Goal: Information Seeking & Learning: Learn about a topic

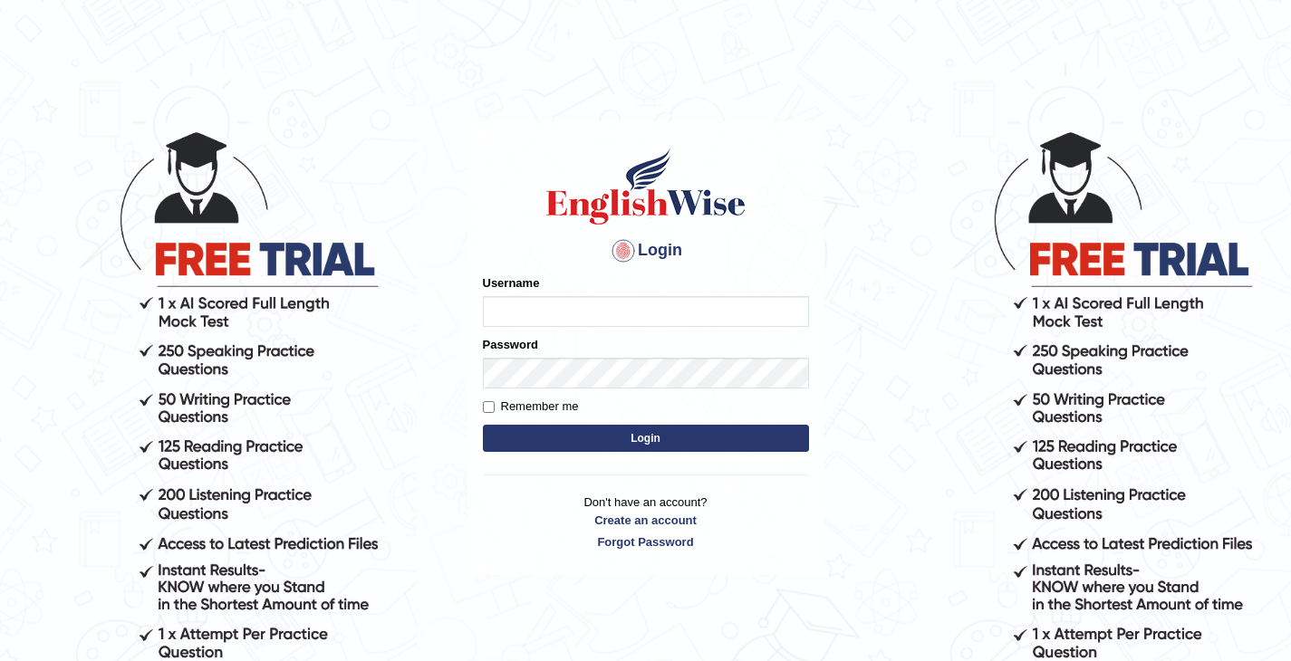
type input "vathanavan"
click at [591, 433] on button "Login" at bounding box center [646, 438] width 326 height 27
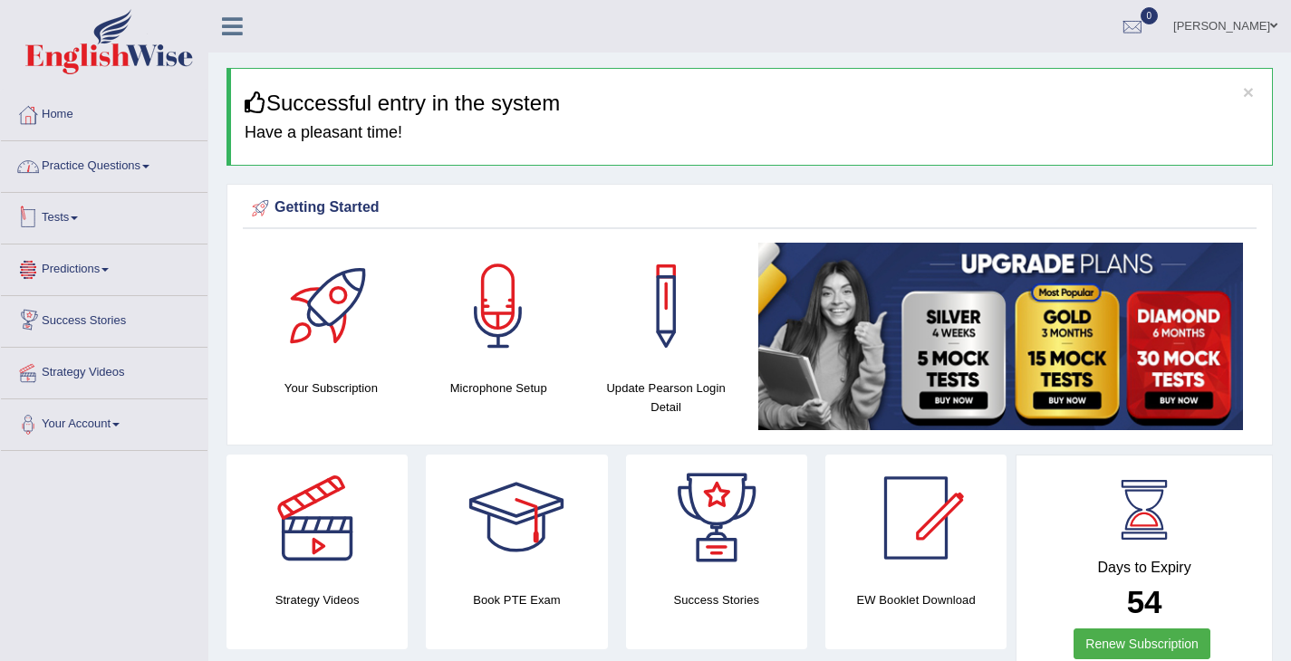
click at [110, 164] on link "Practice Questions" at bounding box center [104, 163] width 207 height 45
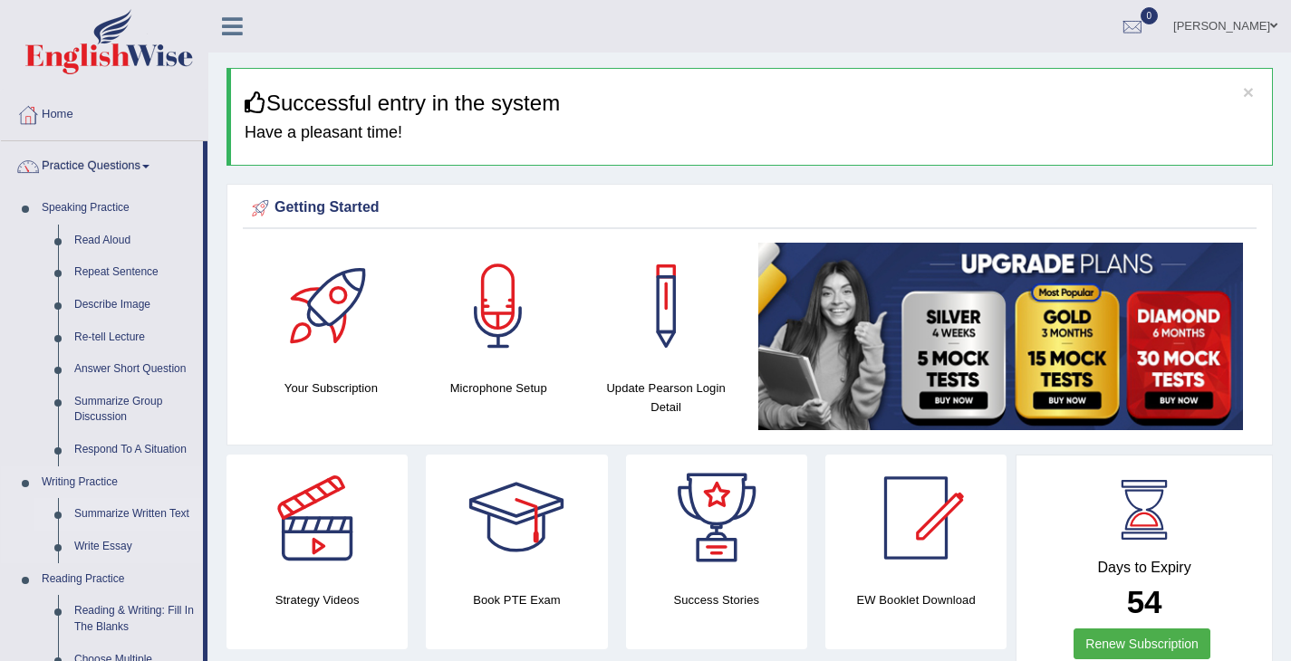
click at [101, 516] on link "Summarize Written Text" at bounding box center [134, 514] width 137 height 33
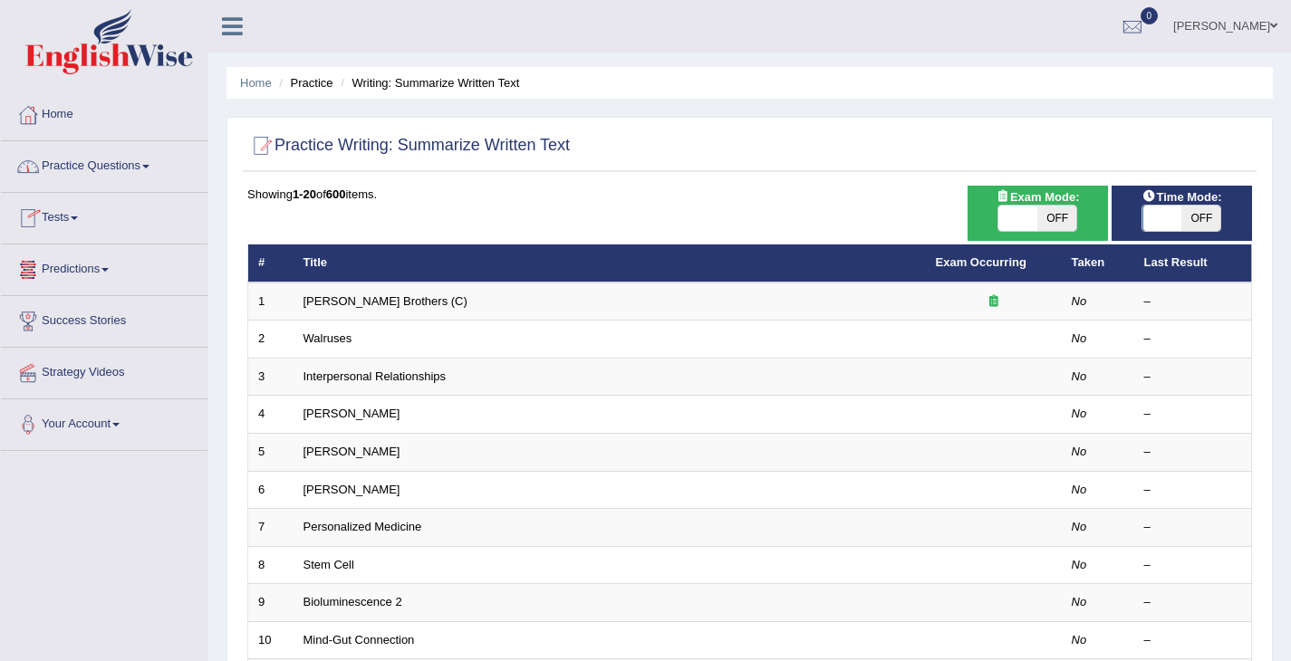
click at [96, 171] on link "Practice Questions" at bounding box center [104, 163] width 207 height 45
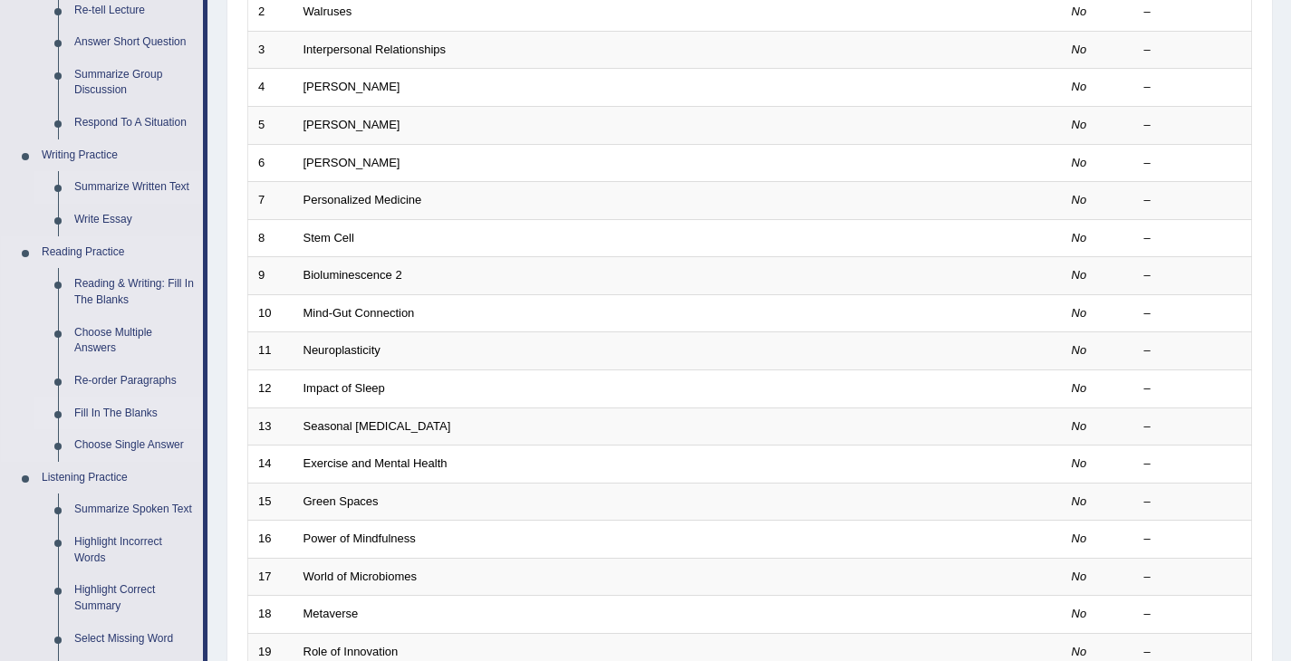
scroll to position [331, 0]
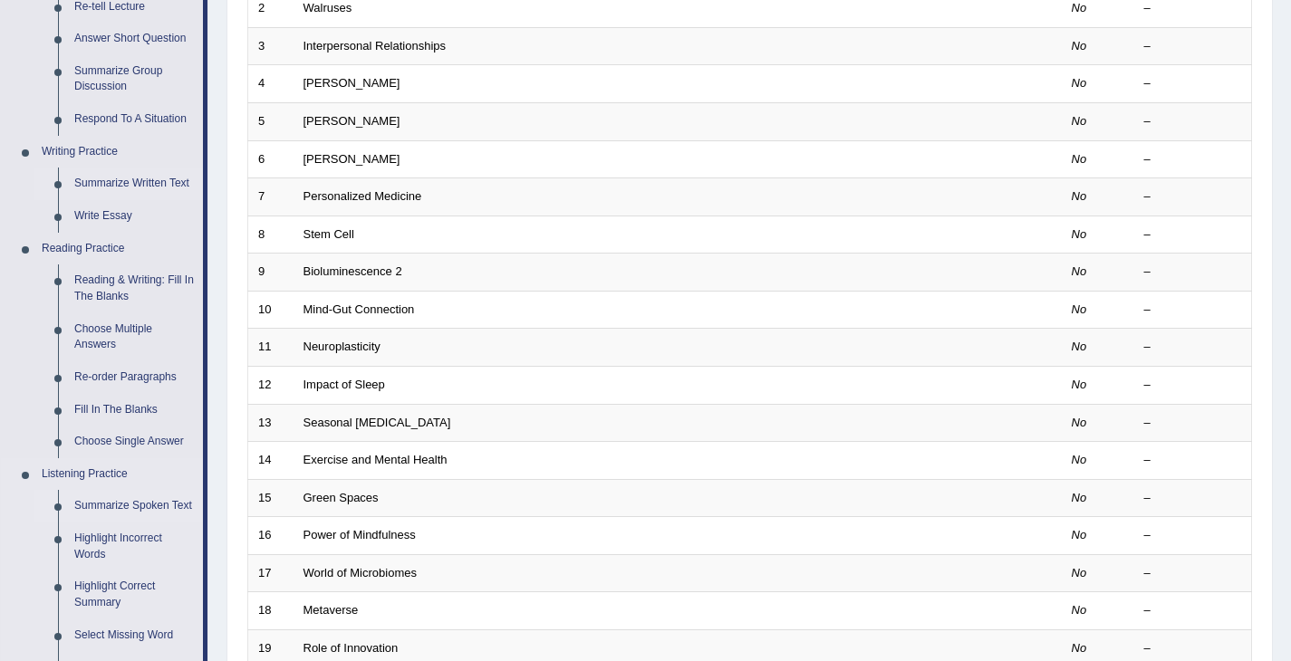
click at [125, 514] on link "Summarize Spoken Text" at bounding box center [134, 506] width 137 height 33
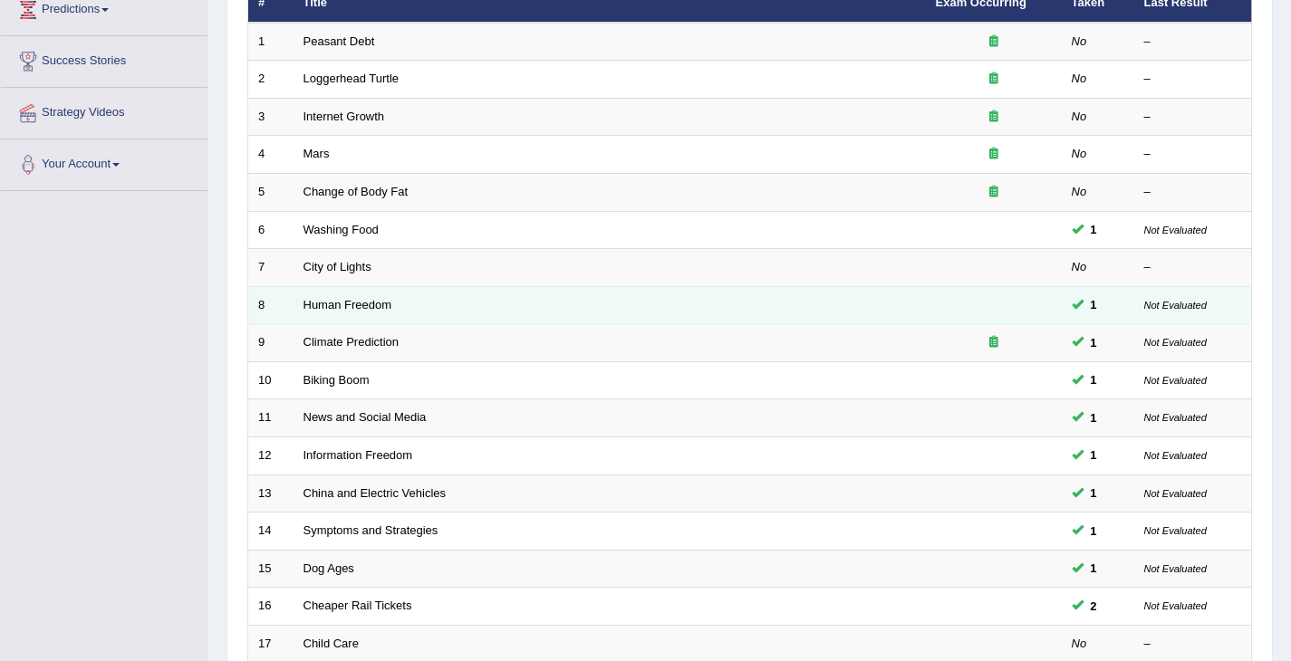
scroll to position [538, 0]
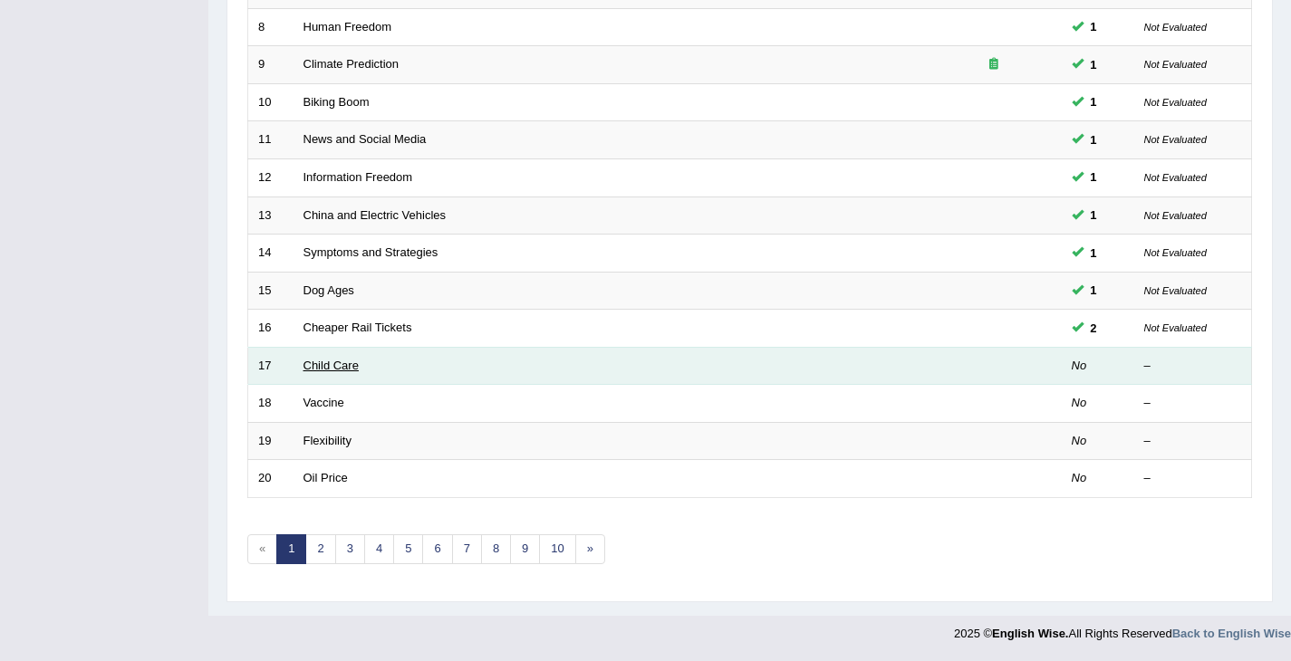
click at [348, 367] on link "Child Care" at bounding box center [330, 366] width 55 height 14
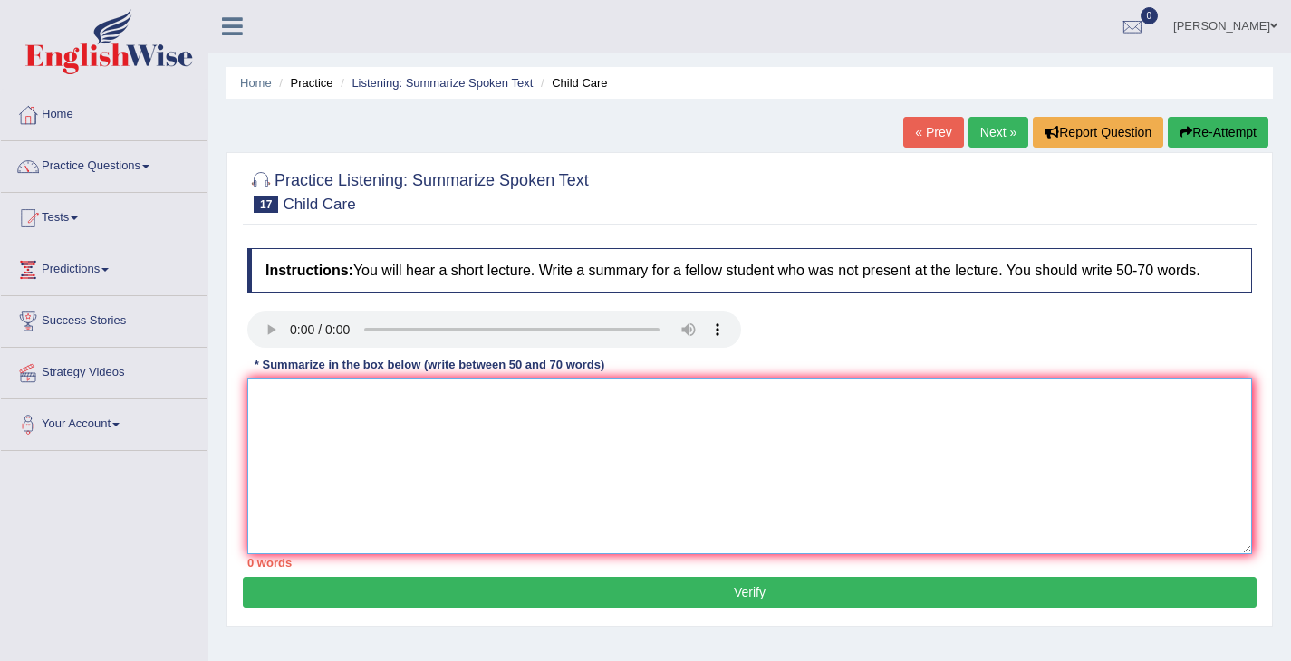
click at [620, 499] on textarea at bounding box center [749, 467] width 1005 height 176
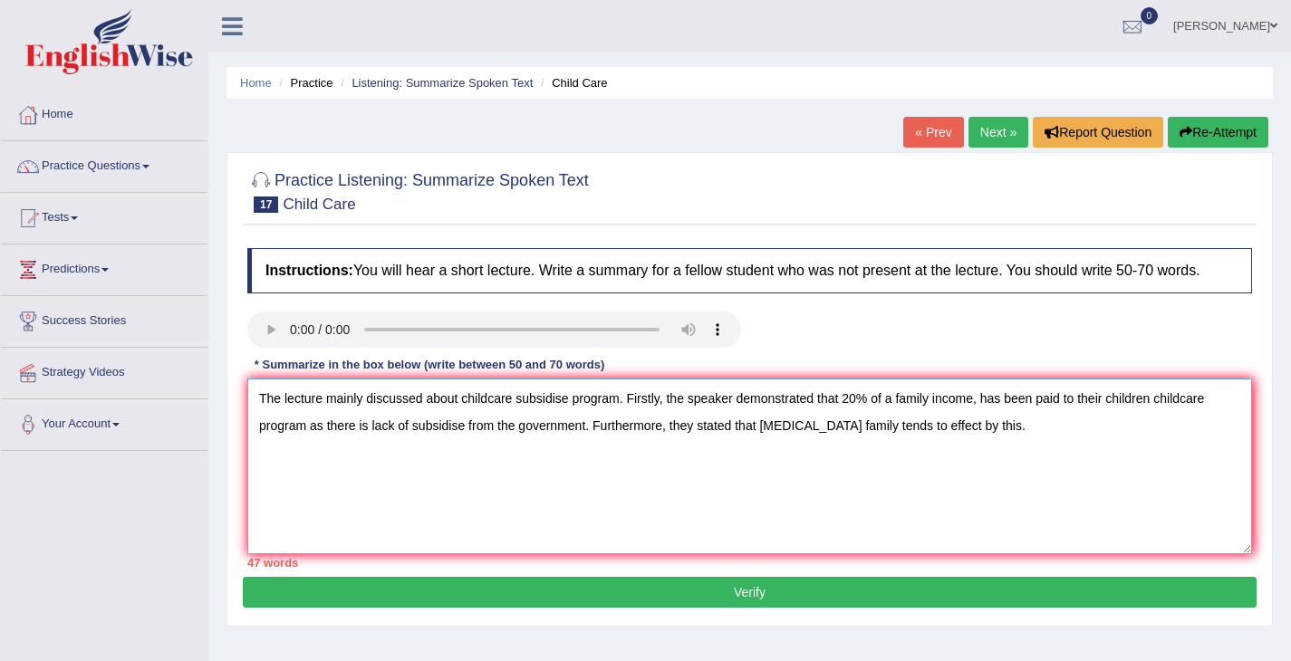
click at [923, 438] on textarea "The lecture mainly discussed about childcare subsidise program. Firstly, the sp…" at bounding box center [749, 467] width 1005 height 176
click at [999, 438] on textarea "The lecture mainly discussed about childcare subsidise program. Firstly, the sp…" at bounding box center [749, 467] width 1005 height 176
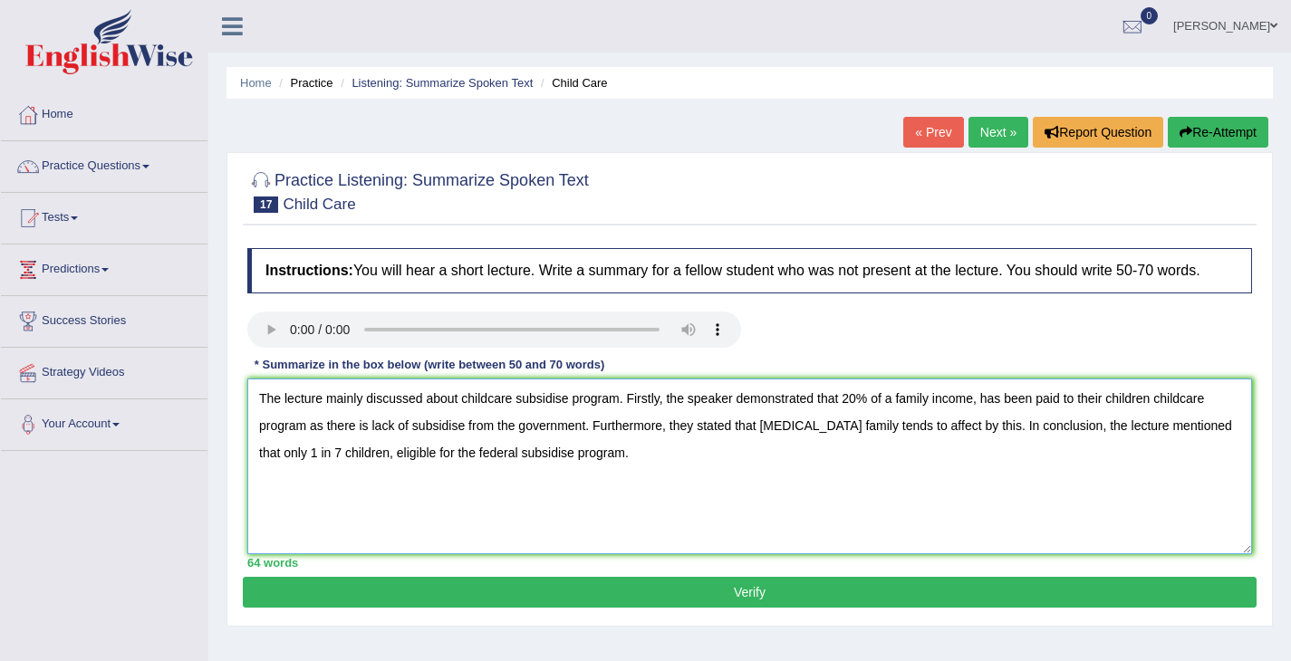
click at [1159, 418] on textarea "The lecture mainly discussed about childcare subsidise program. Firstly, the sp…" at bounding box center [749, 467] width 1005 height 176
drag, startPoint x: 330, startPoint y: 443, endPoint x: 293, endPoint y: 438, distance: 36.6
click at [293, 438] on textarea "The lecture mainly discussed about childcare subsidise program. Firstly, the sp…" at bounding box center [749, 467] width 1005 height 176
type textarea "The lecture mainly discussed about childcare subsidise program. Firstly, the sp…"
click at [560, 605] on button "Verify" at bounding box center [750, 592] width 1014 height 31
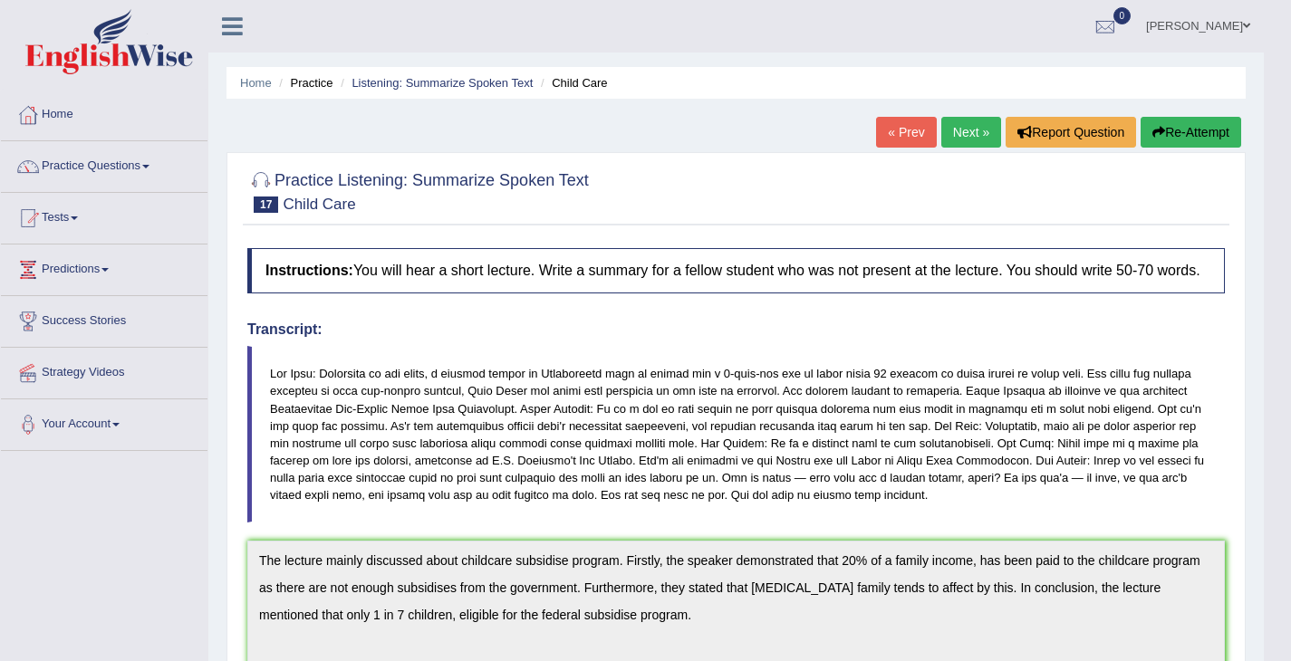
click at [978, 142] on link "Next »" at bounding box center [971, 132] width 60 height 31
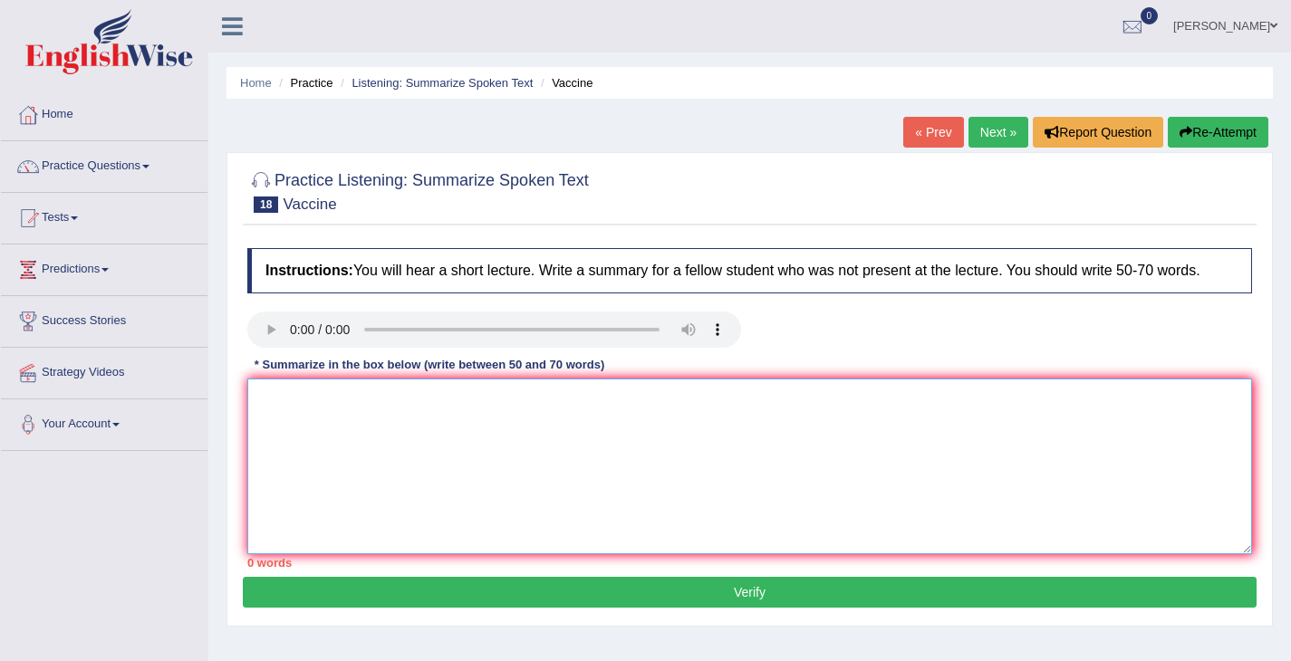
click at [312, 426] on textarea at bounding box center [749, 467] width 1005 height 176
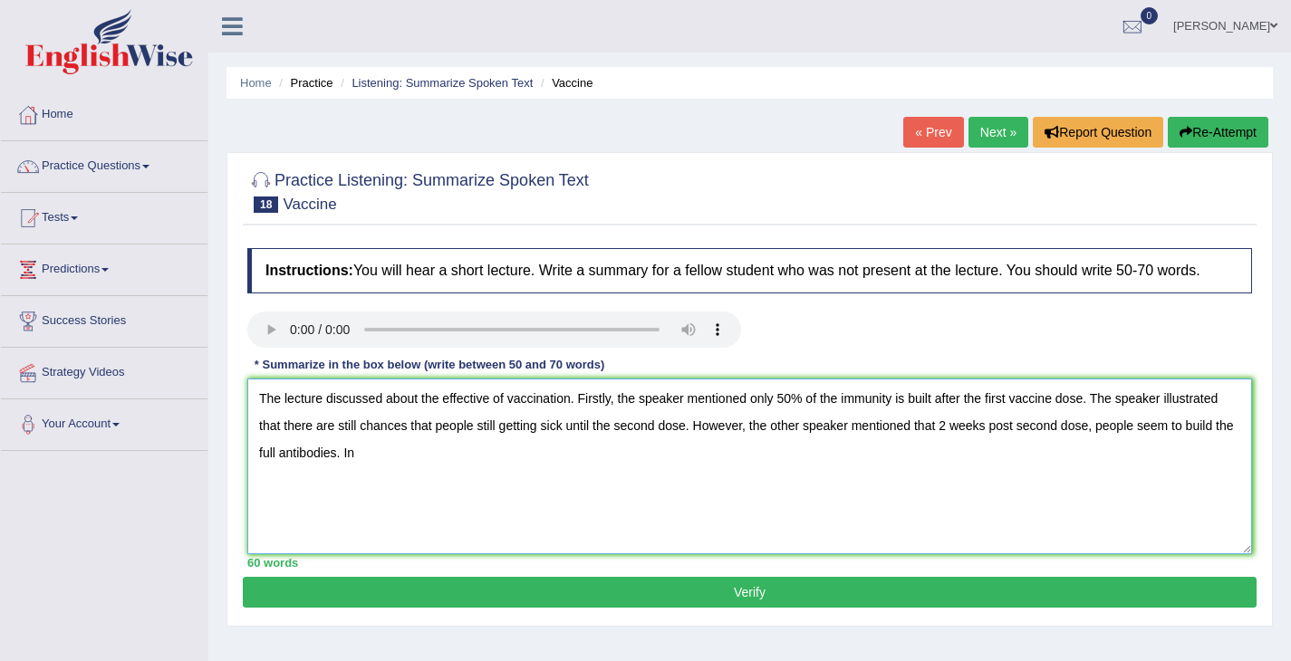
drag, startPoint x: 724, startPoint y: 474, endPoint x: 699, endPoint y: 448, distance: 35.2
click at [700, 448] on textarea "The lecture discussed about the effective of vaccination. Firstly, the speaker …" at bounding box center [749, 467] width 1005 height 176
click at [422, 416] on textarea "The lecture discussed about the effective of vaccination. Firstly, the speaker …" at bounding box center [749, 467] width 1005 height 176
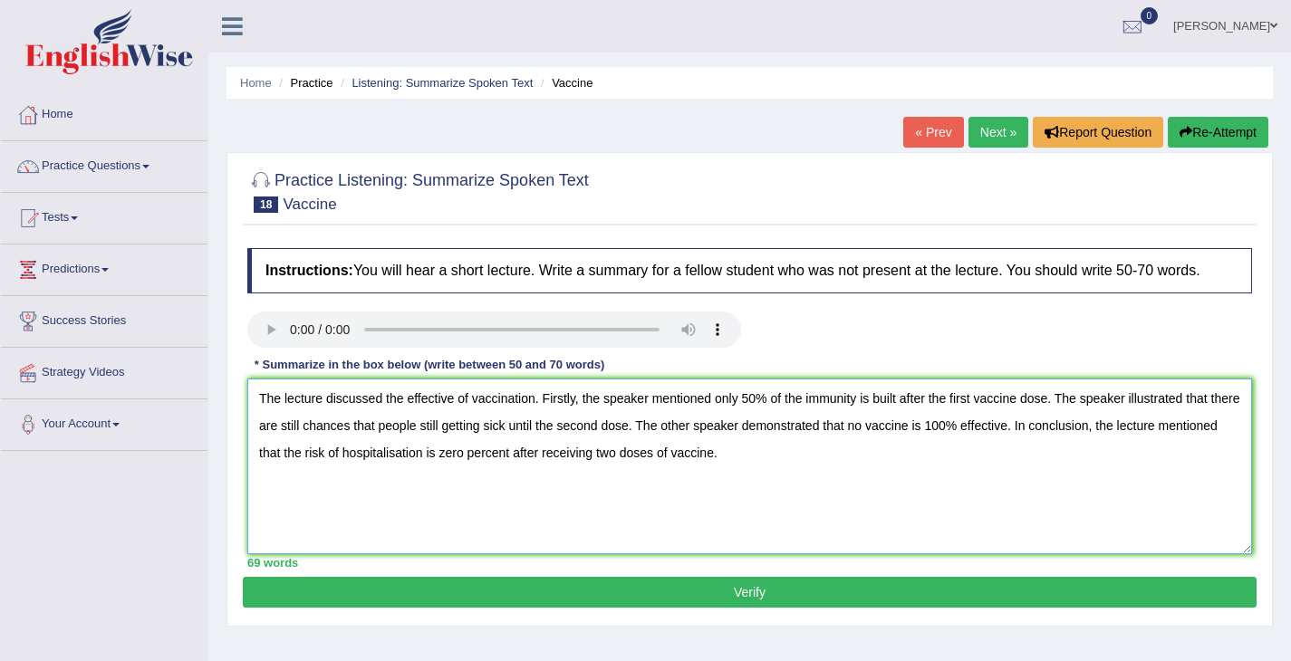
click at [717, 414] on textarea "The lecture discussed the effective of vaccination. Firstly, the speaker mentio…" at bounding box center [749, 467] width 1005 height 176
click at [905, 412] on textarea "The lecture discussed the effective of vaccination. Firstly, the speaker mentio…" at bounding box center [749, 467] width 1005 height 176
click at [452, 439] on textarea "The lecture discussed the effective of vaccination. Firstly, the speaker mentio…" at bounding box center [749, 467] width 1005 height 176
drag, startPoint x: 347, startPoint y: 472, endPoint x: 322, endPoint y: 466, distance: 25.3
click at [322, 466] on textarea "The lecture discussed the effective of vaccination. Firstly, the speaker mentio…" at bounding box center [749, 467] width 1005 height 176
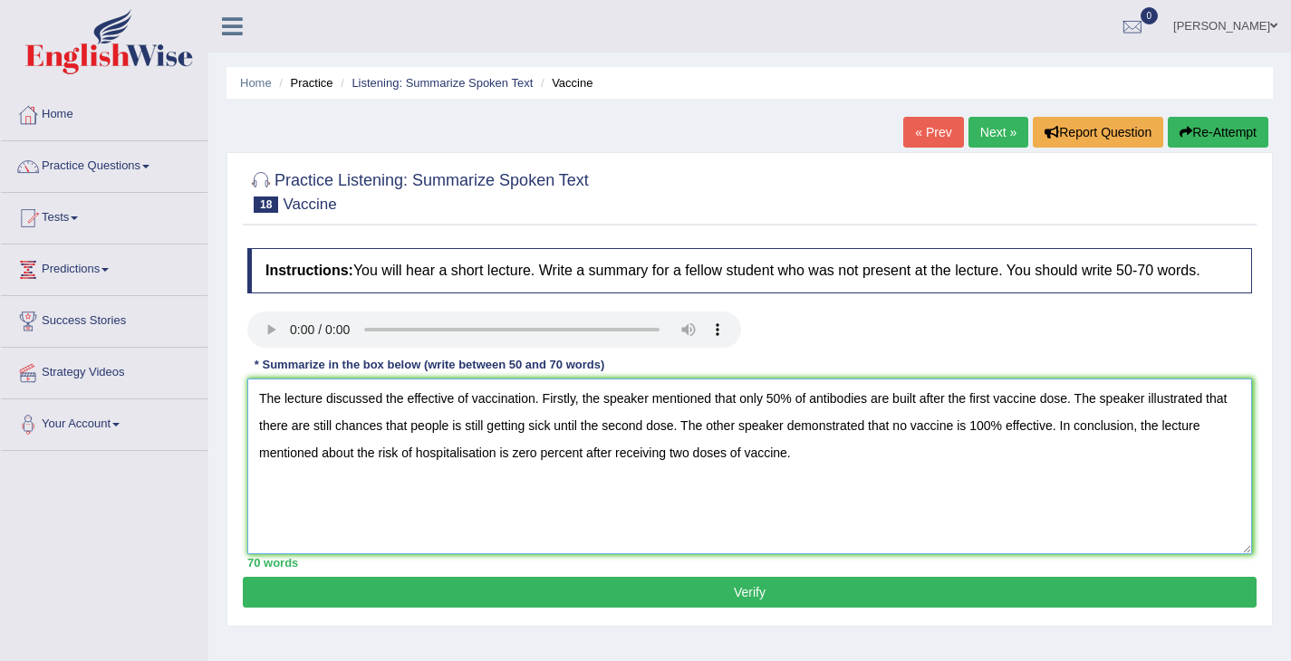
drag, startPoint x: 669, startPoint y: 470, endPoint x: 620, endPoint y: 478, distance: 49.6
click at [620, 478] on textarea "The lecture discussed the effective of vaccination. Firstly, the speaker mentio…" at bounding box center [749, 467] width 1005 height 176
type textarea "The lecture discussed the effective of vaccination. Firstly, the speaker mentio…"
click at [674, 608] on button "Verify" at bounding box center [750, 592] width 1014 height 31
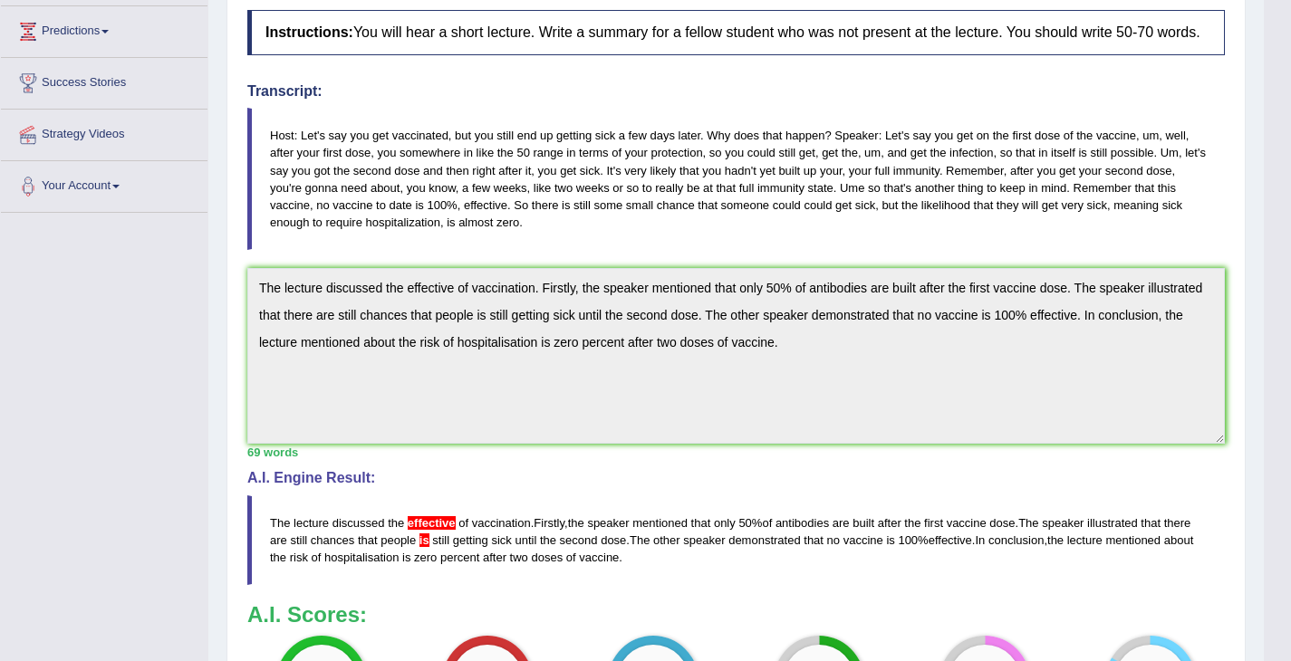
scroll to position [522, 0]
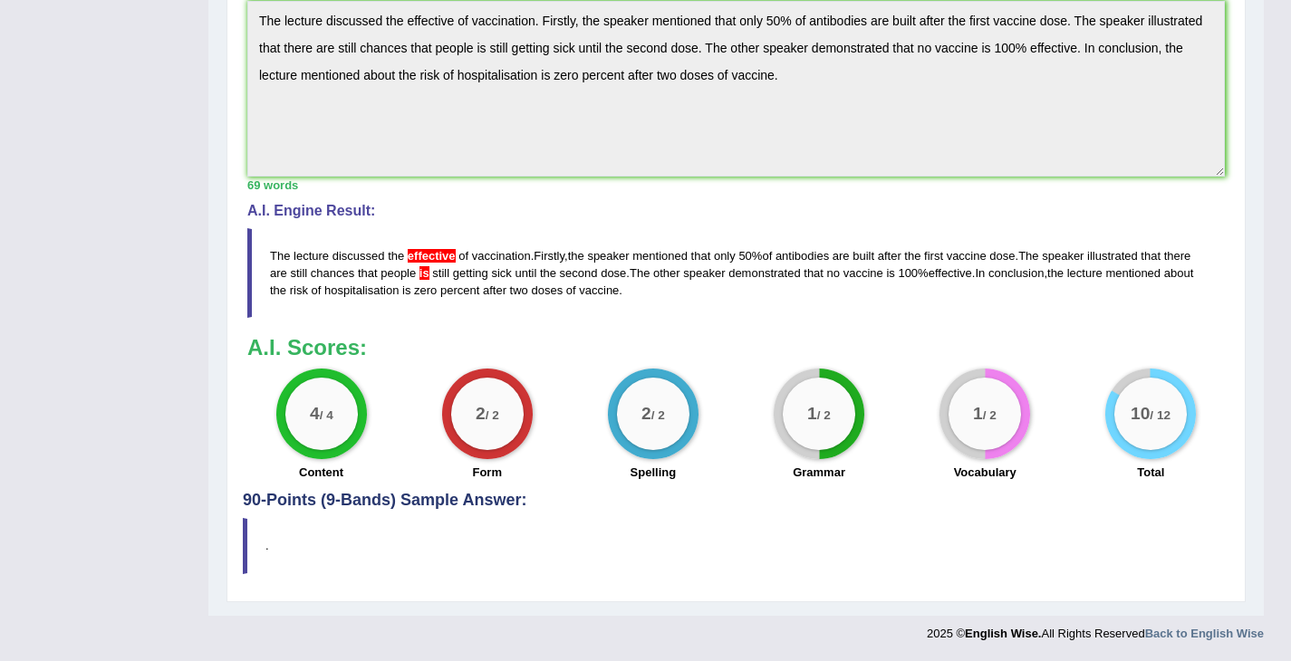
click at [750, 249] on span "50" at bounding box center [744, 256] width 13 height 14
drag, startPoint x: 713, startPoint y: 298, endPoint x: 296, endPoint y: 297, distance: 416.7
click at [298, 302] on blockquote "The lecture discussed the effective of vaccination . Firstly , the speaker ment…" at bounding box center [735, 273] width 977 height 90
drag, startPoint x: 274, startPoint y: 258, endPoint x: 689, endPoint y: 122, distance: 437.4
click at [462, 247] on blockquote "The lecture discussed the effective of vaccination . Firstly , the speaker ment…" at bounding box center [735, 273] width 977 height 90
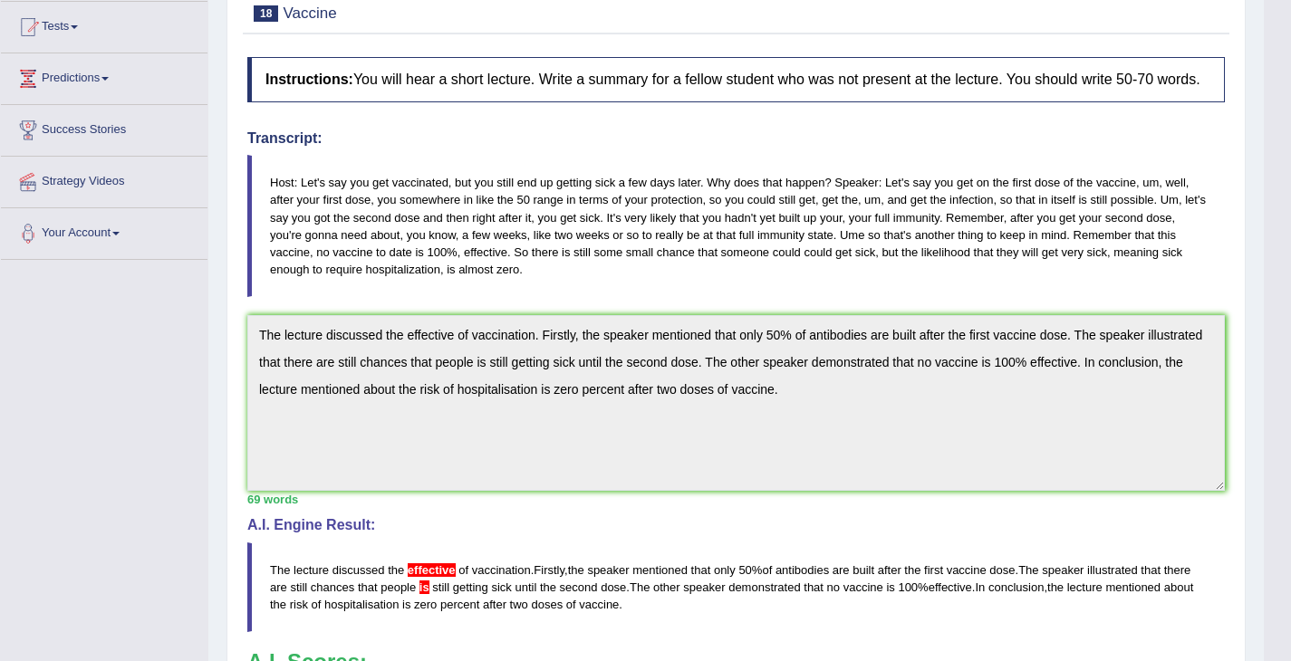
scroll to position [0, 0]
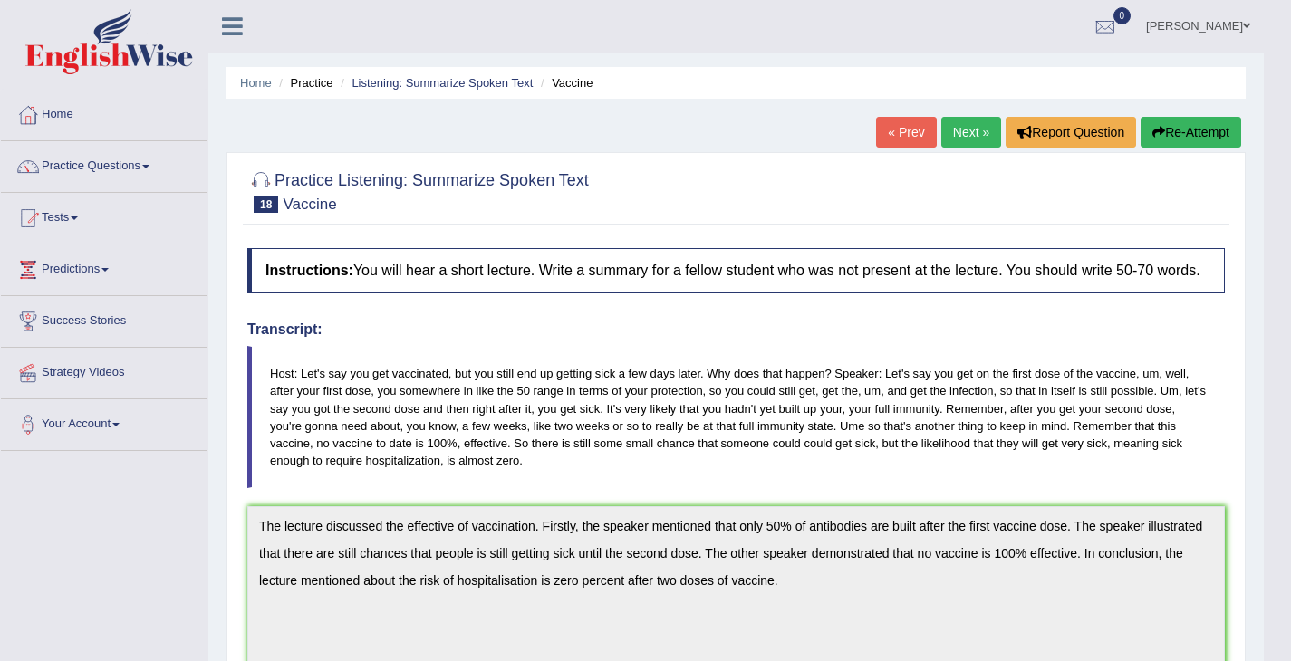
click at [1175, 125] on button "Re-Attempt" at bounding box center [1190, 132] width 101 height 31
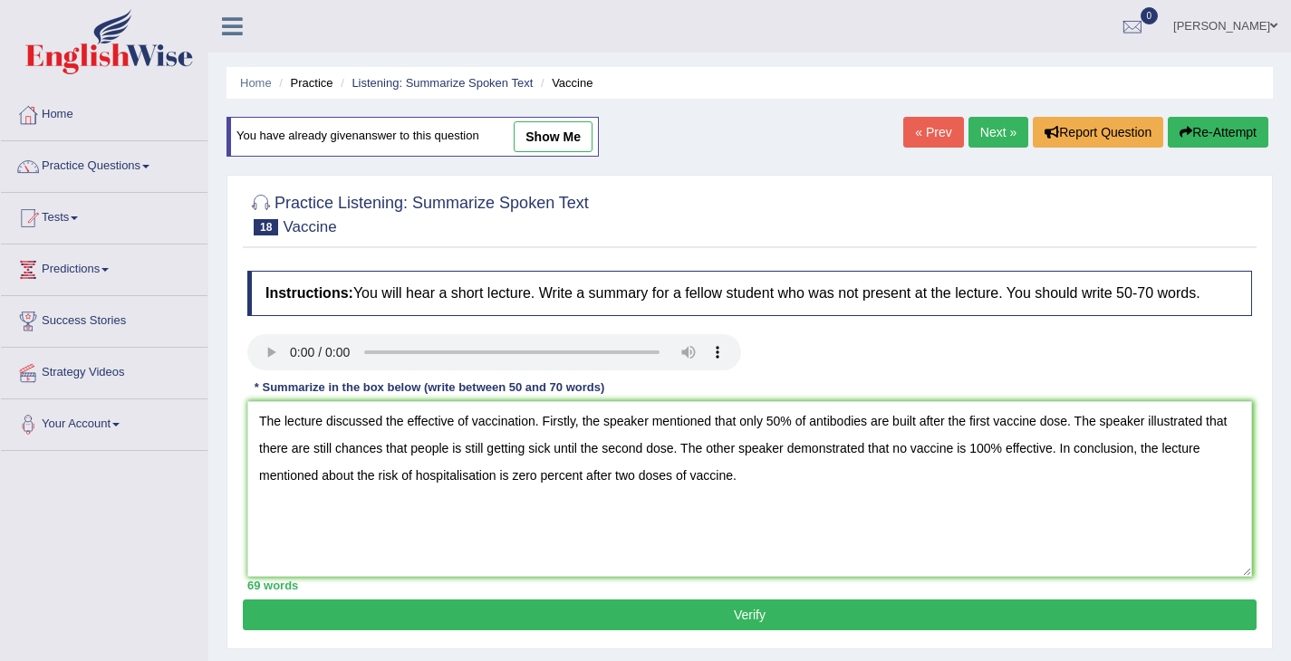
click at [461, 433] on textarea "The lecture discussed the effective of vaccination. Firstly, the speaker mentio…" at bounding box center [749, 489] width 1005 height 176
click at [457, 438] on textarea "The lecture discussed the effective of vaccination. Firstly, the speaker mentio…" at bounding box center [749, 489] width 1005 height 176
click at [491, 469] on textarea "The lecture discussed the effectiveness of vaccination. Firstly, the speaker me…" at bounding box center [749, 489] width 1005 height 176
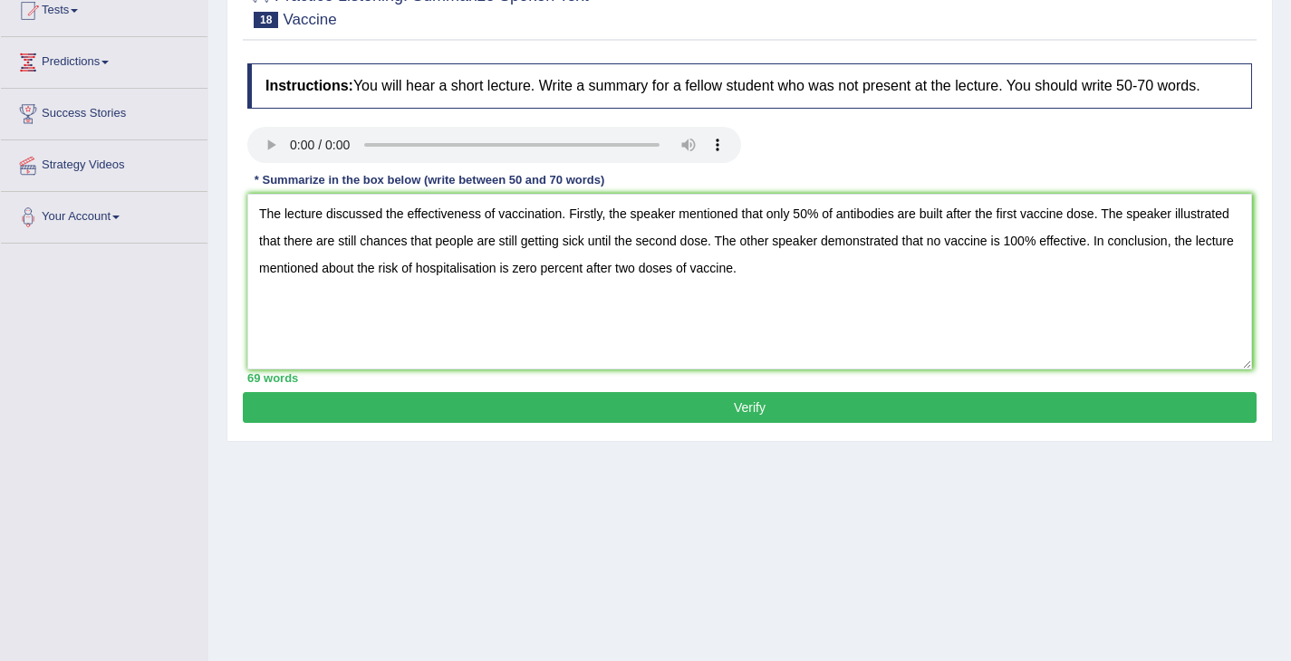
scroll to position [290, 0]
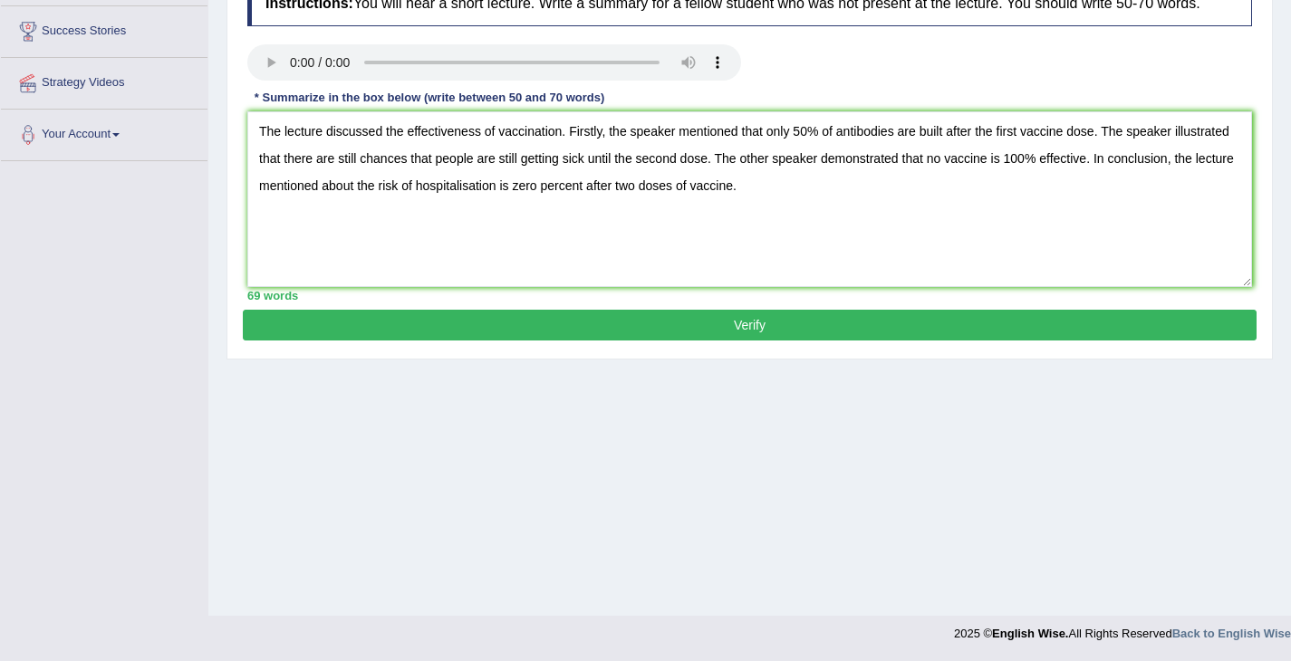
type textarea "The lecture discussed the effectiveness of vaccination. Firstly, the speaker me…"
click at [659, 335] on button "Verify" at bounding box center [750, 325] width 1014 height 31
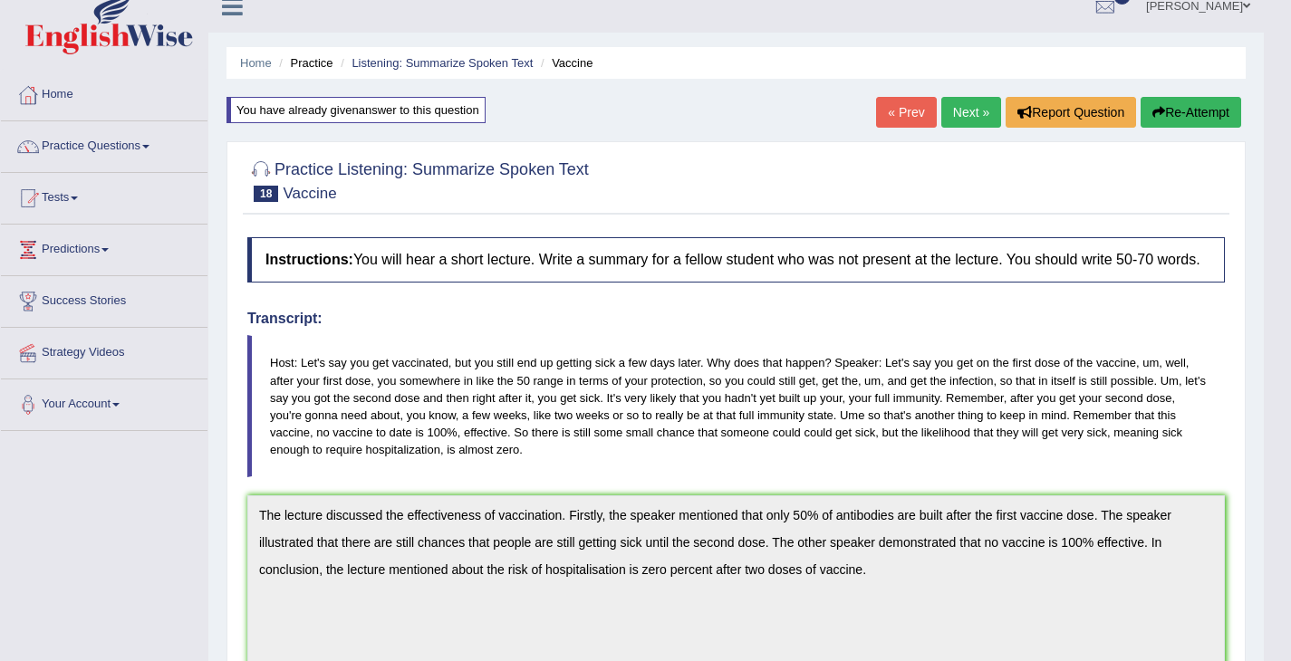
scroll to position [0, 0]
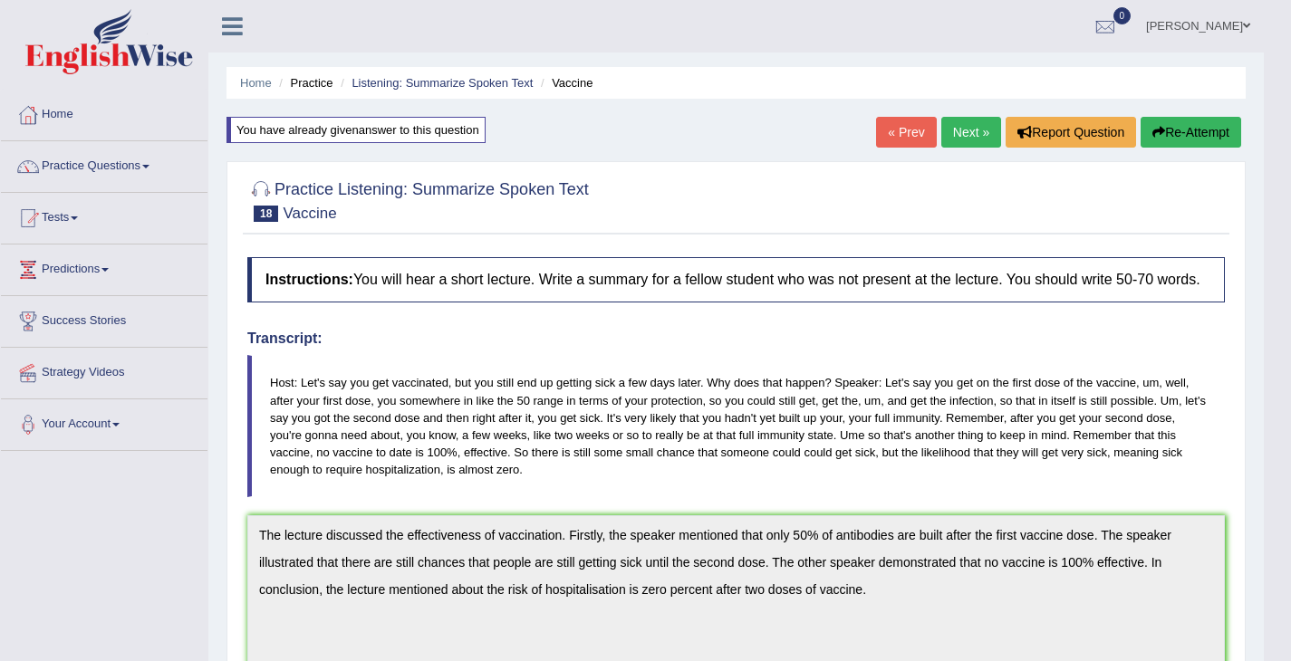
click at [971, 143] on link "Next »" at bounding box center [971, 132] width 60 height 31
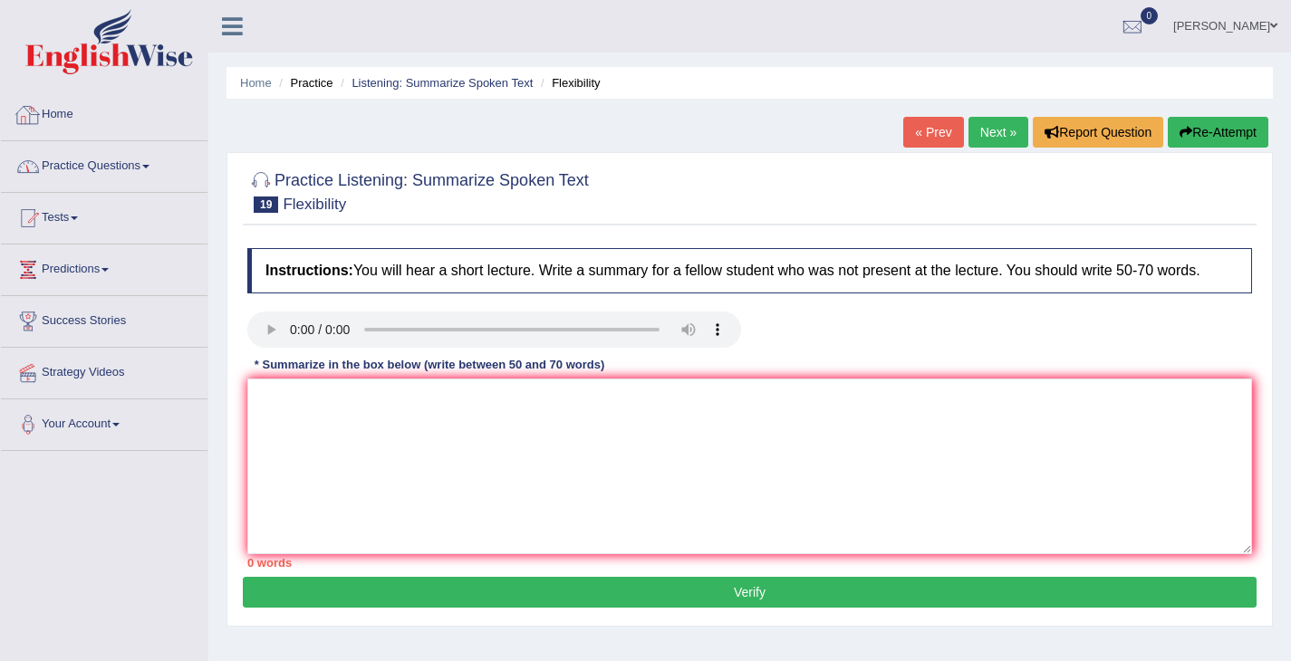
click at [89, 149] on link "Practice Questions" at bounding box center [104, 163] width 207 height 45
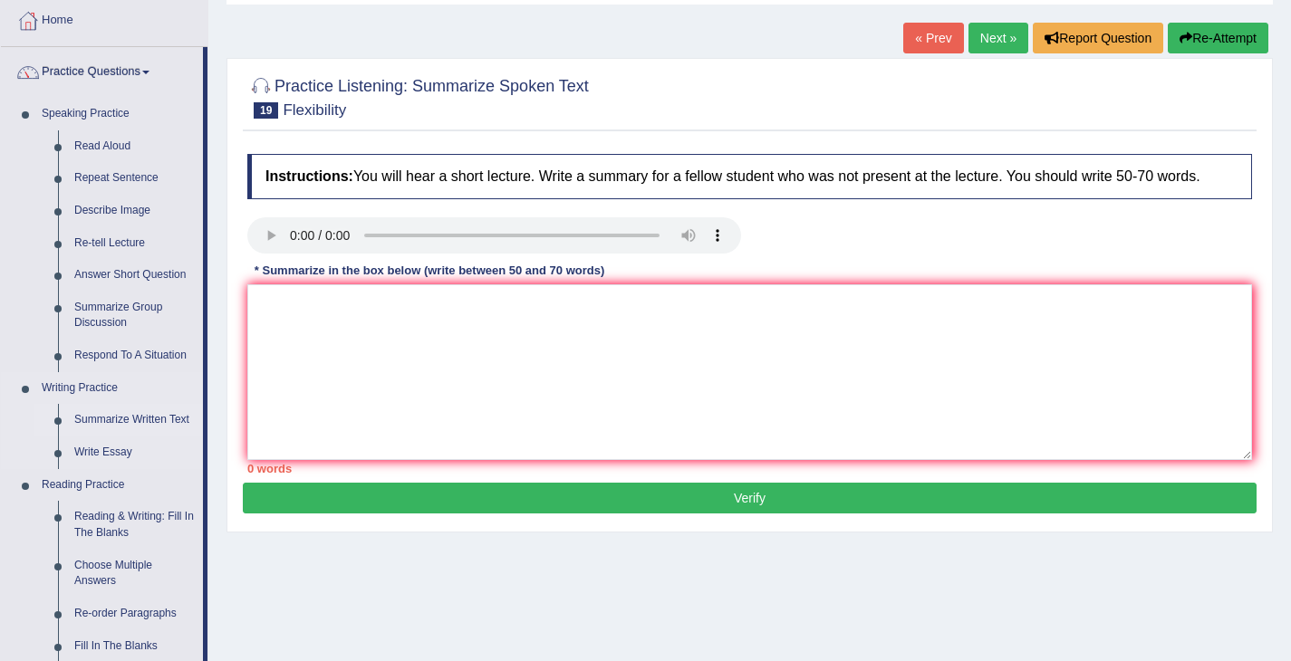
scroll to position [253, 0]
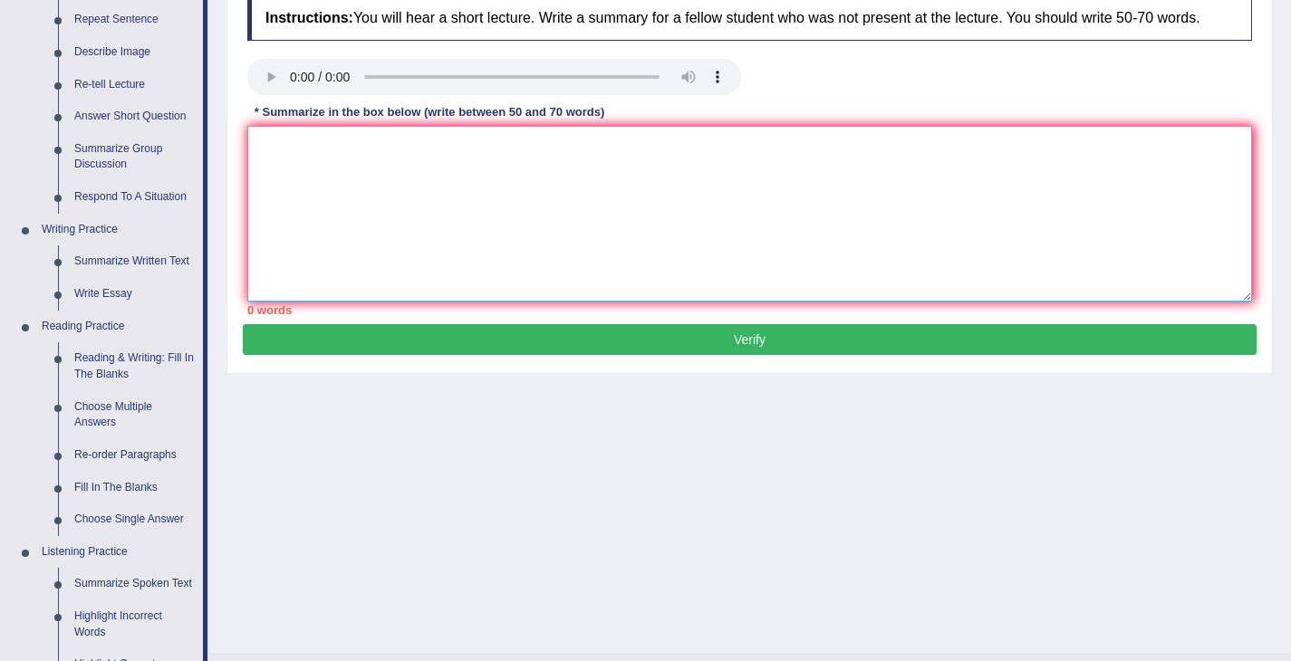
click at [557, 263] on textarea at bounding box center [749, 214] width 1005 height 176
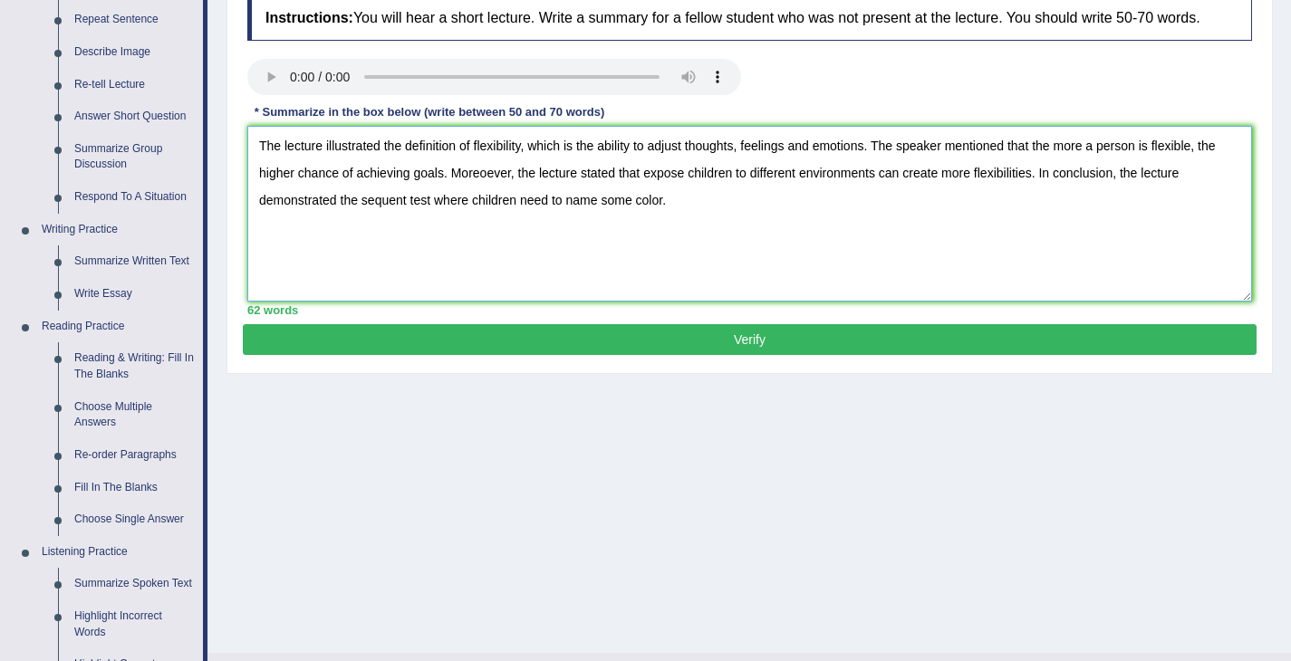
click at [883, 160] on textarea "The lecture illustrated the definition of flexibility, which is the ability to …" at bounding box center [749, 214] width 1005 height 176
click at [554, 195] on textarea "The lecture illustrated the definition of flexibility, which is the ability to …" at bounding box center [749, 214] width 1005 height 176
click at [563, 196] on textarea "The lecture illustrated the definition of flexibility, which is the ability to …" at bounding box center [749, 214] width 1005 height 176
click at [864, 184] on textarea "The lecture illustrated the definition of flexibility, which is the ability to …" at bounding box center [749, 214] width 1005 height 176
click at [580, 220] on textarea "The lecture illustrated the definition of flexibility, which is the ability to …" at bounding box center [749, 214] width 1005 height 176
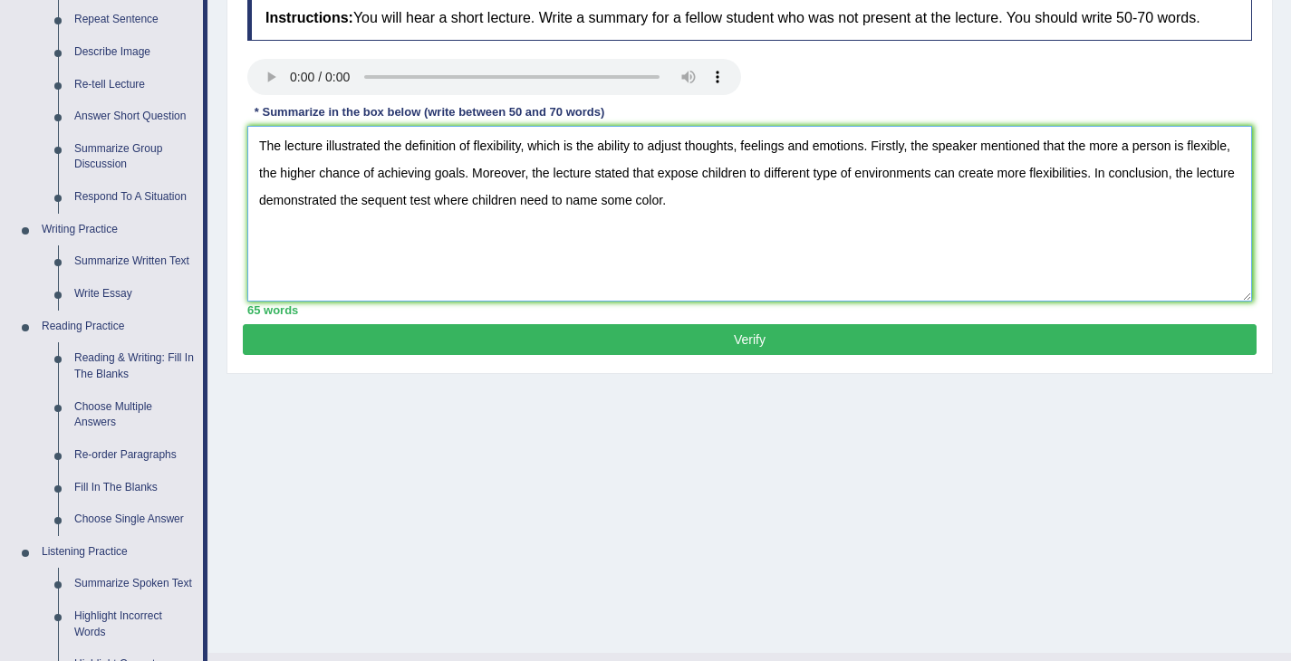
drag, startPoint x: 582, startPoint y: 220, endPoint x: 543, endPoint y: 209, distance: 39.6
click at [543, 209] on textarea "The lecture illustrated the definition of flexibility, which is the ability to …" at bounding box center [749, 214] width 1005 height 176
click at [728, 216] on textarea "The lecture illustrated the definition of flexibility, which is the ability to …" at bounding box center [749, 214] width 1005 height 176
type textarea "The lecture illustrated the definition of flexibility, which is the ability to …"
click at [756, 355] on button "Verify" at bounding box center [750, 339] width 1014 height 31
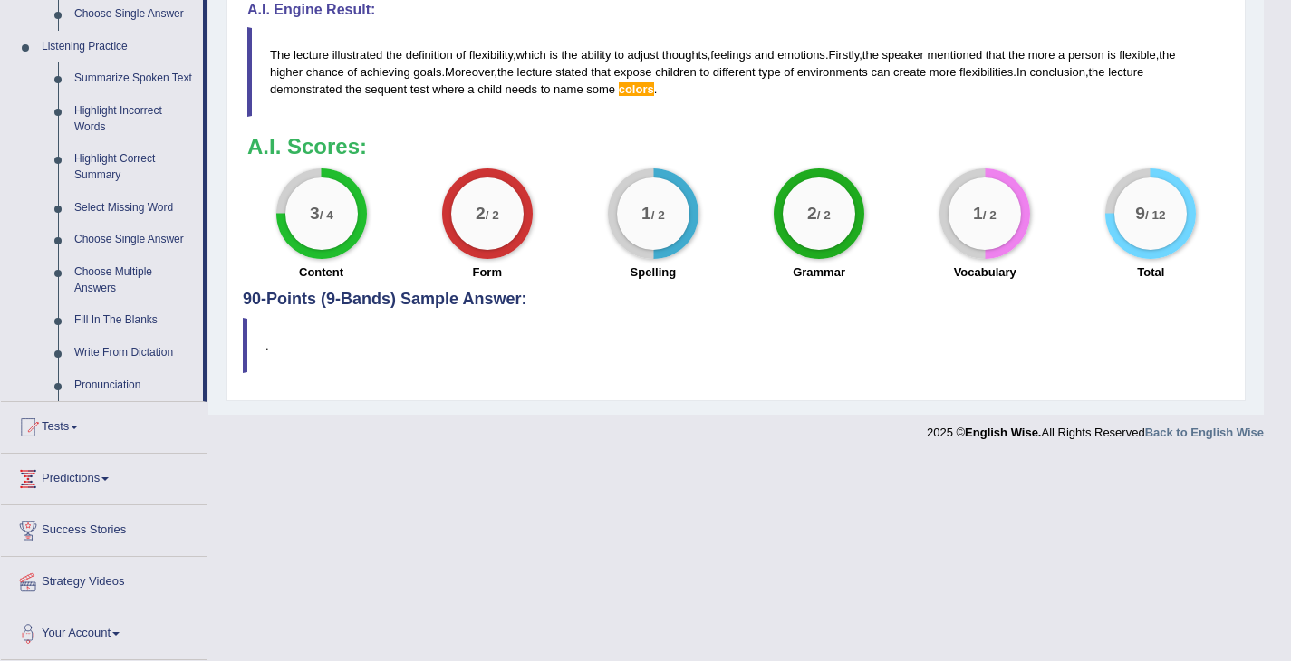
scroll to position [774, 0]
click at [100, 120] on link "Highlight Incorrect Words" at bounding box center [134, 119] width 137 height 48
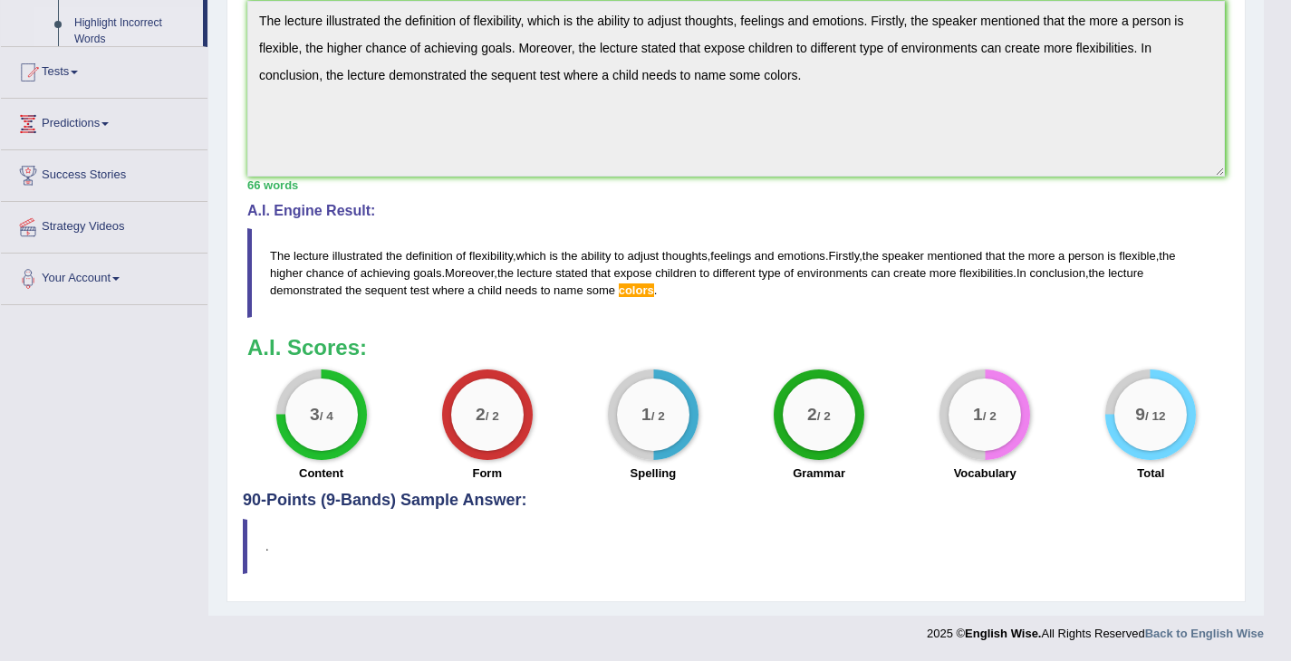
scroll to position [241, 0]
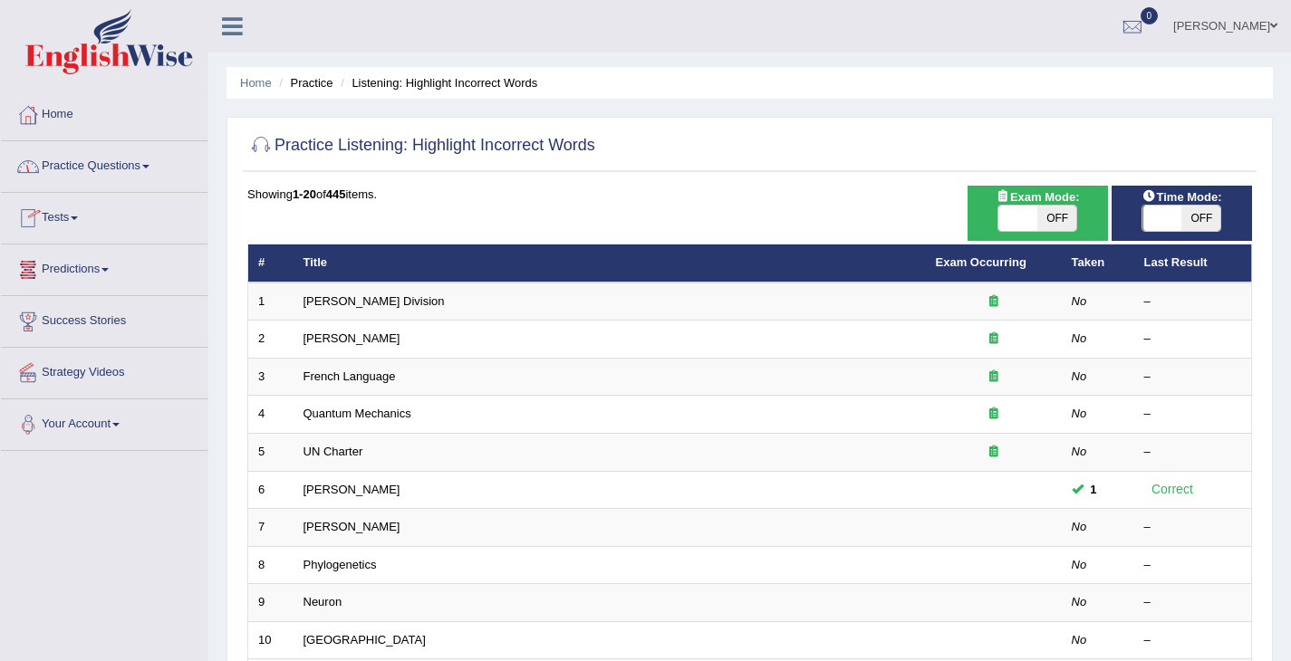
click at [132, 187] on li "Practice Questions Speaking Practice Read Aloud Repeat Sentence Describe Image …" at bounding box center [104, 167] width 207 height 52
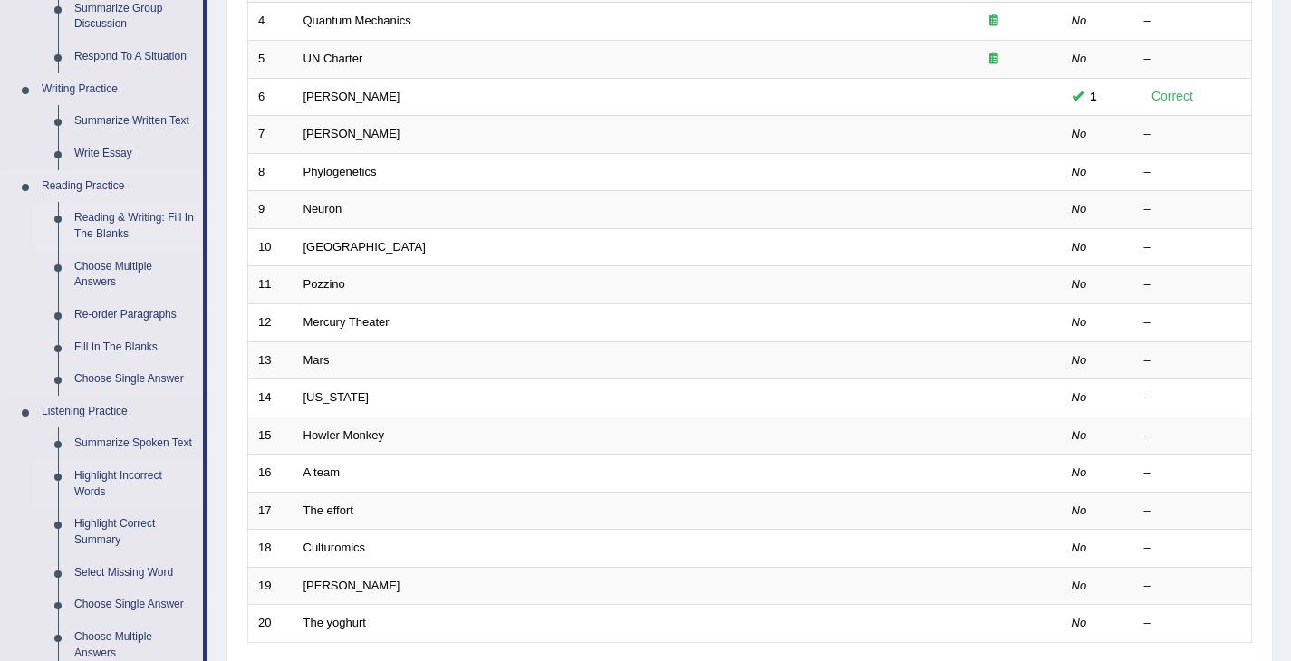
scroll to position [764, 0]
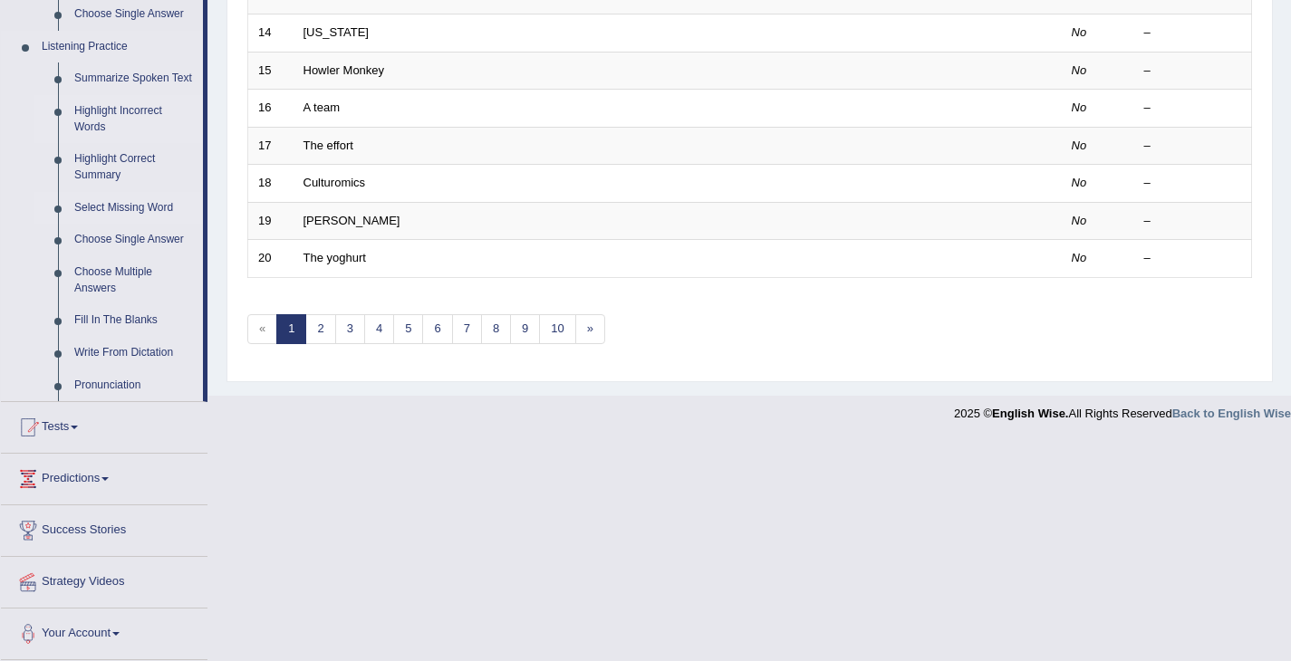
click at [109, 219] on link "Select Missing Word" at bounding box center [134, 208] width 137 height 33
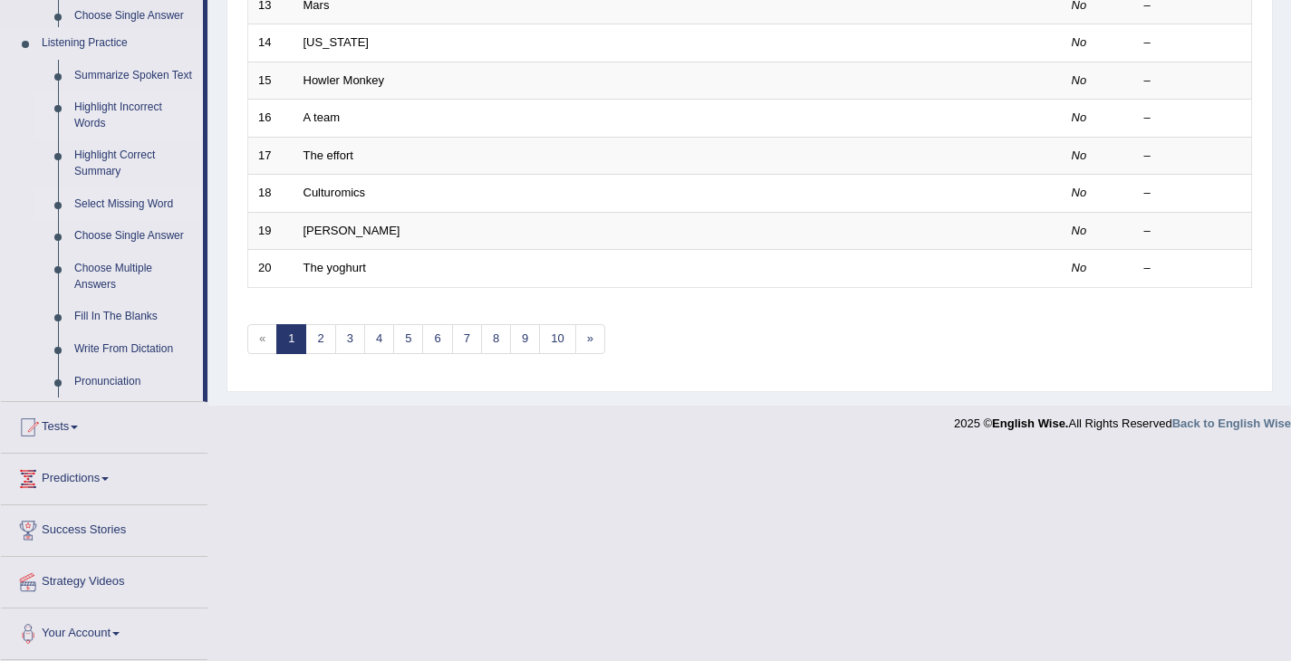
scroll to position [538, 0]
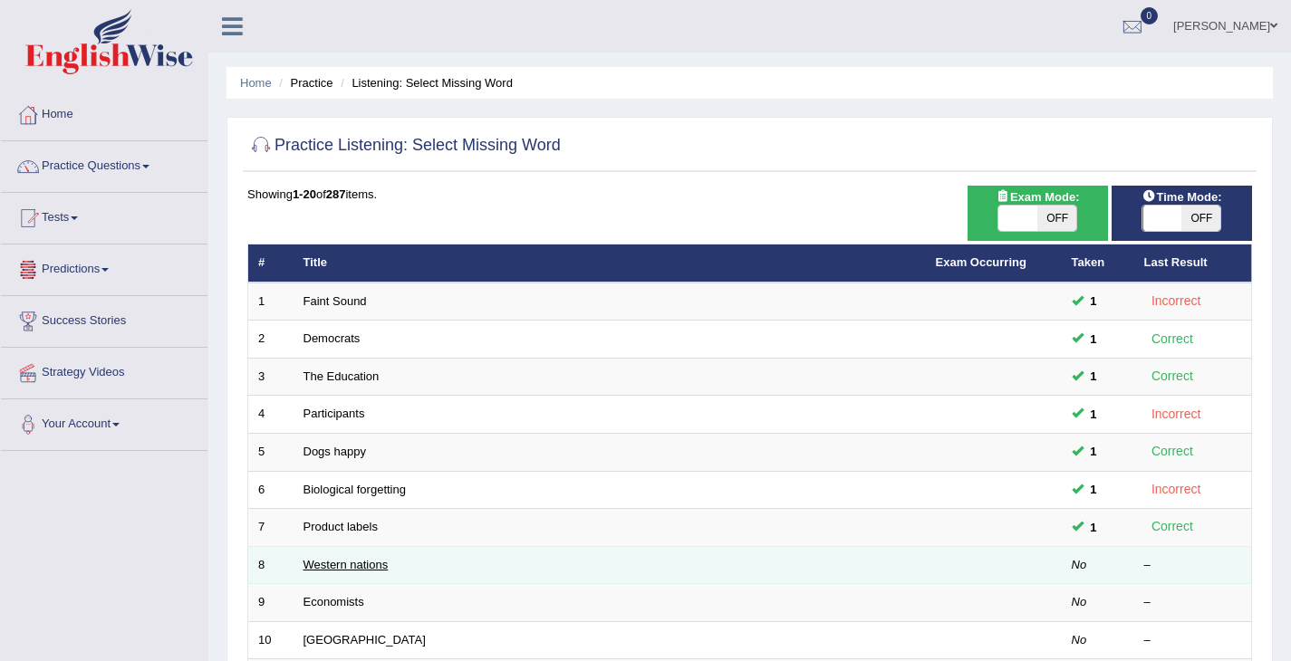
click at [337, 565] on link "Western nations" at bounding box center [345, 565] width 85 height 14
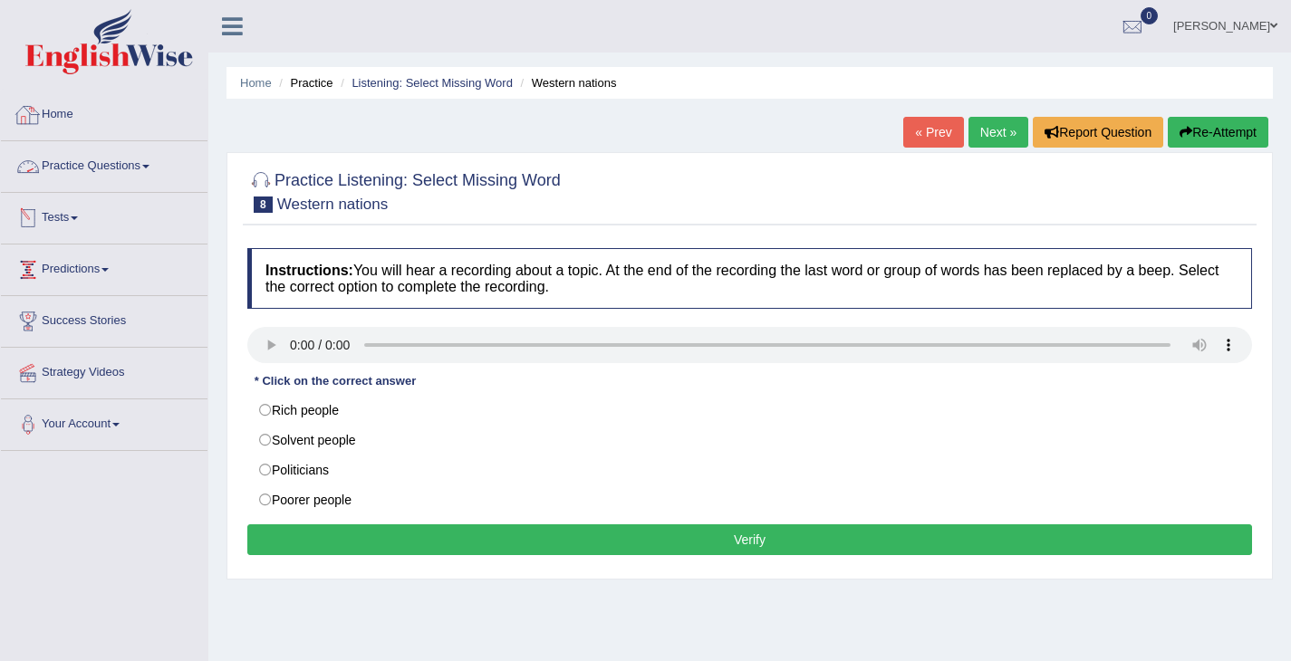
click at [86, 163] on link "Practice Questions" at bounding box center [104, 163] width 207 height 45
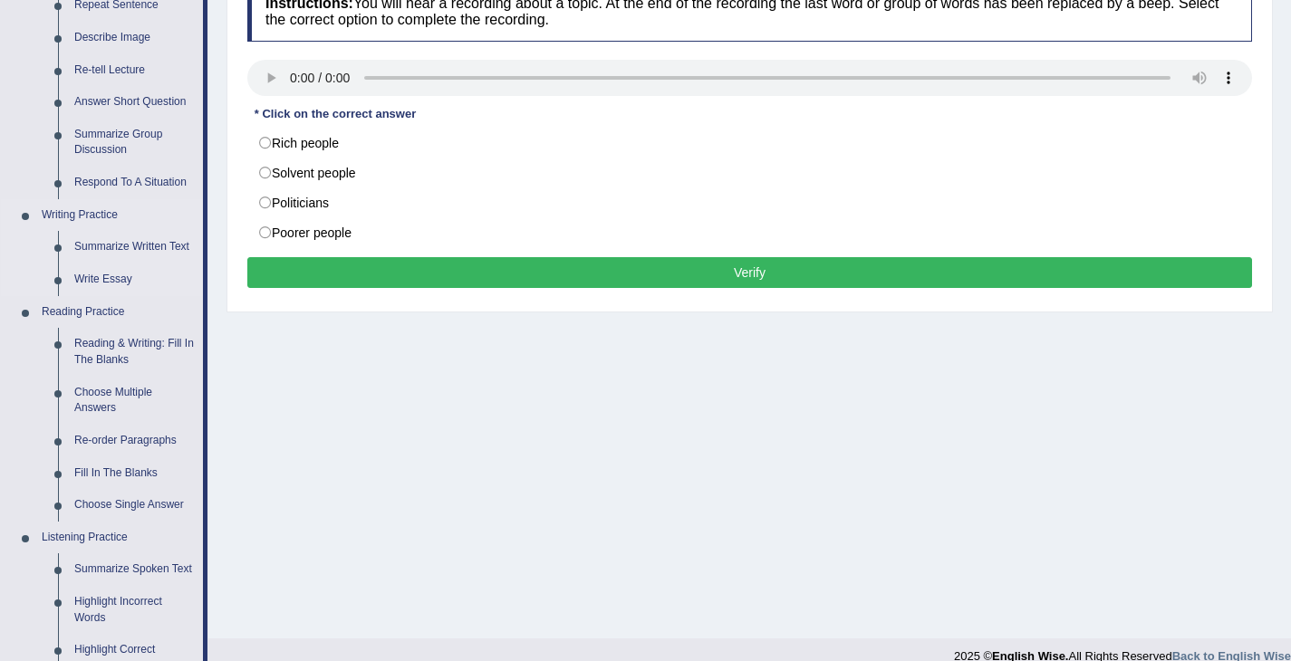
scroll to position [534, 0]
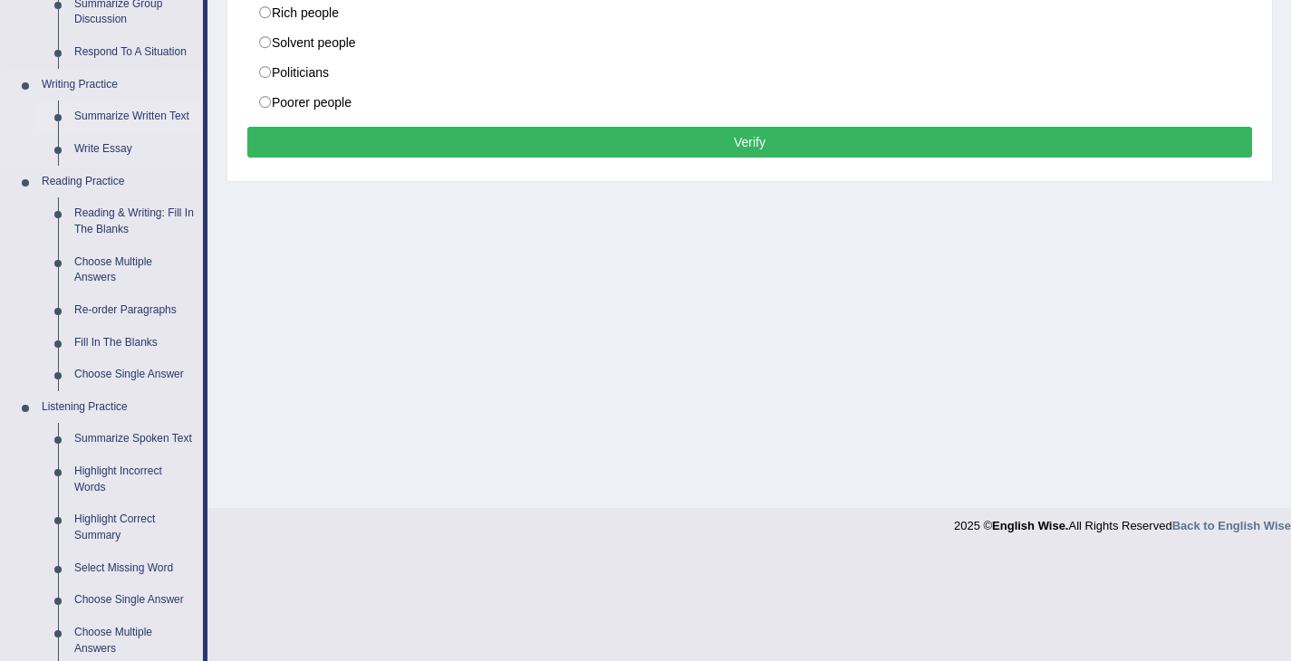
click at [154, 119] on link "Summarize Written Text" at bounding box center [134, 117] width 137 height 33
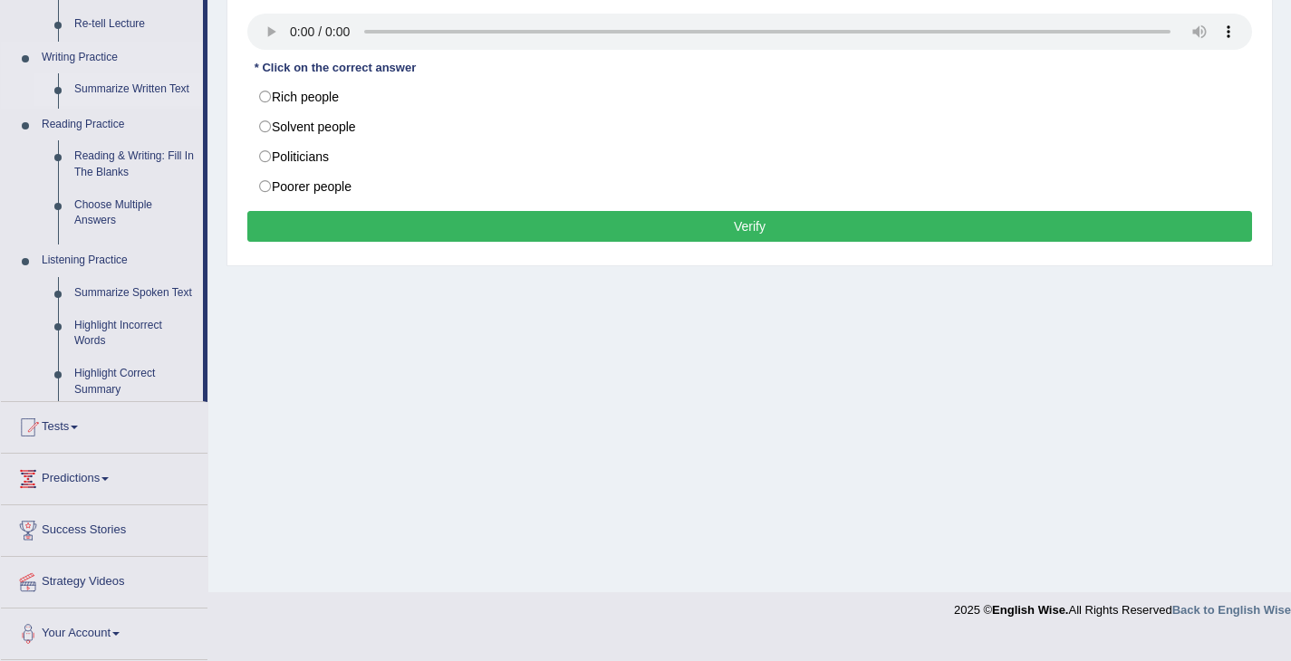
scroll to position [290, 0]
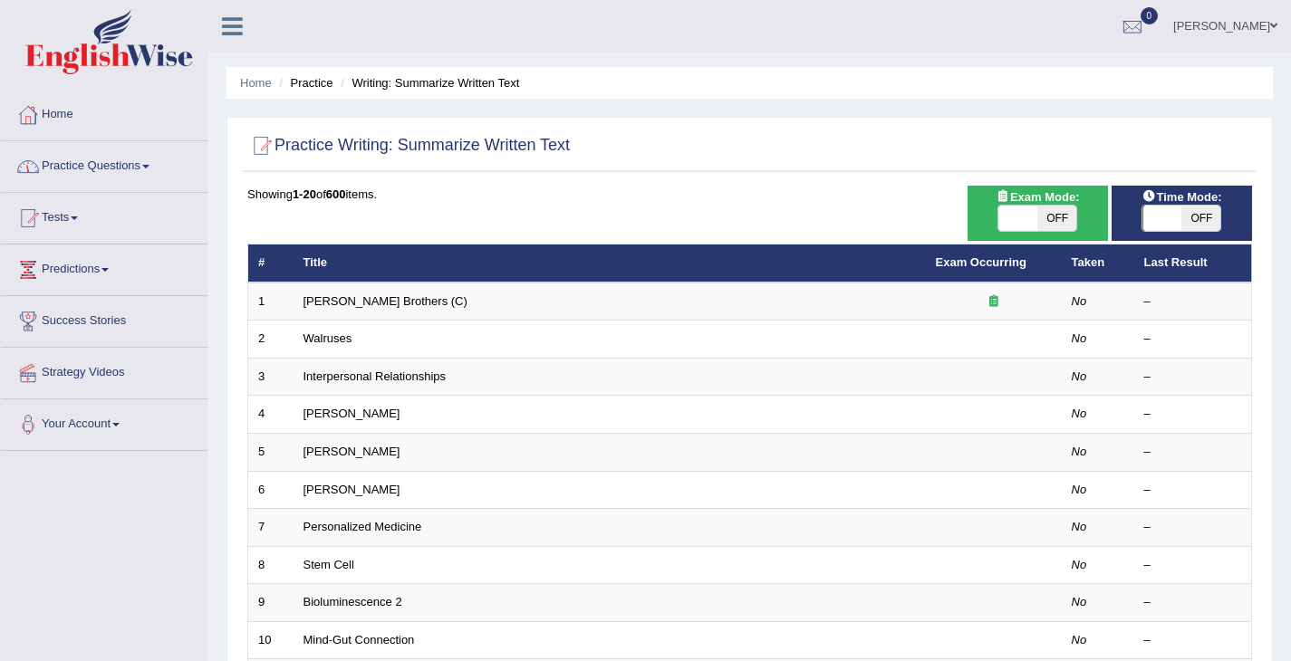
click at [1014, 226] on span at bounding box center [1017, 218] width 39 height 25
checkbox input "true"
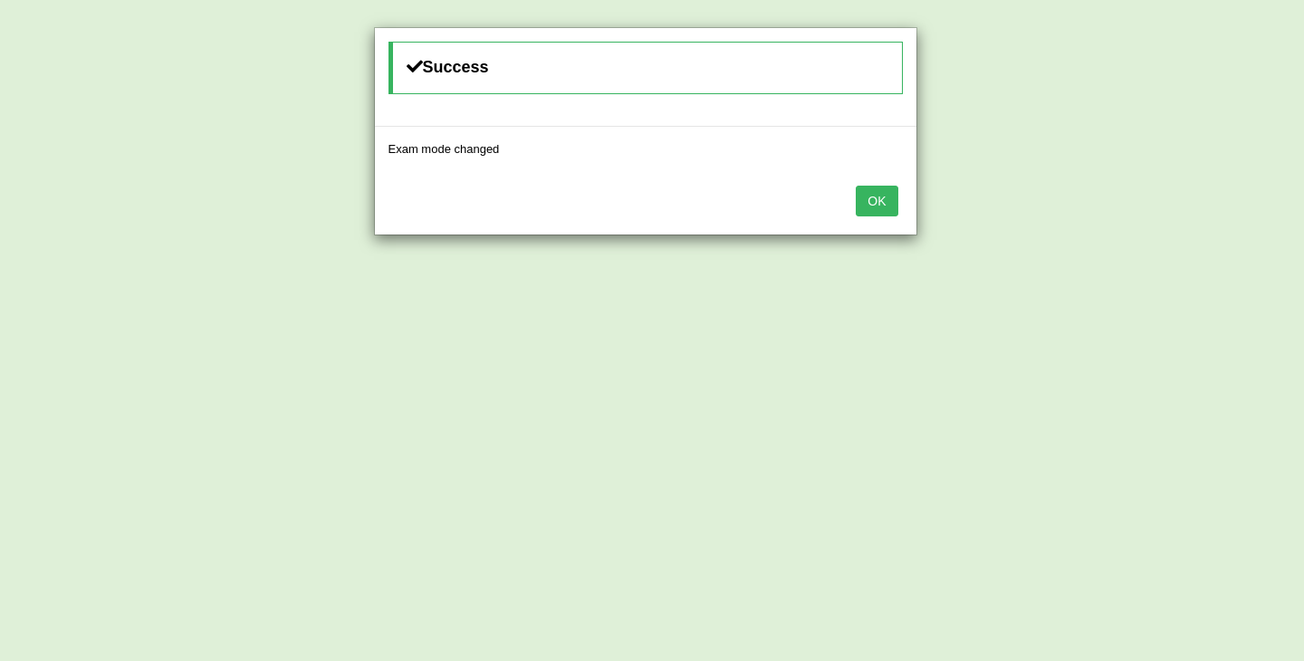
click at [884, 229] on div "OK" at bounding box center [646, 202] width 542 height 63
click at [875, 212] on button "OK" at bounding box center [877, 201] width 42 height 31
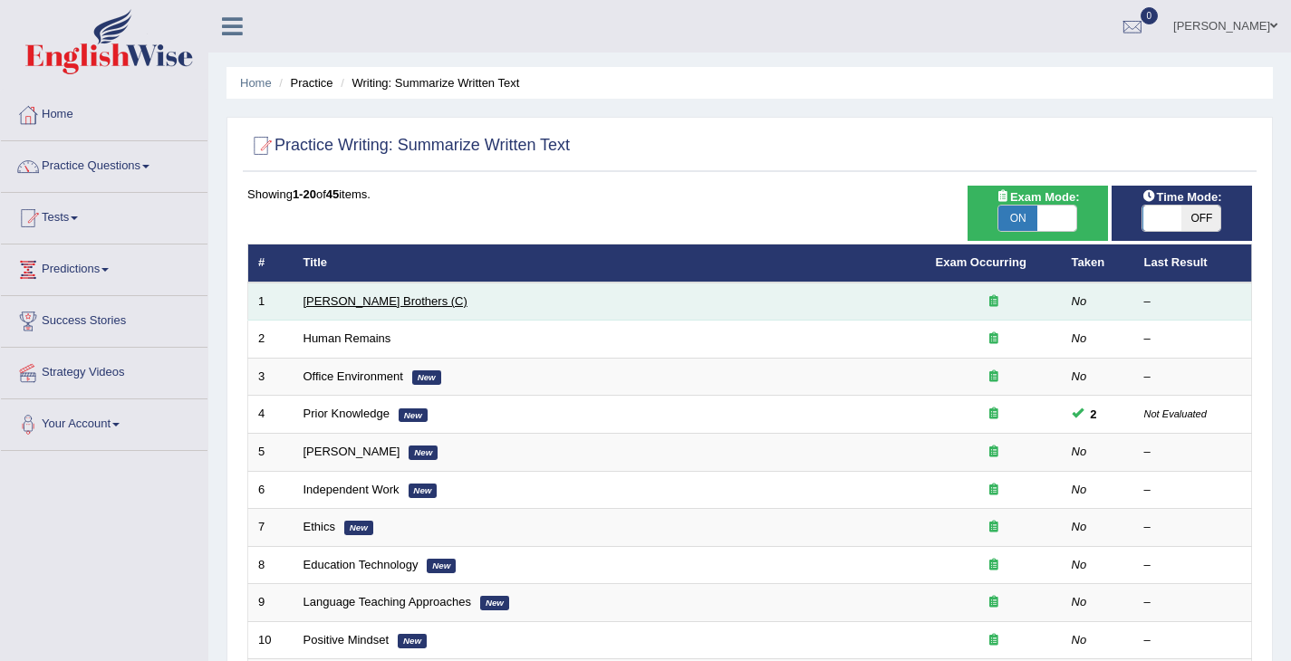
click at [310, 307] on link "[PERSON_NAME] Brothers (C)" at bounding box center [385, 301] width 164 height 14
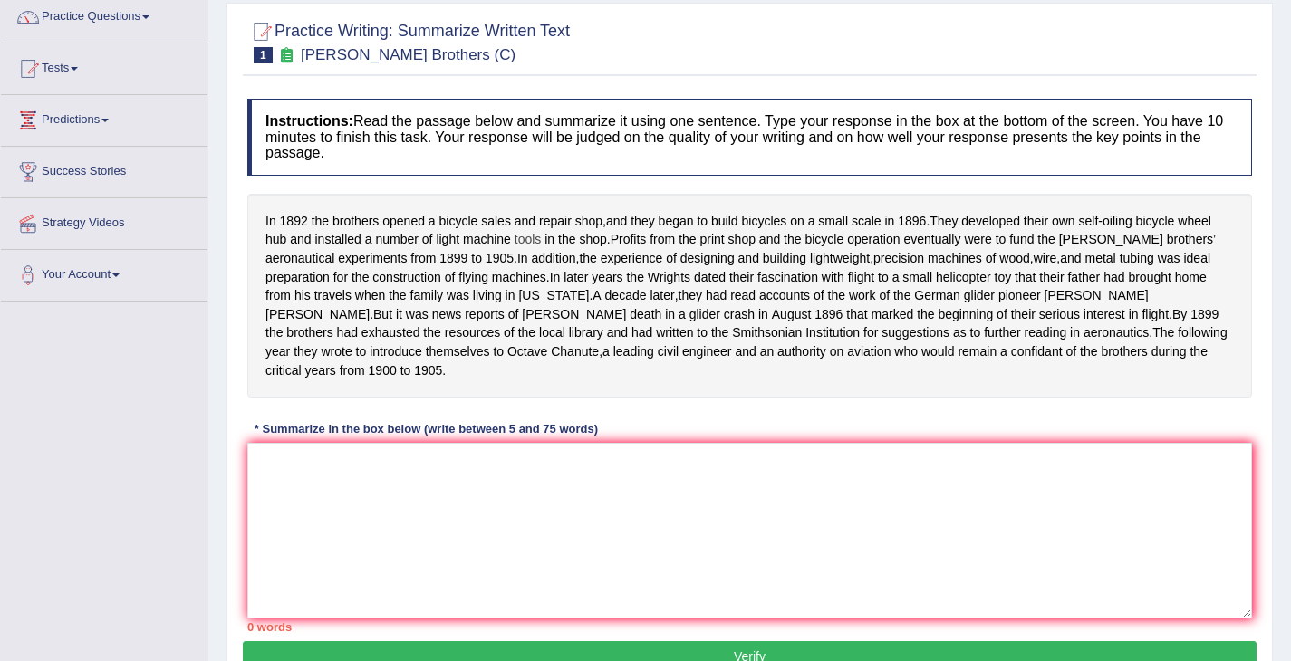
scroll to position [203, 0]
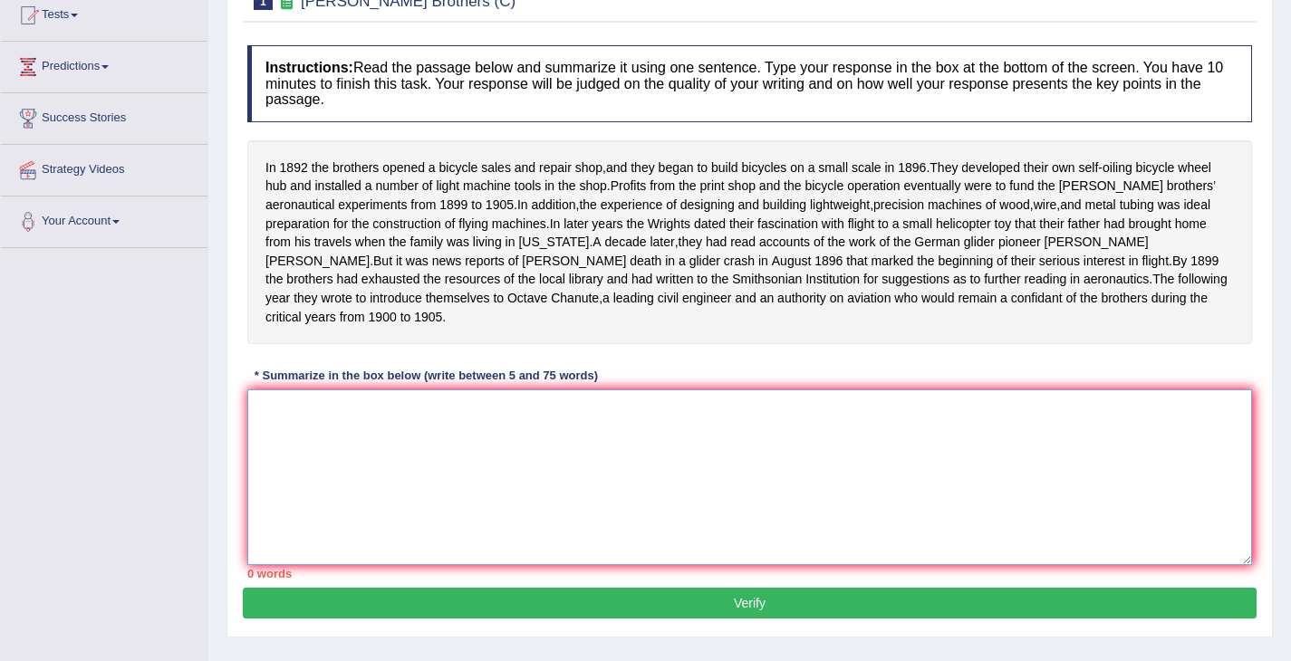
click at [585, 493] on textarea at bounding box center [749, 478] width 1005 height 176
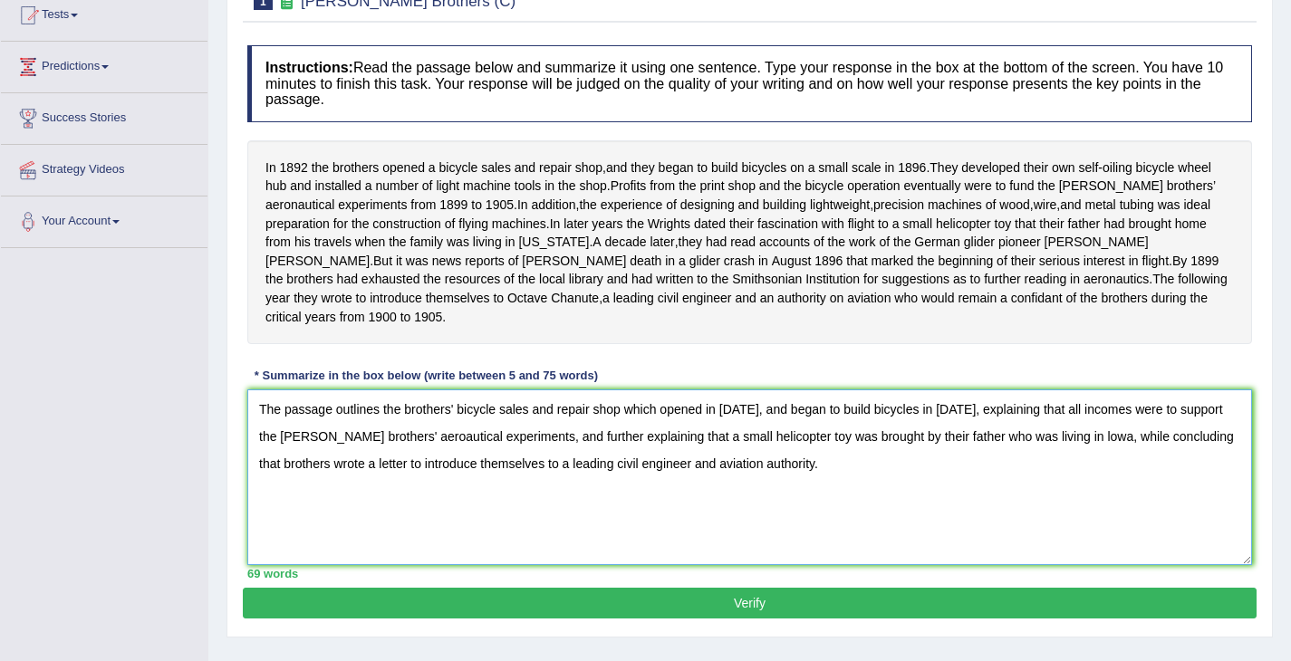
drag, startPoint x: 659, startPoint y: 434, endPoint x: 636, endPoint y: 426, distance: 24.9
click at [636, 426] on textarea "The passage outlines the brothers' bicycle sales and repair shop which opened i…" at bounding box center [749, 478] width 1005 height 176
click at [1188, 457] on textarea "The passage outlines the brothers' bicycle sales and repair shop were opened in…" at bounding box center [749, 478] width 1005 height 176
drag, startPoint x: 524, startPoint y: 480, endPoint x: 386, endPoint y: 491, distance: 138.1
click at [386, 491] on textarea "The passage outlines the brothers' bicycle sales and repair shop were opened in…" at bounding box center [749, 478] width 1005 height 176
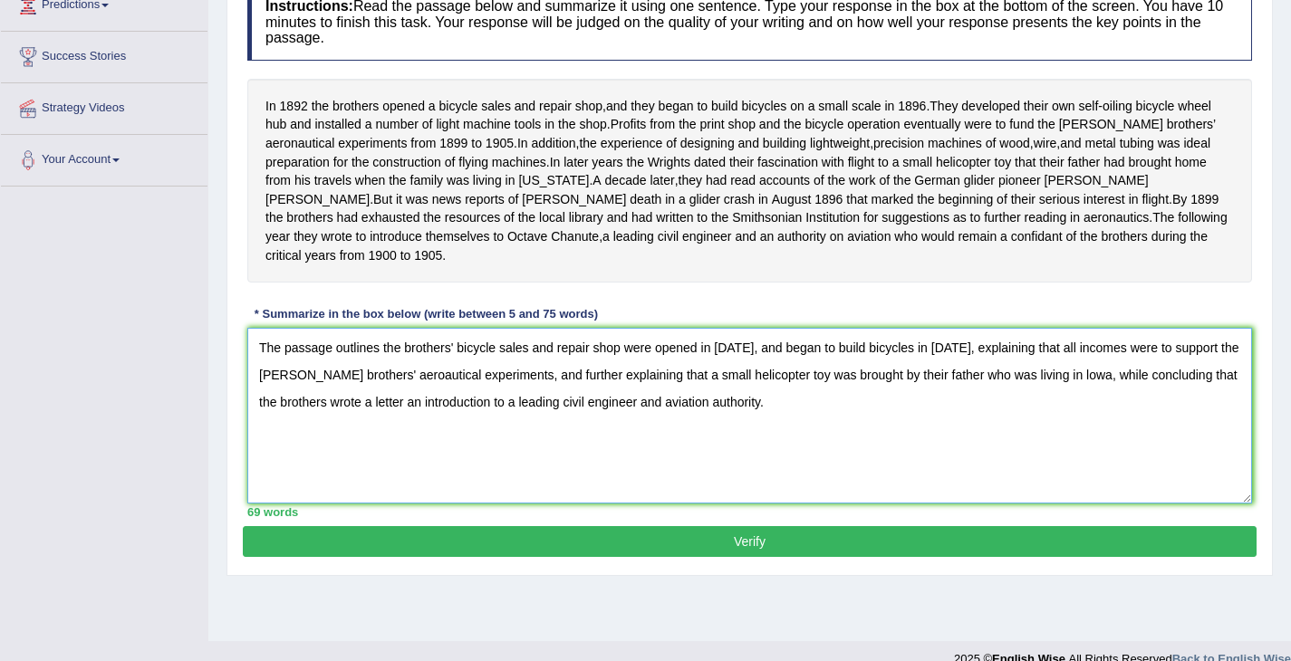
scroll to position [290, 0]
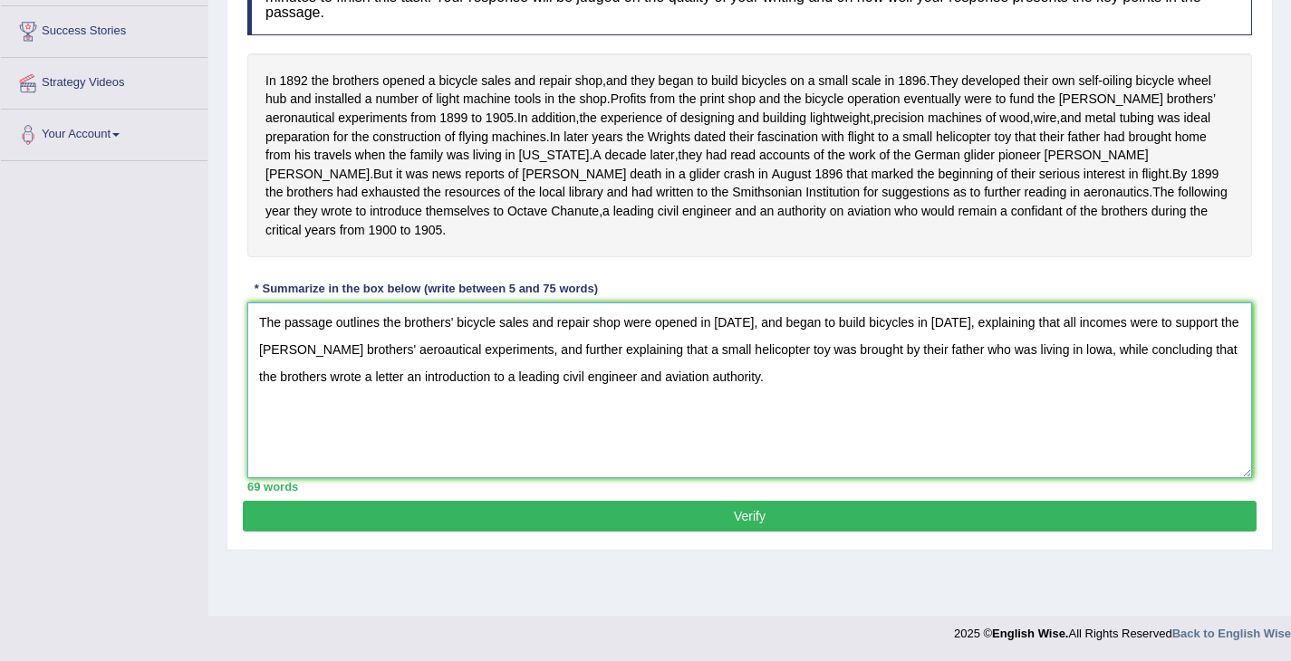
type textarea "The passage outlines the brothers' bicycle sales and repair shop were opened in…"
click at [736, 532] on button "Verify" at bounding box center [750, 516] width 1014 height 31
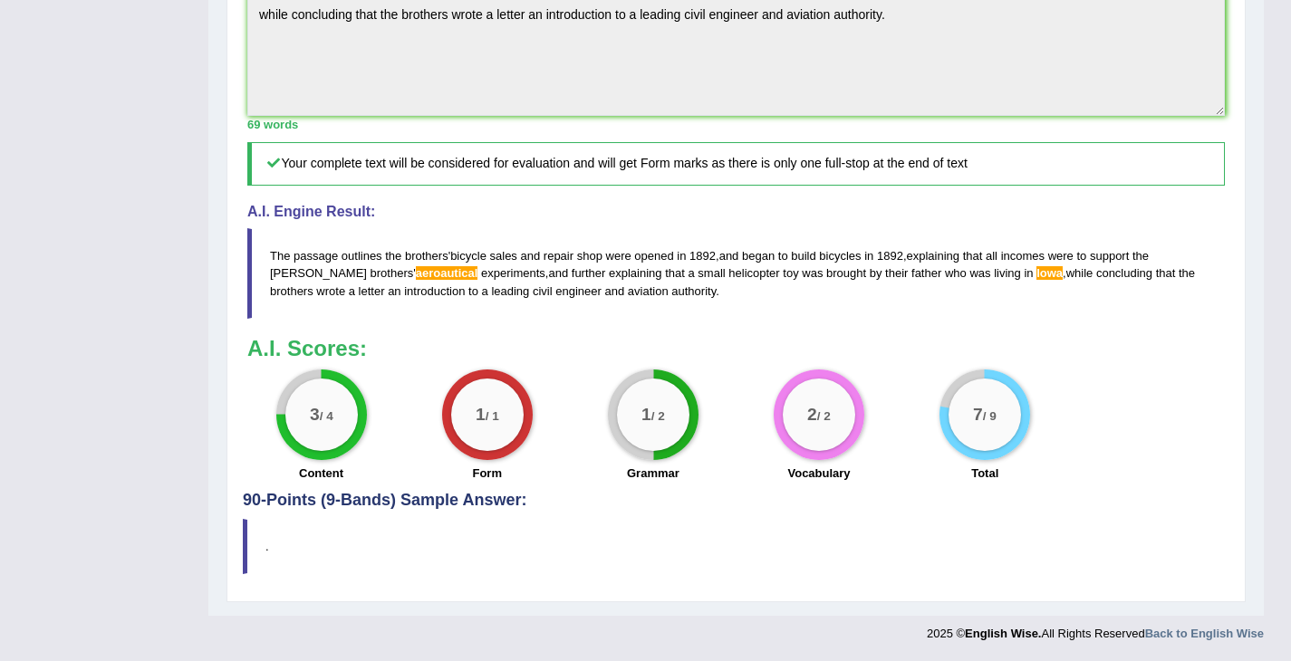
scroll to position [0, 0]
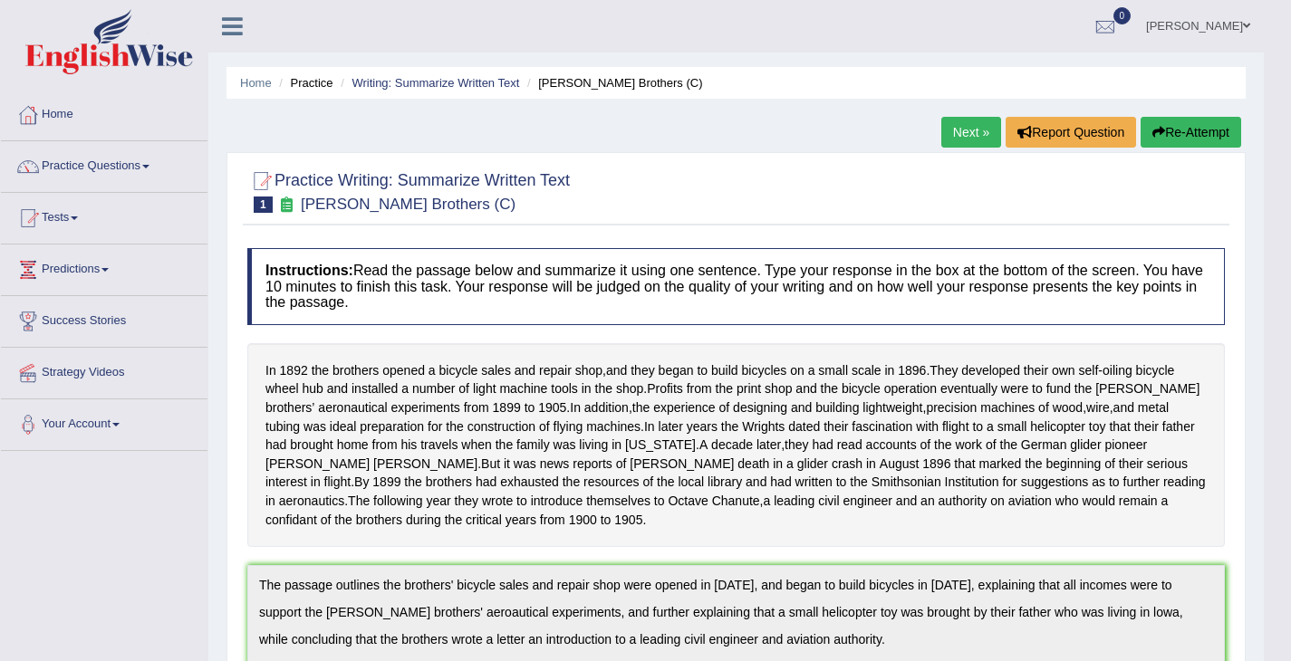
click at [1201, 125] on button "Re-Attempt" at bounding box center [1190, 132] width 101 height 31
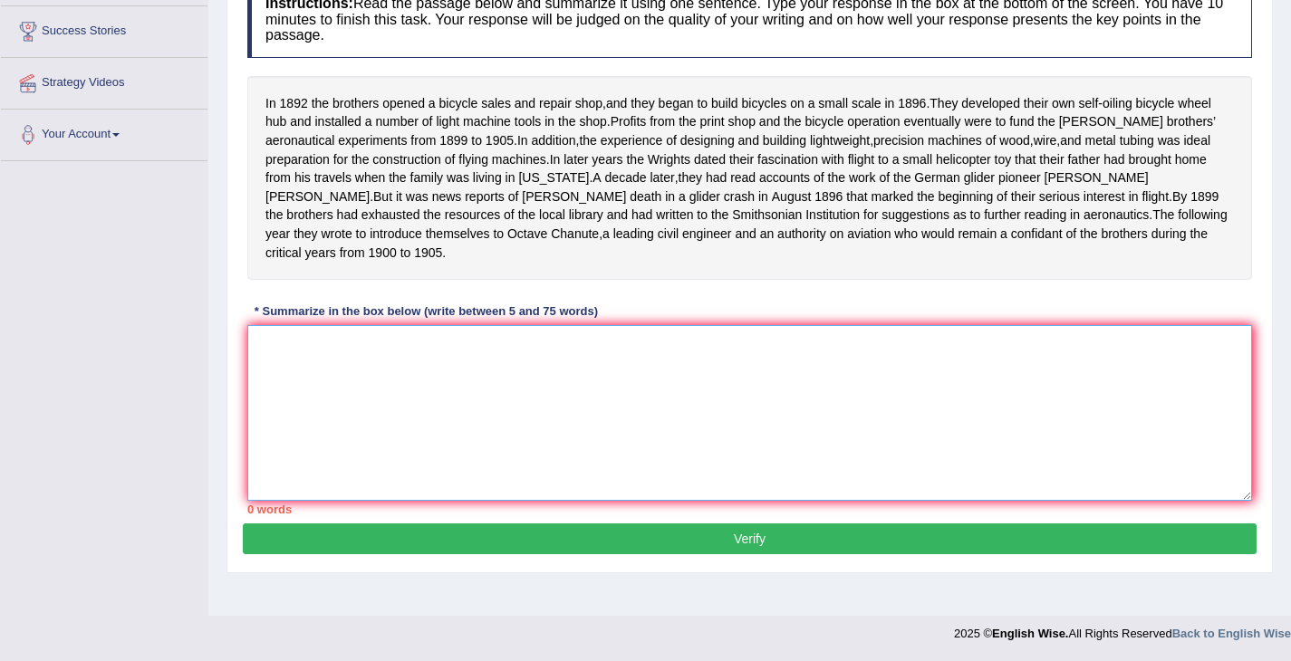
click at [765, 443] on textarea at bounding box center [749, 413] width 1005 height 176
paste textarea "The passage outlines the brothers' bicycle sales and repair shop were opened in…"
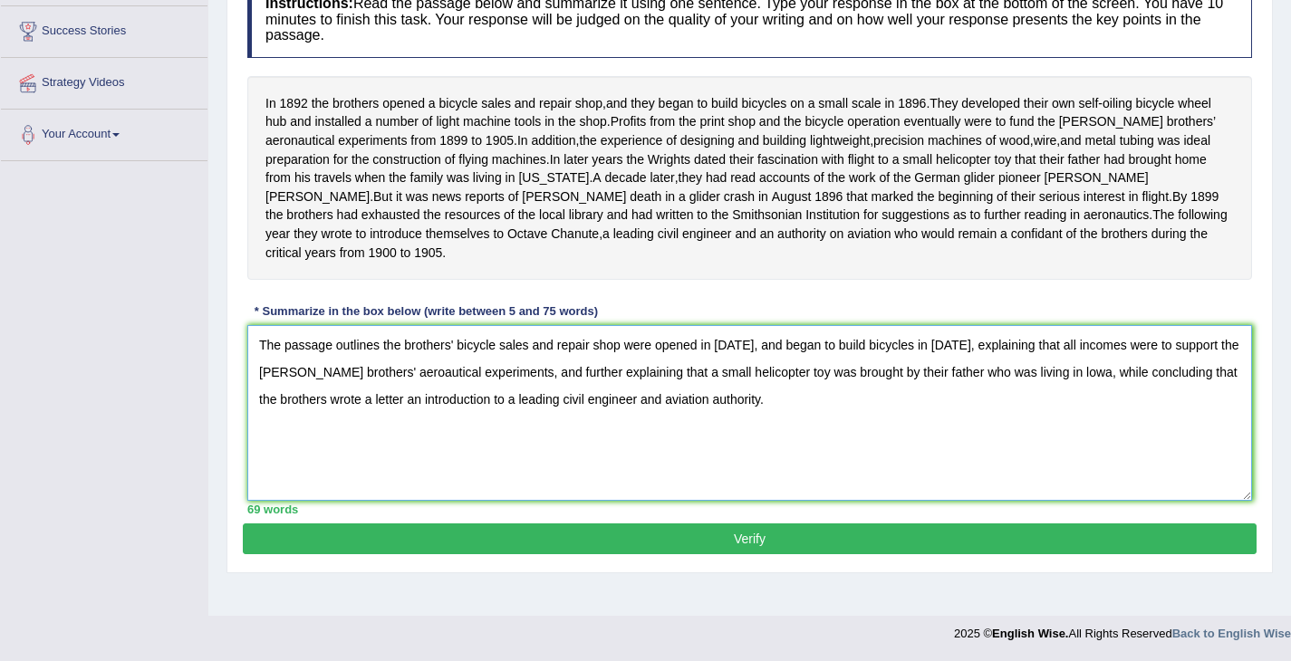
click at [383, 391] on textarea "The passage outlines the brothers' bicycle sales and repair shop were opened in…" at bounding box center [749, 413] width 1005 height 176
type textarea "The passage outlines the brothers' bicycle sales and repair shop were opened in…"
click at [487, 554] on button "Verify" at bounding box center [750, 539] width 1014 height 31
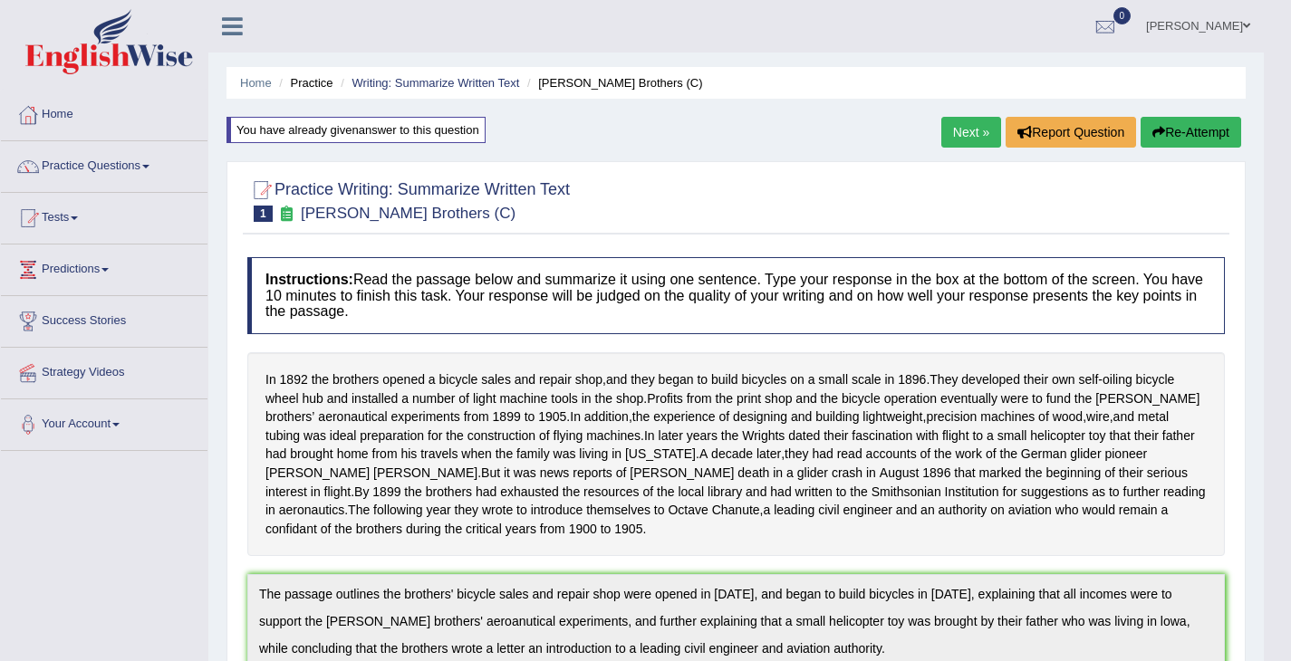
click at [1152, 128] on icon "button" at bounding box center [1158, 132] width 13 height 13
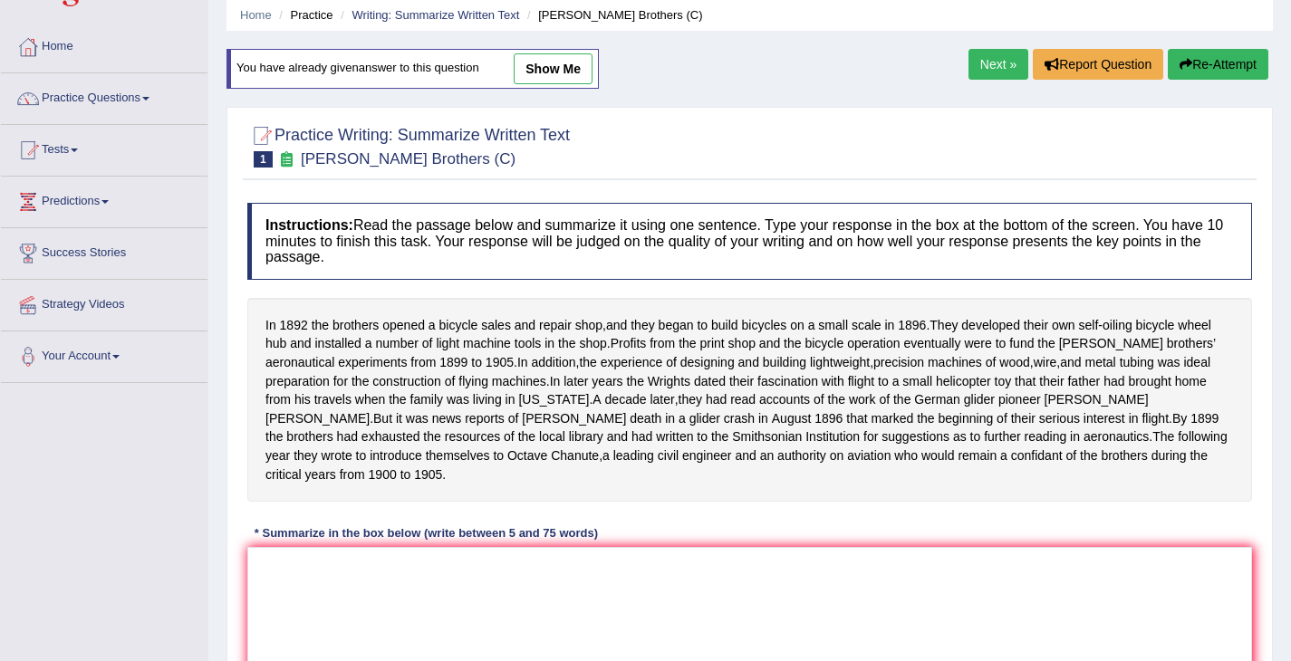
scroll to position [290, 0]
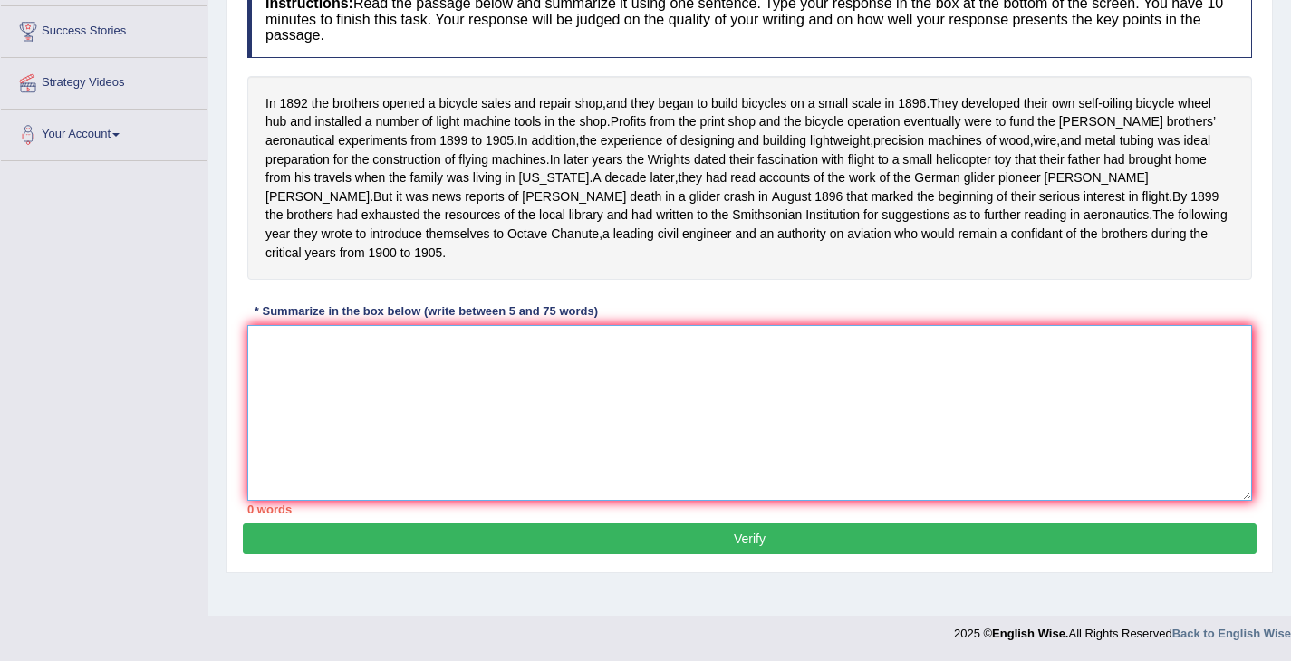
click at [505, 419] on textarea at bounding box center [749, 413] width 1005 height 176
paste textarea "The passage outlines the brothers' bicycle sales and repair shop were opened in…"
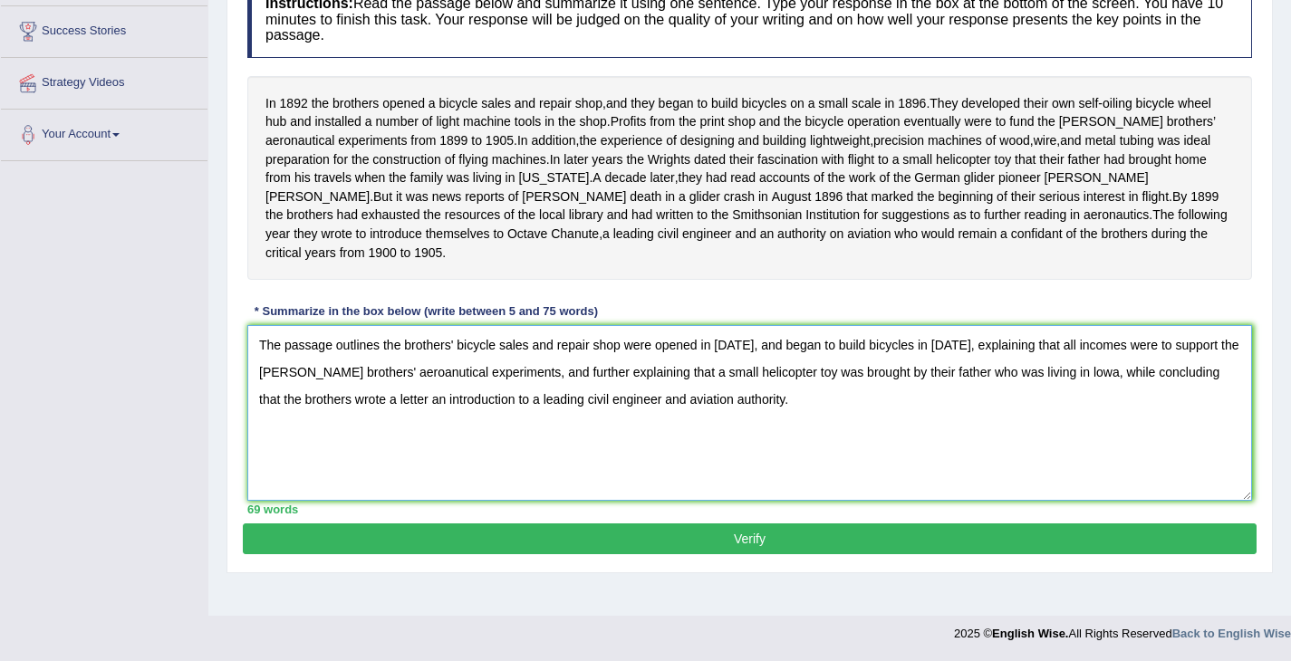
click at [389, 397] on textarea "The passage outlines the brothers' bicycle sales and repair shop were opened in…" at bounding box center [749, 413] width 1005 height 176
drag, startPoint x: 1063, startPoint y: 395, endPoint x: 938, endPoint y: 405, distance: 125.4
click at [938, 405] on textarea "The passage outlines the brothers' bicycle sales and repair shop were opened in…" at bounding box center [749, 413] width 1005 height 176
type textarea "The passage outlines the brothers' bicycle sales and repair shop were opened in…"
click at [851, 554] on button "Verify" at bounding box center [750, 539] width 1014 height 31
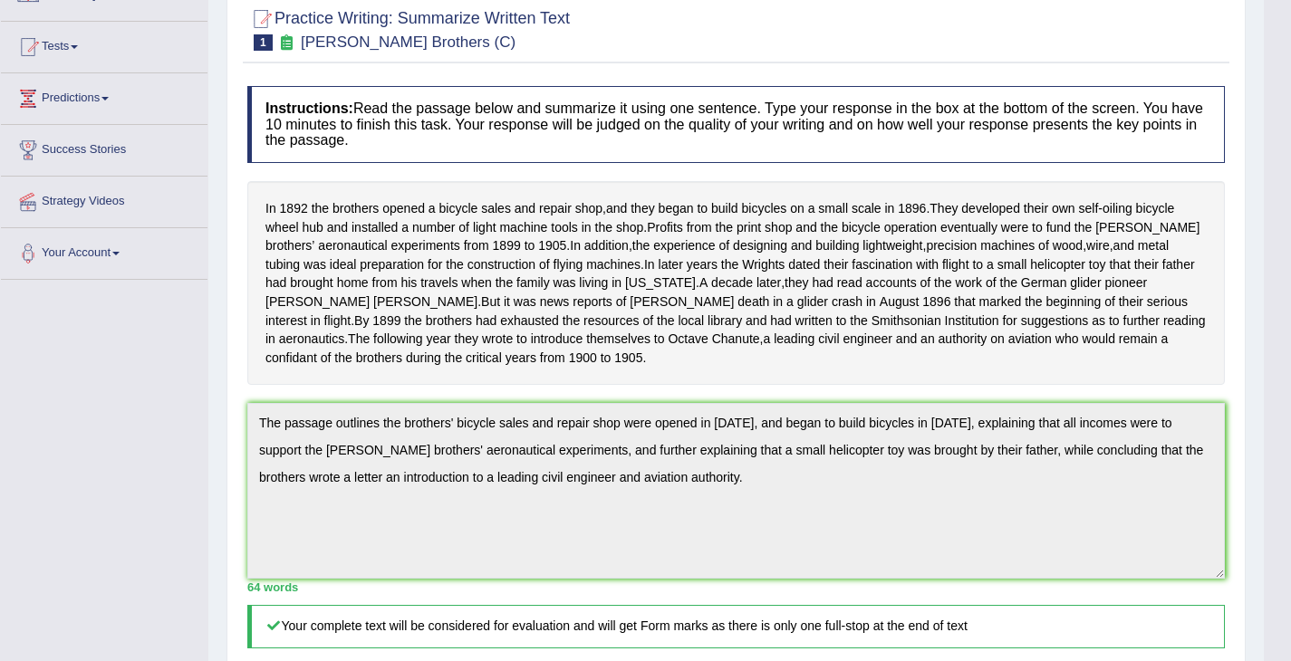
scroll to position [0, 0]
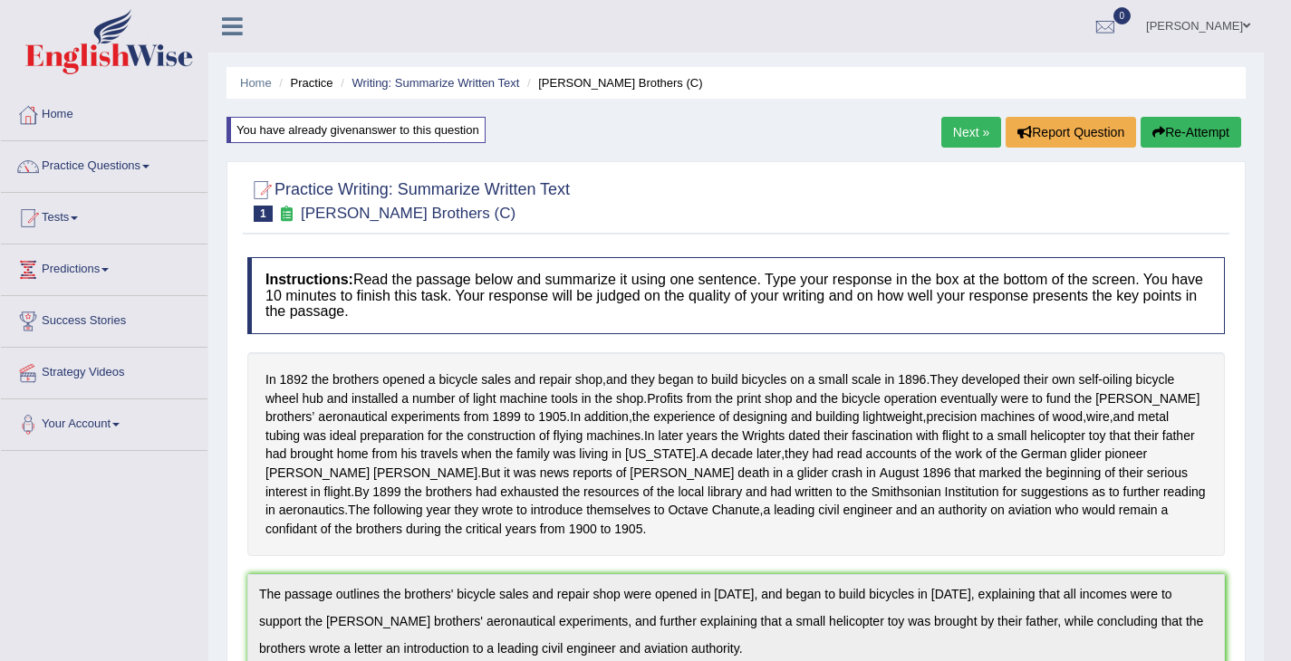
click at [949, 137] on link "Next »" at bounding box center [971, 132] width 60 height 31
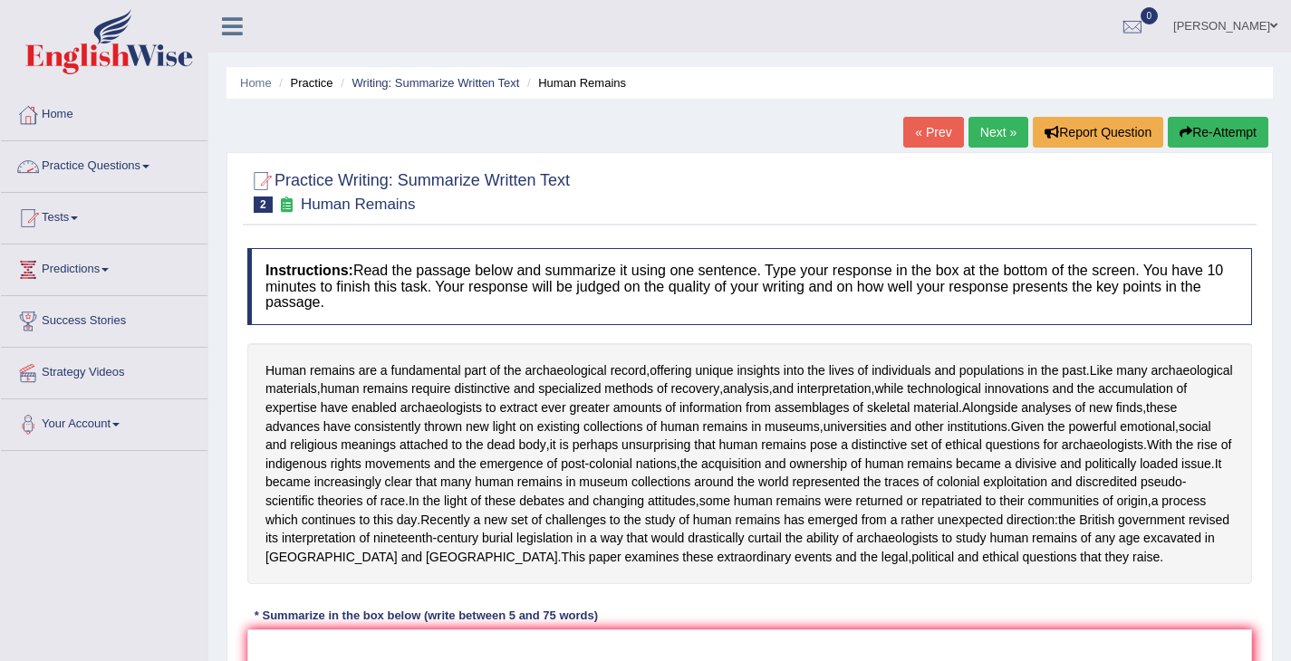
click at [125, 159] on link "Practice Questions" at bounding box center [104, 163] width 207 height 45
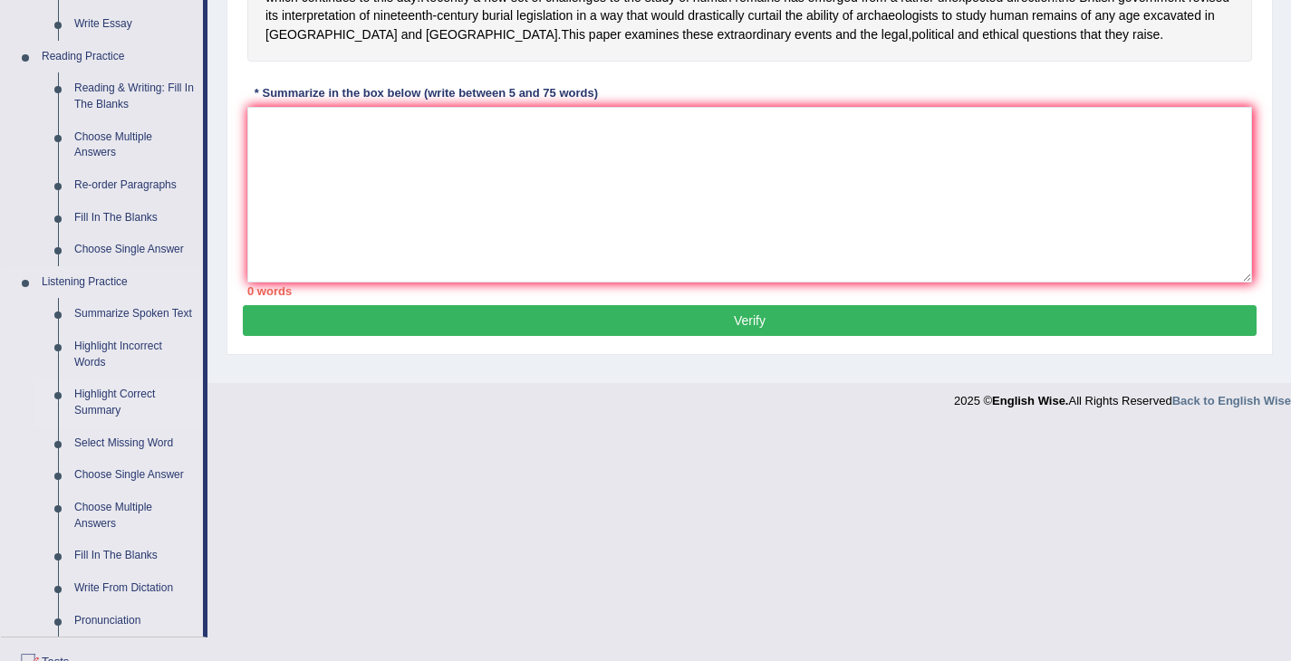
scroll to position [591, 0]
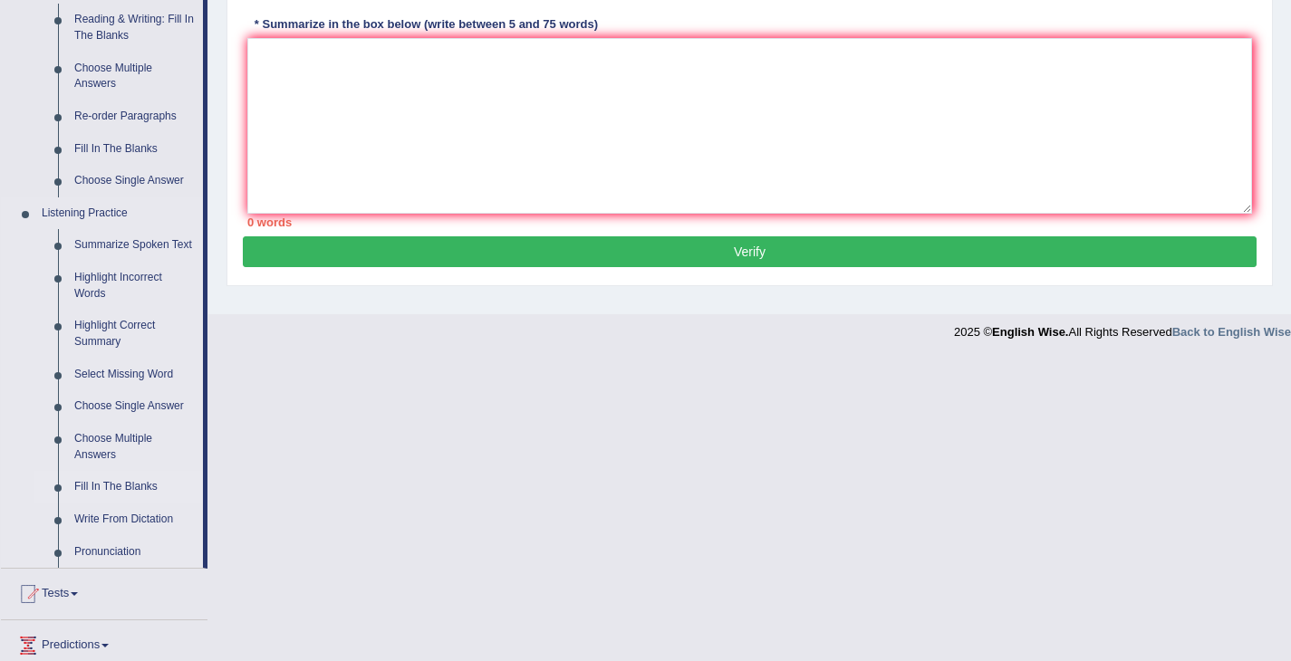
click at [139, 534] on link "Write From Dictation" at bounding box center [134, 520] width 137 height 33
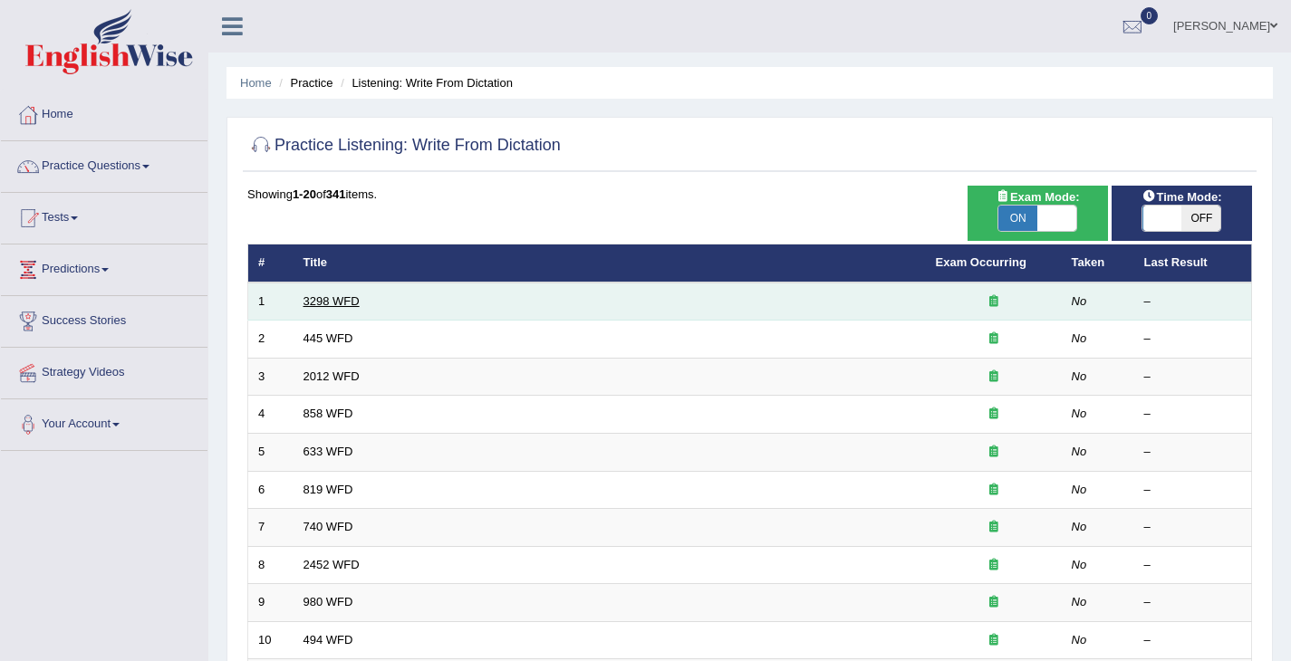
click at [316, 306] on link "3298 WFD" at bounding box center [331, 301] width 56 height 14
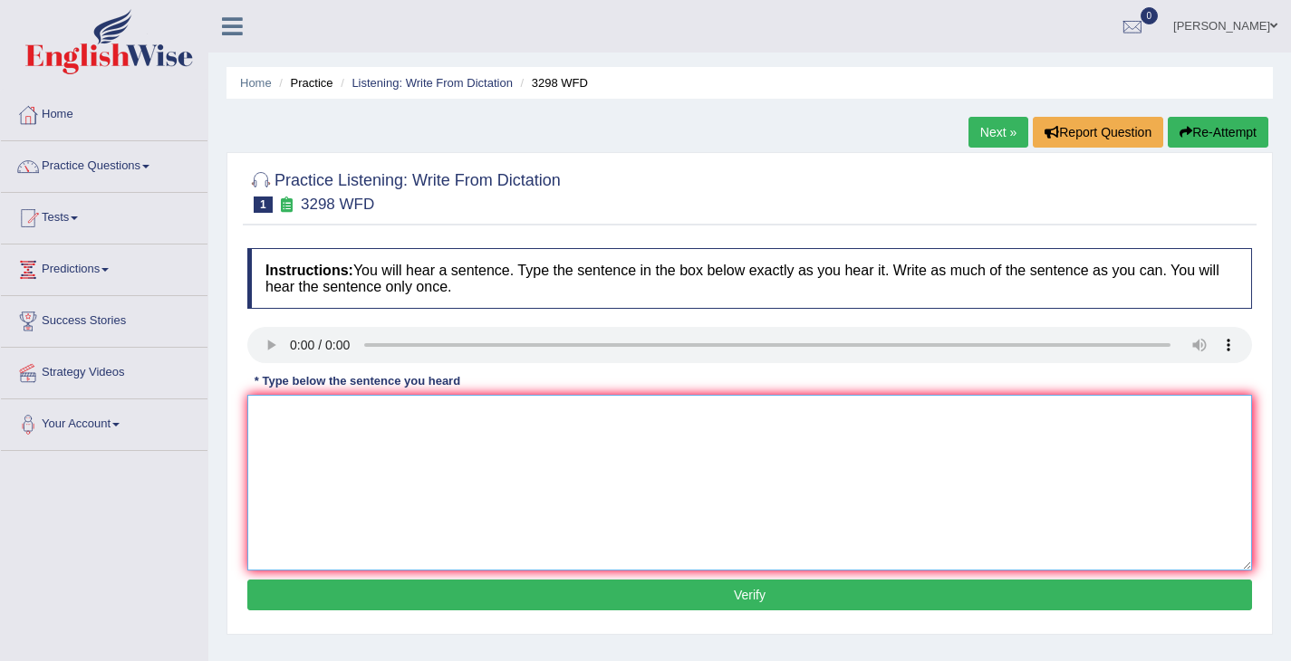
click at [284, 503] on textarea at bounding box center [749, 483] width 1005 height 176
type textarea "Animal's behavious appears to contain both similar aspect of human."
click at [445, 590] on button "Verify" at bounding box center [749, 595] width 1005 height 31
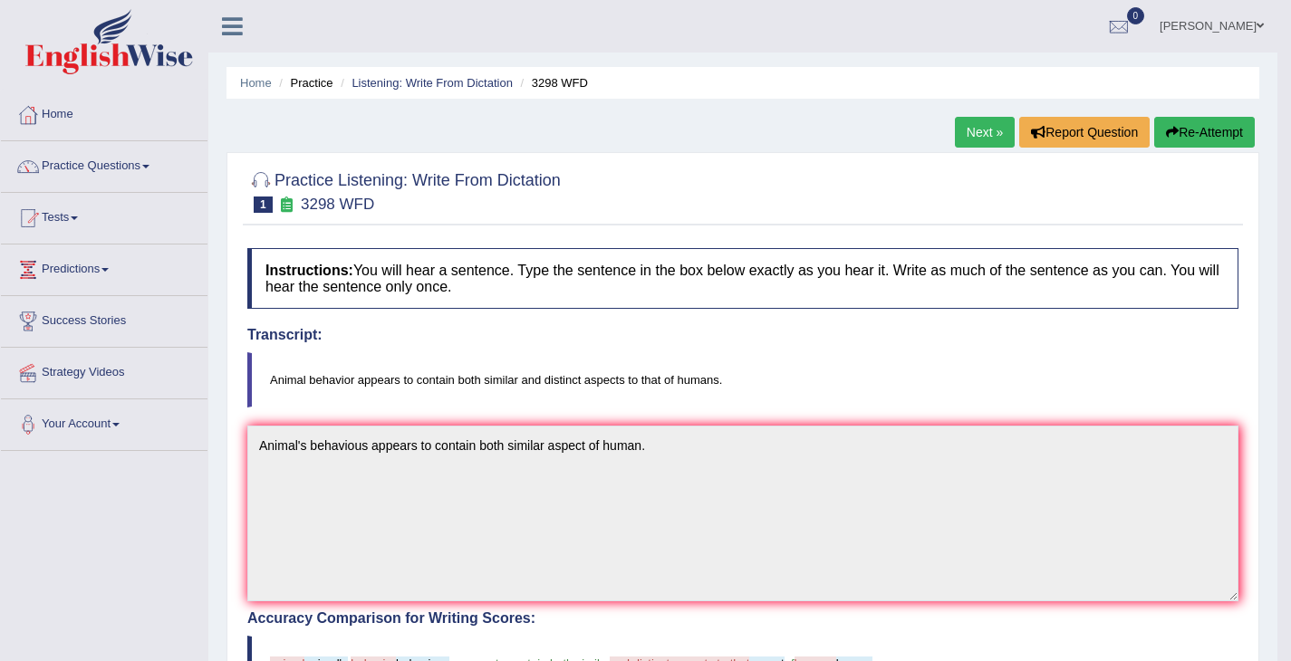
click at [982, 134] on link "Next »" at bounding box center [985, 132] width 60 height 31
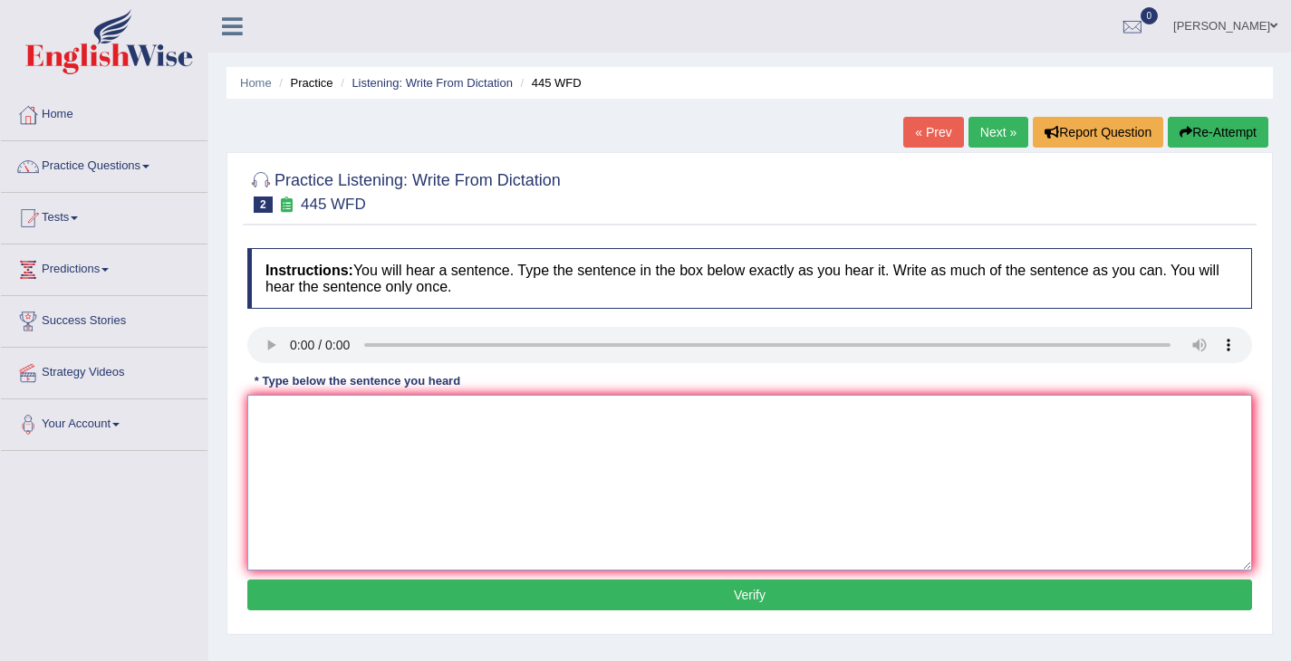
click at [300, 494] on textarea at bounding box center [749, 483] width 1005 height 176
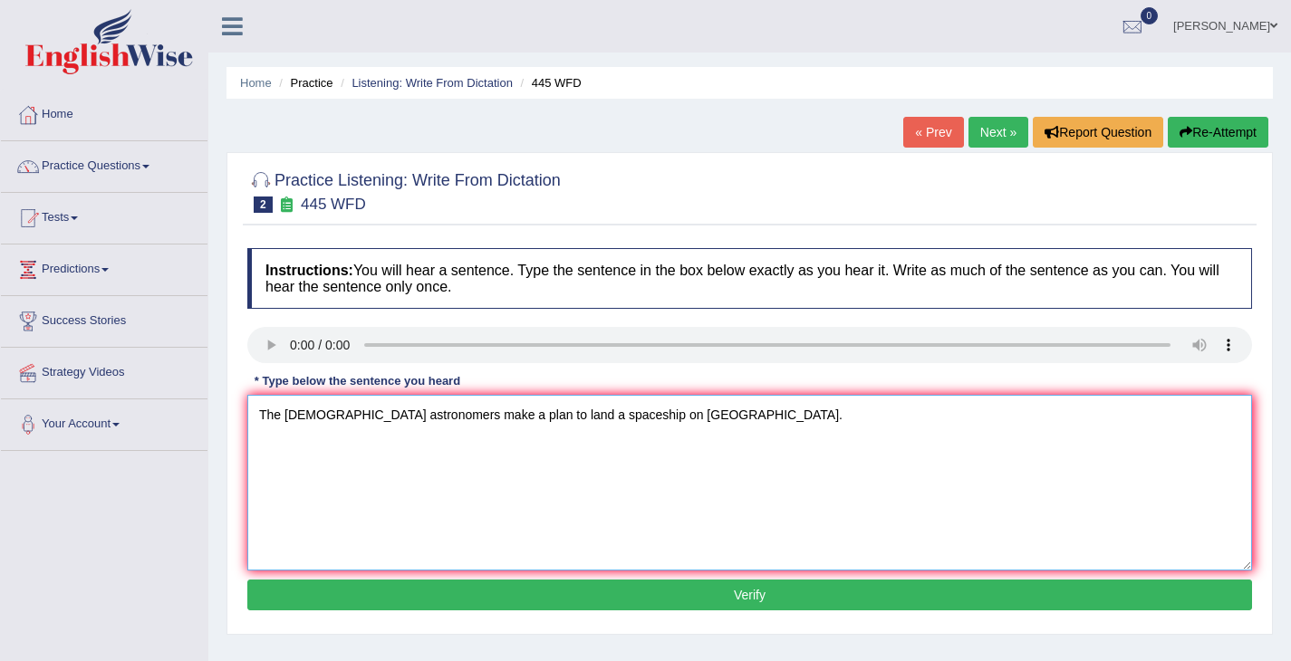
type textarea "The American astronomers make a plan to land a spaceship on Mars."
click at [592, 587] on button "Verify" at bounding box center [749, 595] width 1005 height 31
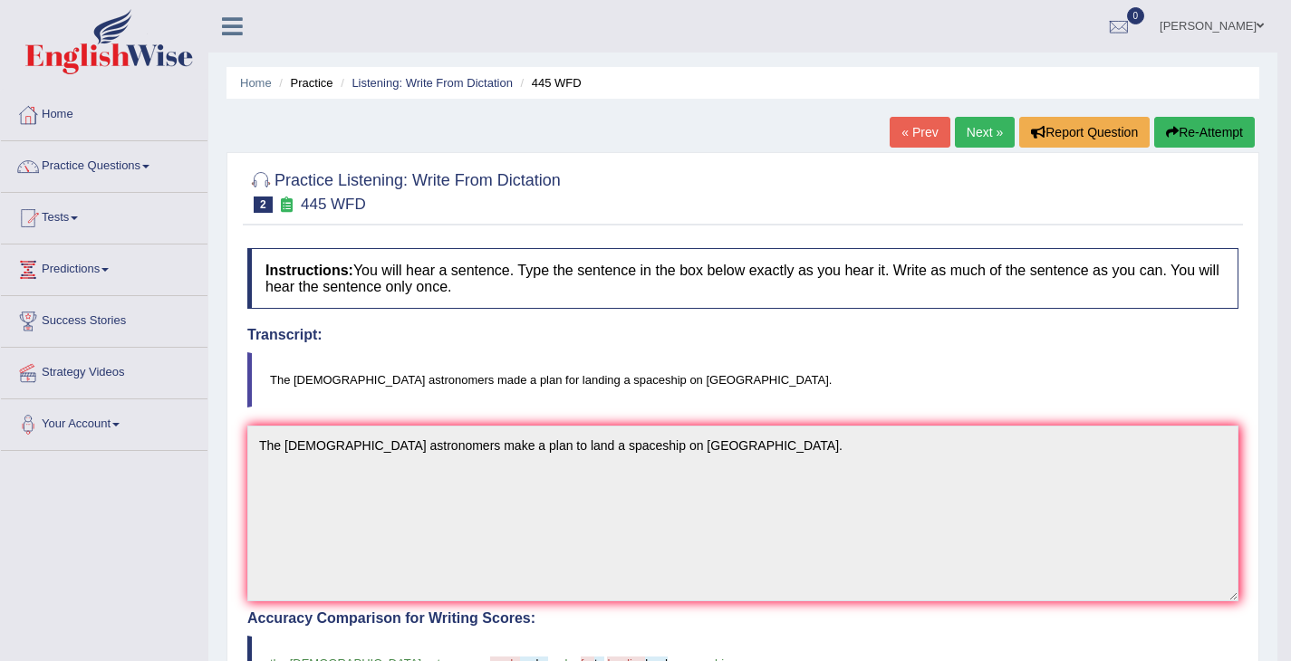
click at [966, 144] on link "Next »" at bounding box center [985, 132] width 60 height 31
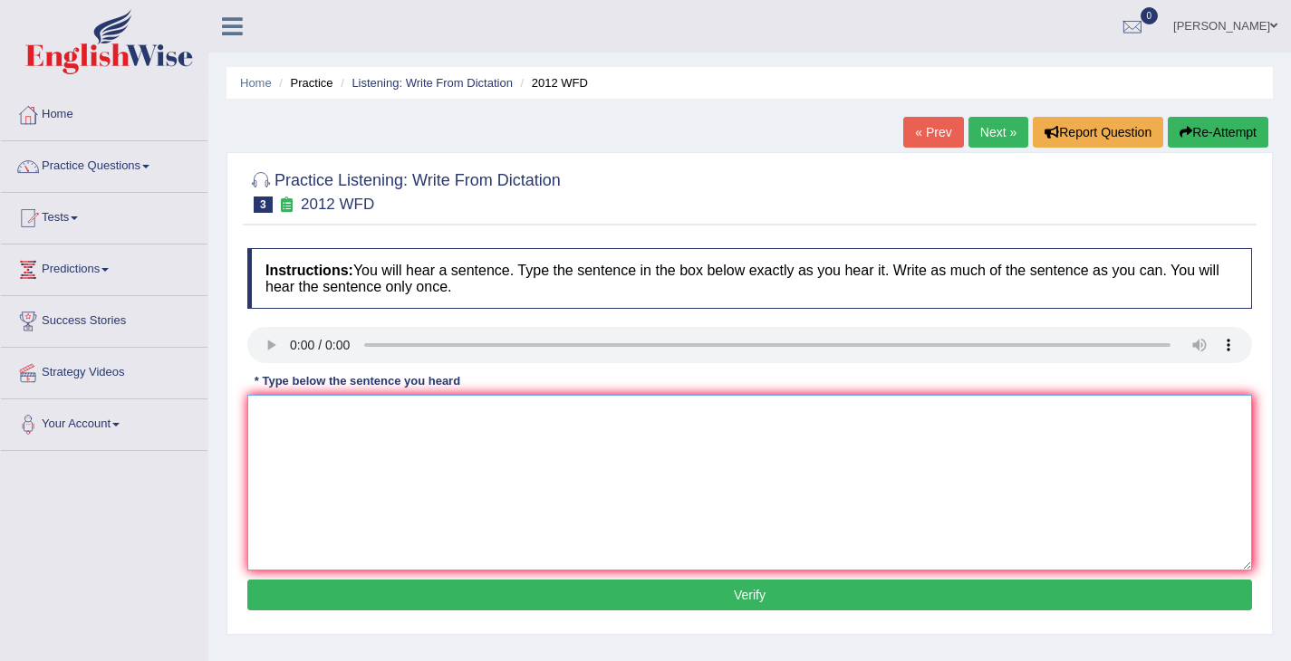
click at [370, 514] on textarea at bounding box center [749, 483] width 1005 height 176
type textarea "There is a great deal of debate on this topic."
click at [466, 593] on button "Verify" at bounding box center [749, 595] width 1005 height 31
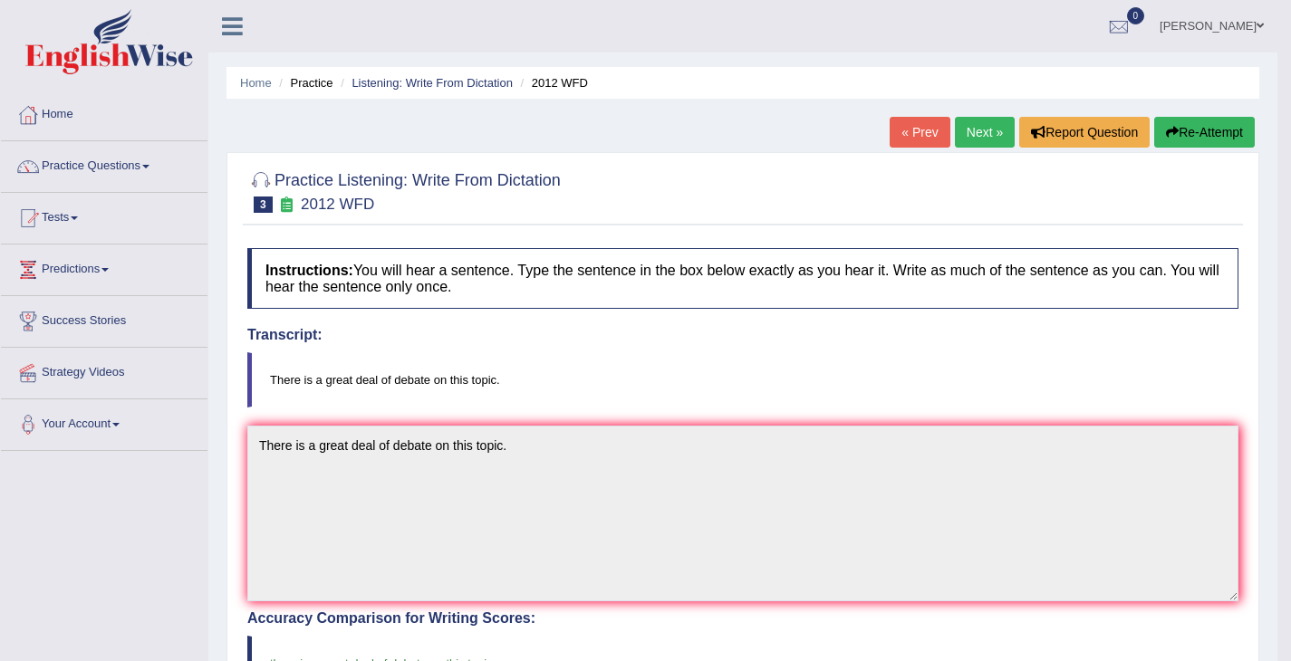
click at [967, 135] on link "Next »" at bounding box center [985, 132] width 60 height 31
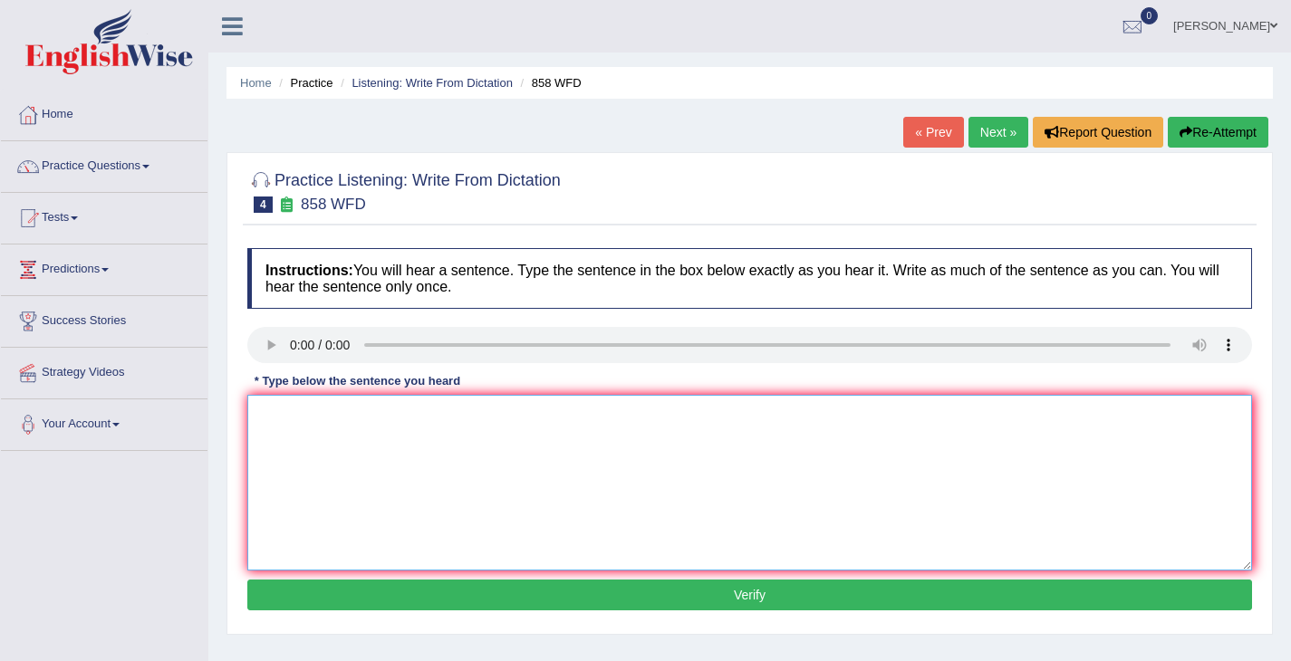
click at [334, 478] on textarea at bounding box center [749, 483] width 1005 height 176
type textarea "The year of artifact is written in the historian."
click at [427, 591] on button "Verify" at bounding box center [749, 595] width 1005 height 31
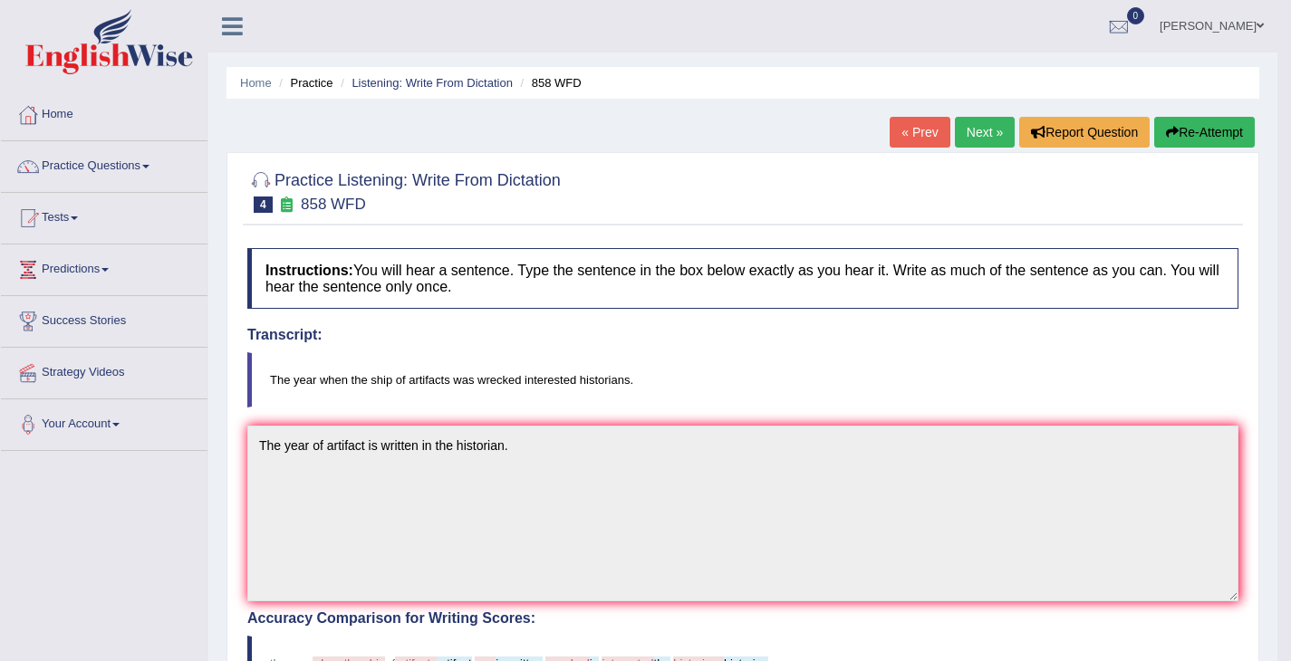
click at [959, 142] on link "Next »" at bounding box center [985, 132] width 60 height 31
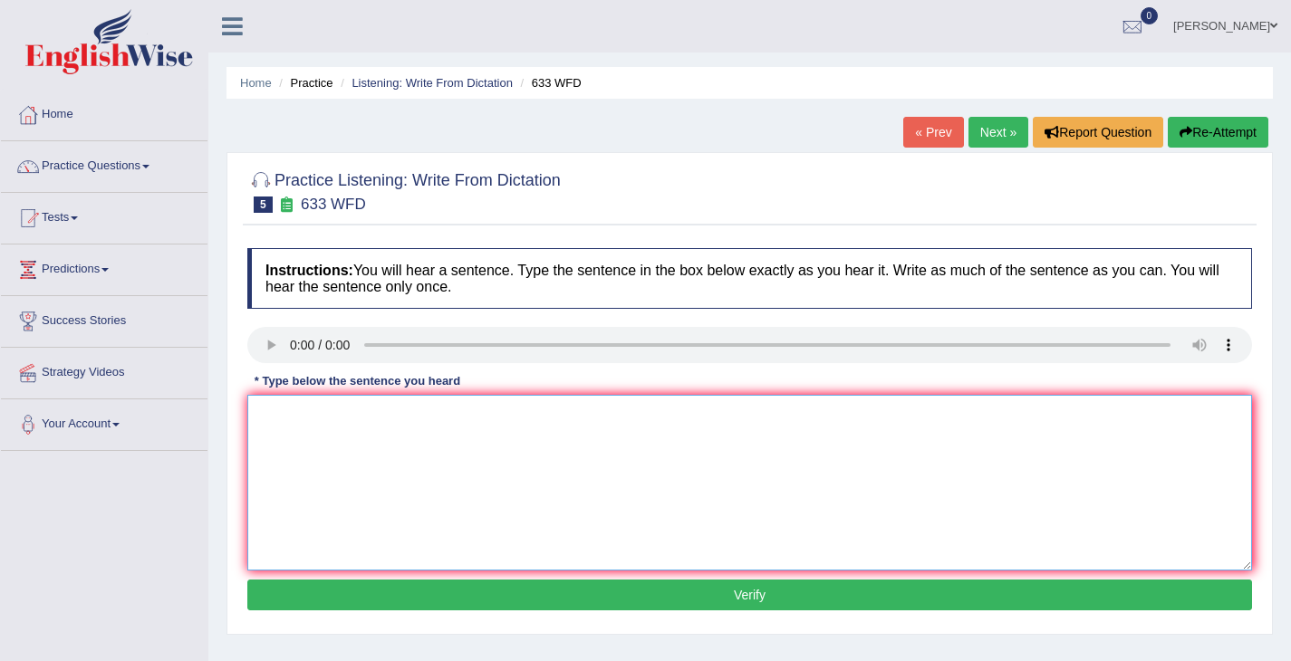
click at [375, 515] on textarea at bounding box center [749, 483] width 1005 height 176
type textarea "S"
click at [436, 413] on textarea "Research shows that exercise make us feel better." at bounding box center [749, 483] width 1005 height 176
type textarea "Research shows that exercise will make us feel better."
click at [707, 591] on button "Verify" at bounding box center [749, 595] width 1005 height 31
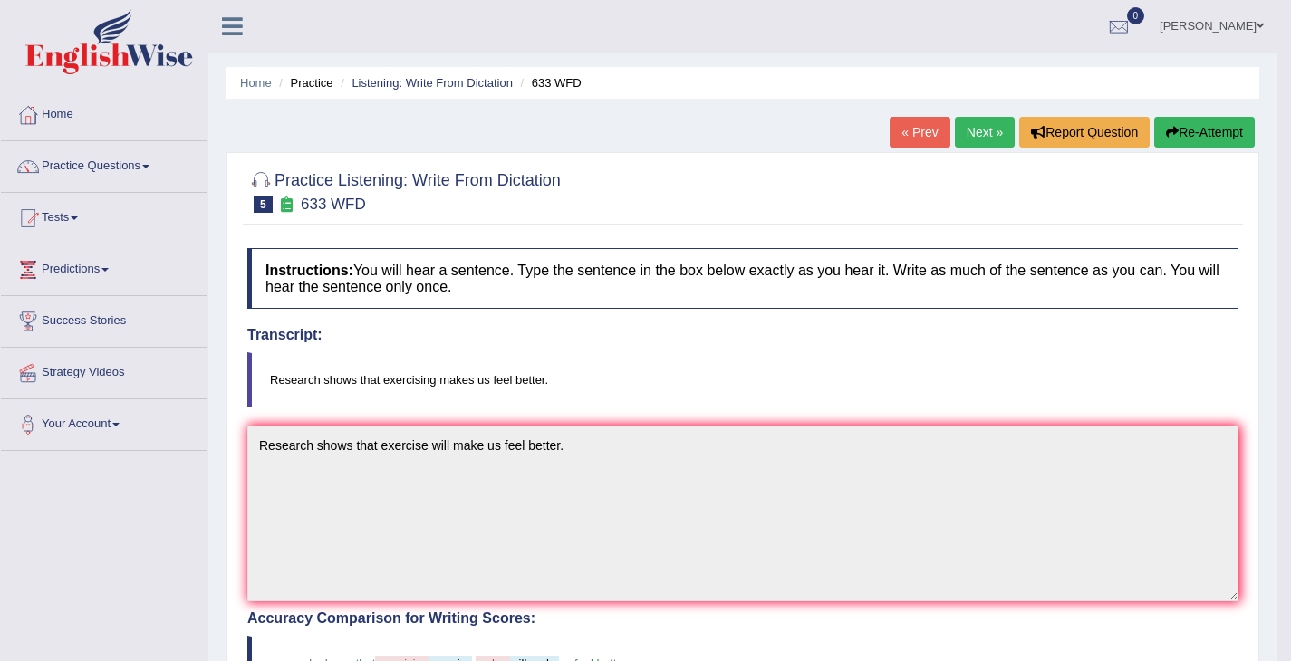
click at [968, 133] on link "Next »" at bounding box center [985, 132] width 60 height 31
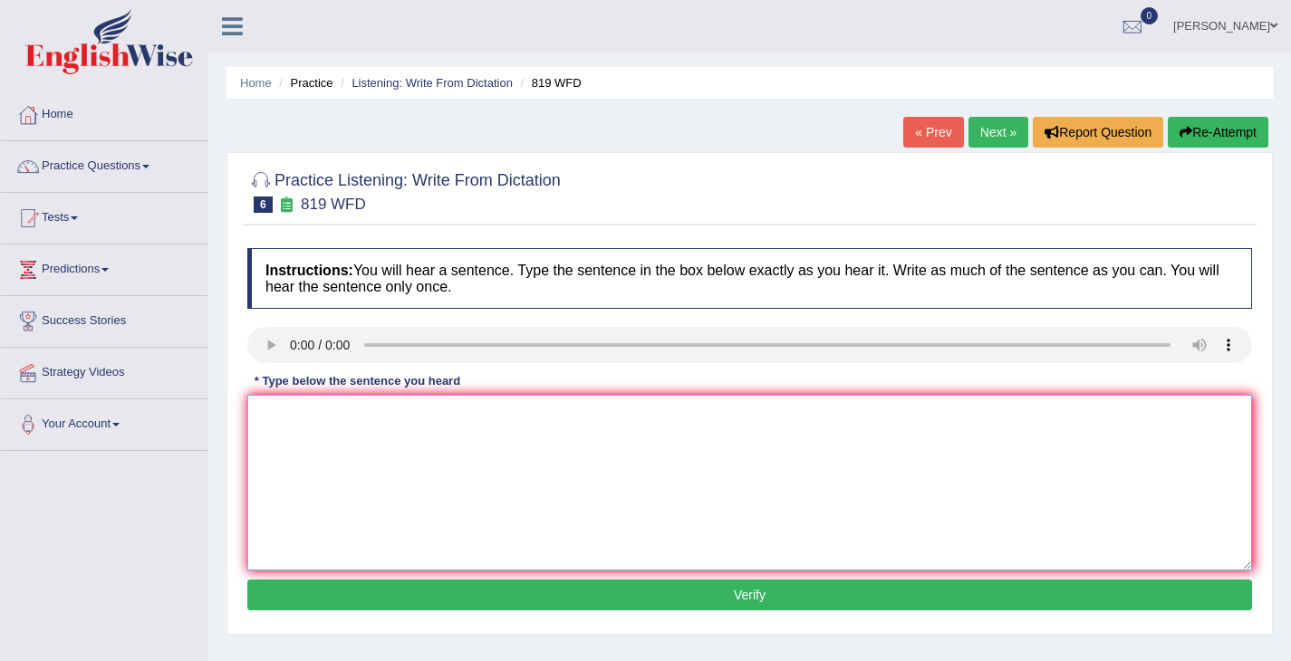
click at [282, 452] on textarea at bounding box center [749, 483] width 1005 height 176
type textarea "Plants are able to grow throughout their life."
click at [363, 596] on button "Verify" at bounding box center [749, 595] width 1005 height 31
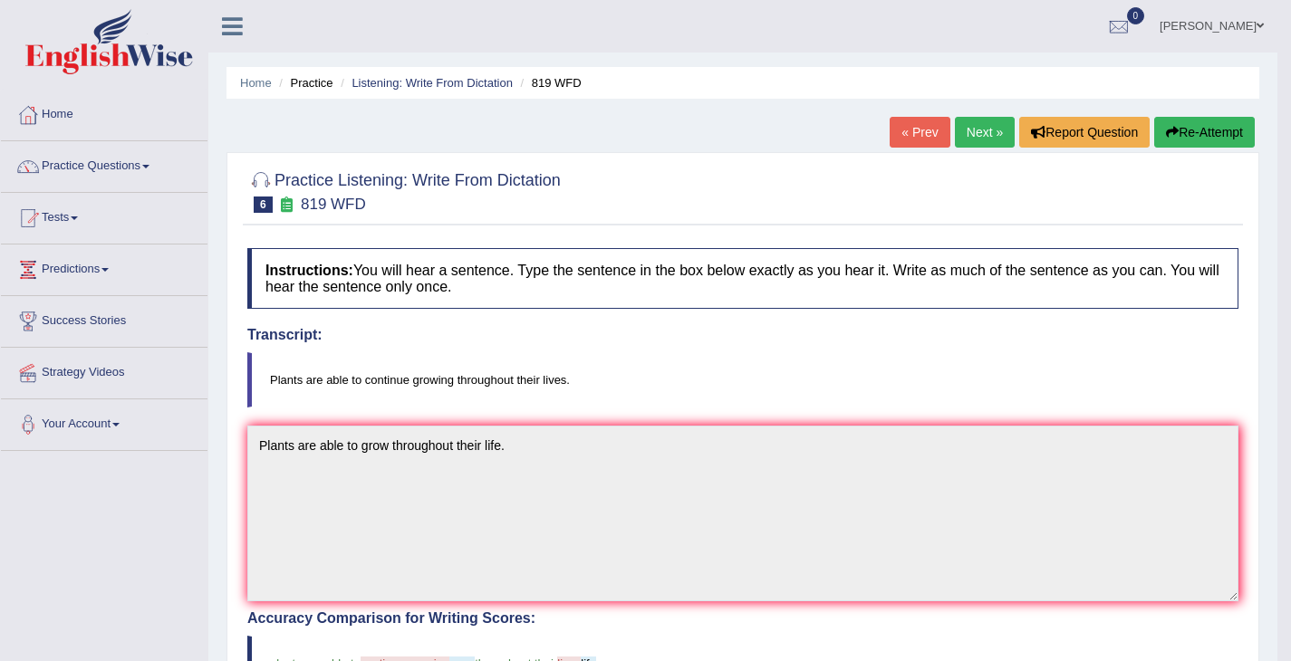
click at [958, 136] on link "Next »" at bounding box center [985, 132] width 60 height 31
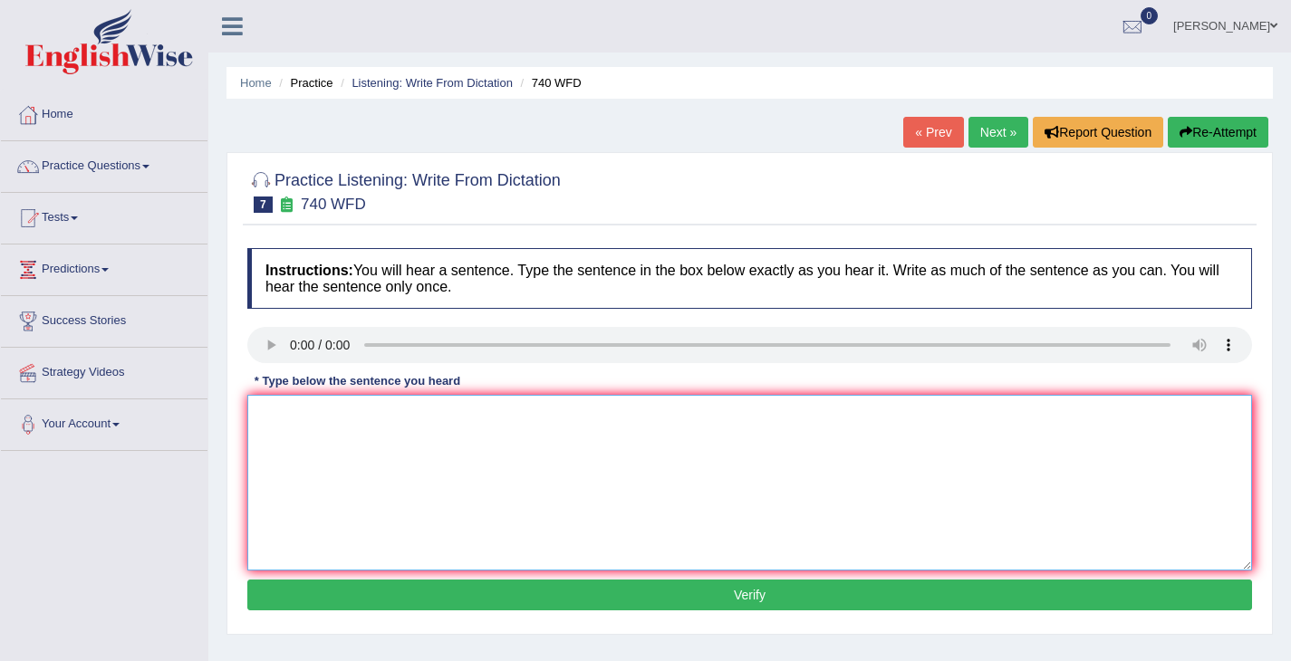
click at [290, 409] on textarea at bounding box center [749, 483] width 1005 height 176
type textarea "ា"
click at [416, 419] on textarea "A series of observations wil carried out in the classroom." at bounding box center [749, 483] width 1005 height 176
type textarea "A series of observations will carried out in the classroom."
click at [499, 599] on button "Verify" at bounding box center [749, 595] width 1005 height 31
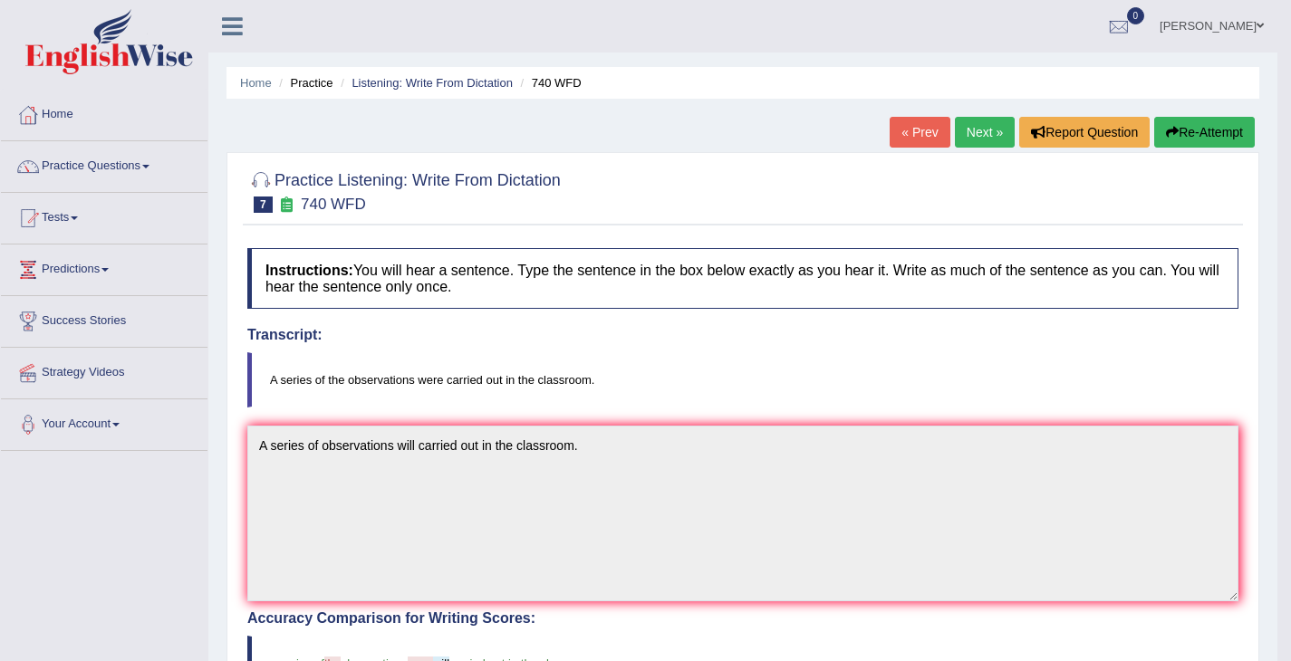
click at [973, 139] on link "Next »" at bounding box center [985, 132] width 60 height 31
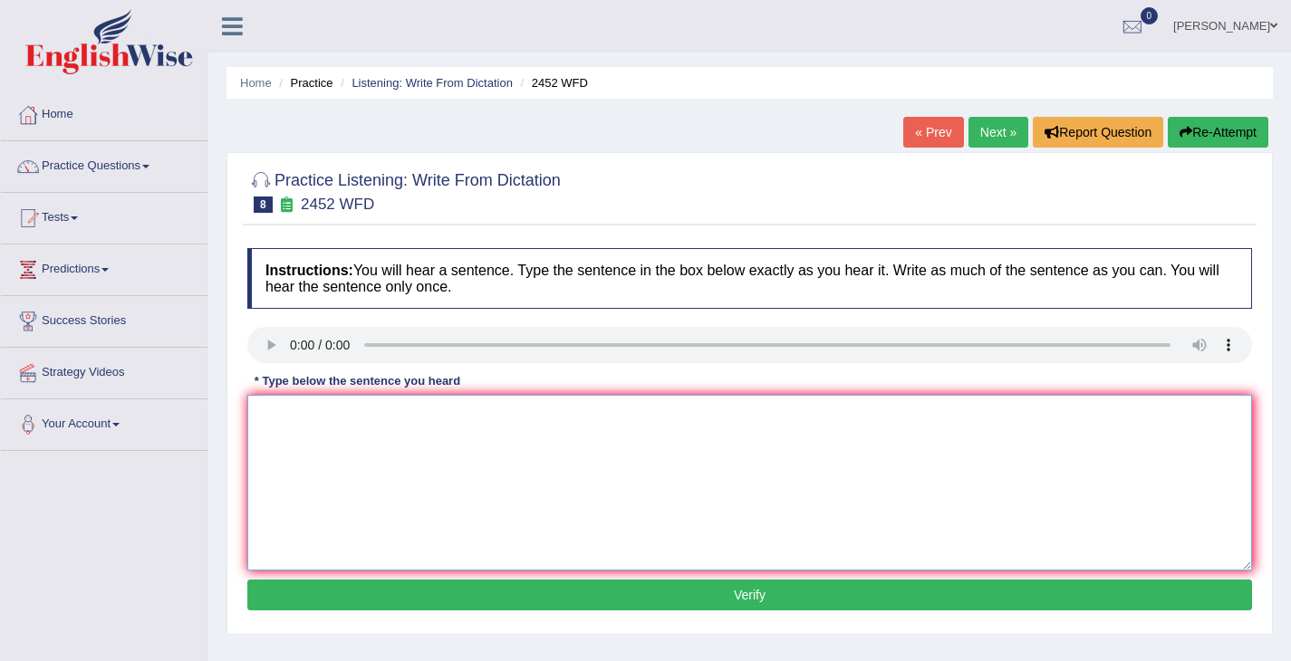
click at [306, 448] on textarea at bounding box center [749, 483] width 1005 height 176
drag, startPoint x: 168, startPoint y: 428, endPoint x: 0, endPoint y: 440, distance: 168.9
click at [0, 441] on div "Toggle navigation Home Practice Questions Speaking Practice Read Aloud Repeat S…" at bounding box center [645, 471] width 1291 height 942
type textarea "It is the debate about the value of knowledge."
click at [407, 596] on button "Verify" at bounding box center [749, 595] width 1005 height 31
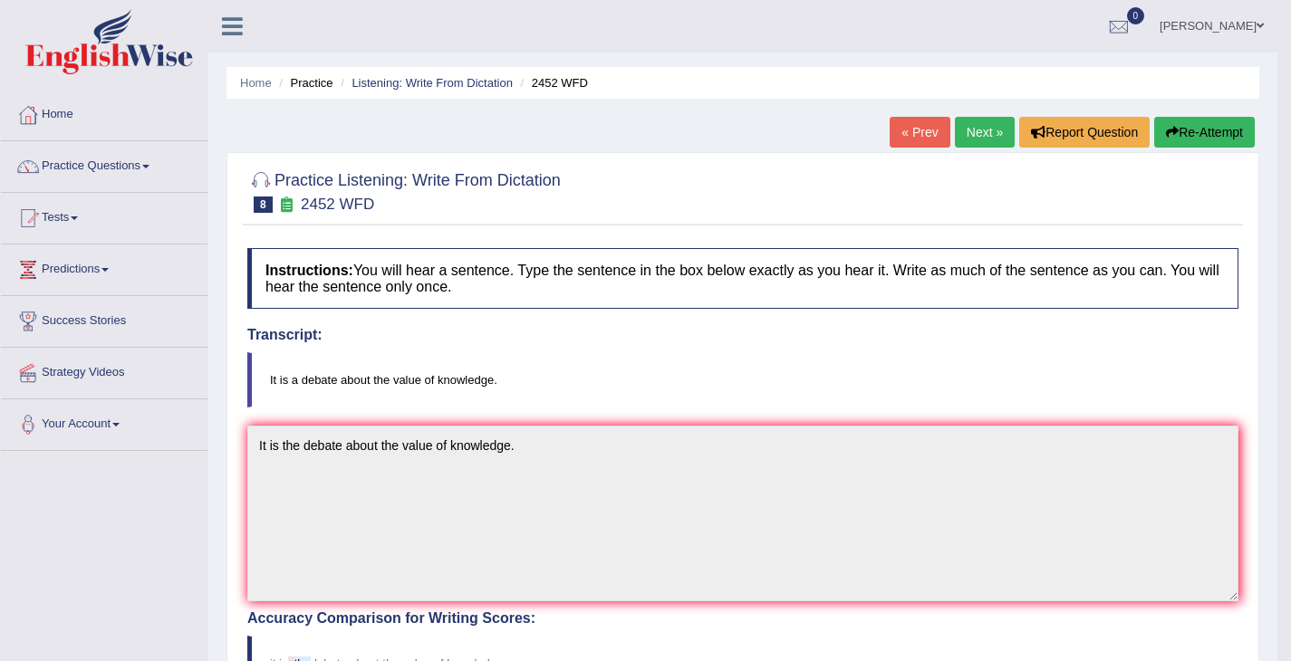
click at [974, 125] on link "Next »" at bounding box center [985, 132] width 60 height 31
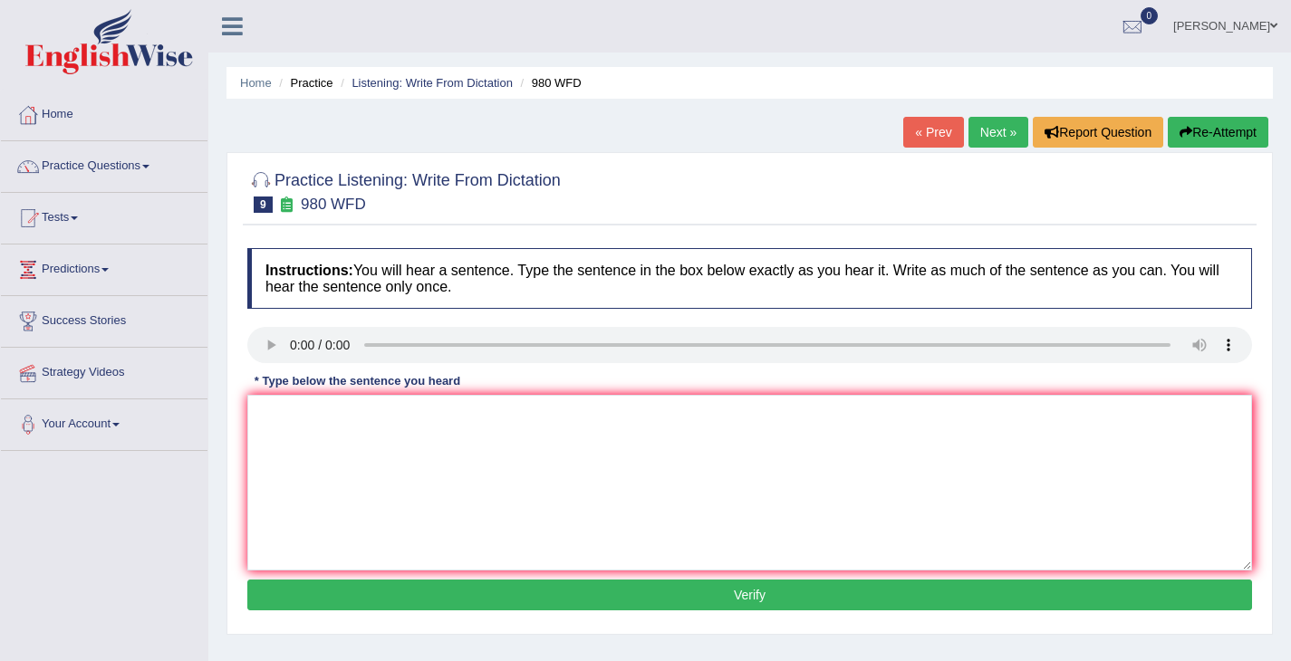
click at [249, 365] on div at bounding box center [749, 347] width 1005 height 41
click at [428, 436] on textarea at bounding box center [749, 483] width 1005 height 176
drag, startPoint x: 317, startPoint y: 425, endPoint x: 289, endPoint y: 409, distance: 32.0
click at [289, 409] on textarea "Your dieas have been debated and discussed in the seminar tutorial." at bounding box center [749, 483] width 1005 height 176
type textarea "Your ideas have been debated and discussed in the seminar tutorial."
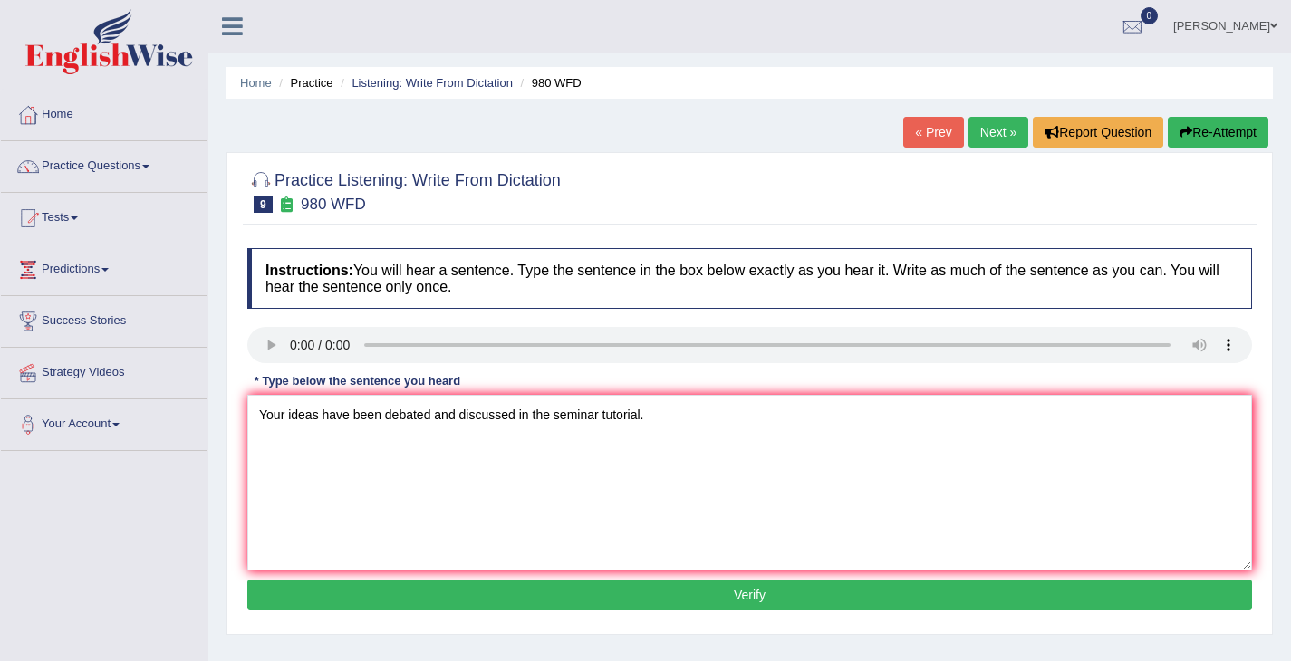
click at [509, 595] on button "Verify" at bounding box center [749, 595] width 1005 height 31
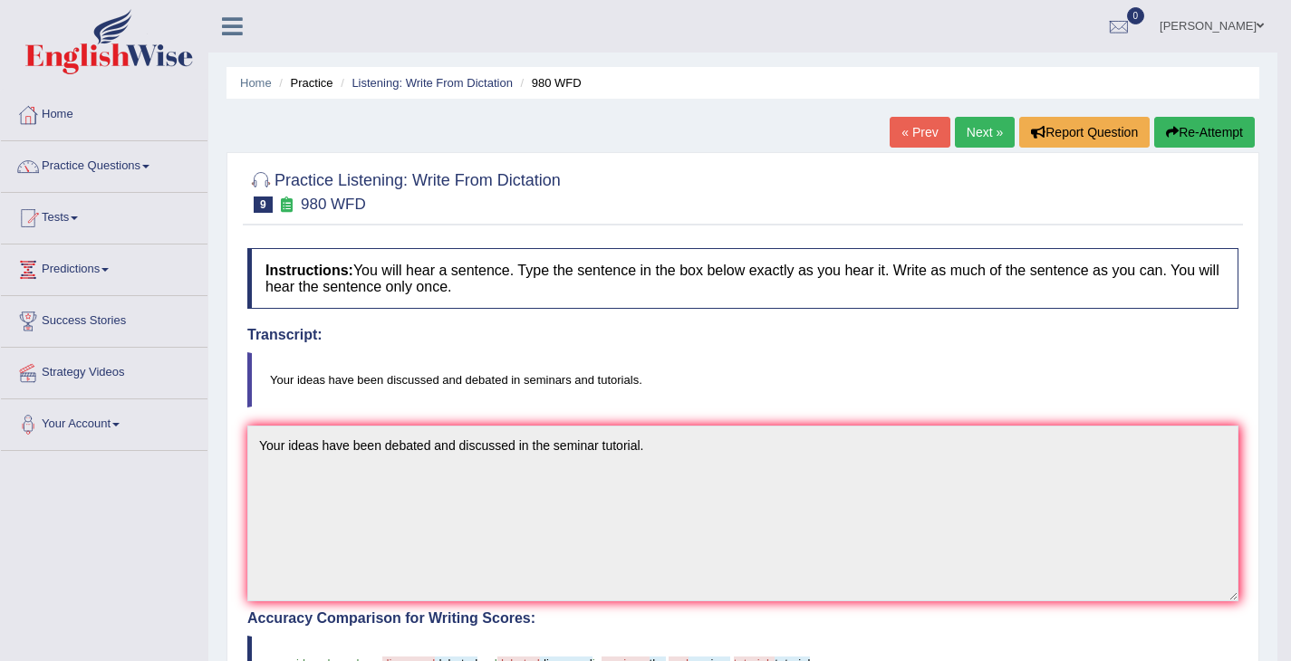
click at [974, 134] on link "Next »" at bounding box center [985, 132] width 60 height 31
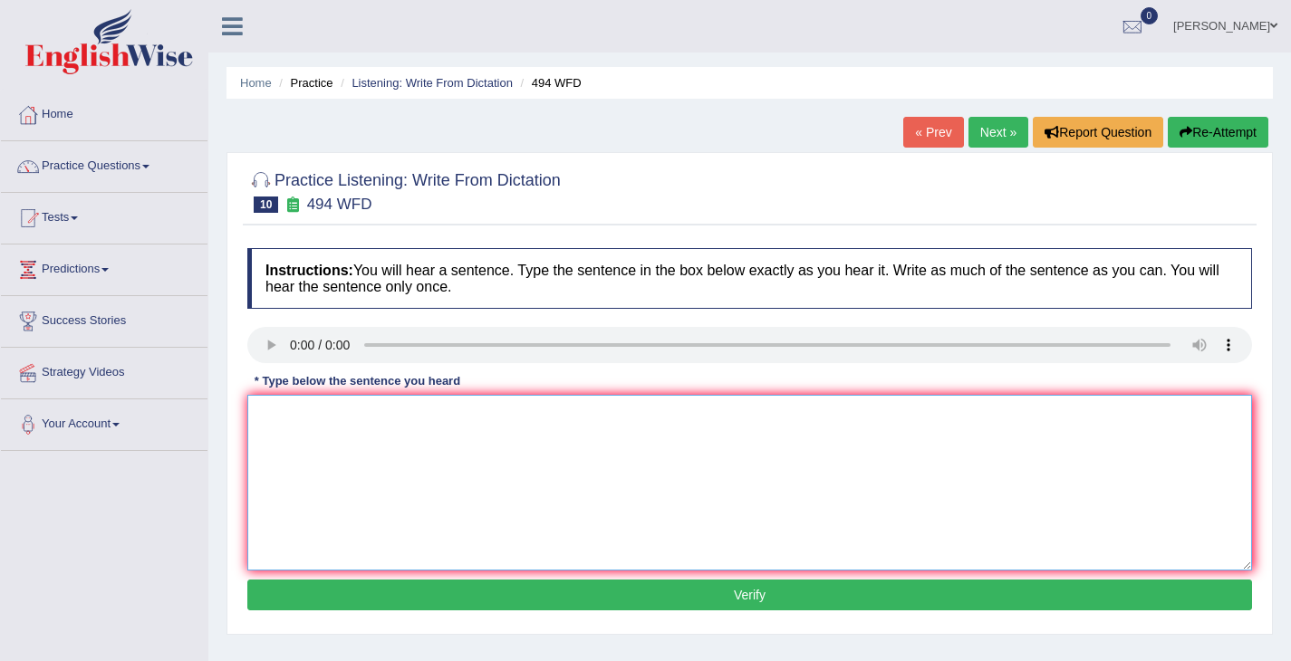
click at [284, 492] on textarea at bounding box center [749, 483] width 1005 height 176
type textarea "The vocabulary that perqelous in a specific field is called jargon."
click at [387, 603] on button "Verify" at bounding box center [749, 595] width 1005 height 31
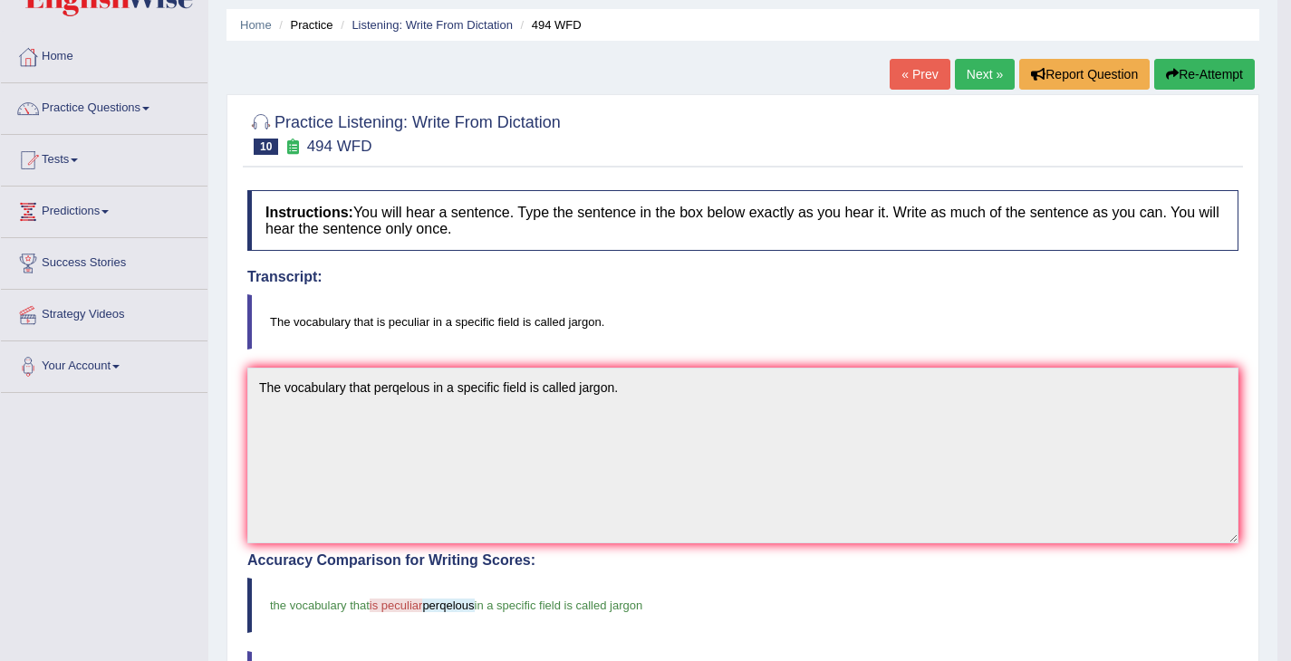
scroll to position [60, 0]
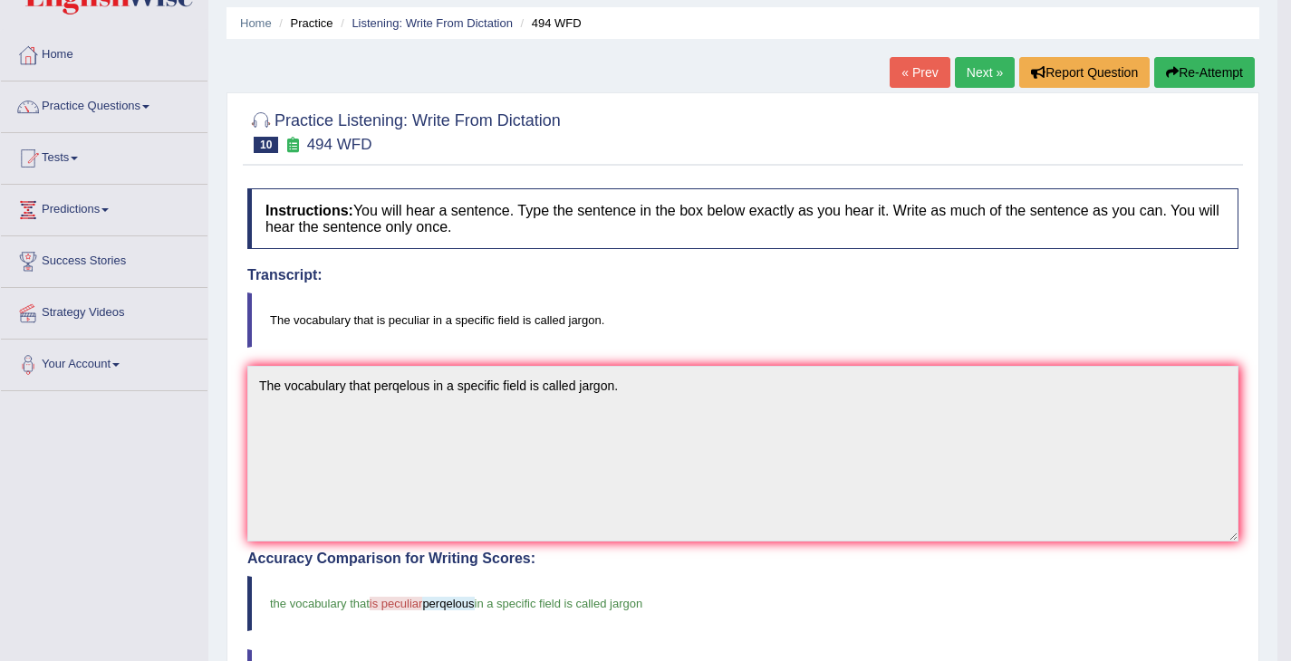
click at [963, 87] on link "Next »" at bounding box center [985, 72] width 60 height 31
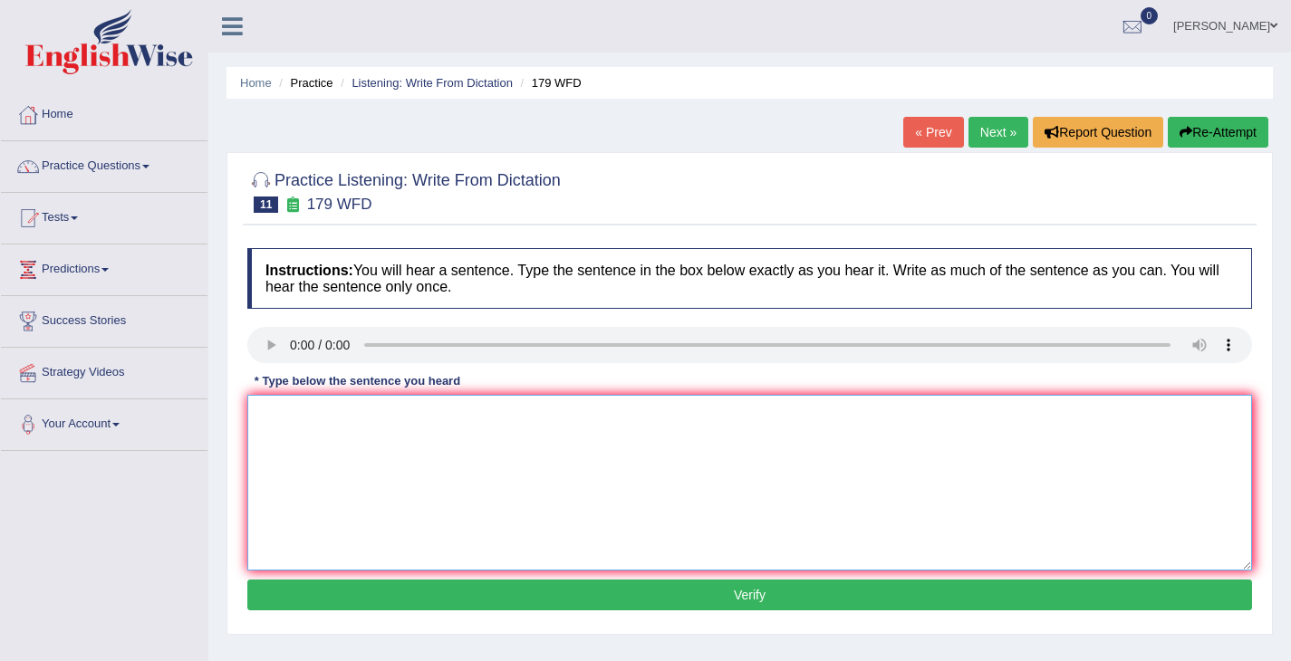
click at [352, 435] on textarea at bounding box center [749, 483] width 1005 height 176
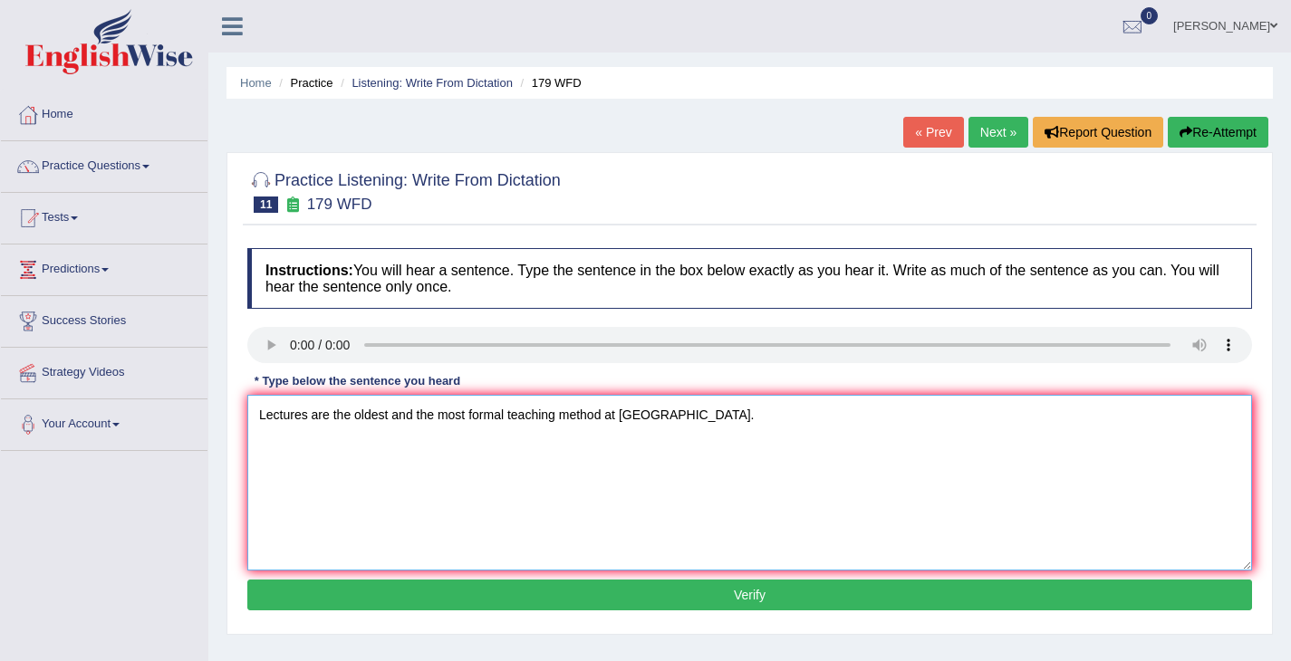
type textarea "Lectures are the oldest and the most formal teaching method at university."
click at [344, 607] on button "Verify" at bounding box center [749, 595] width 1005 height 31
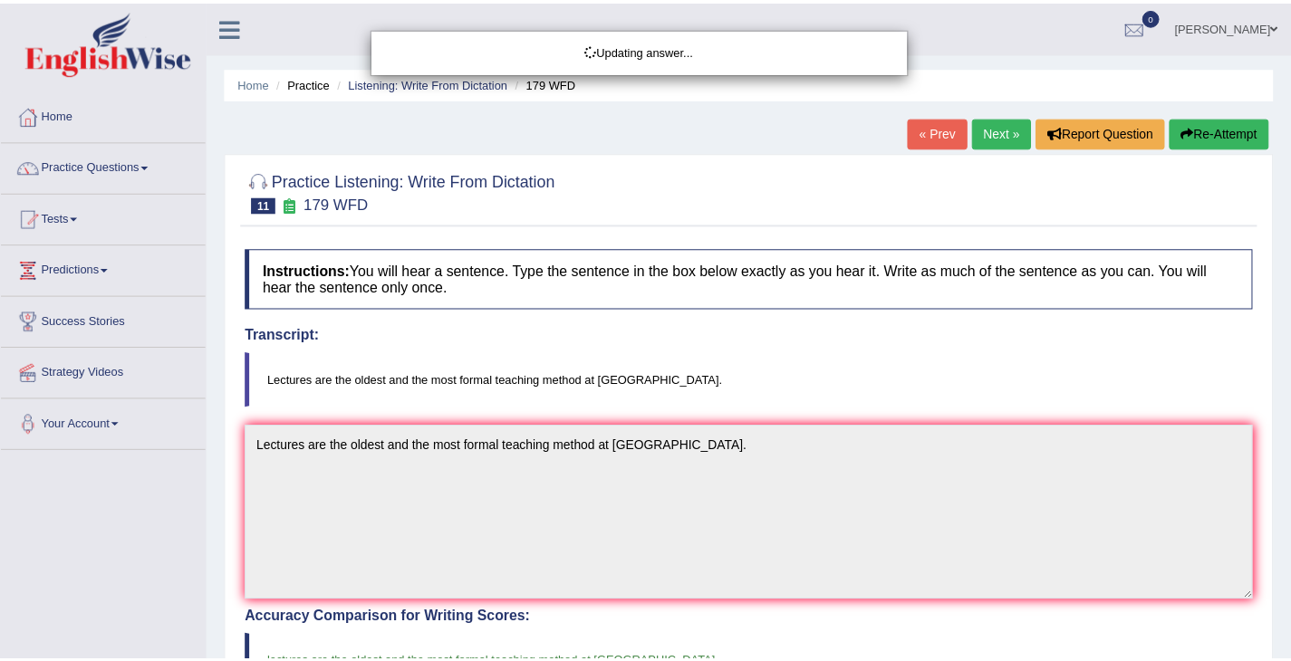
scroll to position [105, 0]
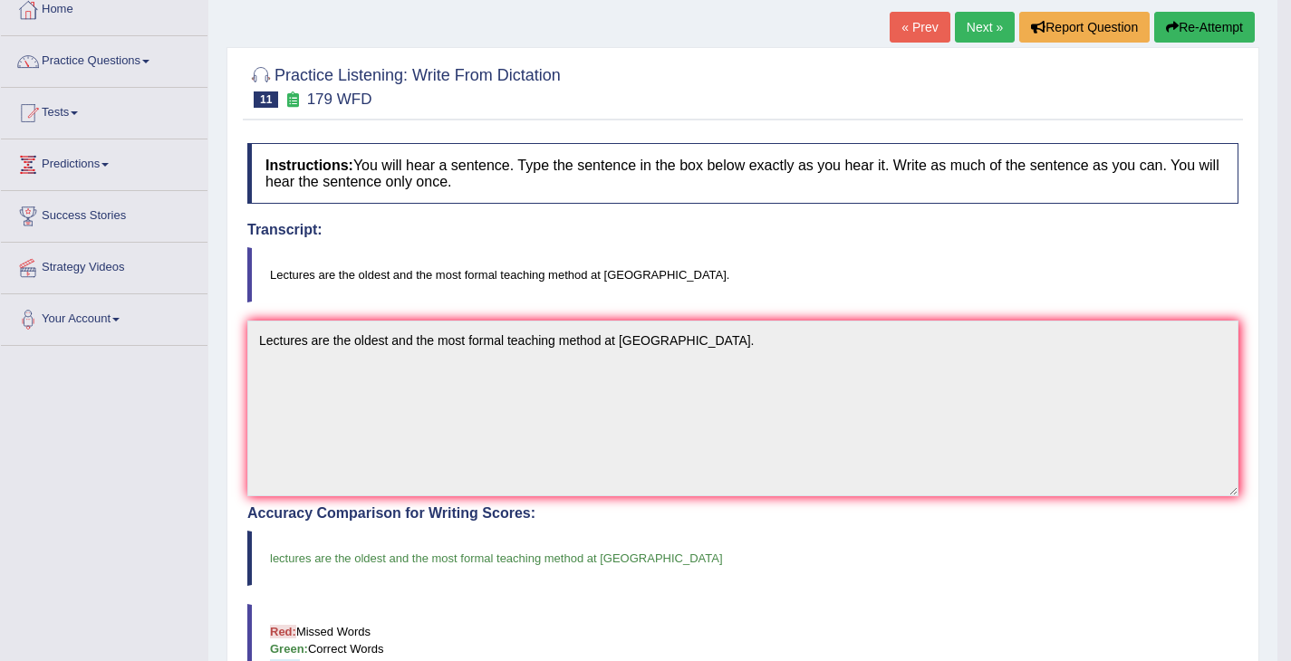
click at [987, 34] on link "Next »" at bounding box center [985, 27] width 60 height 31
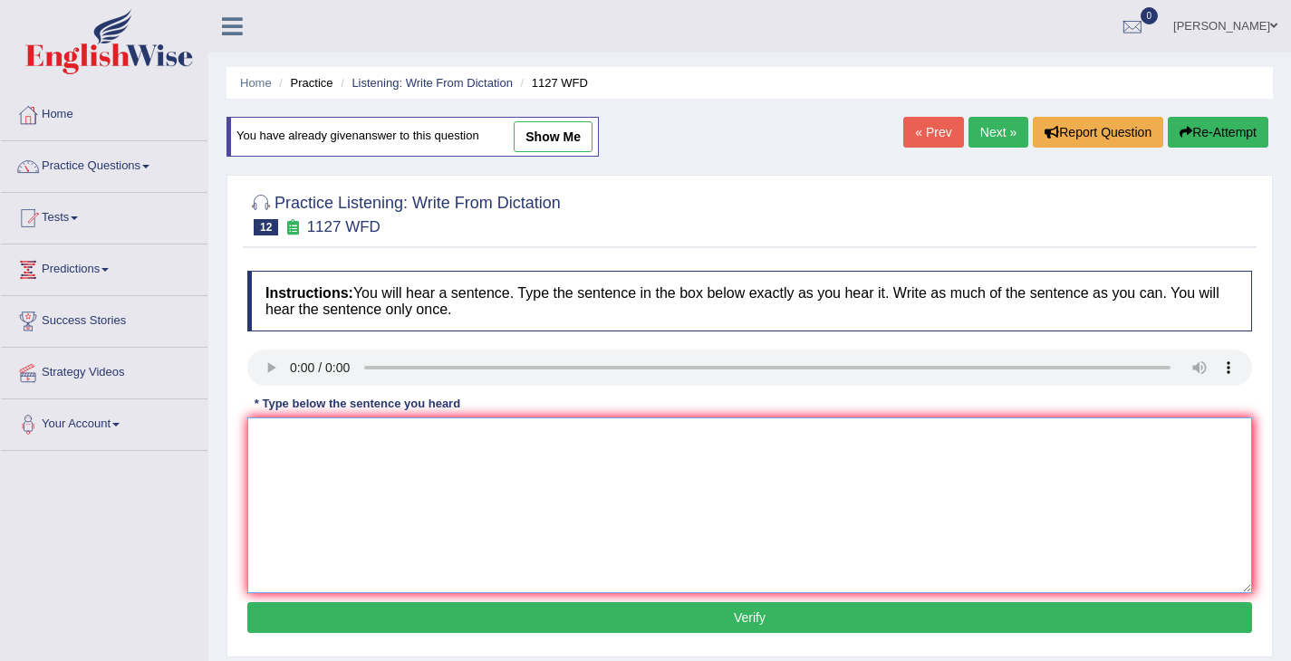
click at [292, 540] on textarea at bounding box center [749, 506] width 1005 height 176
type textarea "A univeristy degree is required to enter many professions."
click at [423, 594] on div "Instructions: You will hear a sentence. Type the sentence in the box below exac…" at bounding box center [750, 455] width 1014 height 386
click at [420, 604] on button "Verify" at bounding box center [749, 617] width 1005 height 31
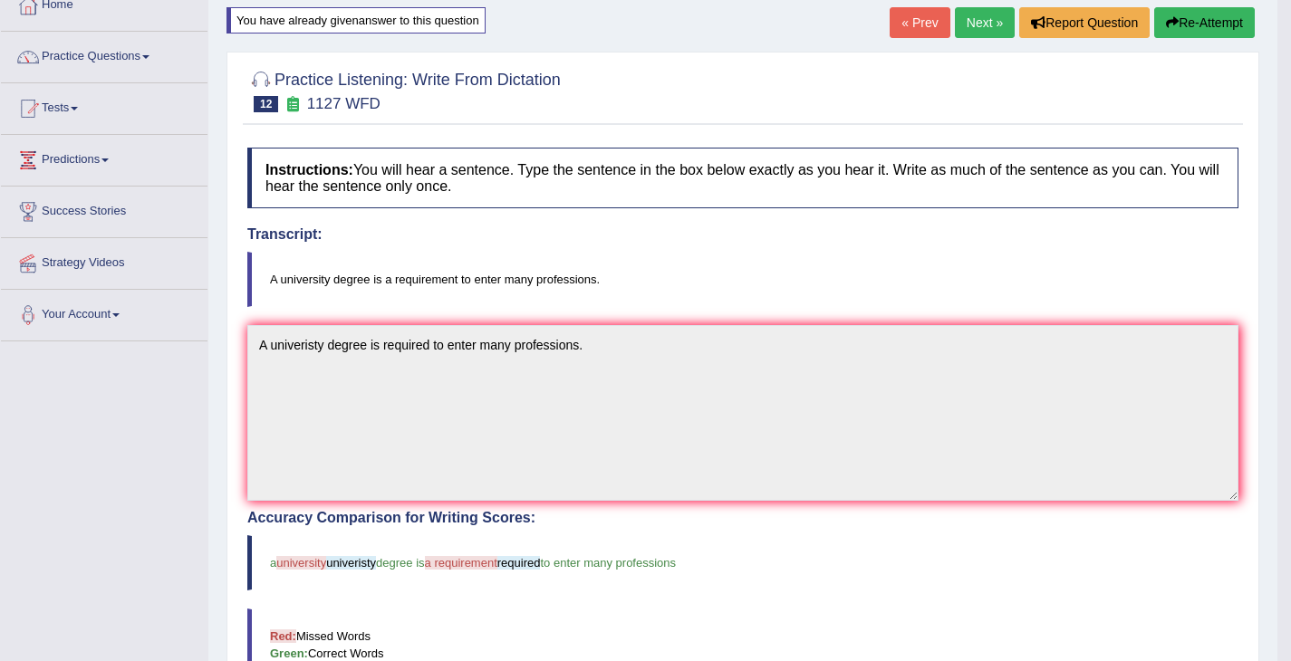
scroll to position [111, 0]
click at [970, 25] on link "Next »" at bounding box center [985, 21] width 60 height 31
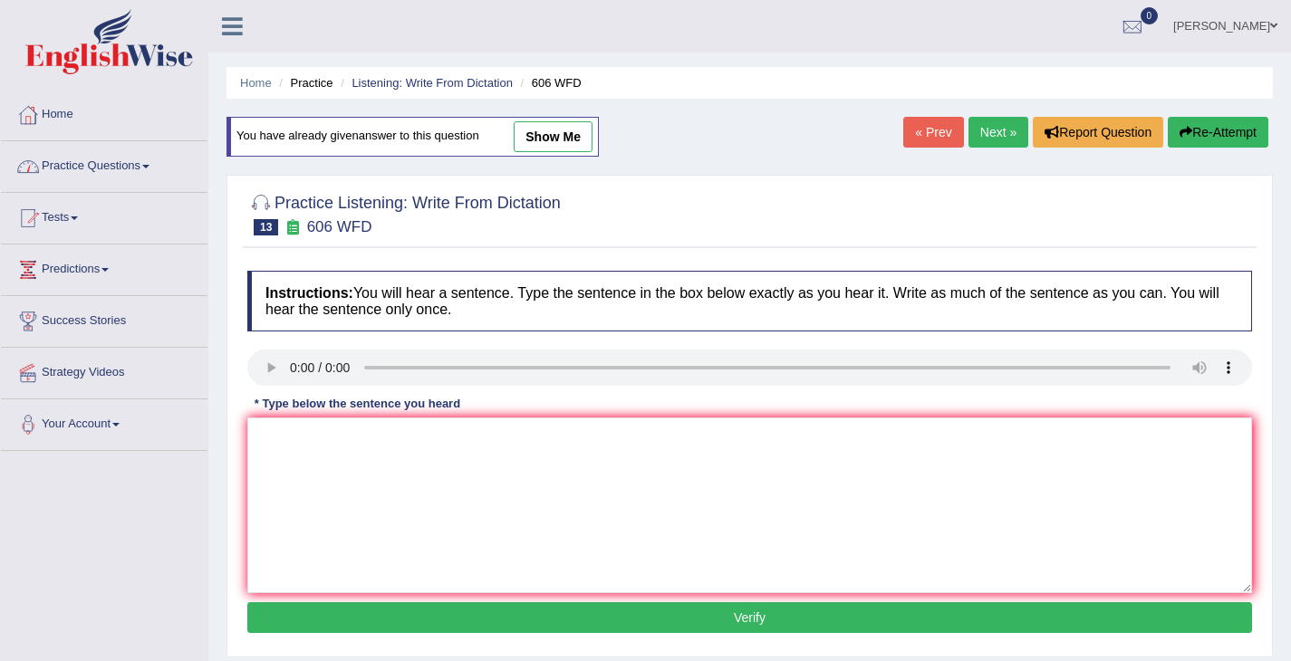
click at [110, 184] on link "Practice Questions" at bounding box center [104, 163] width 207 height 45
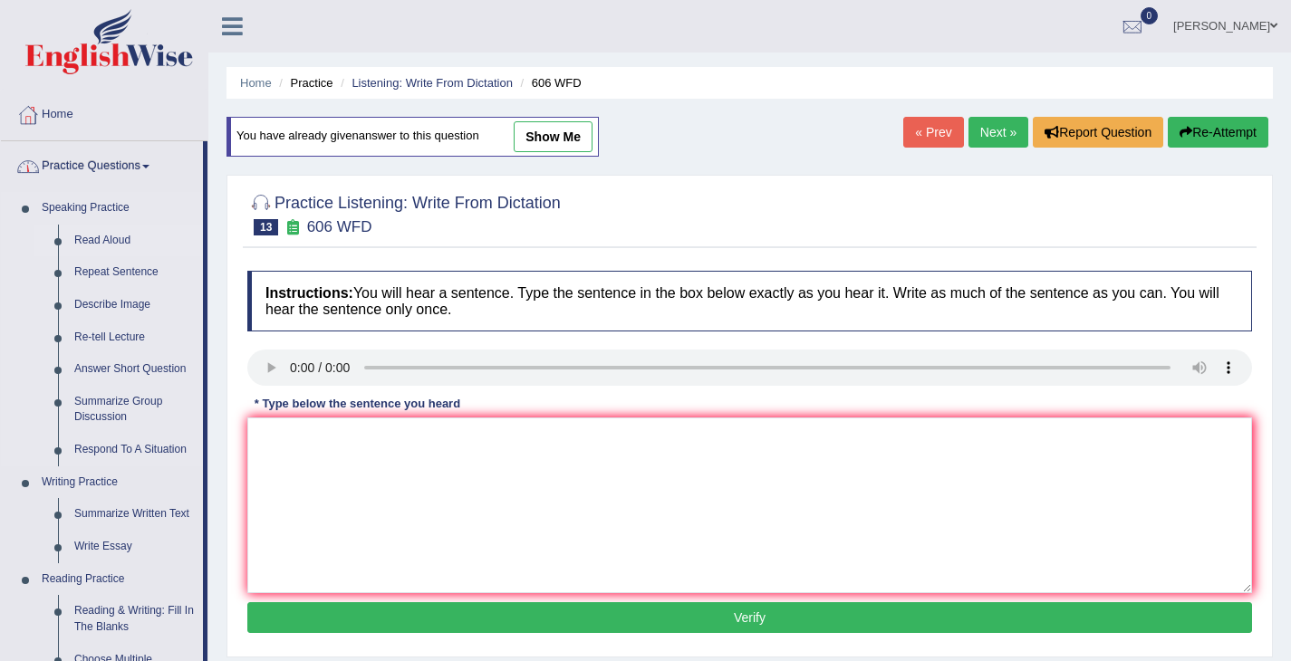
click at [117, 246] on link "Read Aloud" at bounding box center [134, 241] width 137 height 33
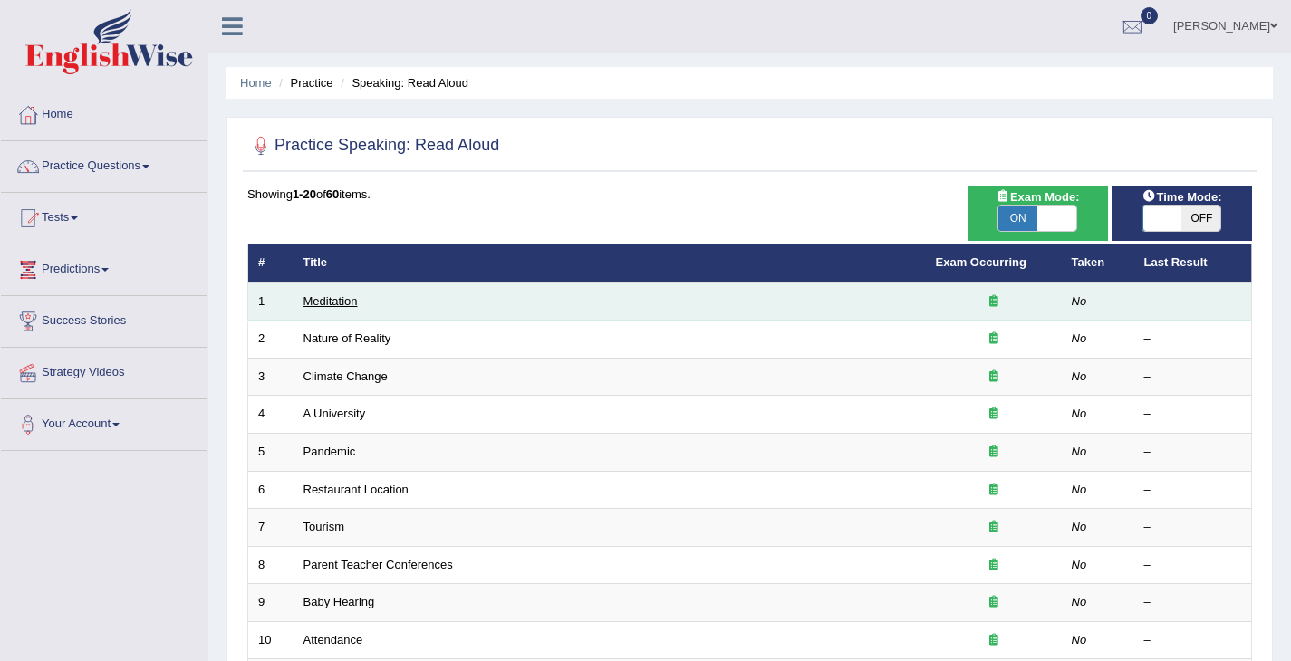
click at [330, 305] on link "Meditation" at bounding box center [330, 301] width 54 height 14
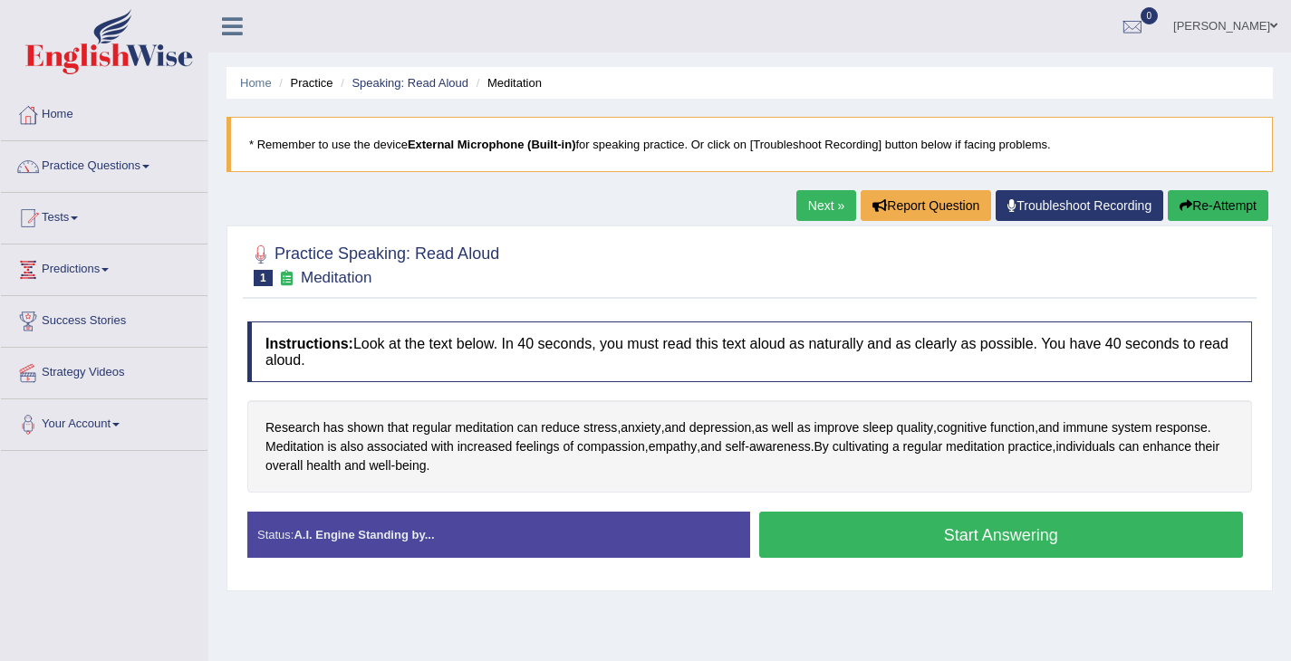
click at [952, 539] on button "Start Answering" at bounding box center [1001, 535] width 485 height 46
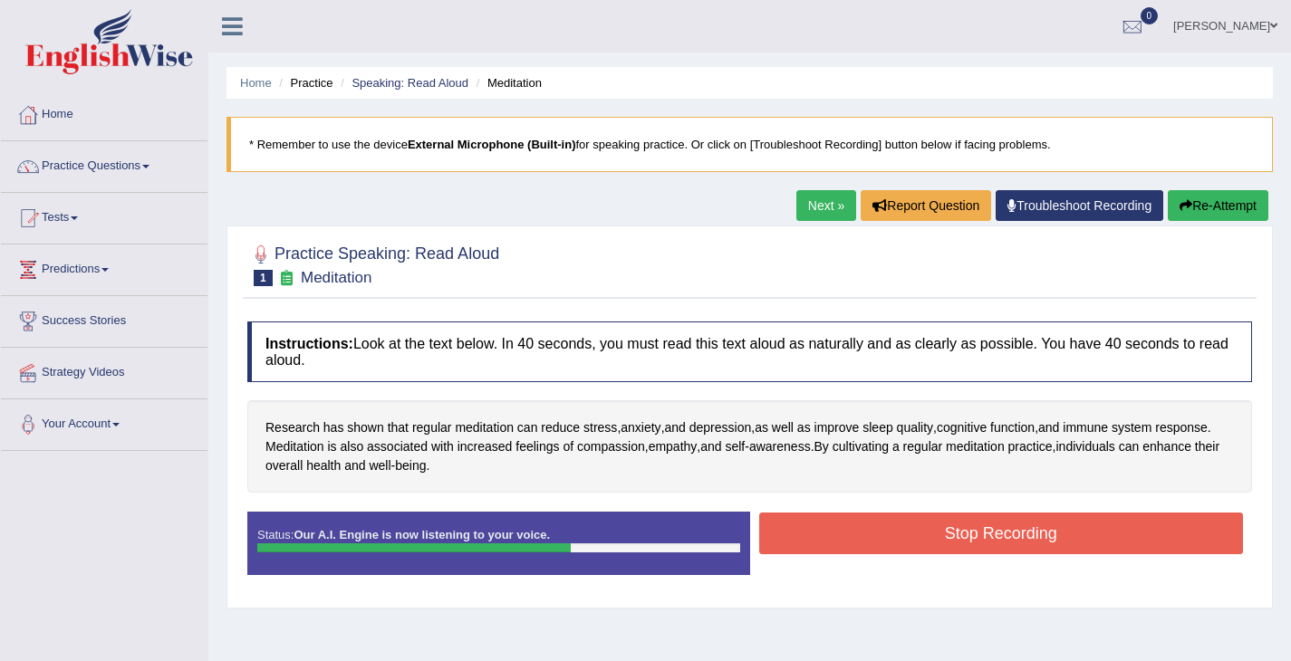
click at [1180, 533] on button "Stop Recording" at bounding box center [1001, 534] width 485 height 42
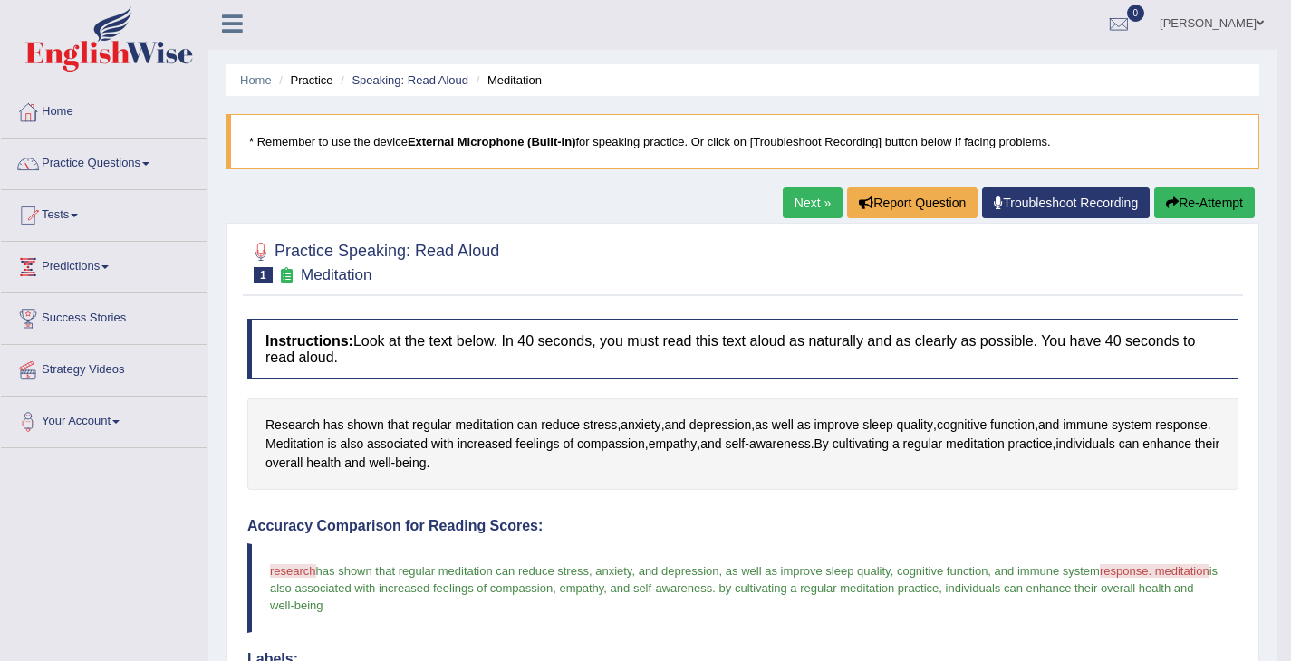
scroll to position [4, 0]
click at [1213, 204] on button "Re-Attempt" at bounding box center [1204, 202] width 101 height 31
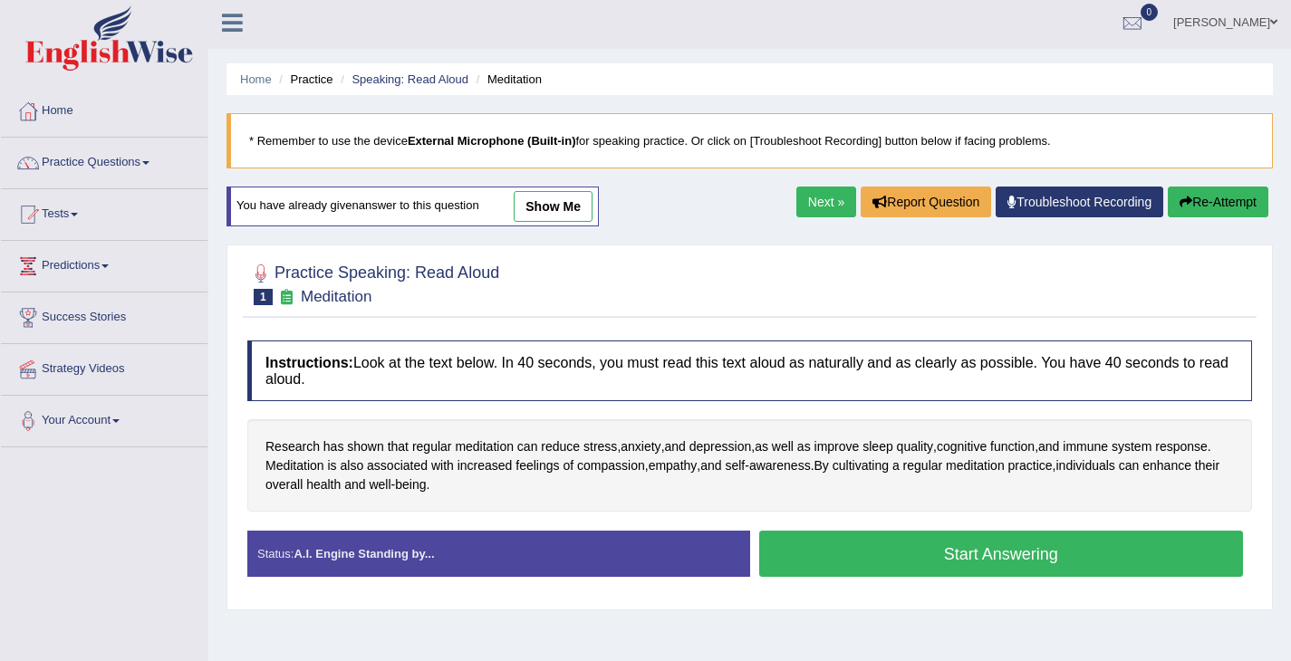
click at [856, 543] on button "Start Answering" at bounding box center [1001, 554] width 485 height 46
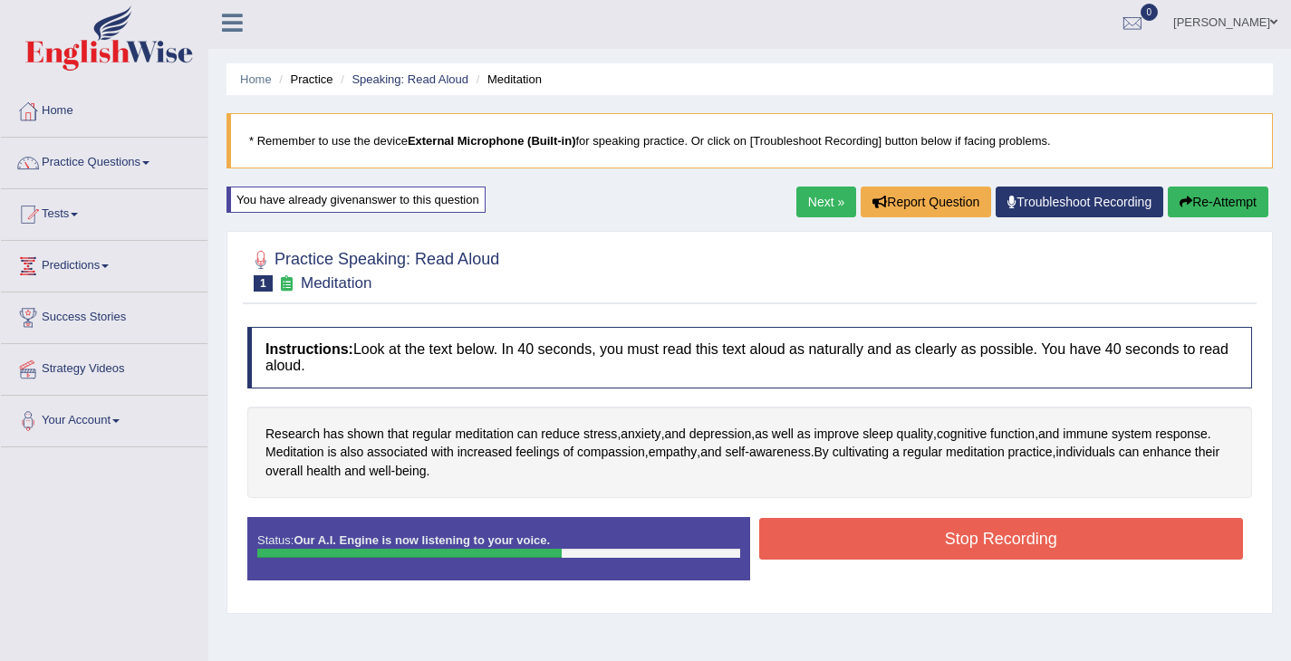
click at [866, 549] on button "Stop Recording" at bounding box center [1001, 539] width 485 height 42
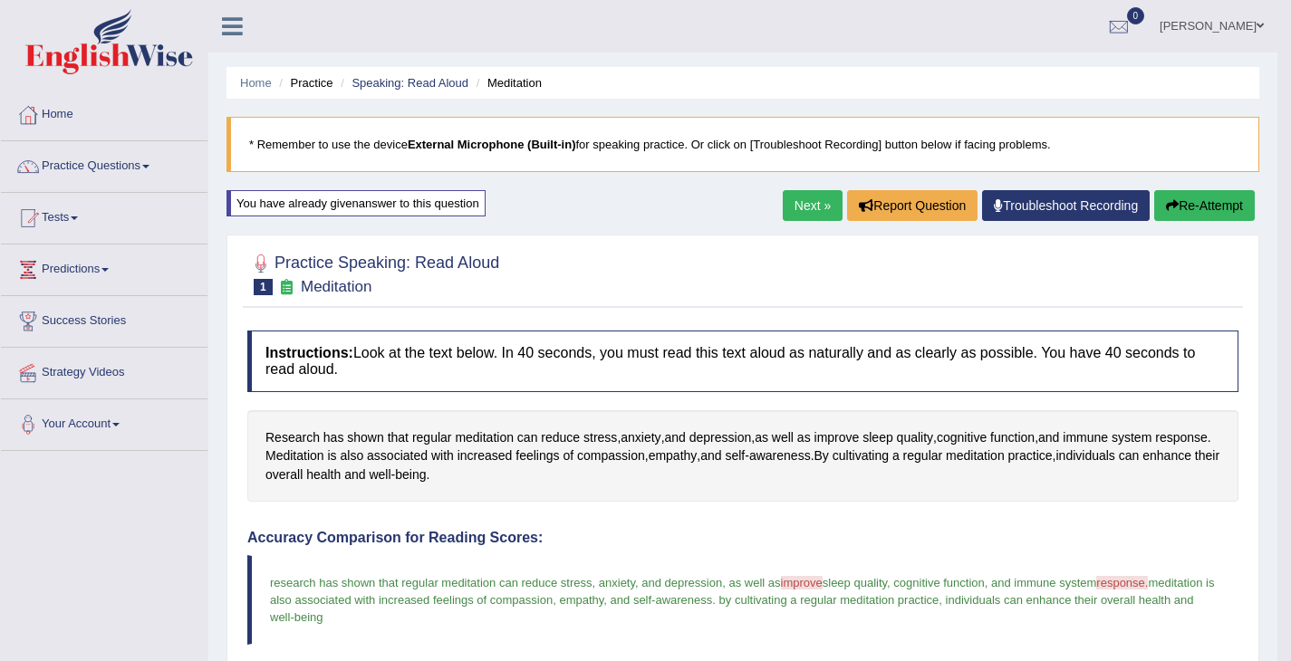
click at [820, 216] on link "Next »" at bounding box center [813, 205] width 60 height 31
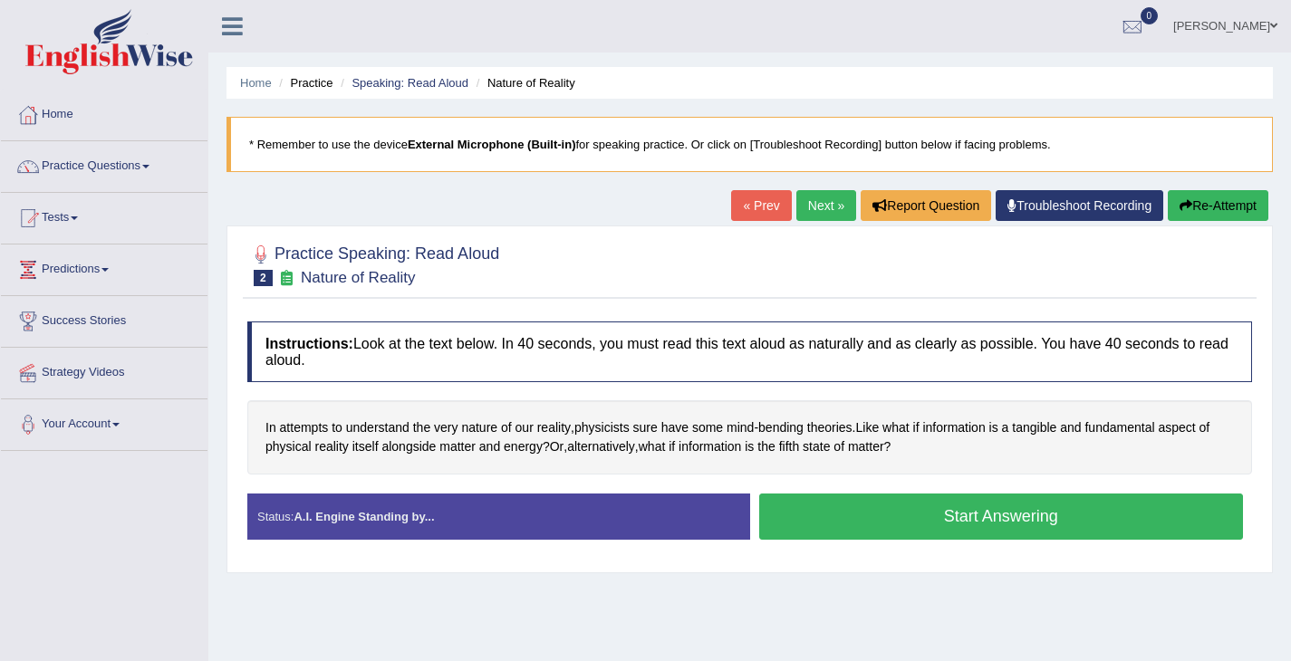
click at [853, 505] on button "Start Answering" at bounding box center [1001, 517] width 485 height 46
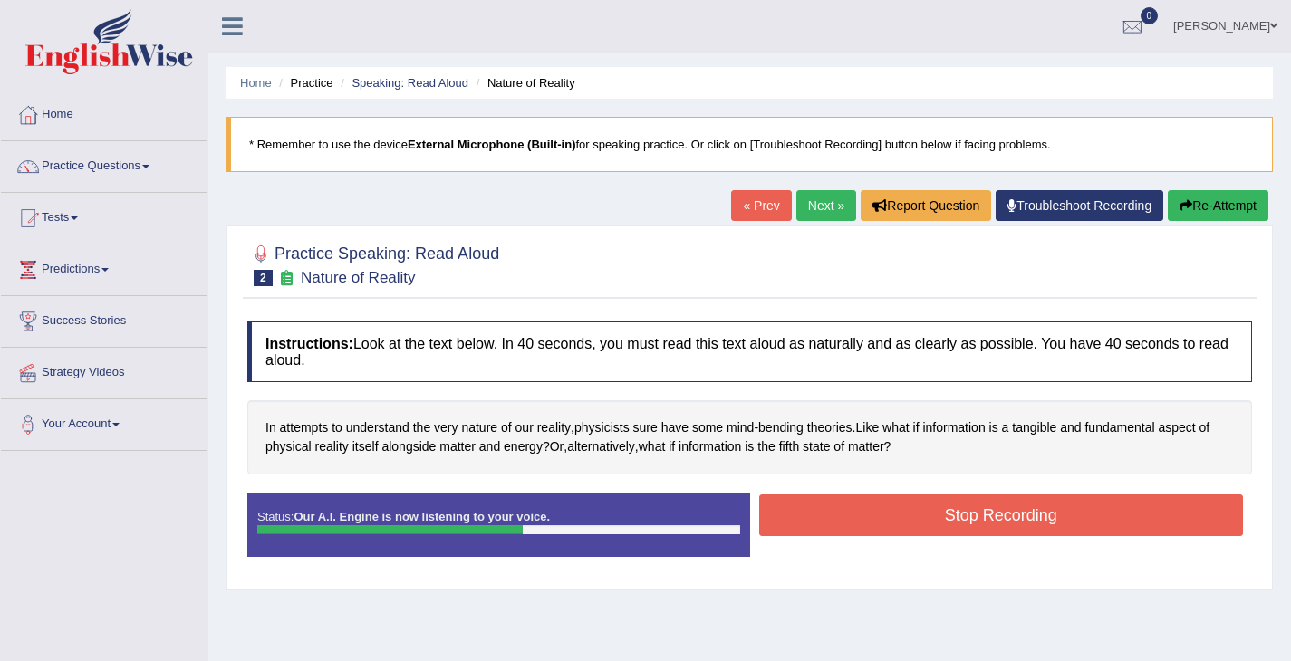
click at [908, 508] on button "Stop Recording" at bounding box center [1001, 516] width 485 height 42
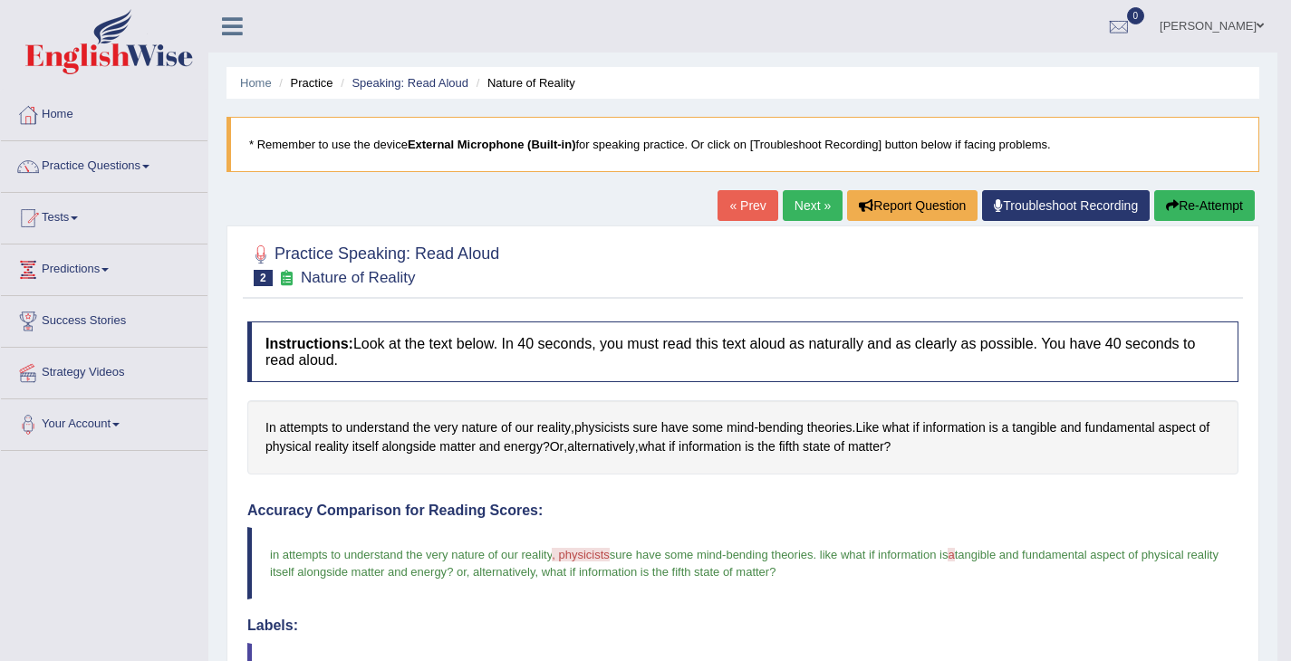
click at [793, 215] on link "Next »" at bounding box center [813, 205] width 60 height 31
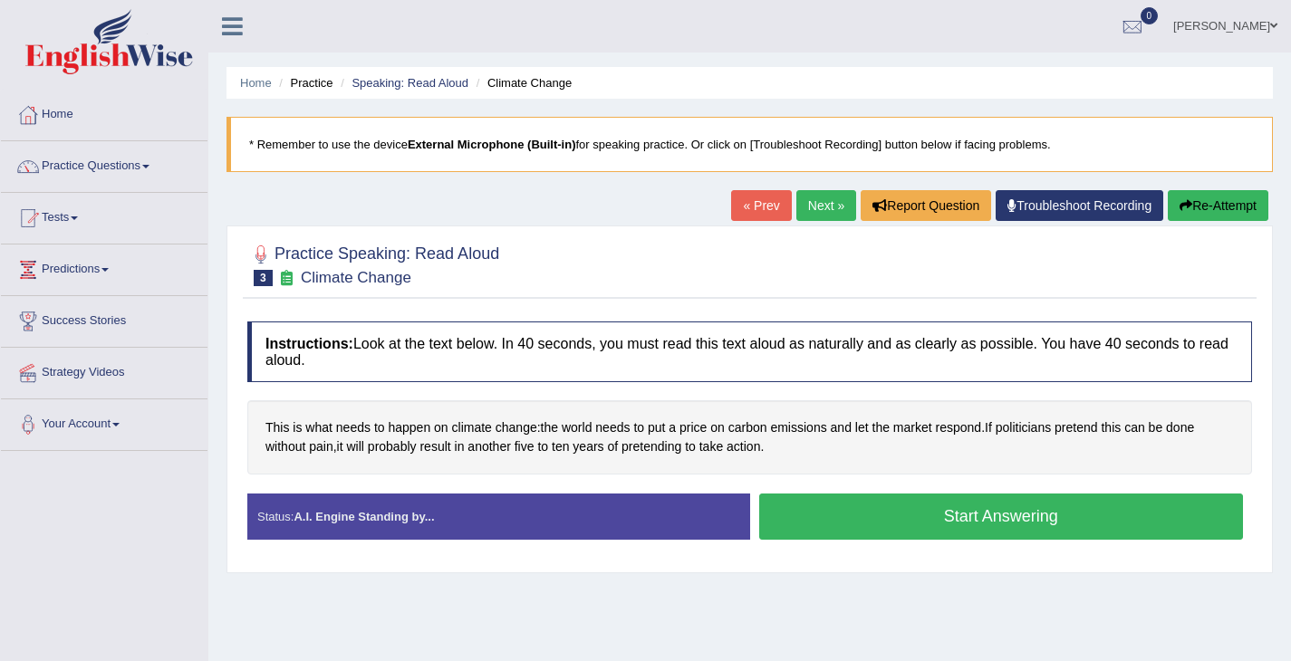
click at [832, 510] on button "Start Answering" at bounding box center [1001, 517] width 485 height 46
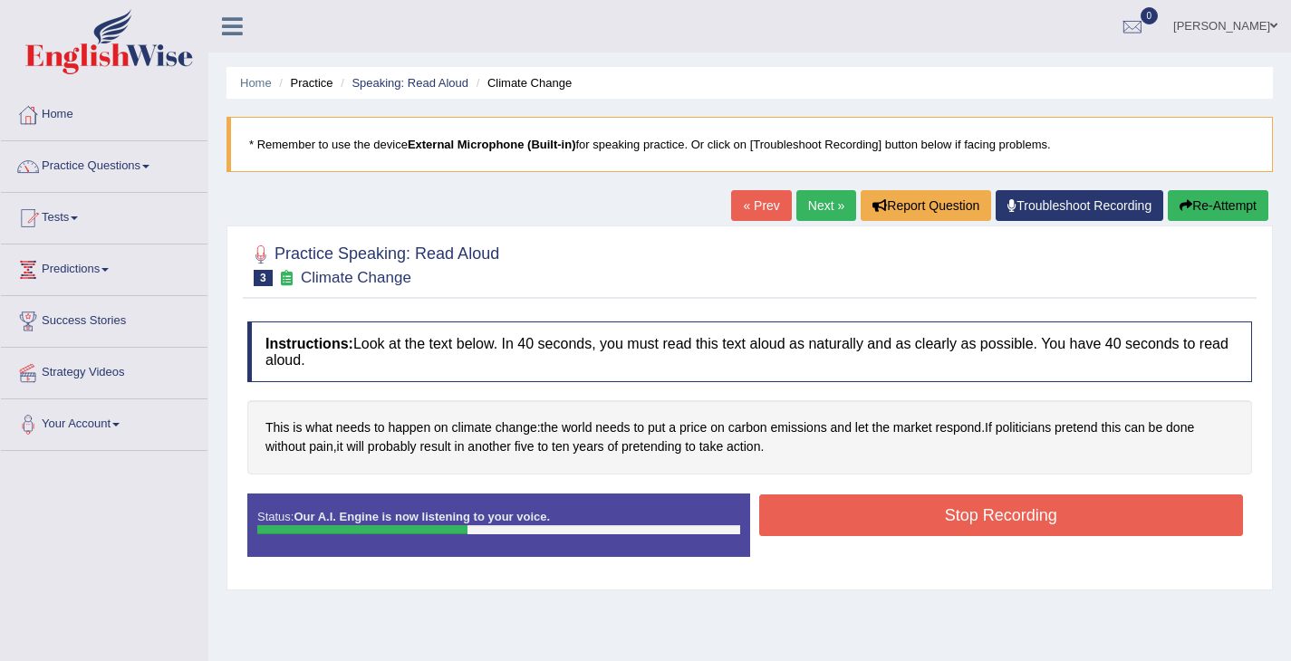
click at [893, 522] on button "Stop Recording" at bounding box center [1001, 516] width 485 height 42
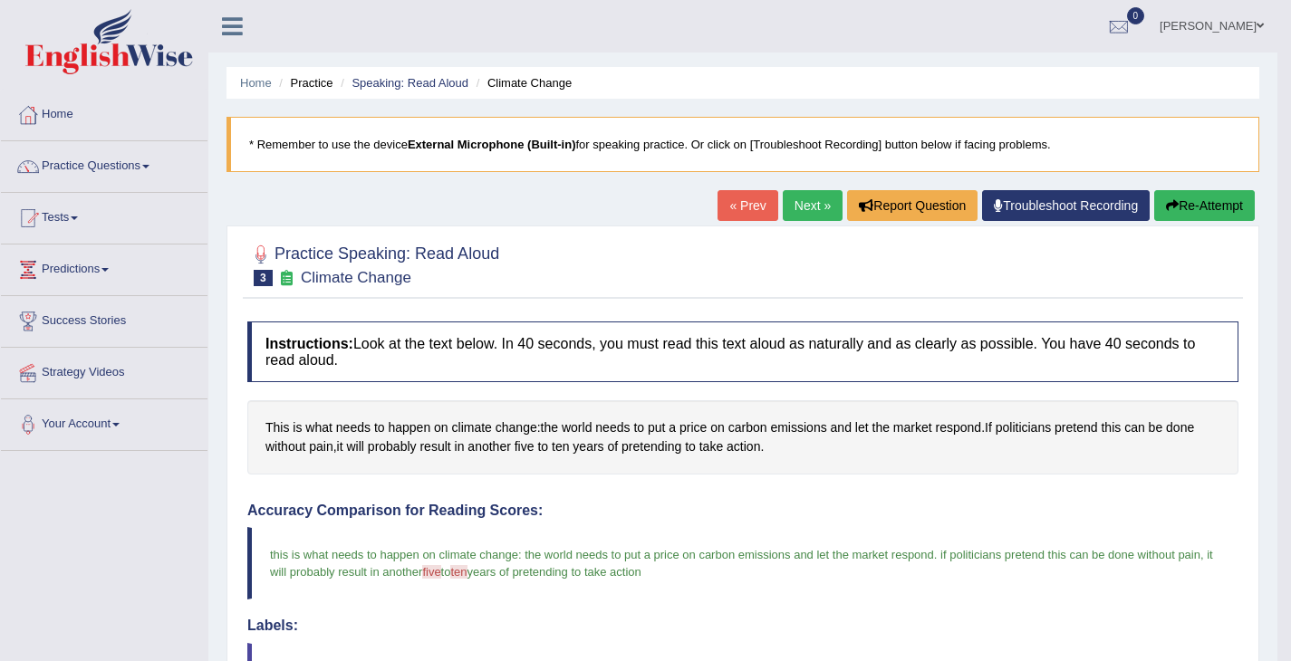
click at [819, 207] on link "Next »" at bounding box center [813, 205] width 60 height 31
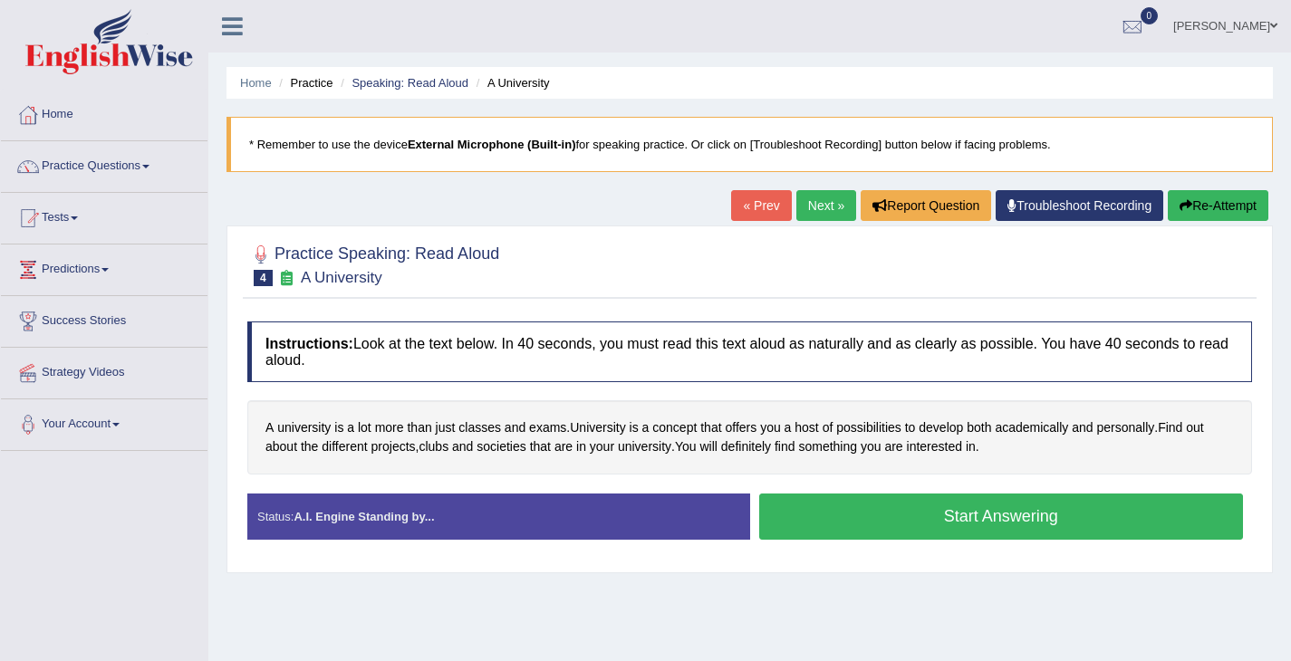
click at [933, 484] on div "Instructions: Look at the text below. In 40 seconds, you must read this text al…" at bounding box center [750, 438] width 1014 height 250
click at [935, 505] on button "Start Answering" at bounding box center [1001, 517] width 485 height 46
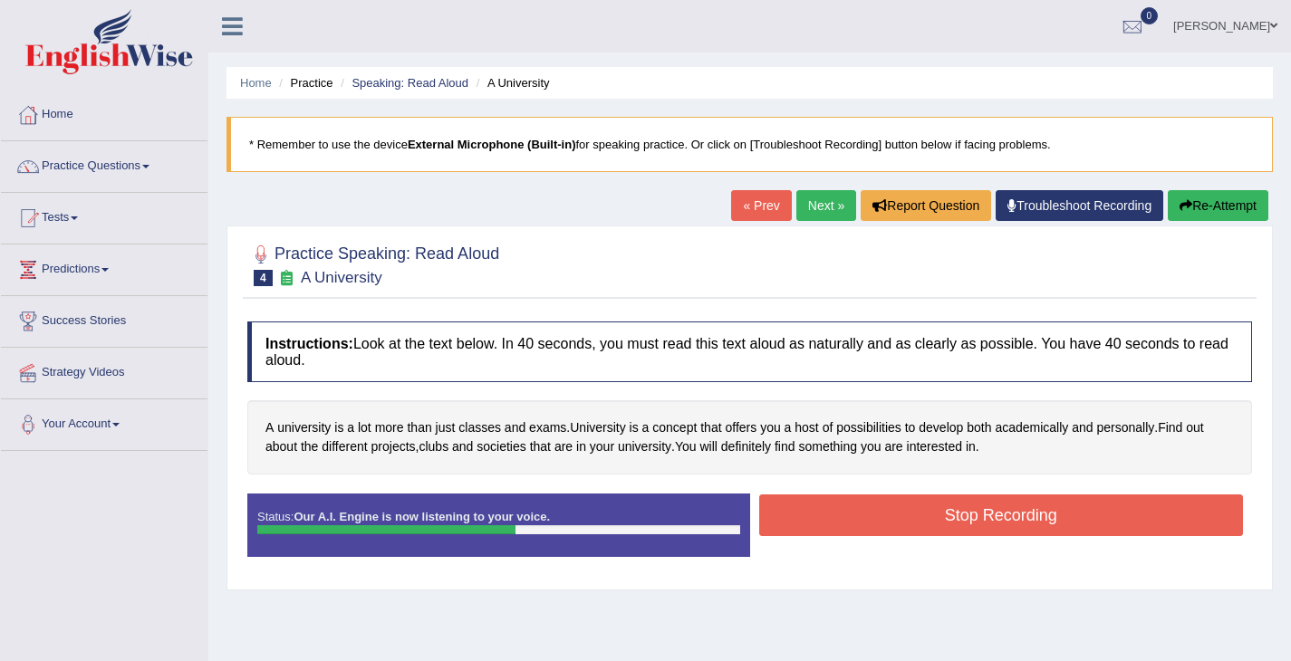
click at [957, 512] on button "Stop Recording" at bounding box center [1001, 516] width 485 height 42
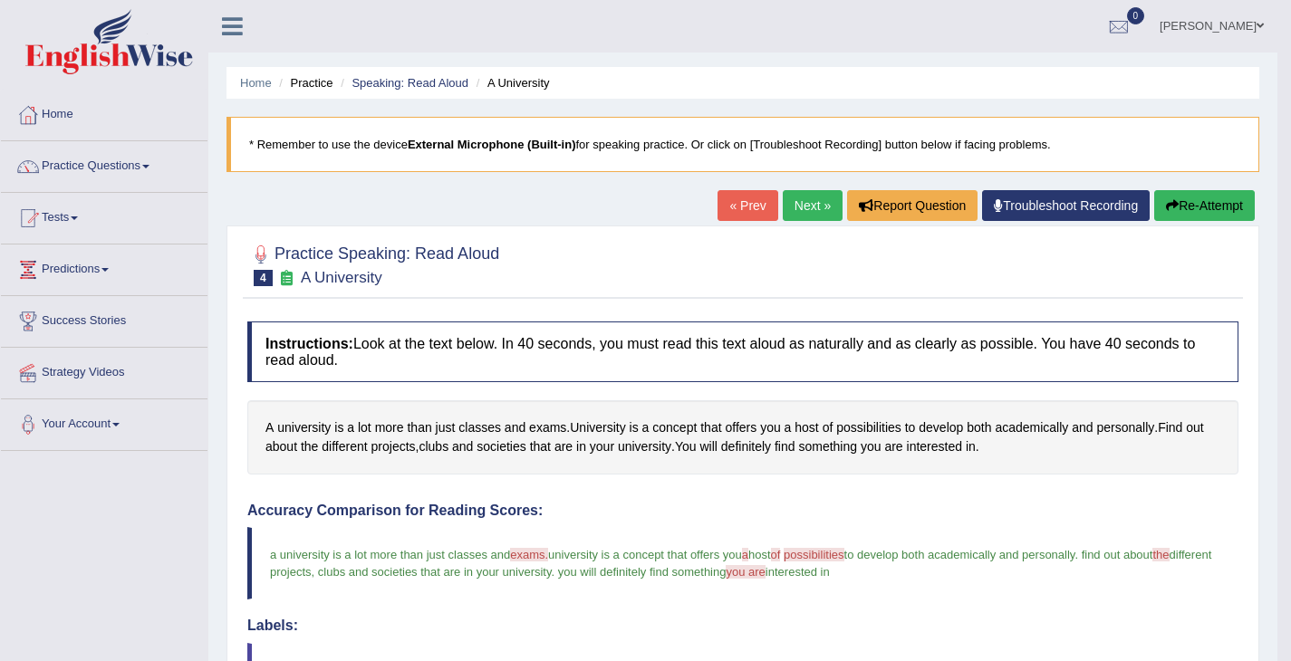
click at [1167, 217] on button "Re-Attempt" at bounding box center [1204, 205] width 101 height 31
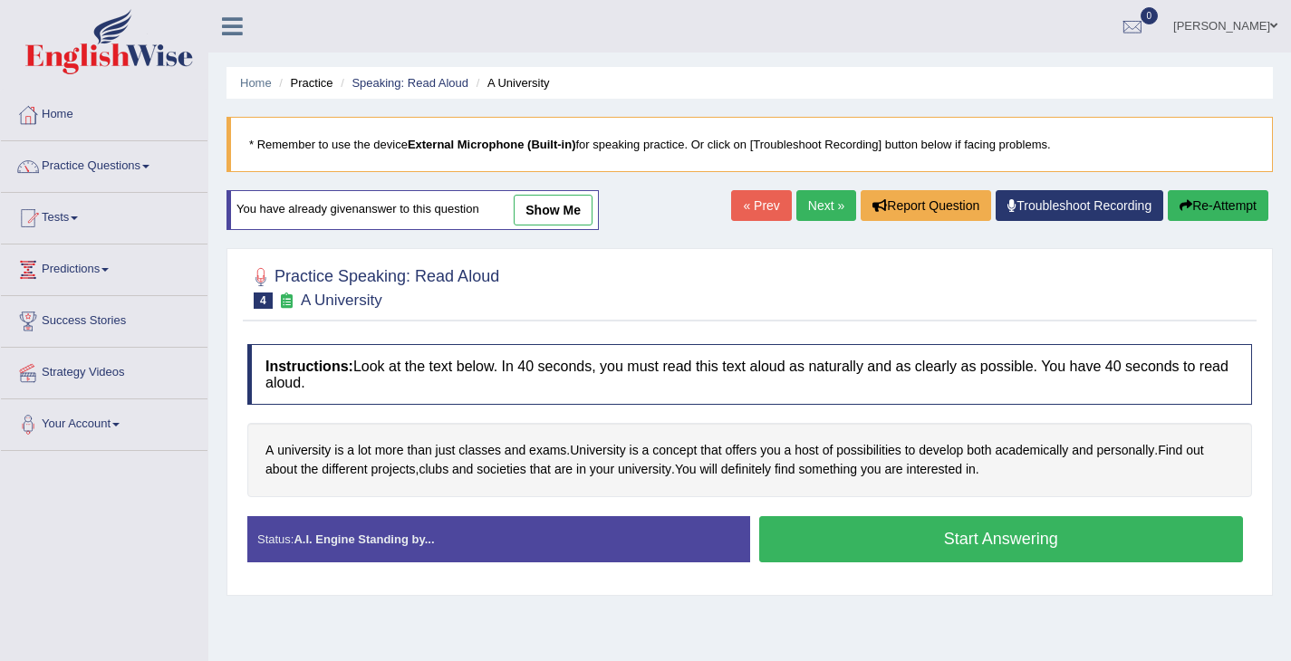
click at [1014, 553] on button "Start Answering" at bounding box center [1001, 539] width 485 height 46
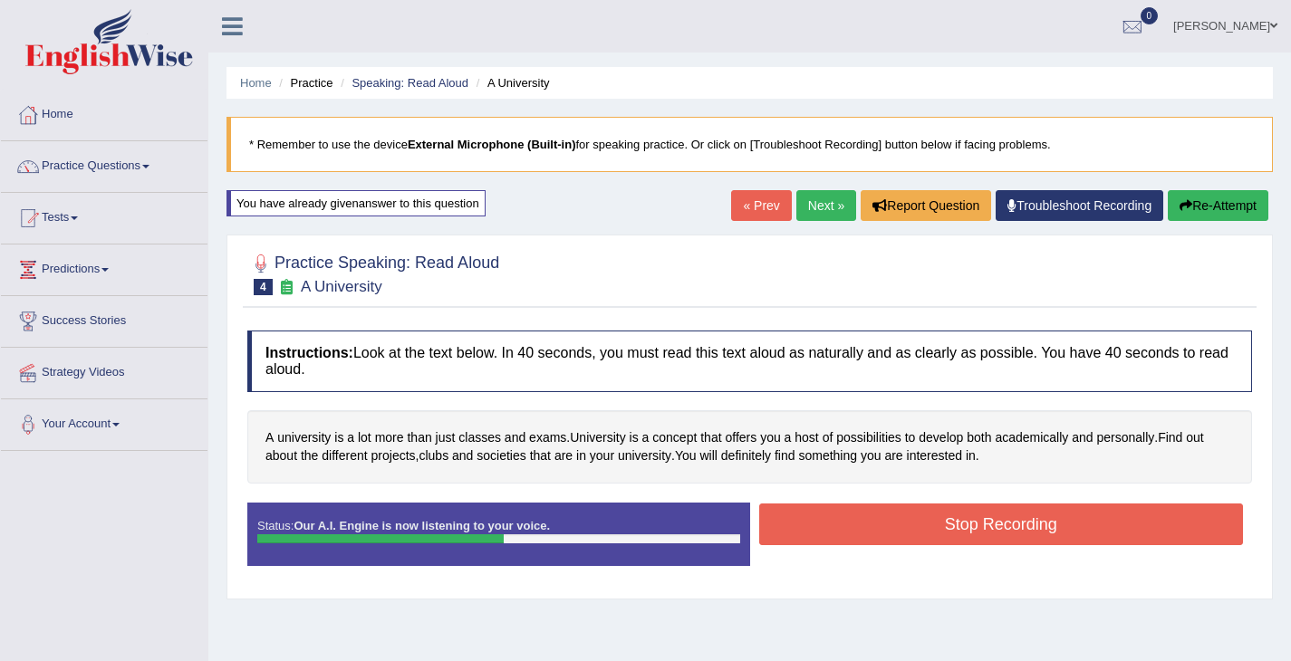
click at [930, 538] on button "Stop Recording" at bounding box center [1001, 525] width 485 height 42
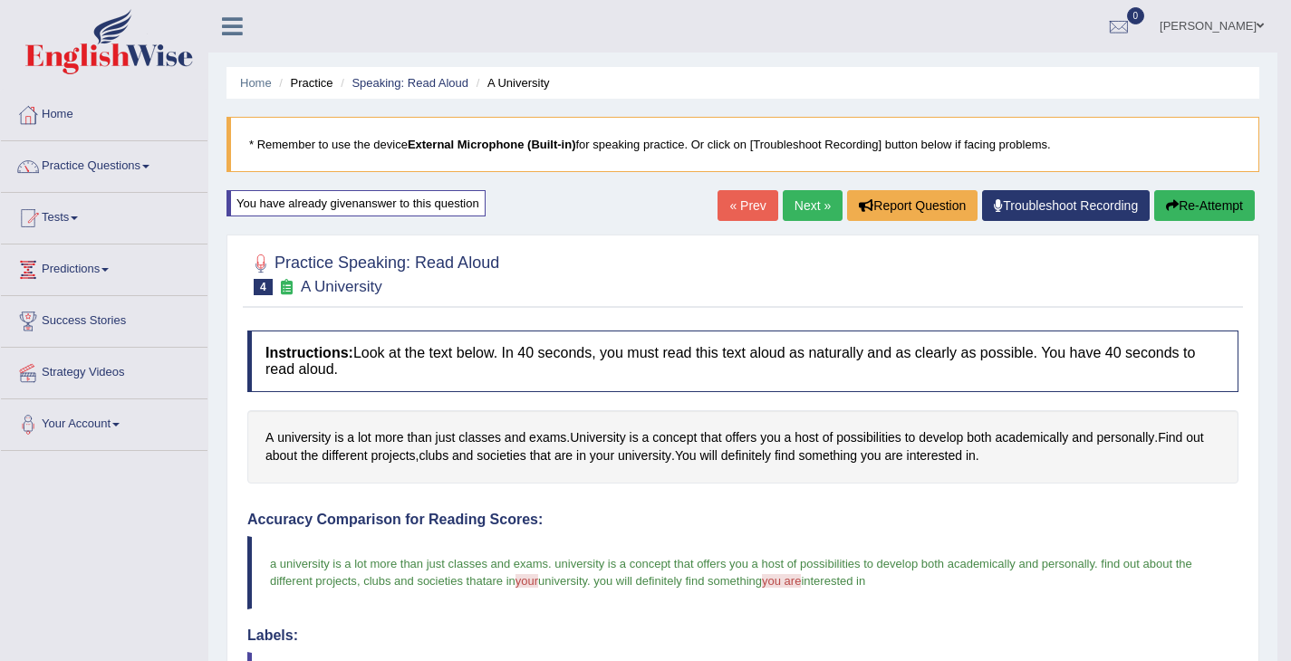
click at [805, 219] on link "Next »" at bounding box center [813, 205] width 60 height 31
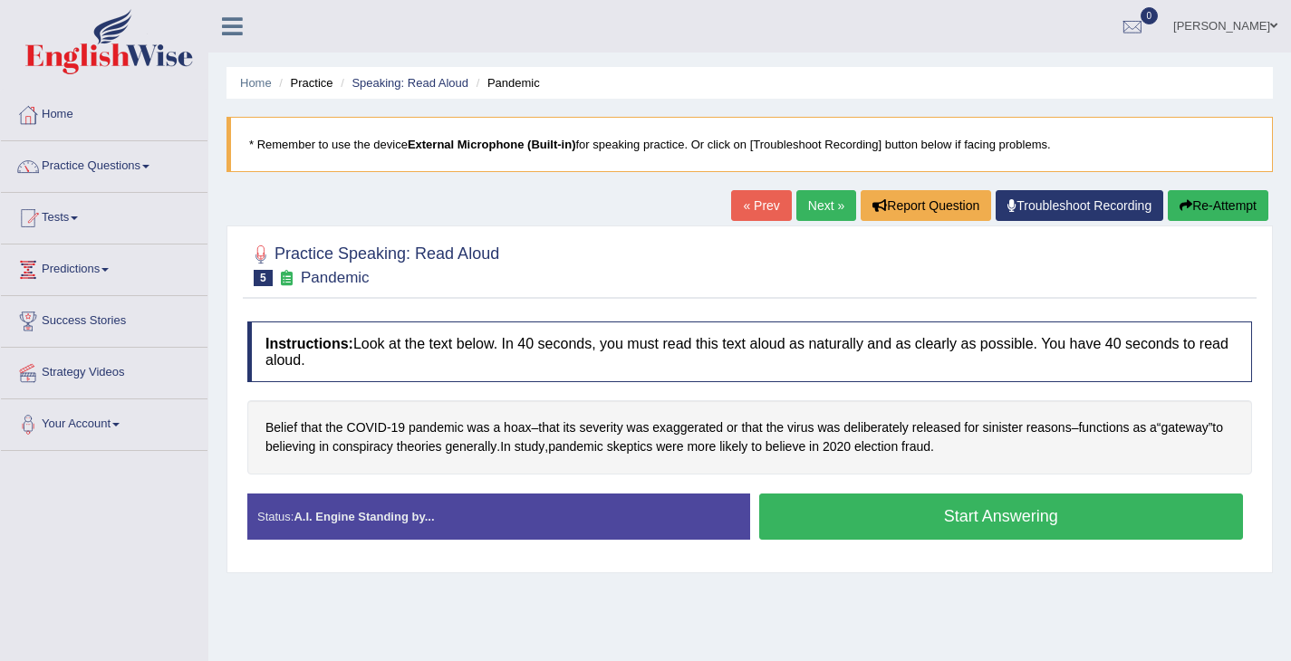
click at [834, 513] on button "Start Answering" at bounding box center [1001, 517] width 485 height 46
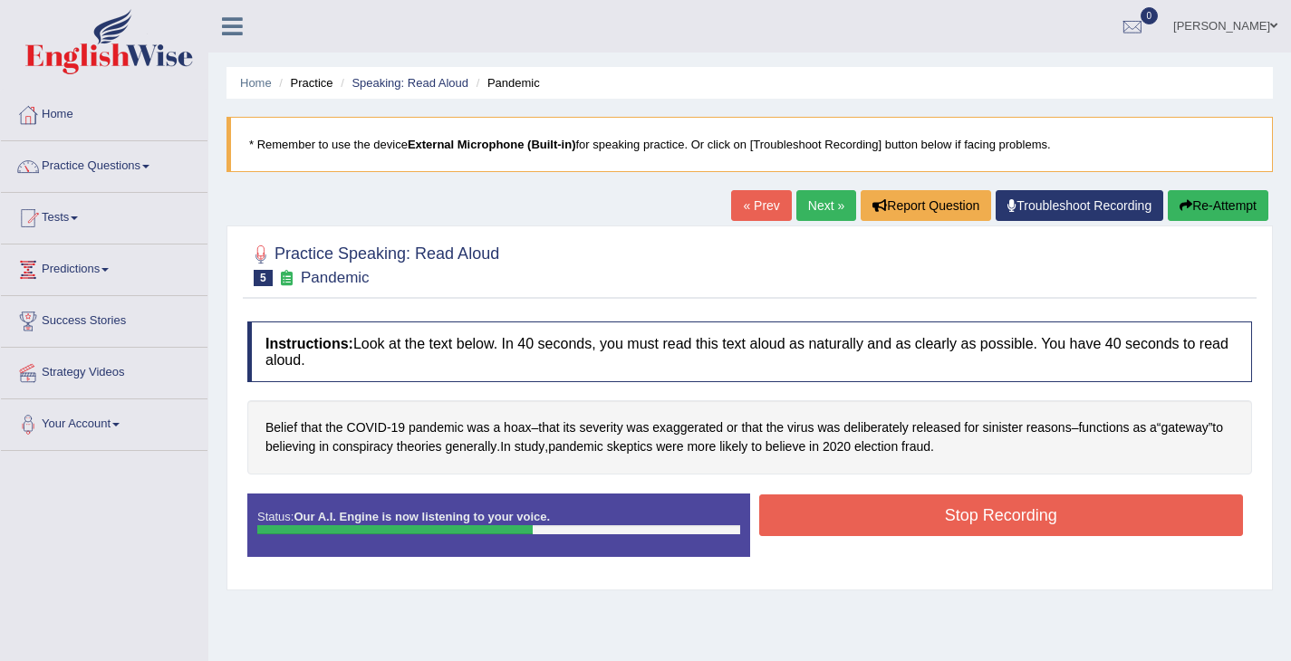
click at [834, 513] on button "Stop Recording" at bounding box center [1001, 516] width 485 height 42
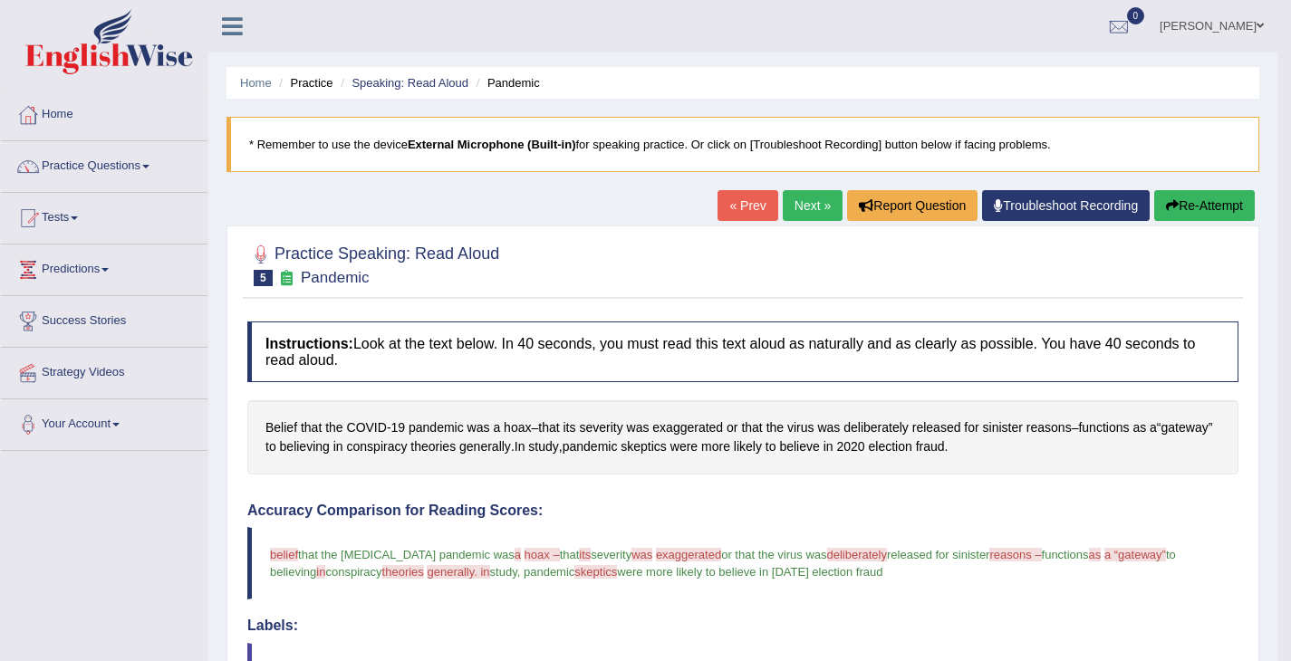
click at [815, 216] on link "Next »" at bounding box center [813, 205] width 60 height 31
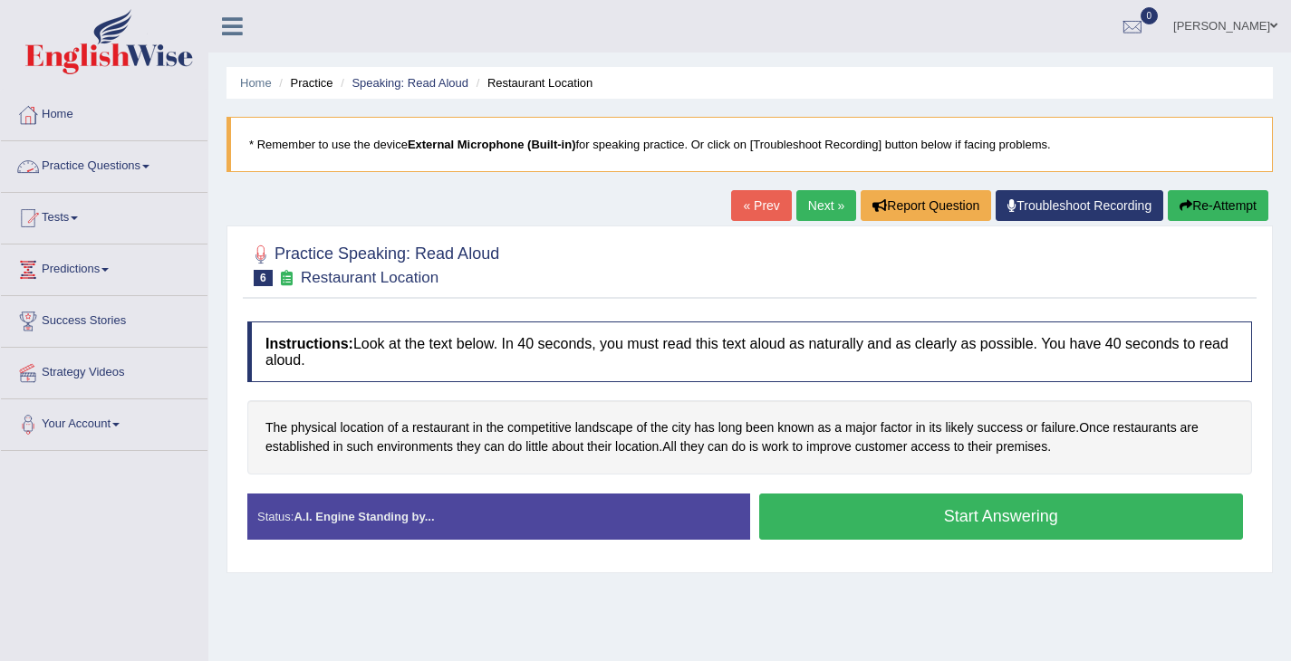
click at [111, 170] on link "Practice Questions" at bounding box center [104, 163] width 207 height 45
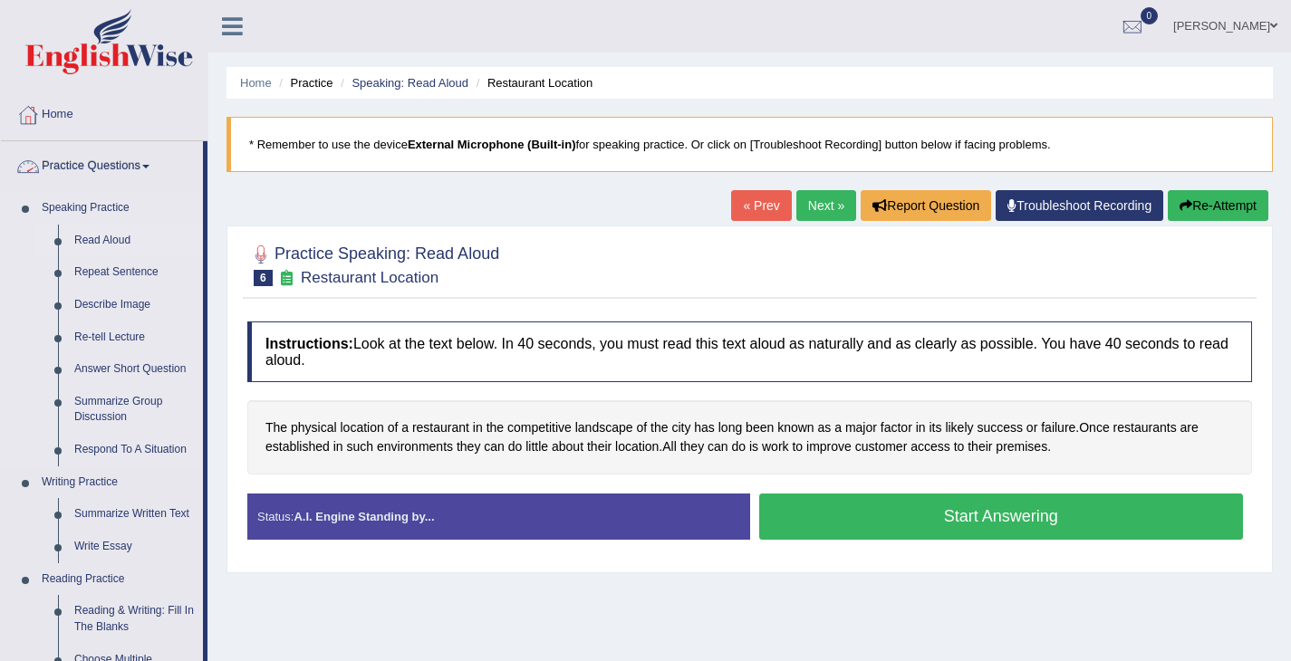
click at [75, 236] on link "Read Aloud" at bounding box center [134, 241] width 137 height 33
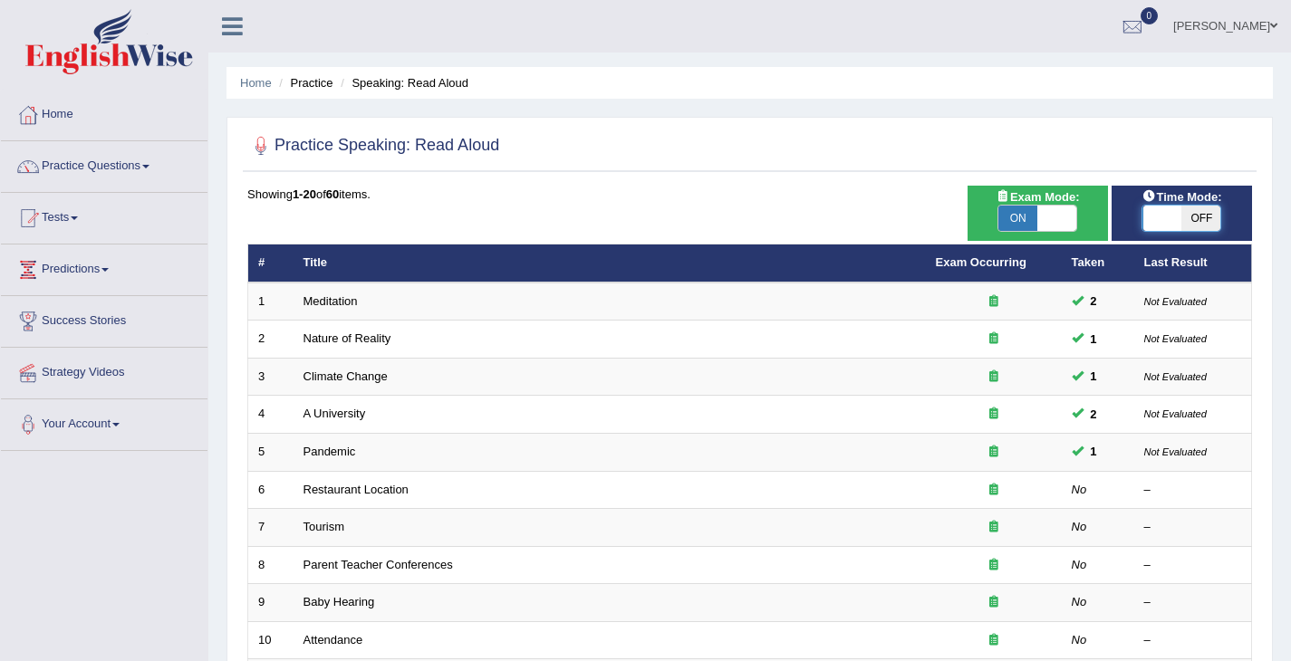
click at [1164, 216] on span at bounding box center [1162, 218] width 39 height 25
checkbox input "true"
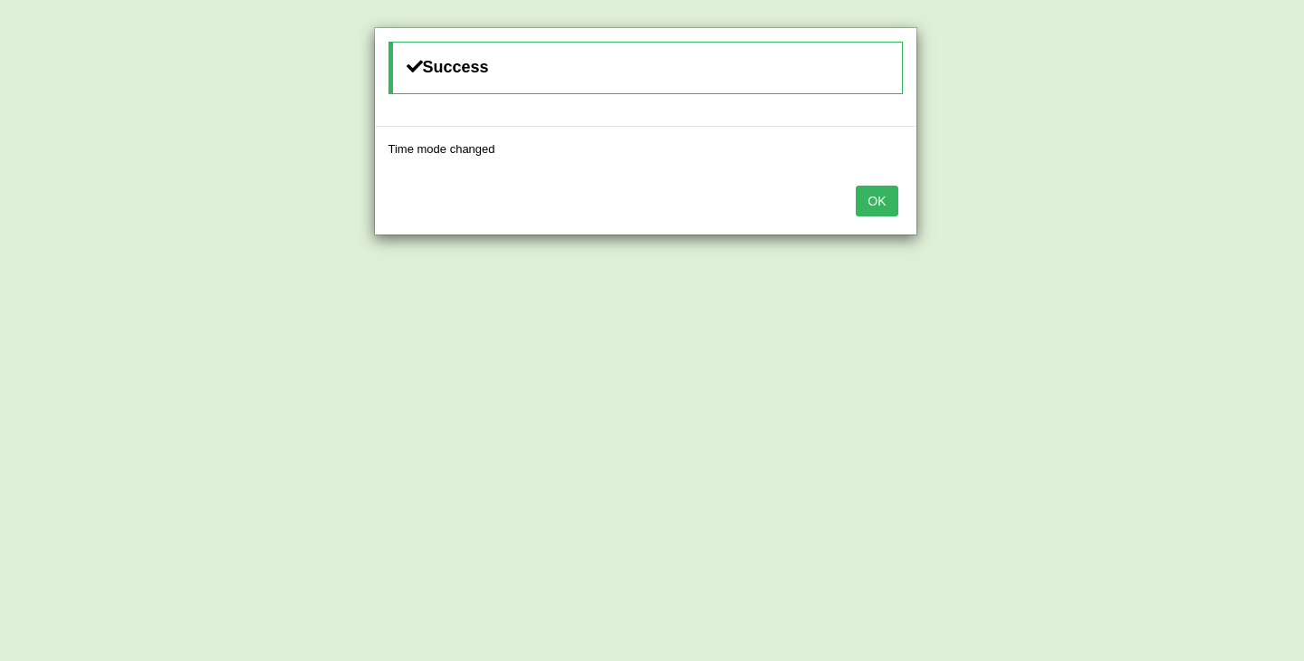
click at [899, 223] on div "OK" at bounding box center [646, 202] width 542 height 63
click at [889, 214] on button "OK" at bounding box center [877, 201] width 42 height 31
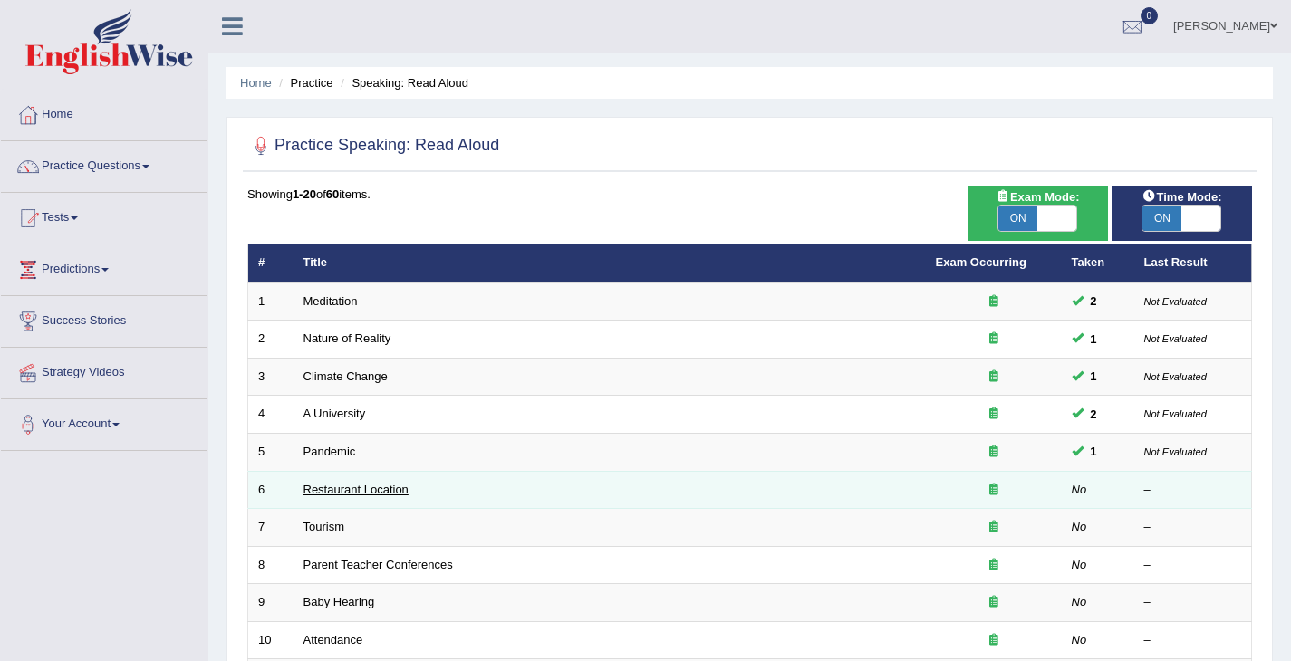
click at [345, 486] on link "Restaurant Location" at bounding box center [355, 490] width 105 height 14
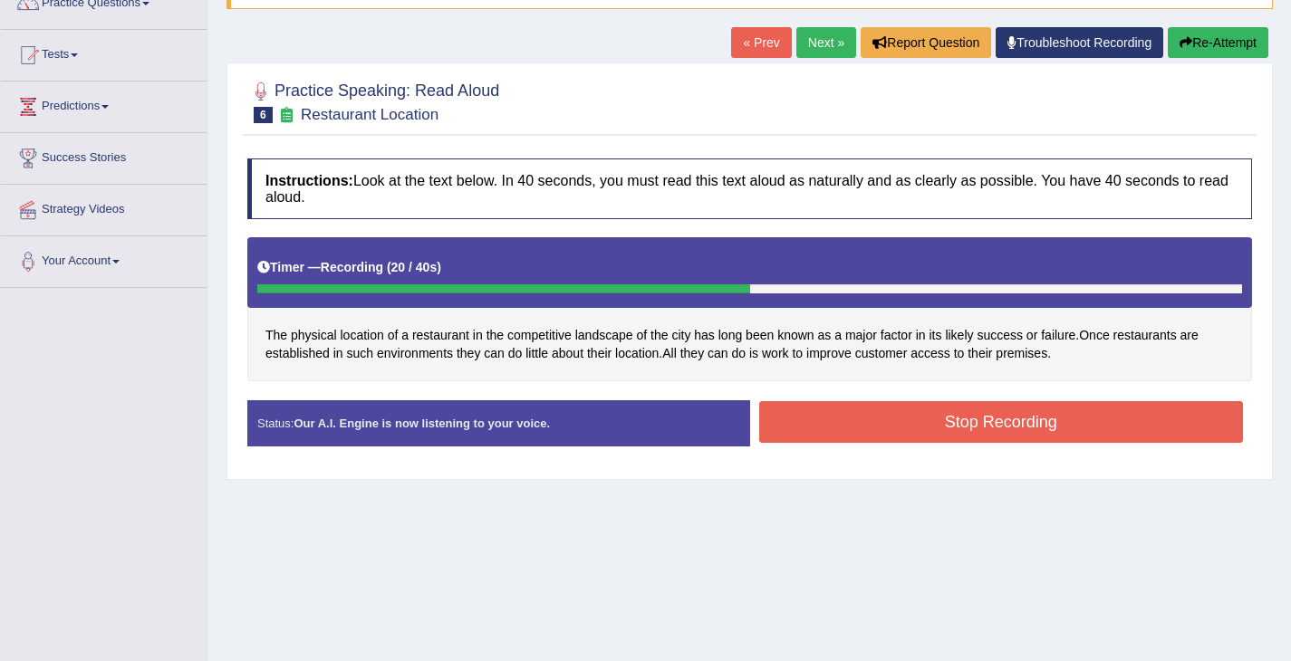
click at [1035, 435] on button "Stop Recording" at bounding box center [1001, 422] width 485 height 42
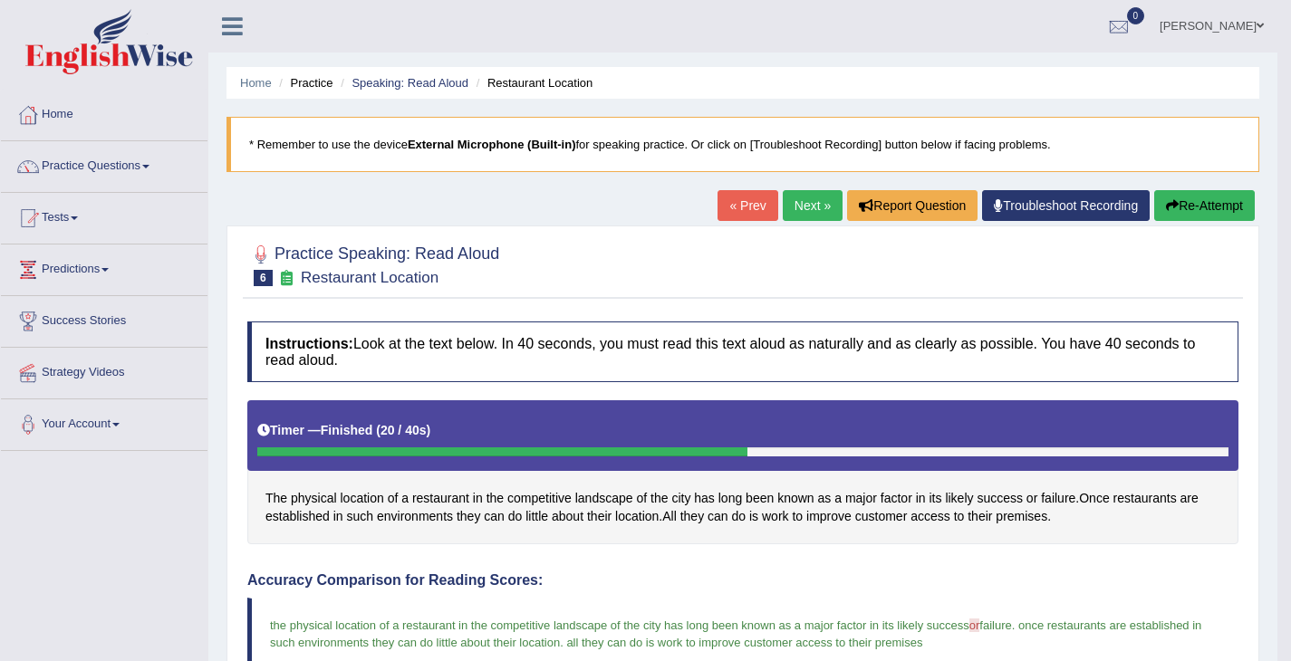
click at [793, 205] on link "Next »" at bounding box center [813, 205] width 60 height 31
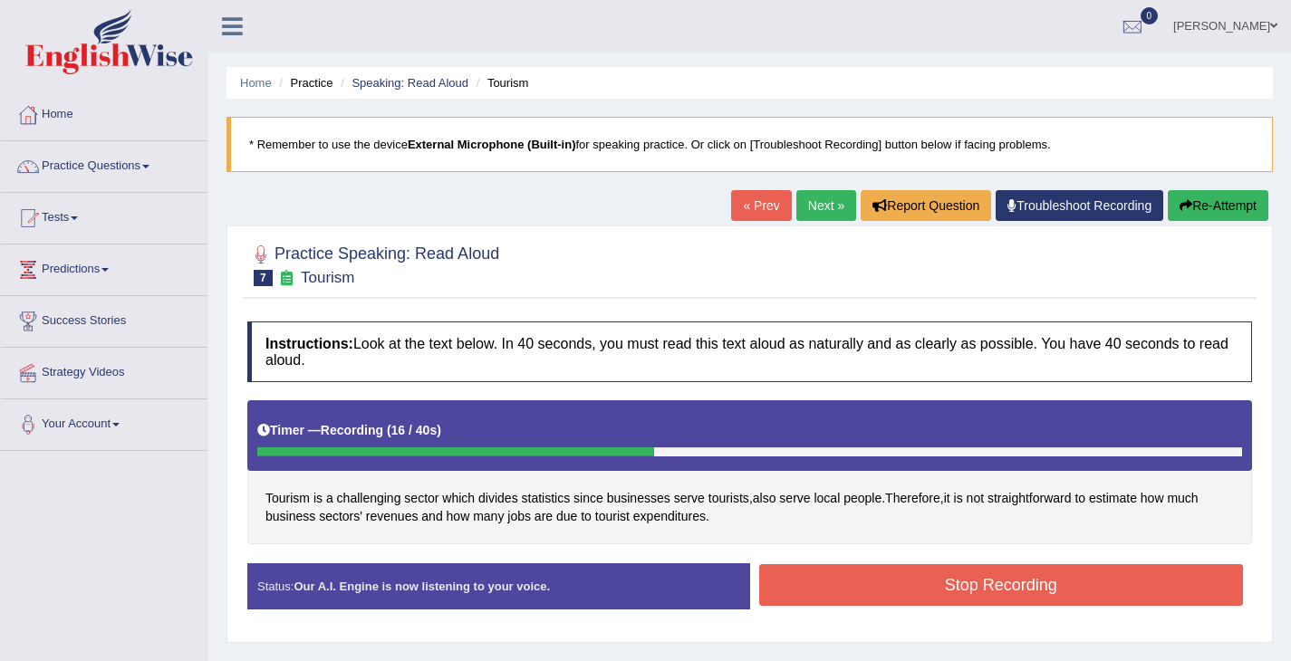
click at [891, 587] on button "Stop Recording" at bounding box center [1001, 585] width 485 height 42
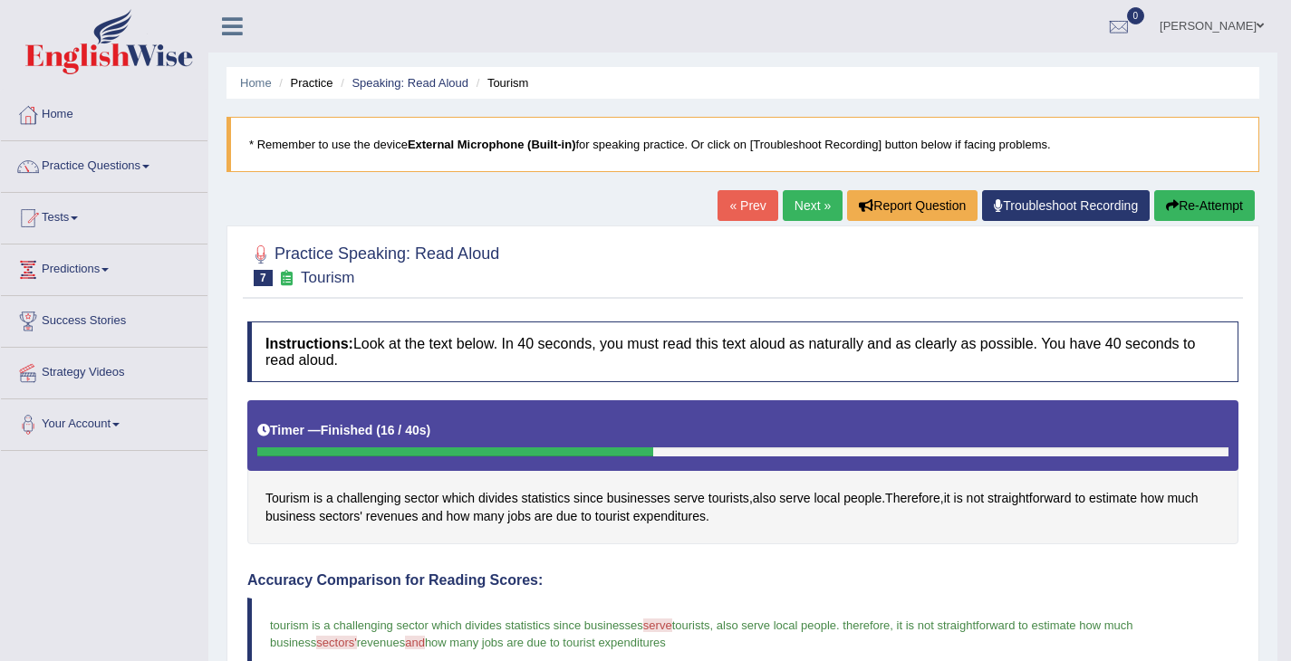
click at [799, 216] on link "Next »" at bounding box center [813, 205] width 60 height 31
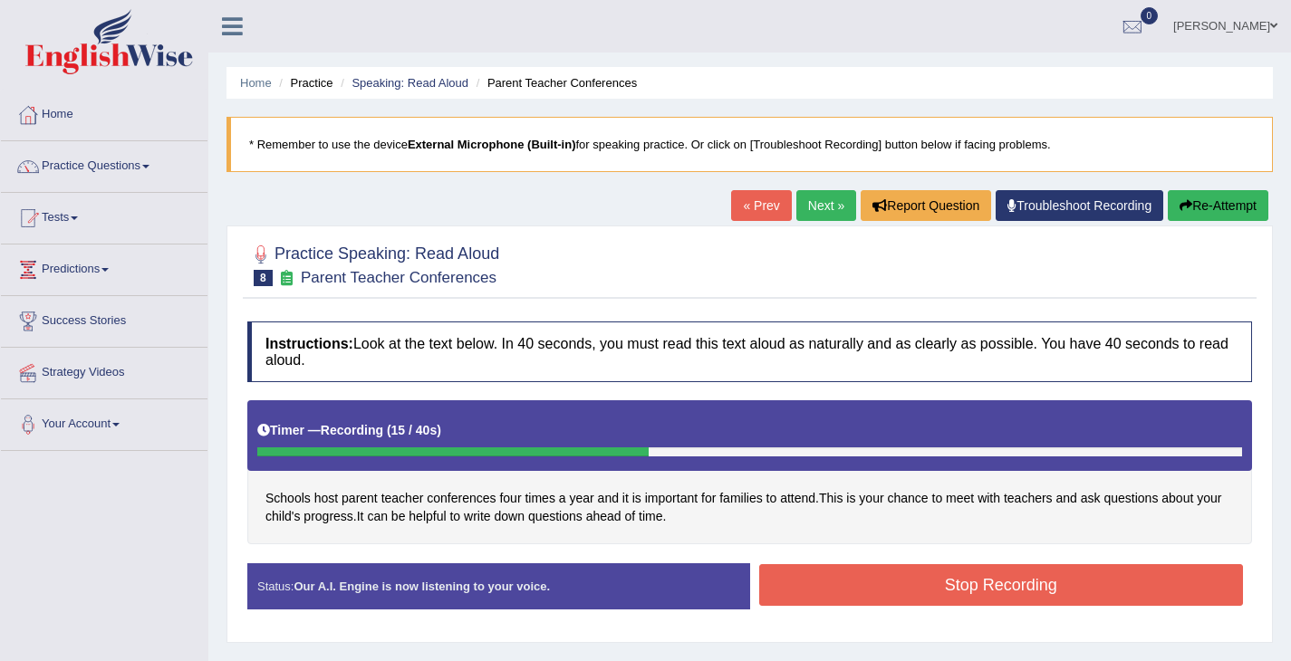
drag, startPoint x: 987, startPoint y: 588, endPoint x: 965, endPoint y: 577, distance: 25.1
click at [986, 587] on button "Stop Recording" at bounding box center [1001, 585] width 485 height 42
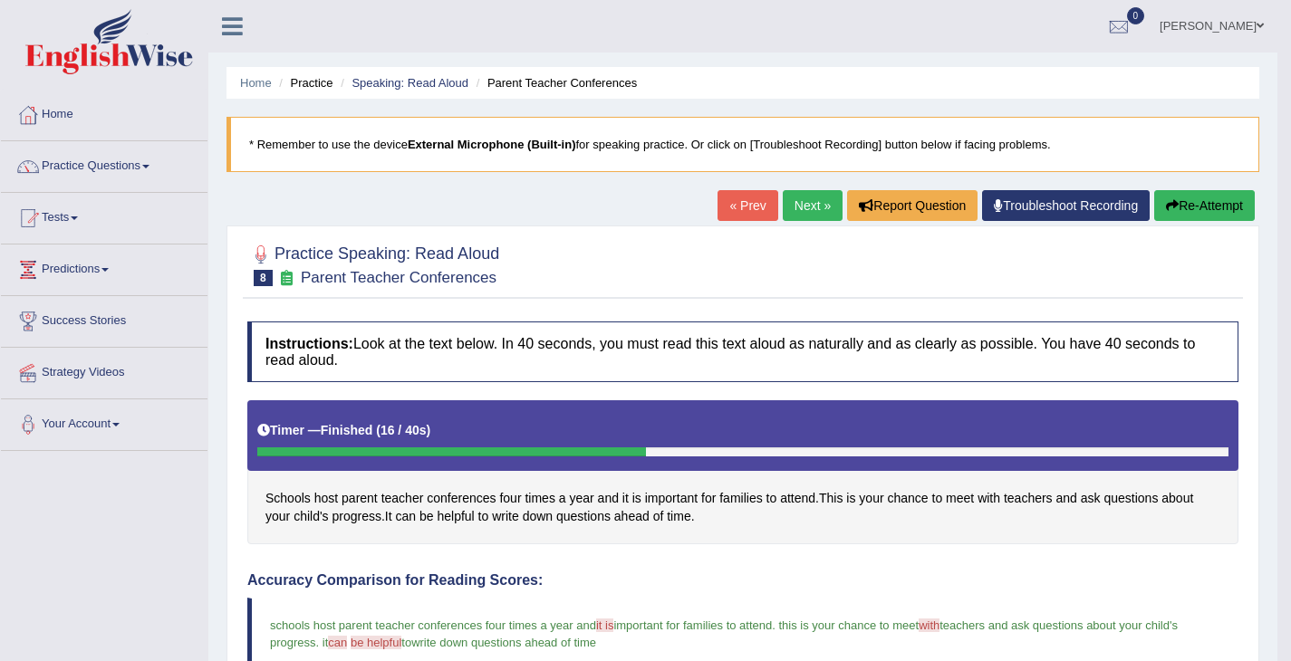
click at [804, 195] on link "Next »" at bounding box center [813, 205] width 60 height 31
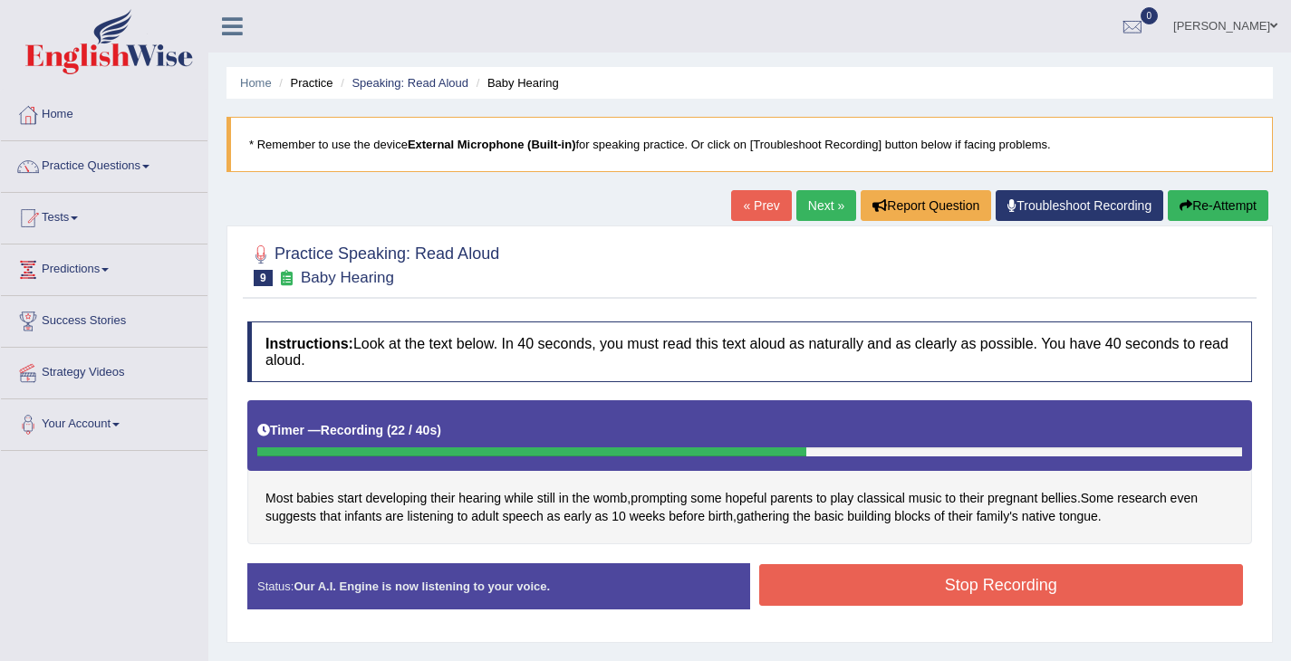
click at [808, 606] on button "Stop Recording" at bounding box center [1001, 585] width 485 height 42
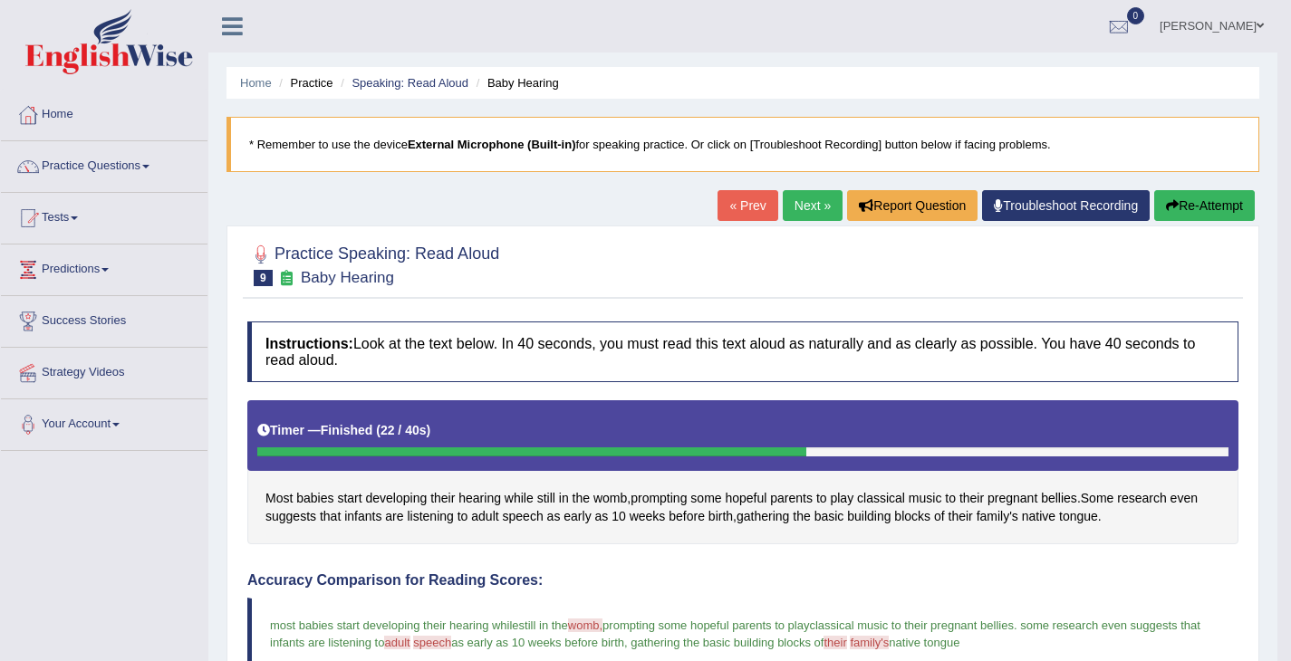
click at [804, 218] on link "Next »" at bounding box center [813, 205] width 60 height 31
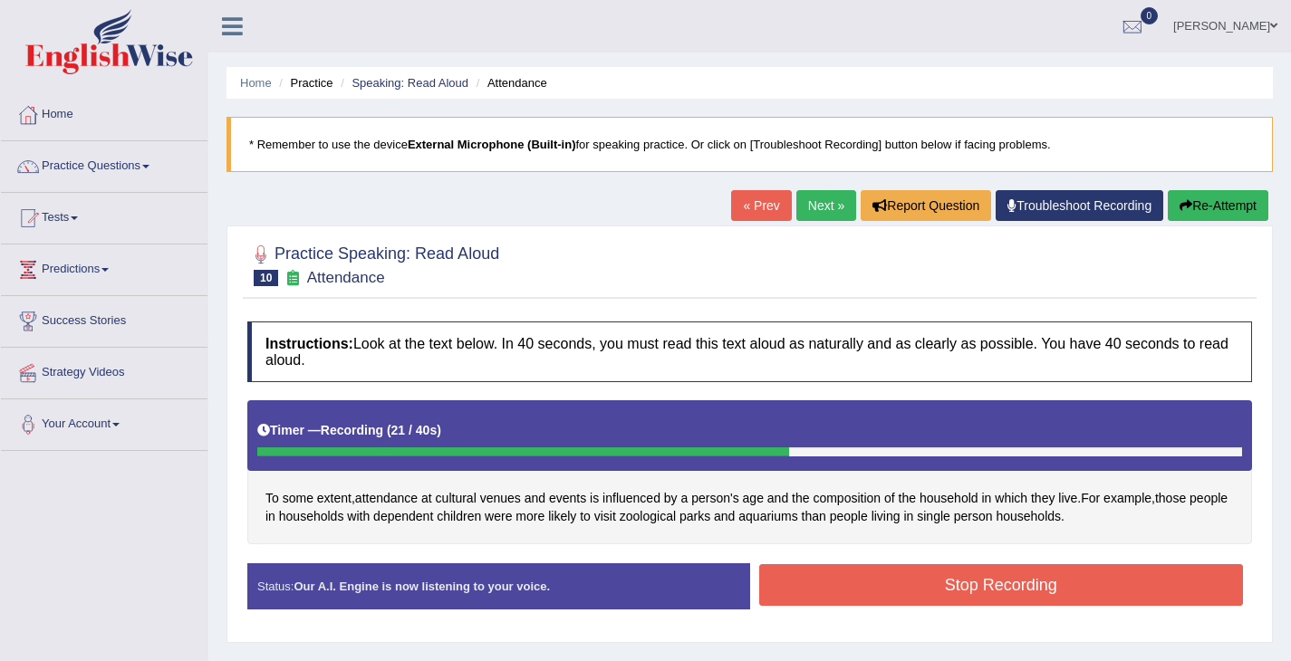
click at [1131, 590] on button "Stop Recording" at bounding box center [1001, 585] width 485 height 42
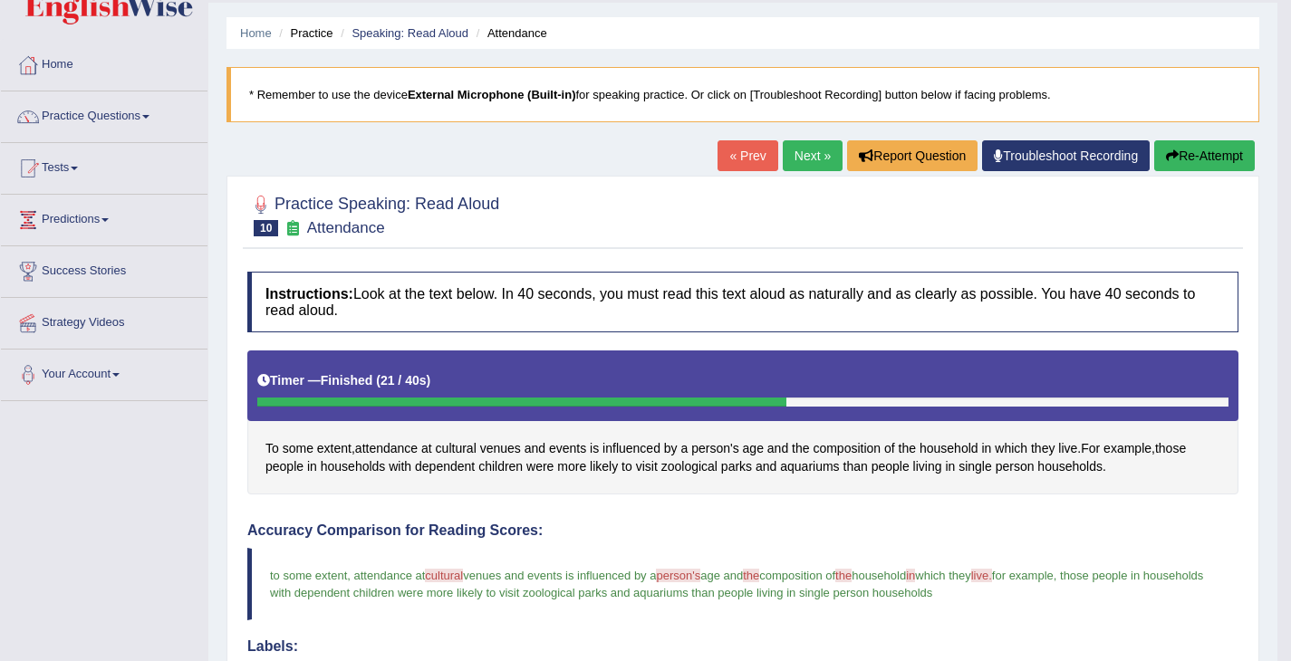
scroll to position [51, 0]
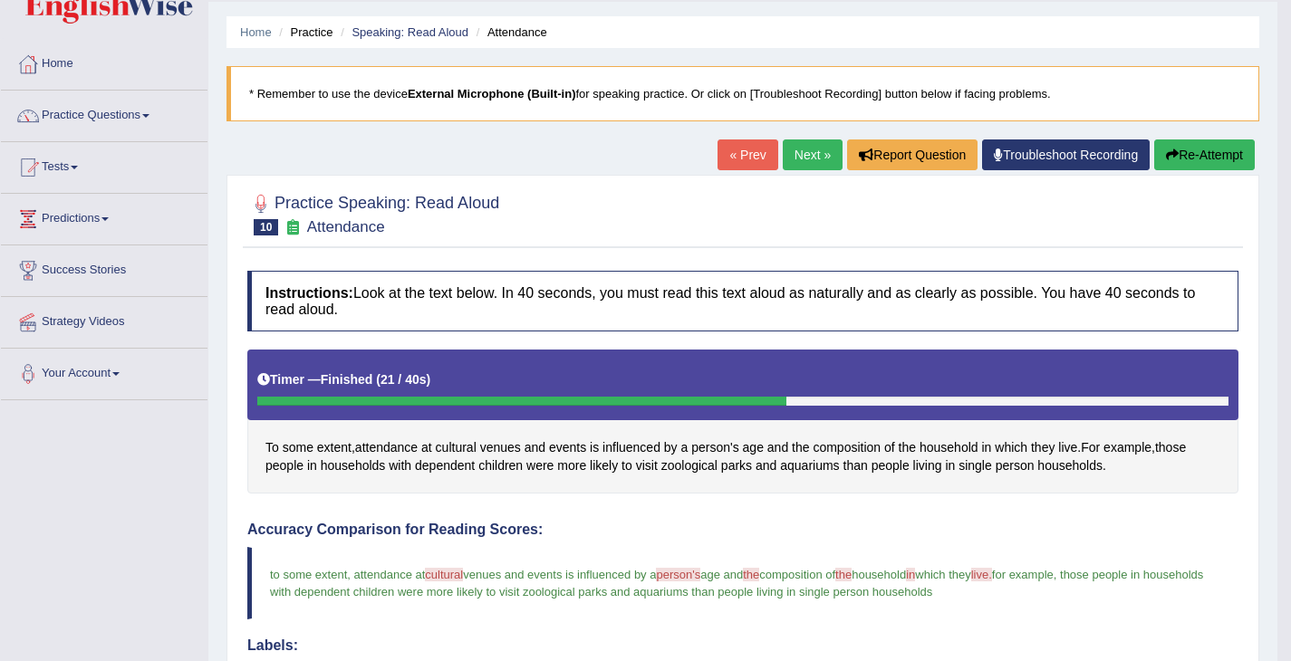
click at [813, 151] on link "Next »" at bounding box center [813, 154] width 60 height 31
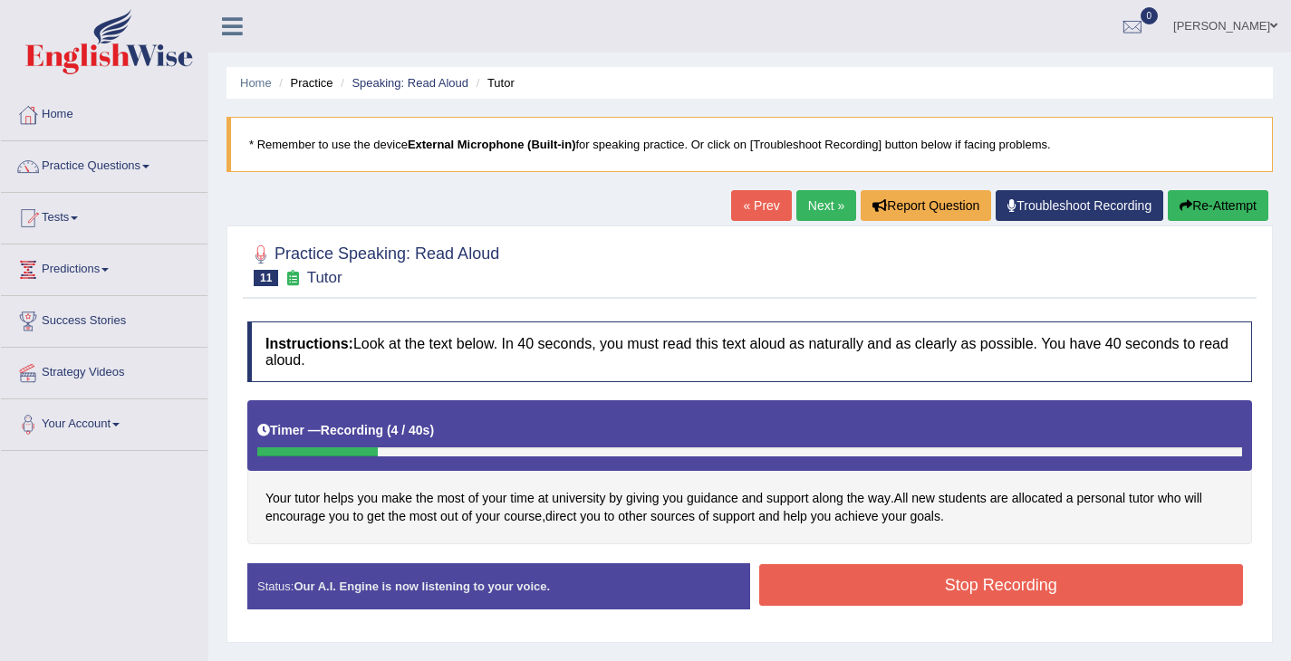
click at [844, 592] on button "Stop Recording" at bounding box center [1001, 585] width 485 height 42
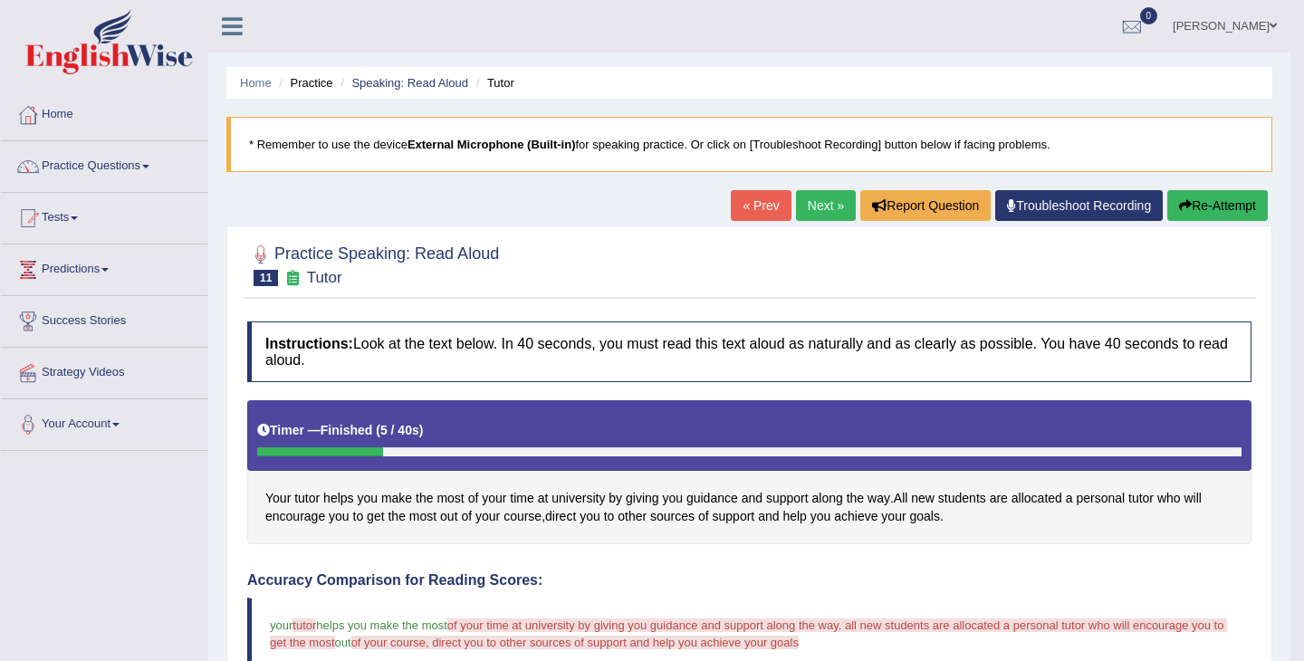
click at [1172, 216] on body "Toggle navigation Home Practice Questions Speaking Practice Read Aloud Repeat S…" at bounding box center [652, 330] width 1304 height 661
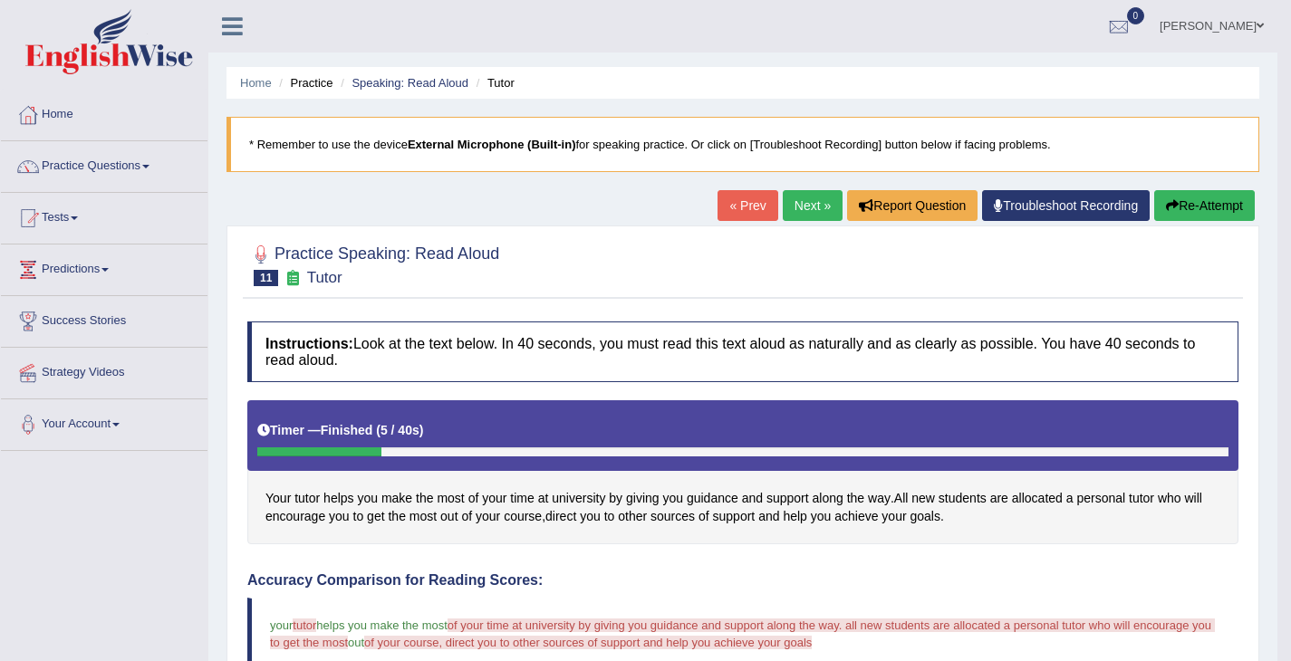
click at [1178, 211] on button "Re-Attempt" at bounding box center [1204, 205] width 101 height 31
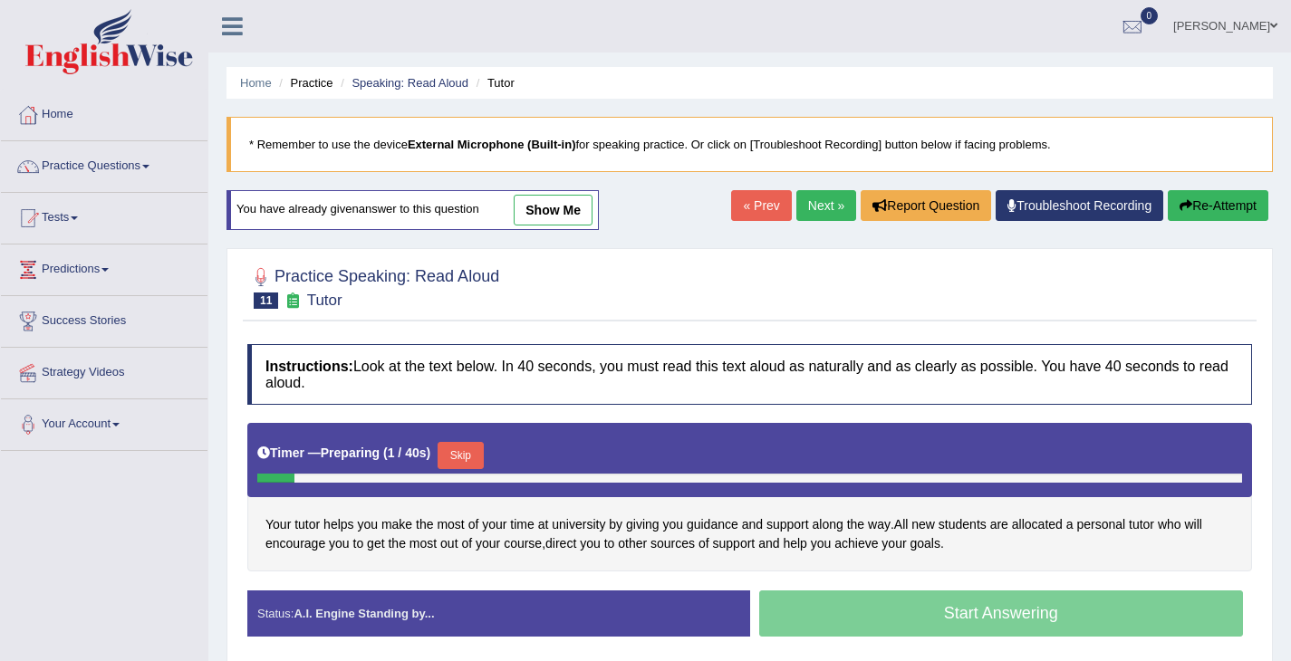
click at [946, 622] on div "Start Answering" at bounding box center [1001, 616] width 503 height 51
click at [716, 482] on div at bounding box center [749, 478] width 985 height 9
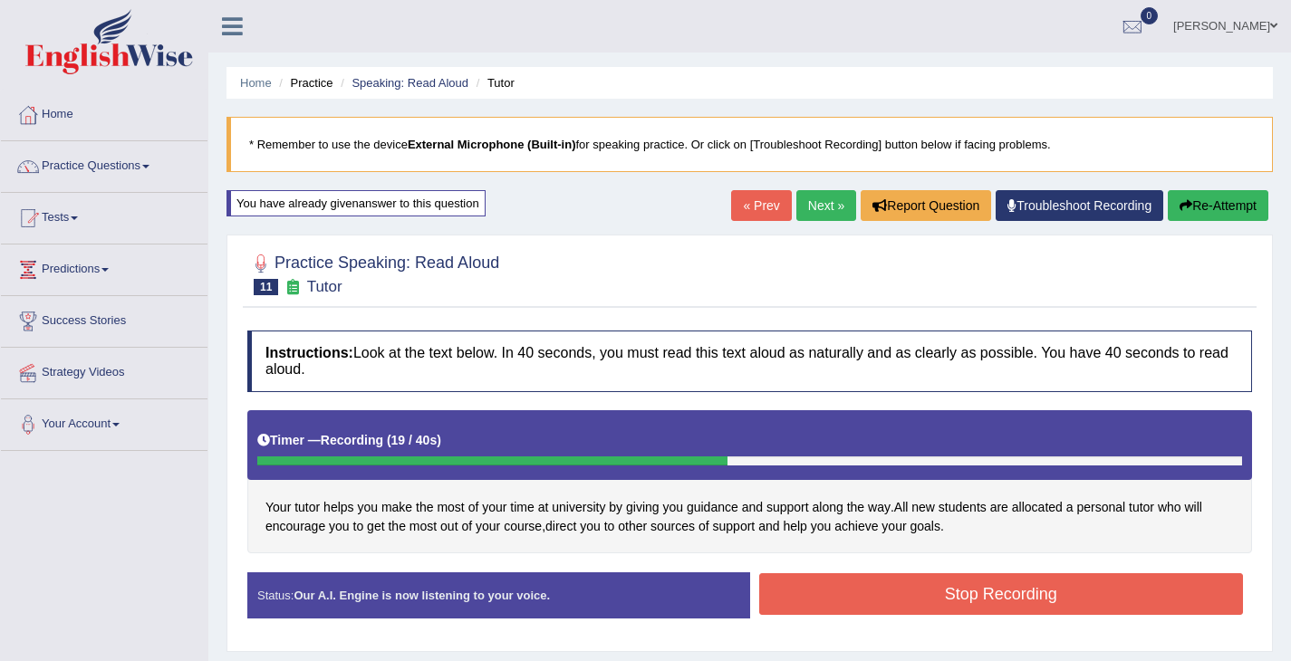
click at [929, 593] on button "Stop Recording" at bounding box center [1001, 594] width 485 height 42
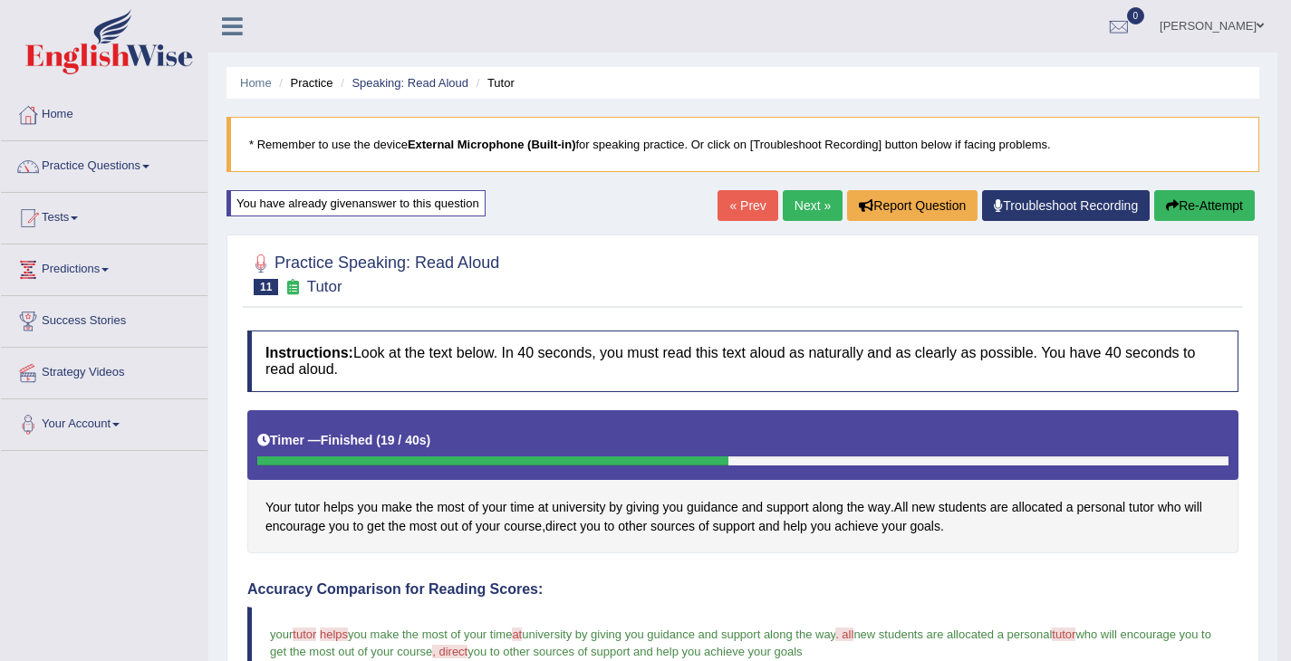
click at [797, 212] on link "Next »" at bounding box center [813, 205] width 60 height 31
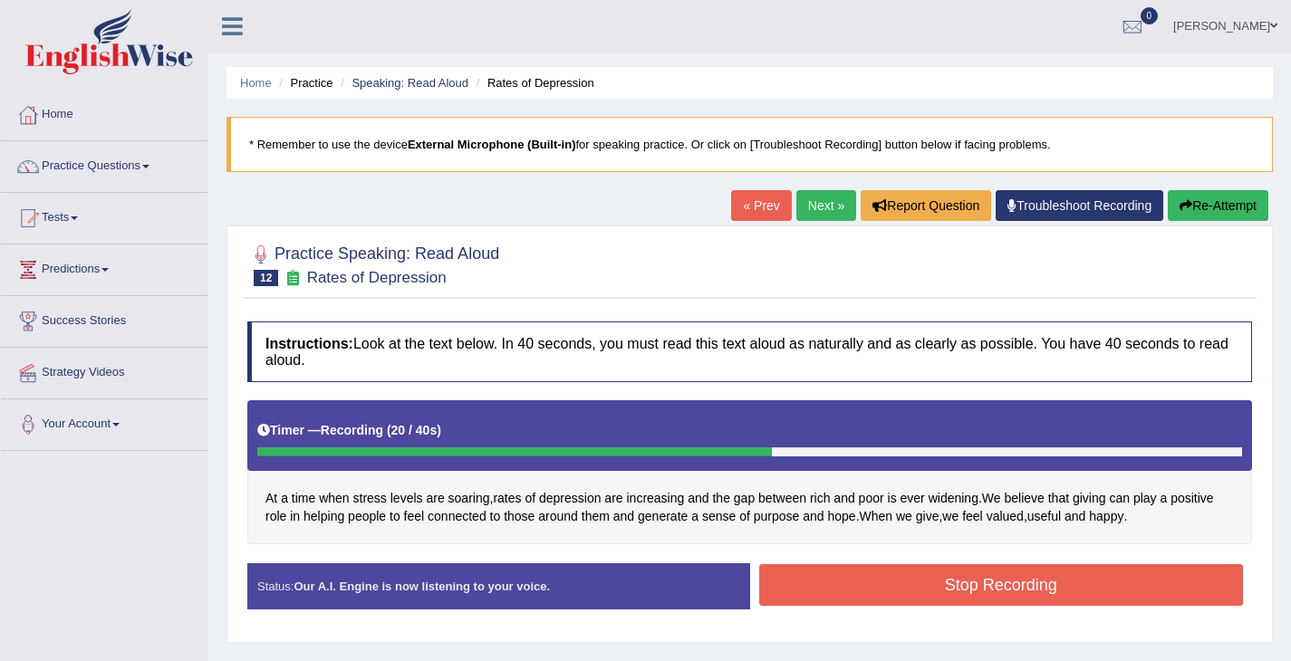
click at [967, 573] on button "Stop Recording" at bounding box center [1001, 585] width 485 height 42
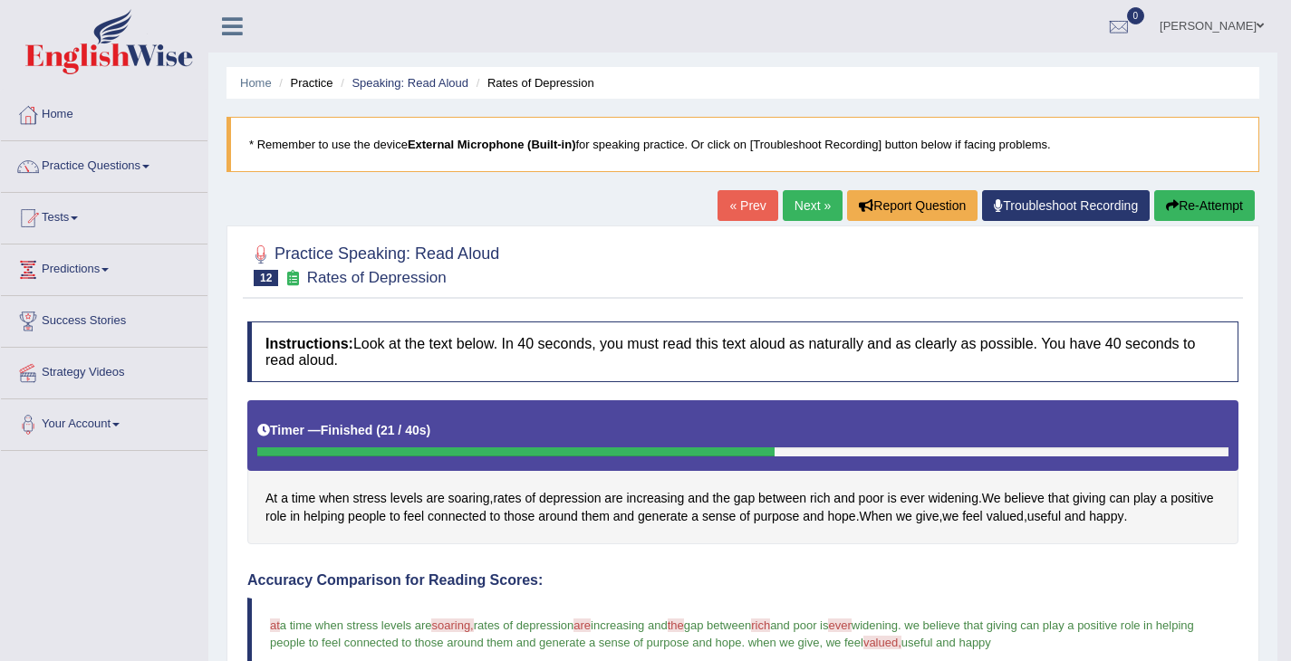
click at [799, 208] on link "Next »" at bounding box center [813, 205] width 60 height 31
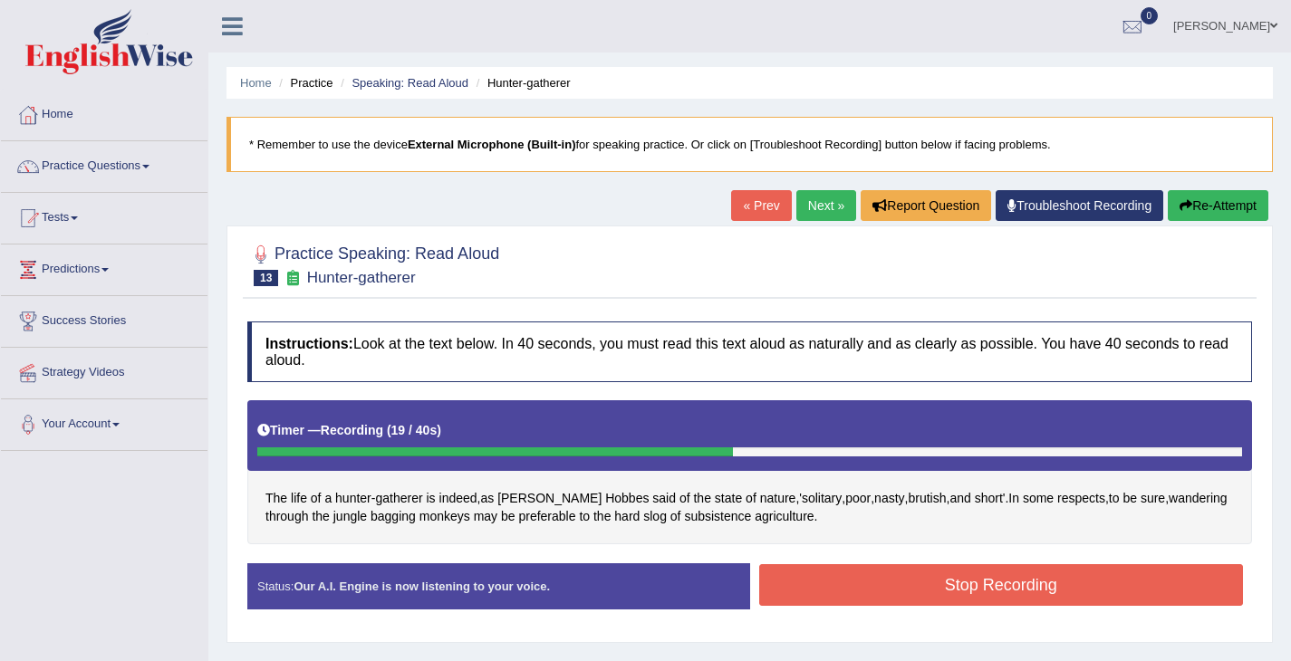
click at [932, 579] on button "Stop Recording" at bounding box center [1001, 585] width 485 height 42
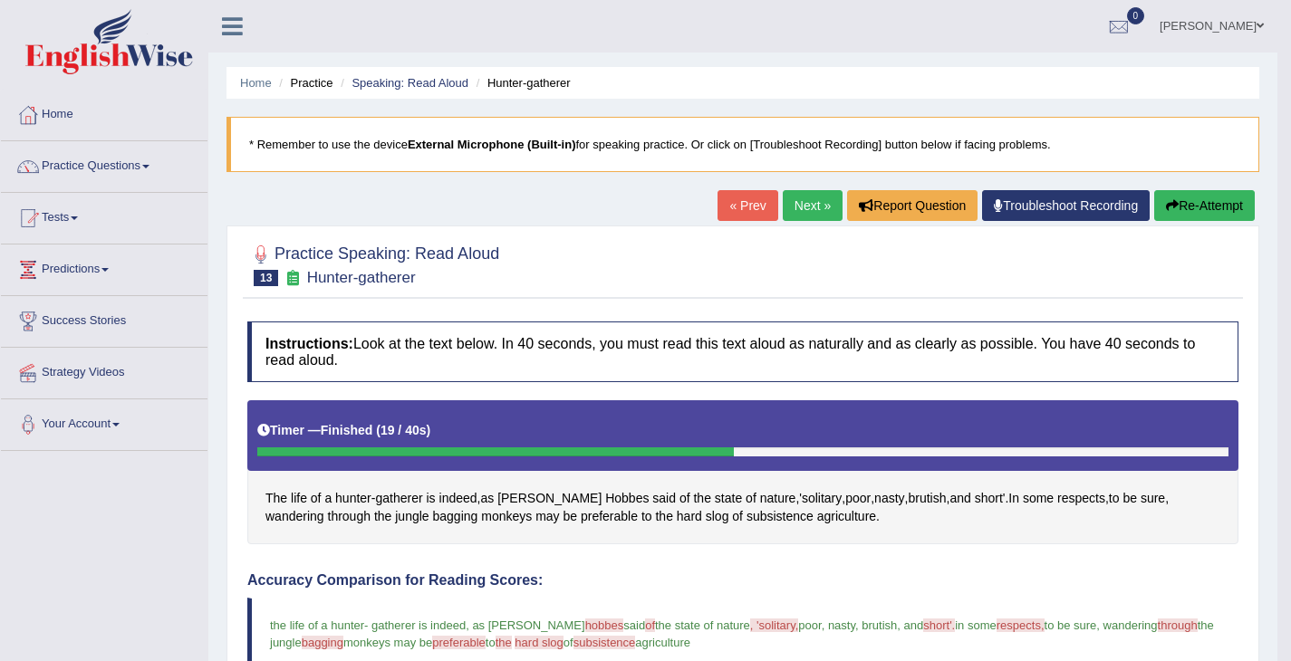
click at [825, 203] on link "Next »" at bounding box center [813, 205] width 60 height 31
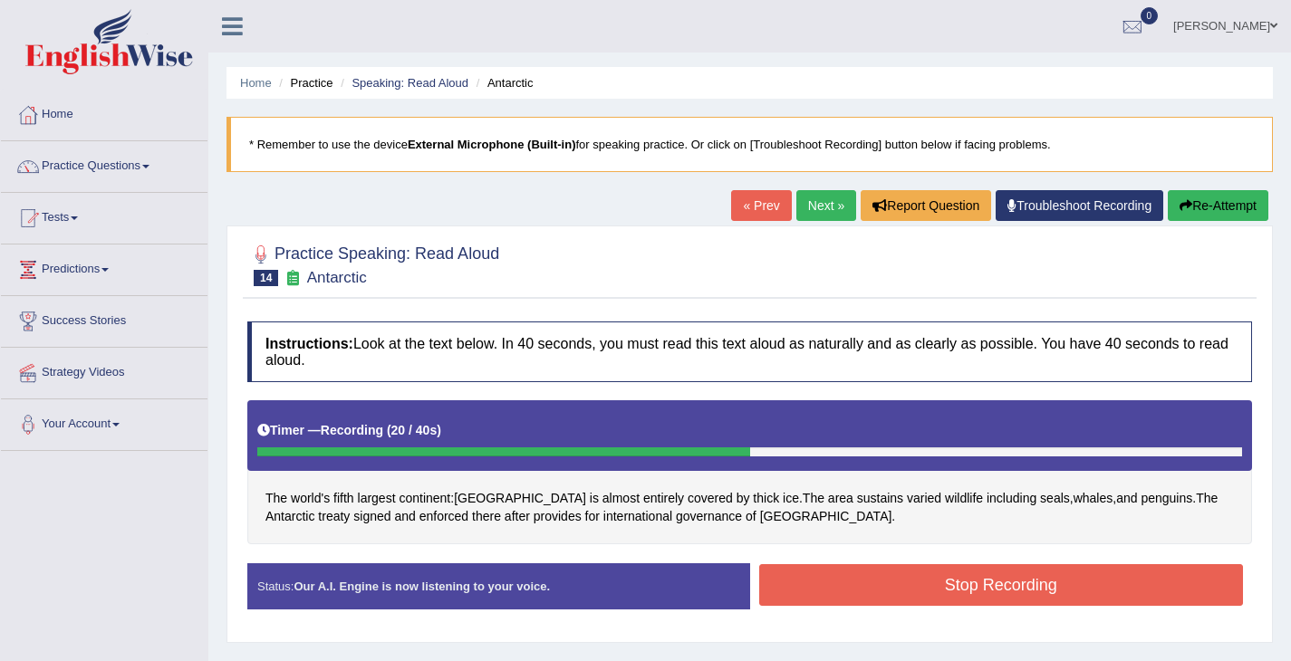
click at [813, 574] on button "Stop Recording" at bounding box center [1001, 585] width 485 height 42
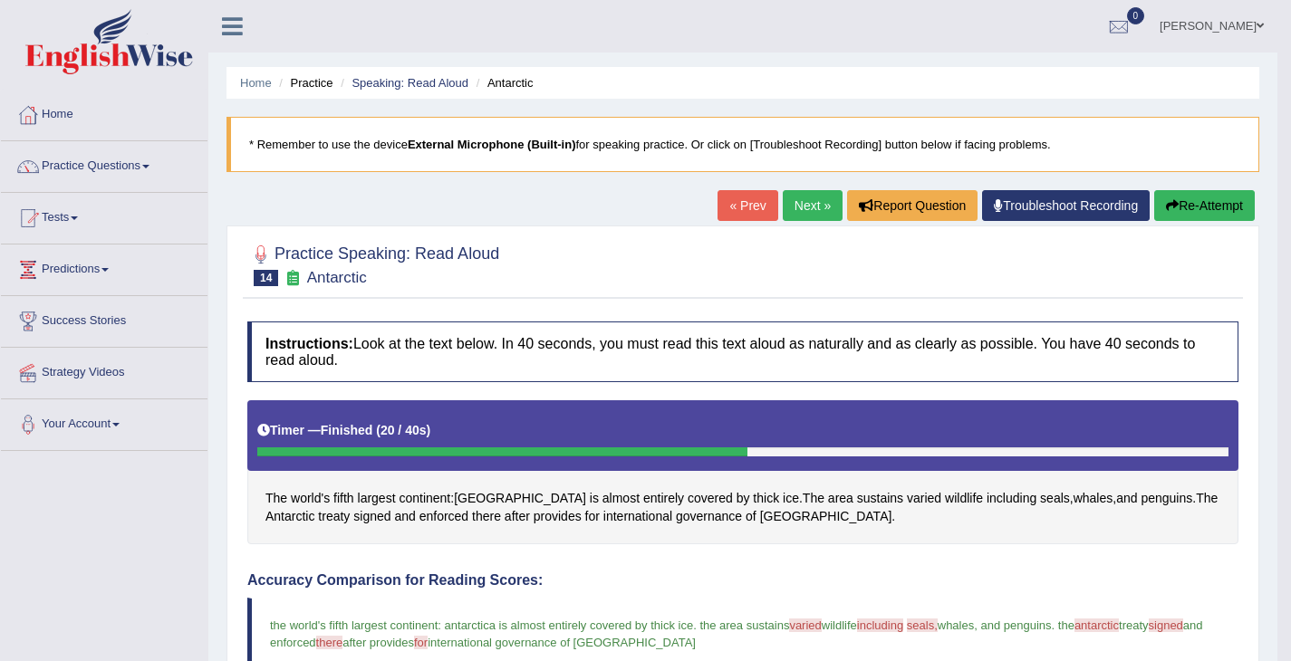
click at [768, 210] on div "« Prev Next » Report Question Troubleshoot Recording Re-Attempt" at bounding box center [988, 207] width 542 height 35
click at [784, 209] on link "Next »" at bounding box center [813, 205] width 60 height 31
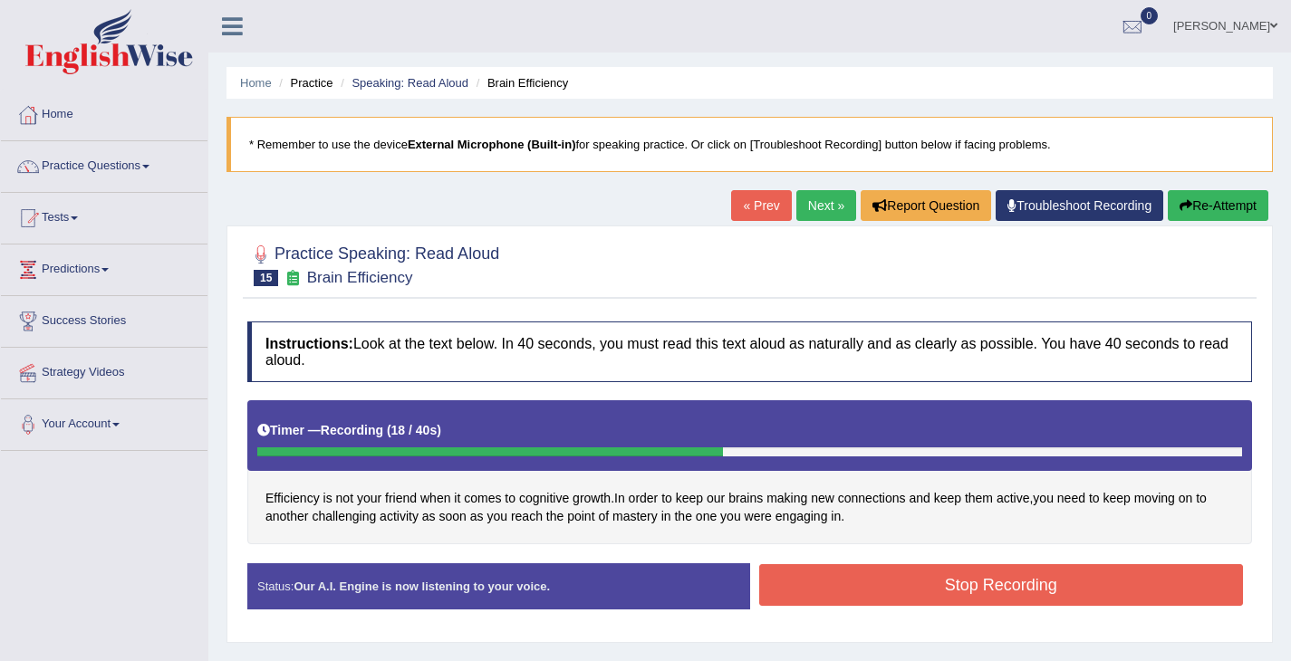
click at [783, 582] on button "Stop Recording" at bounding box center [1001, 585] width 485 height 42
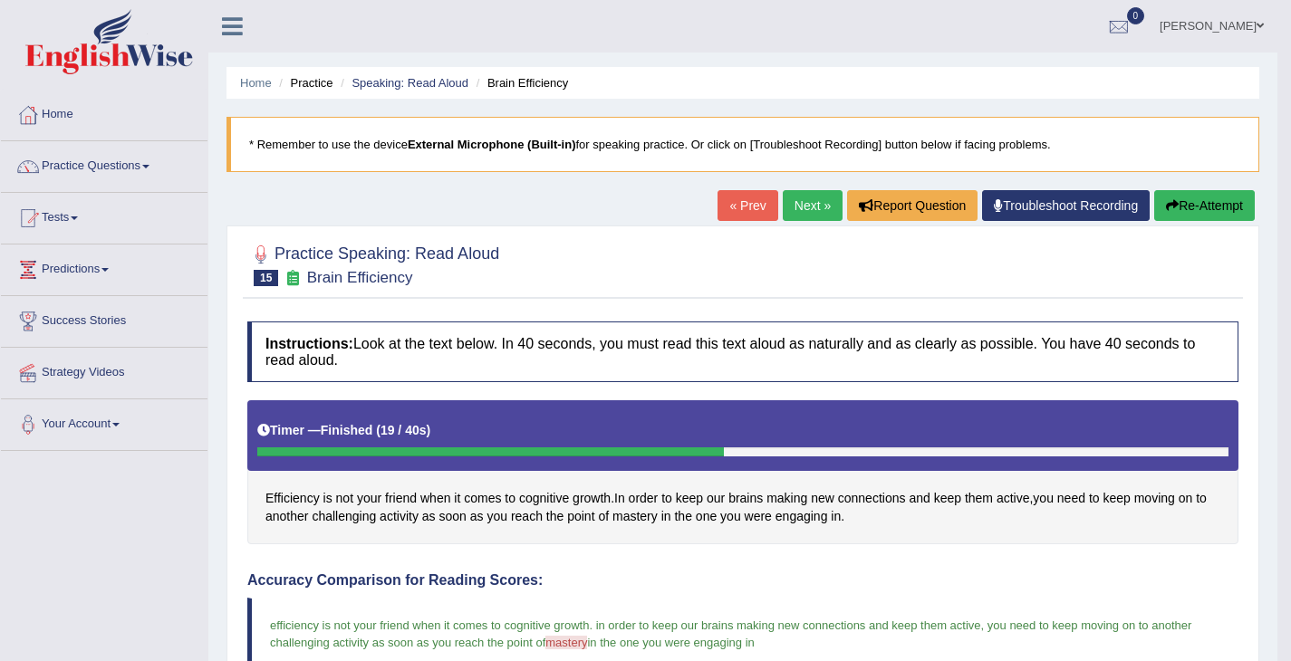
click at [811, 221] on div "« Prev Next » Report Question Troubleshoot Recording Re-Attempt" at bounding box center [988, 207] width 542 height 35
click at [804, 216] on link "Next »" at bounding box center [813, 205] width 60 height 31
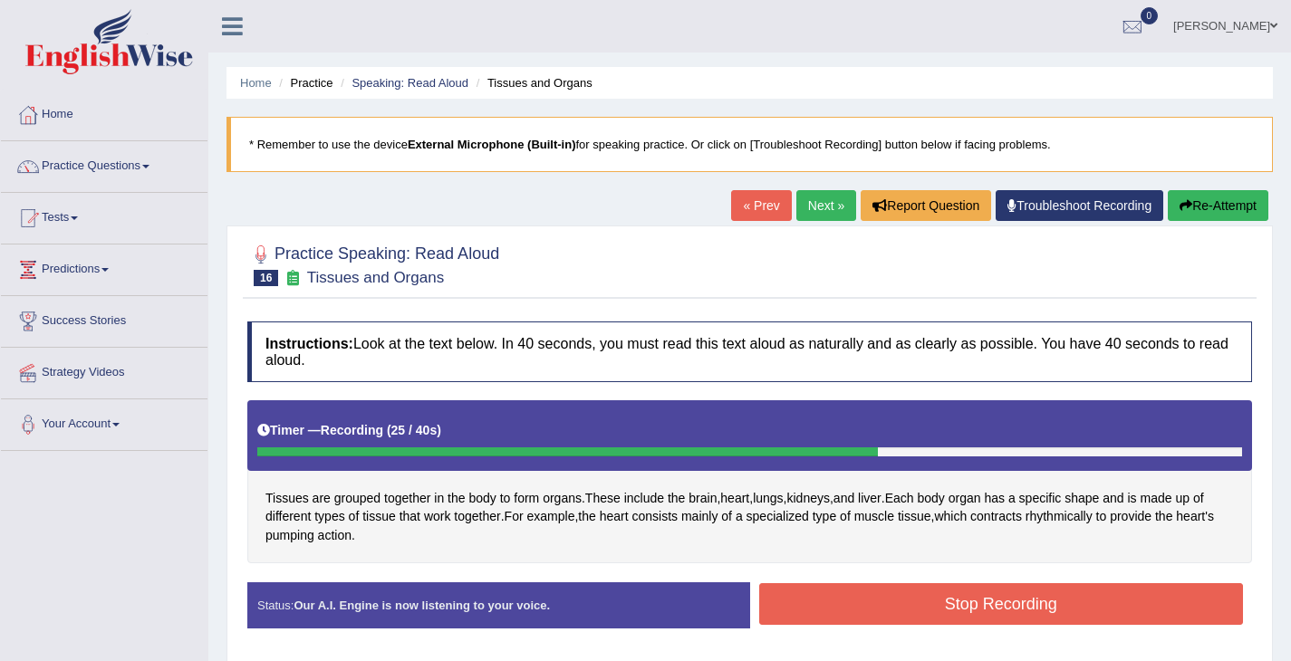
click at [927, 597] on button "Stop Recording" at bounding box center [1001, 604] width 485 height 42
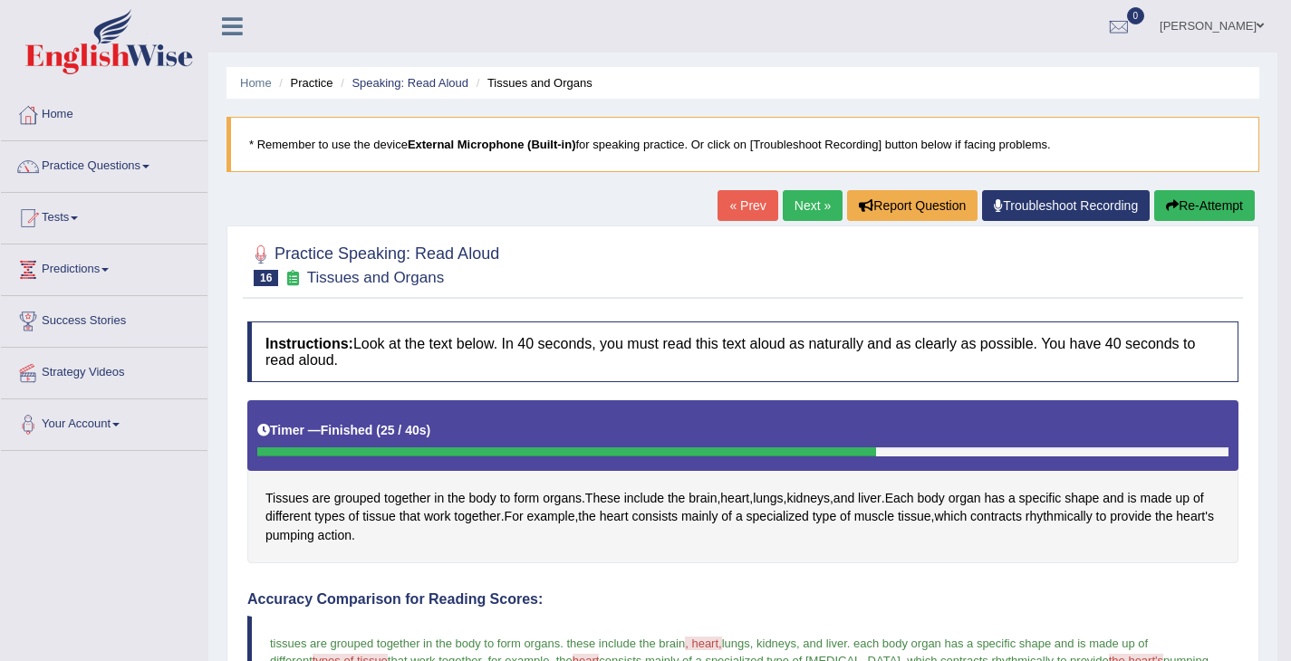
click at [808, 202] on link "Next »" at bounding box center [813, 205] width 60 height 31
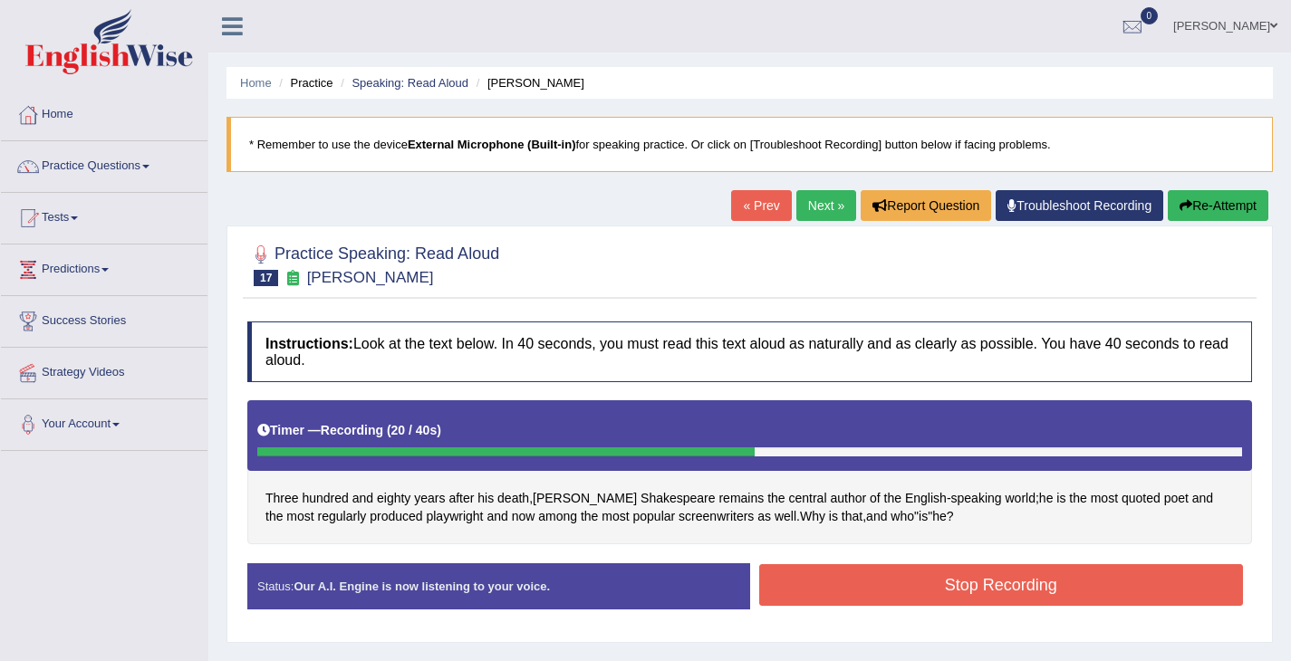
click at [890, 581] on button "Stop Recording" at bounding box center [1001, 585] width 485 height 42
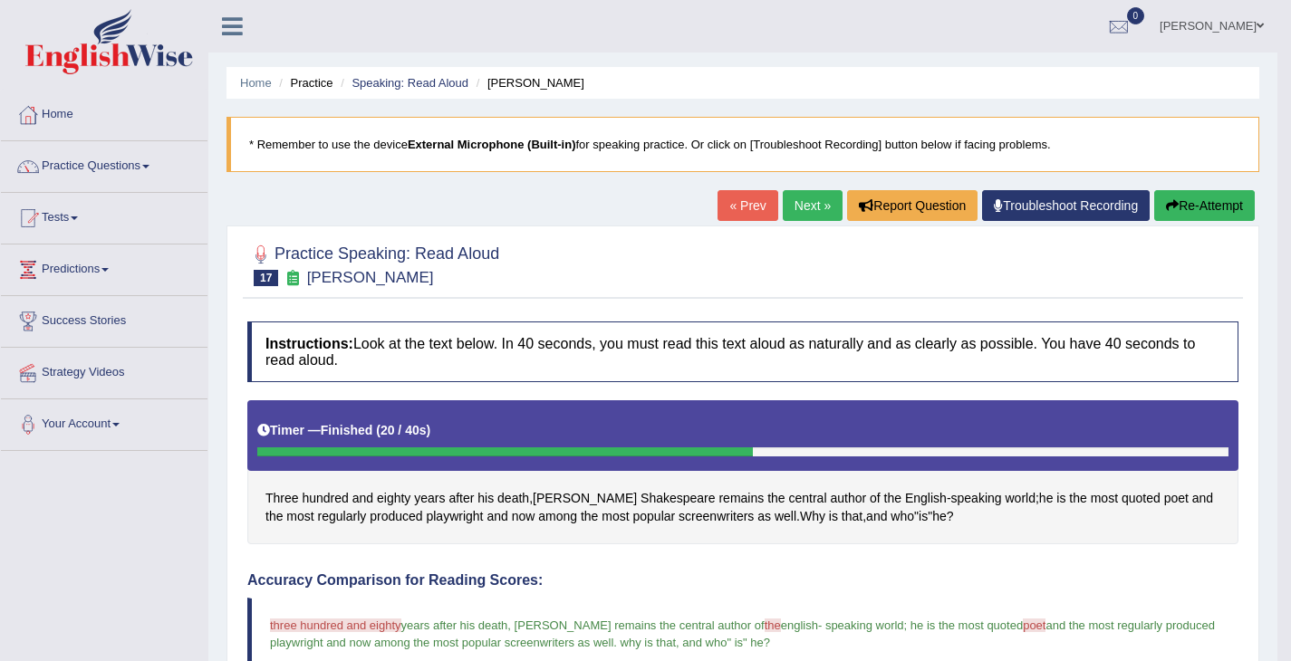
click at [818, 210] on link "Next »" at bounding box center [813, 205] width 60 height 31
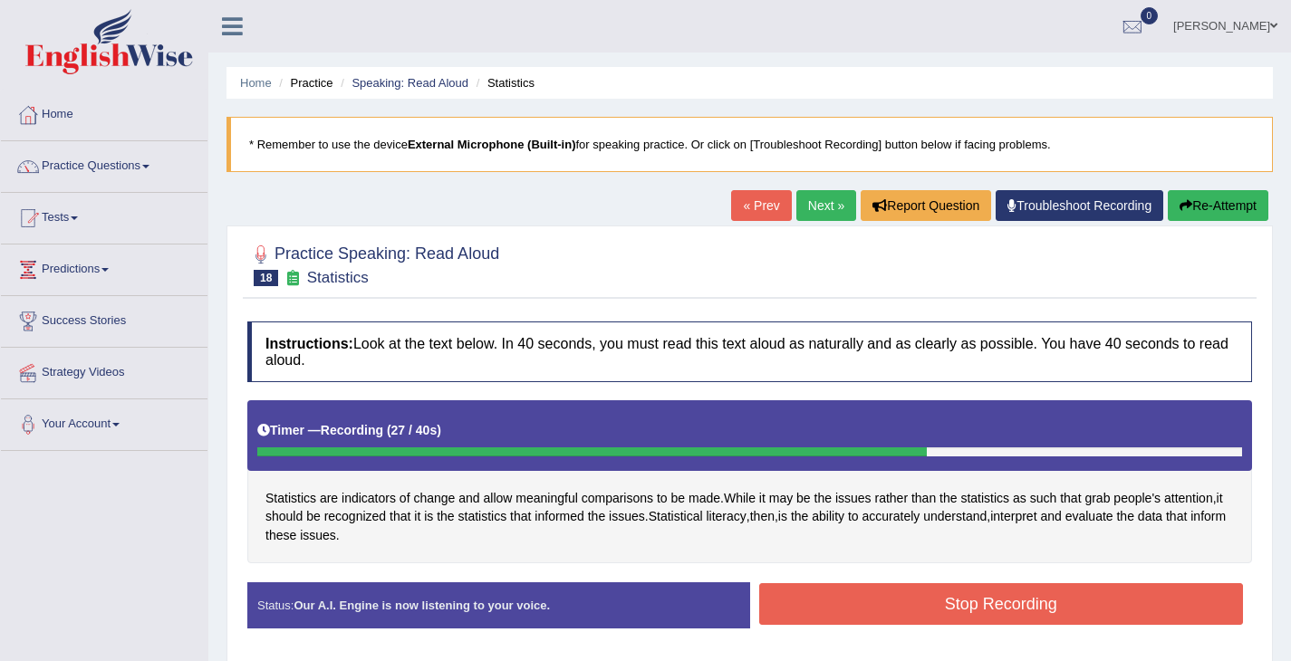
click at [933, 601] on button "Stop Recording" at bounding box center [1001, 604] width 485 height 42
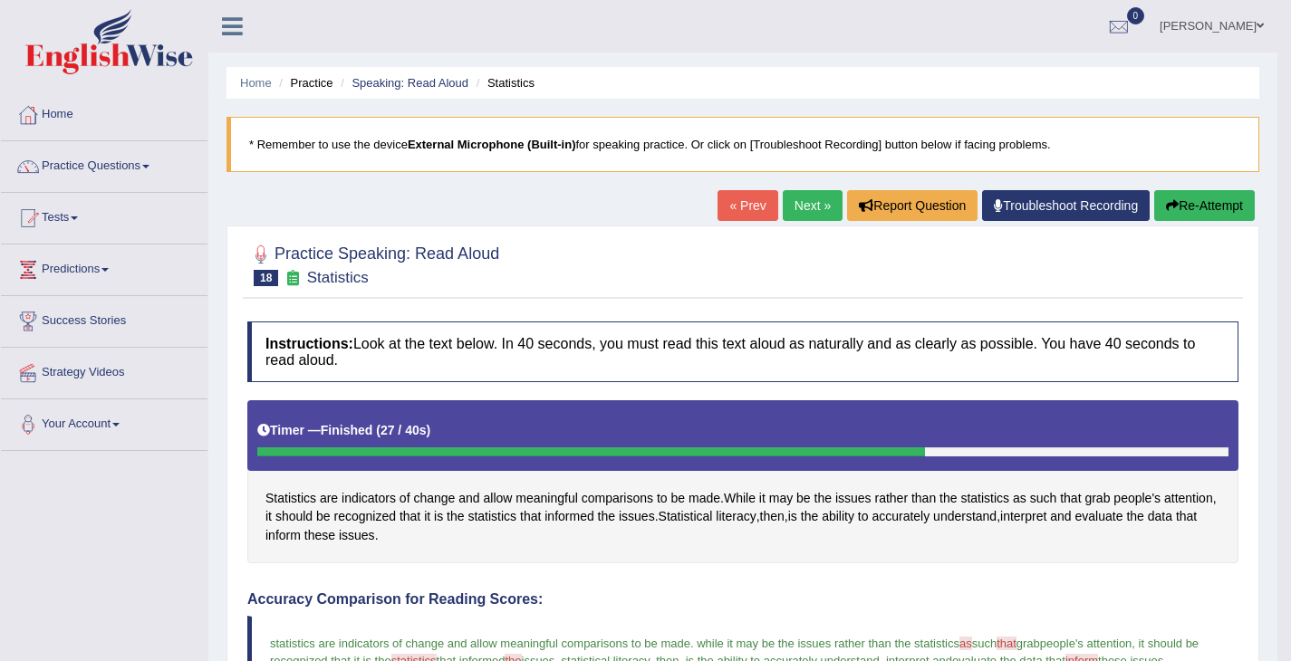
click at [791, 205] on link "Next »" at bounding box center [813, 205] width 60 height 31
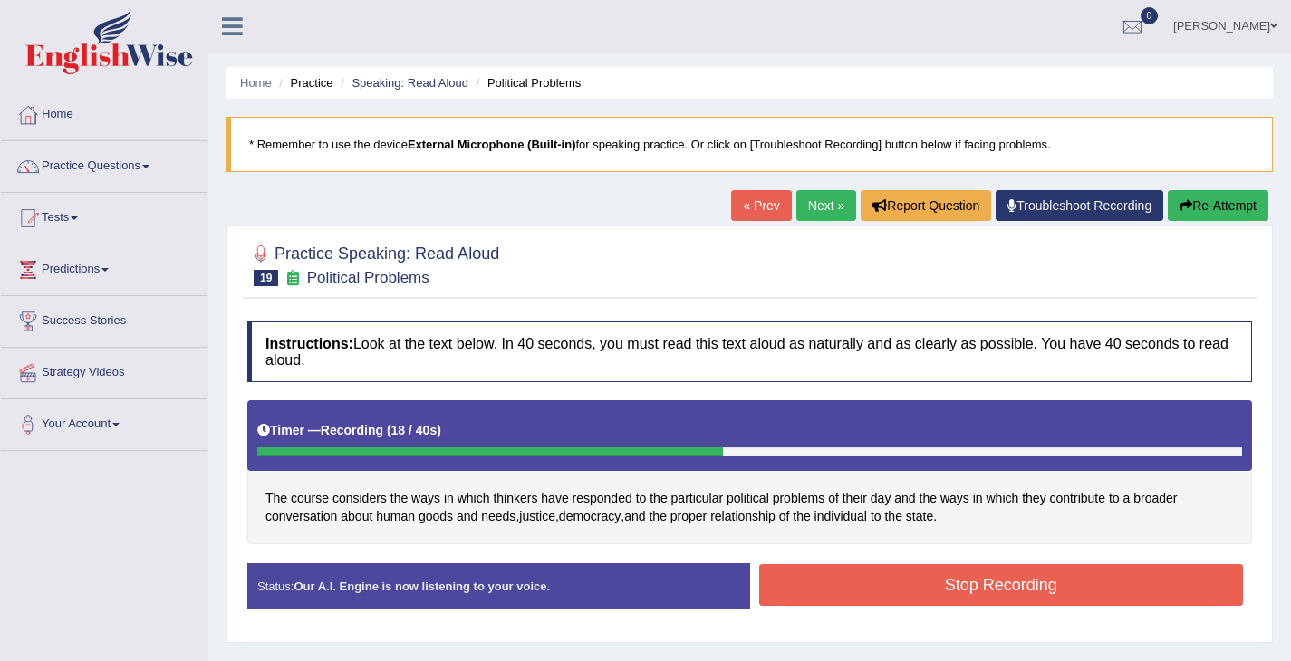
click at [981, 601] on button "Stop Recording" at bounding box center [1001, 585] width 485 height 42
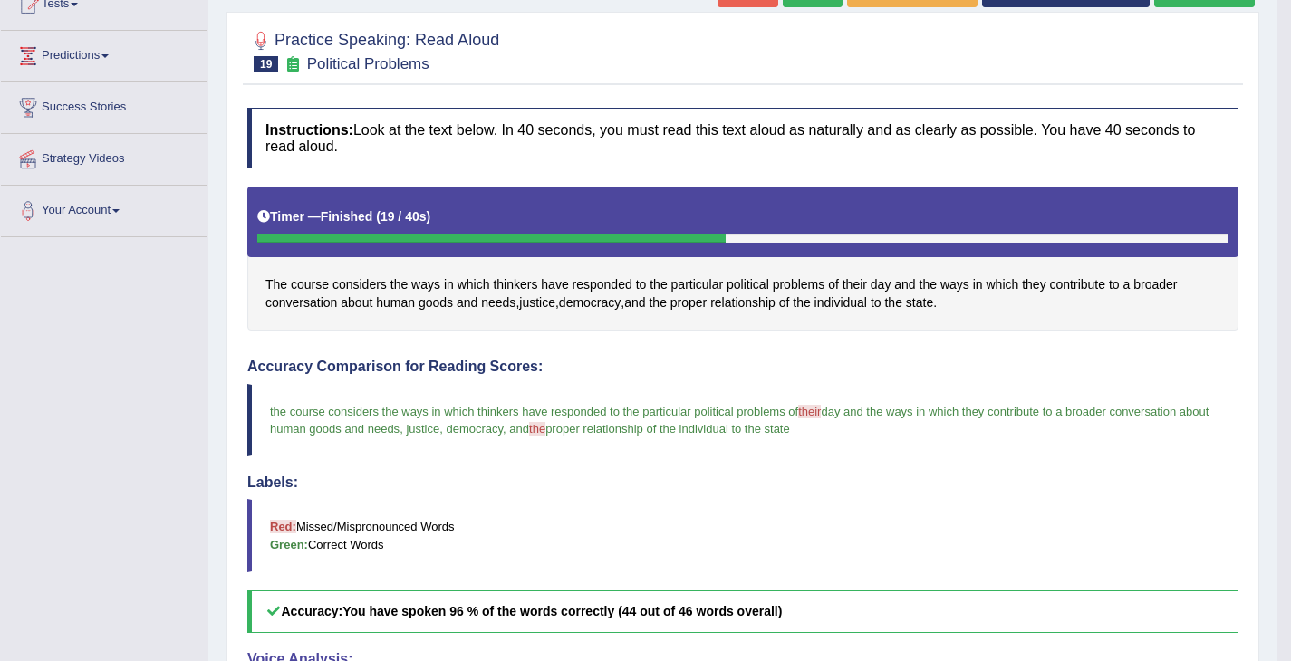
scroll to position [209, 0]
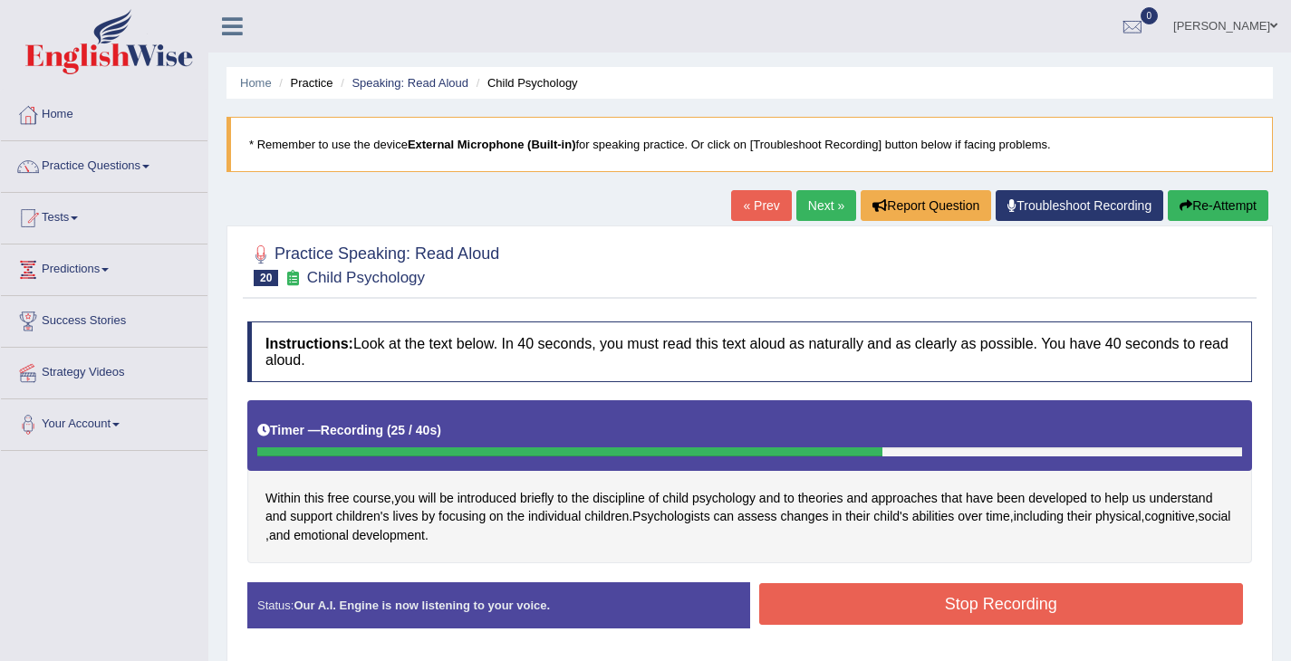
click at [847, 592] on button "Stop Recording" at bounding box center [1001, 604] width 485 height 42
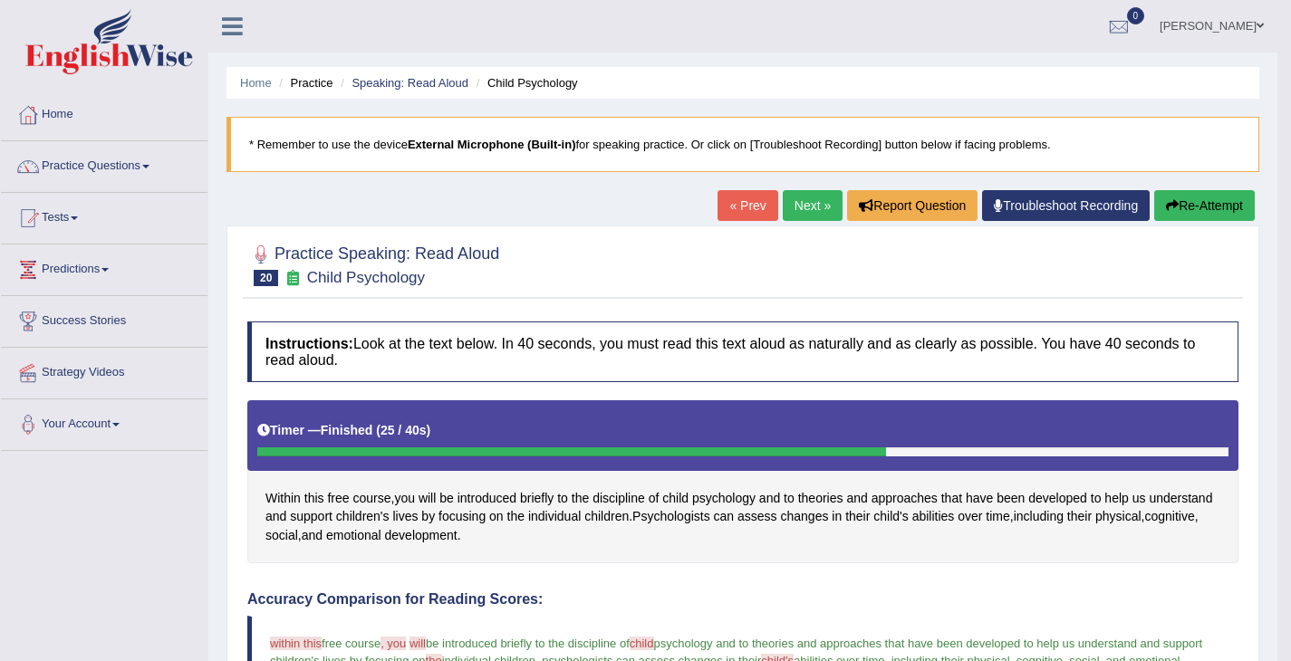
click at [786, 210] on link "Next »" at bounding box center [813, 205] width 60 height 31
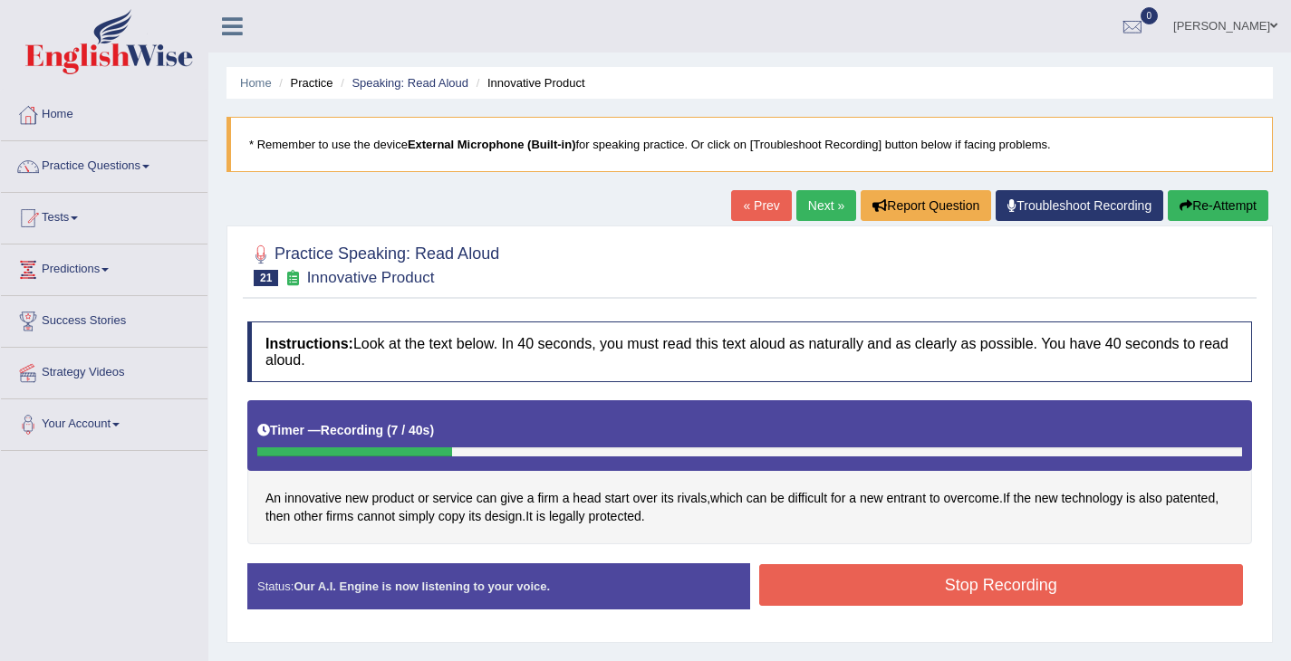
click at [834, 587] on button "Stop Recording" at bounding box center [1001, 585] width 485 height 42
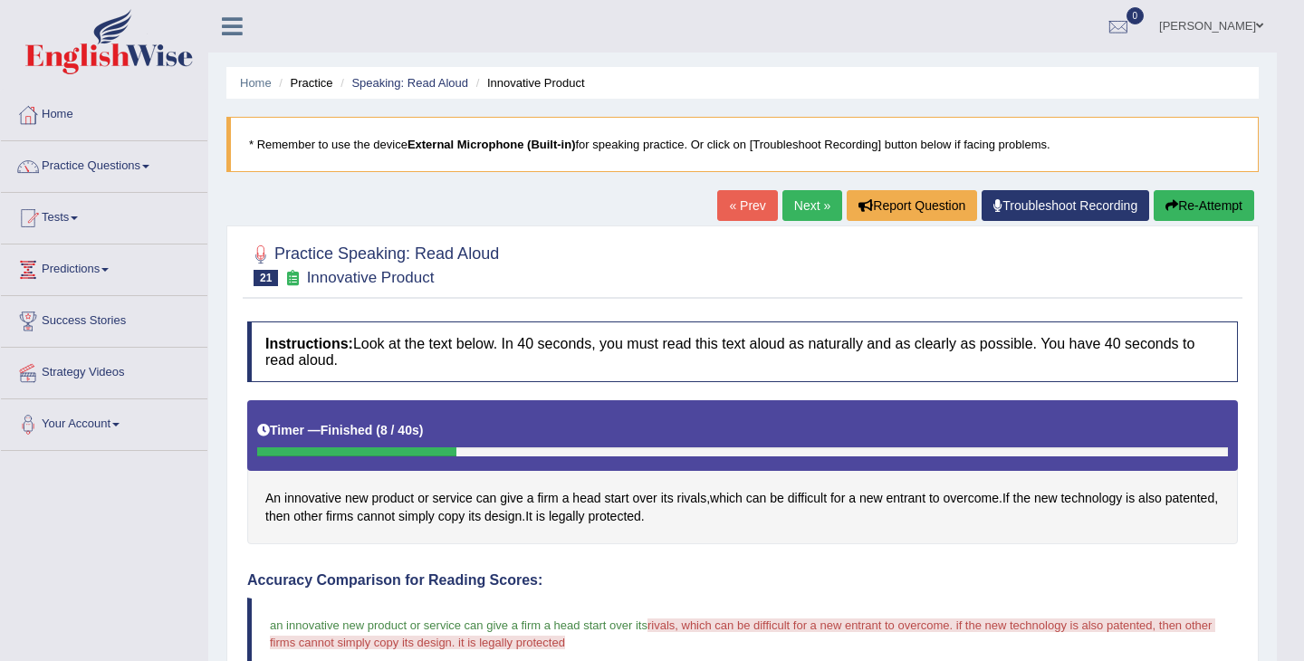
click at [1222, 199] on body "Toggle navigation Home Practice Questions Speaking Practice Read Aloud Repeat S…" at bounding box center [652, 330] width 1304 height 661
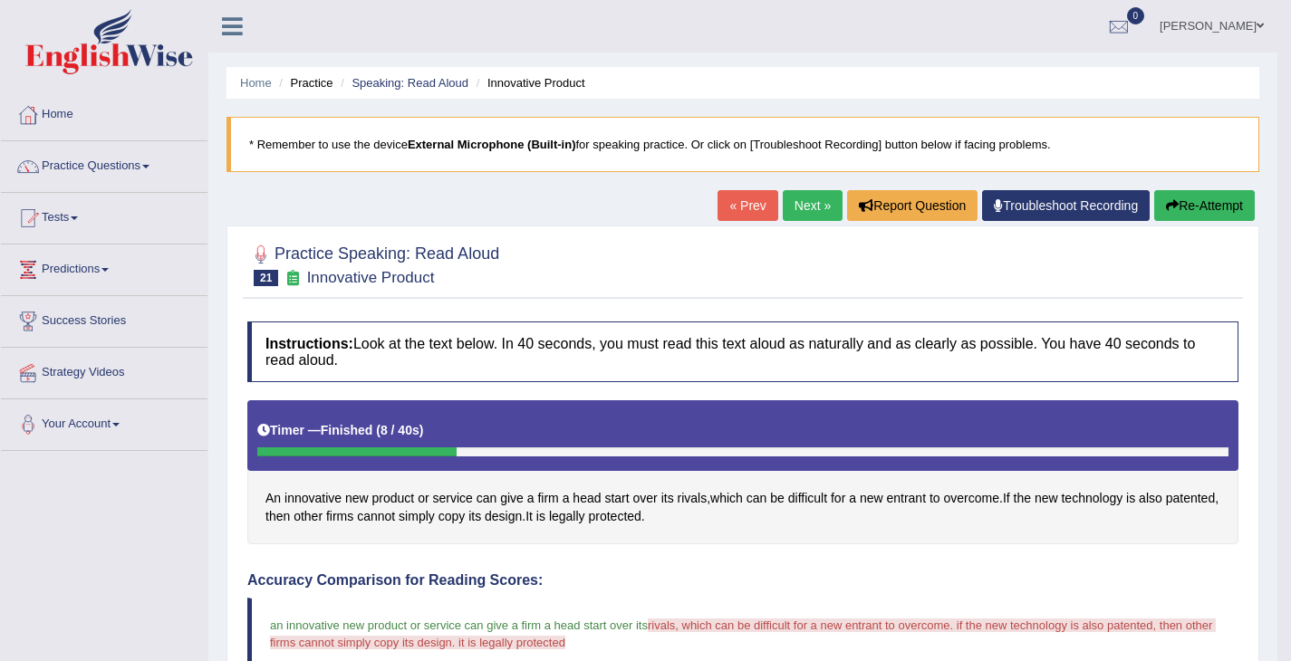
click at [1222, 199] on button "Re-Attempt" at bounding box center [1204, 205] width 101 height 31
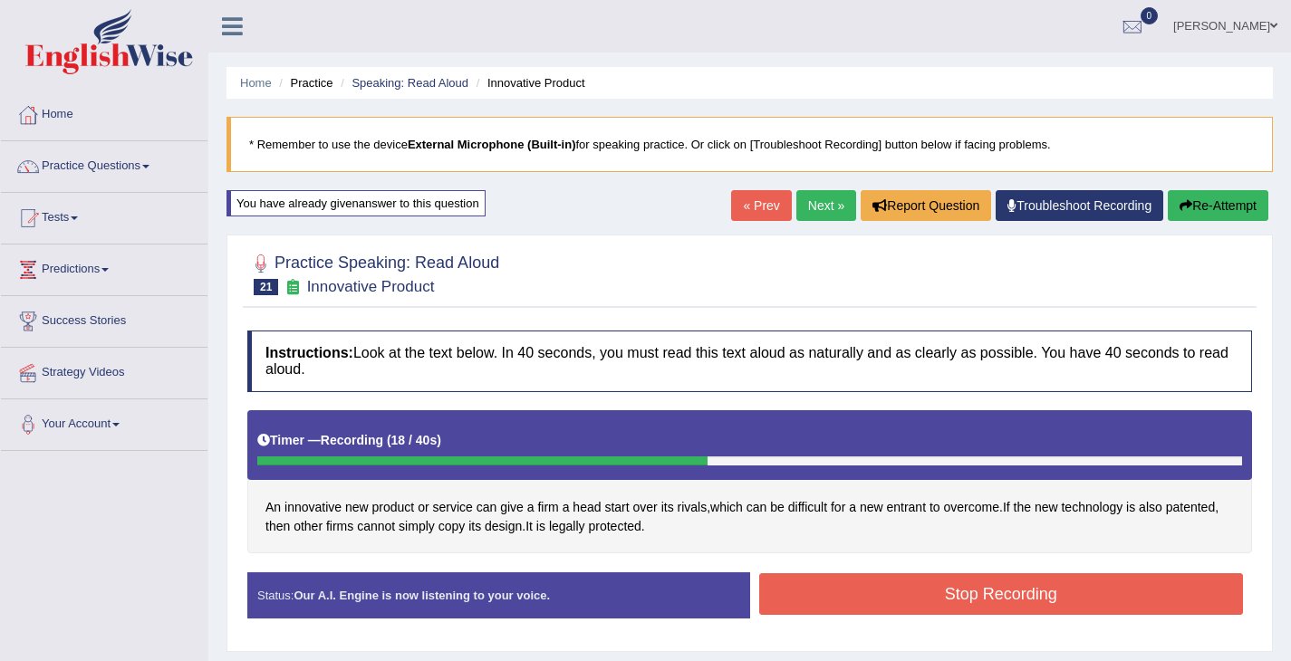
click at [993, 591] on button "Stop Recording" at bounding box center [1001, 594] width 485 height 42
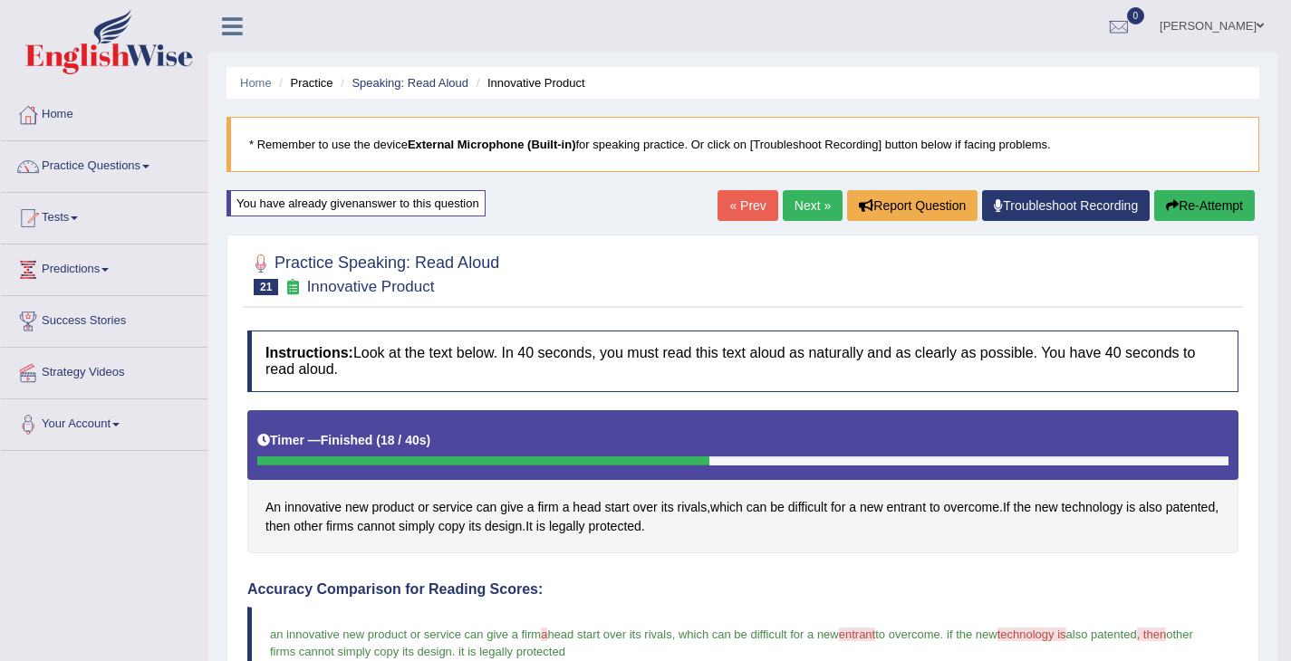
click at [795, 208] on link "Next »" at bounding box center [813, 205] width 60 height 31
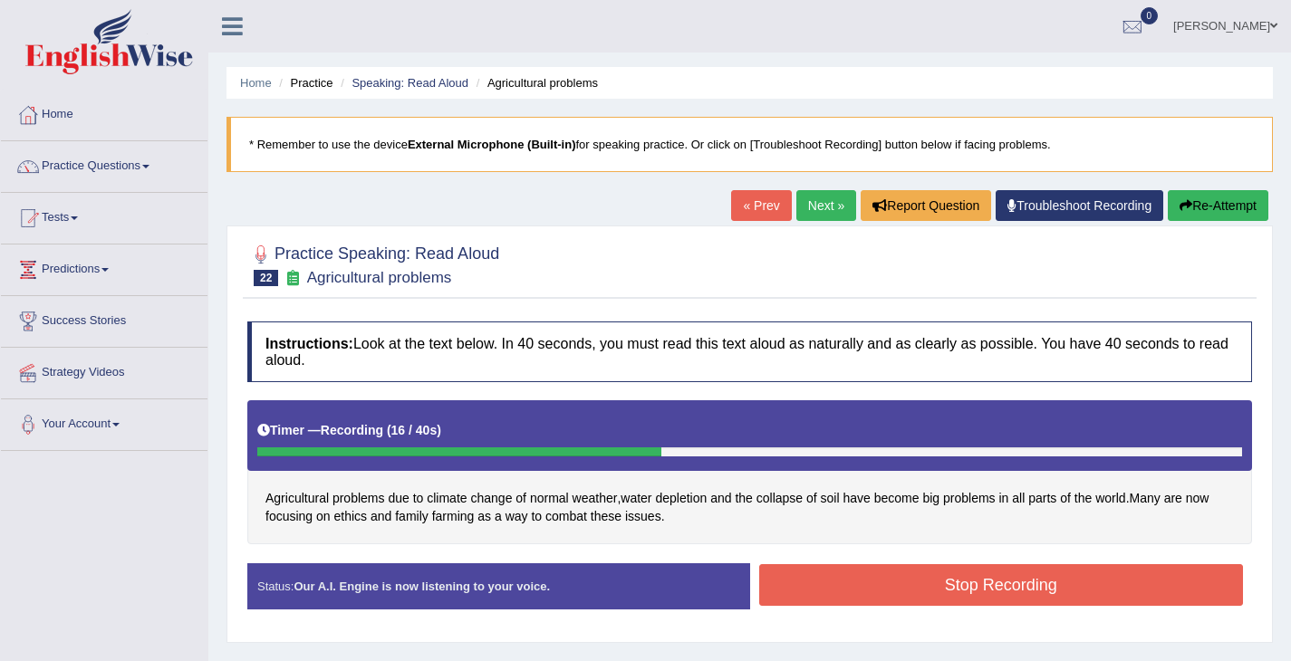
click at [860, 594] on button "Stop Recording" at bounding box center [1001, 585] width 485 height 42
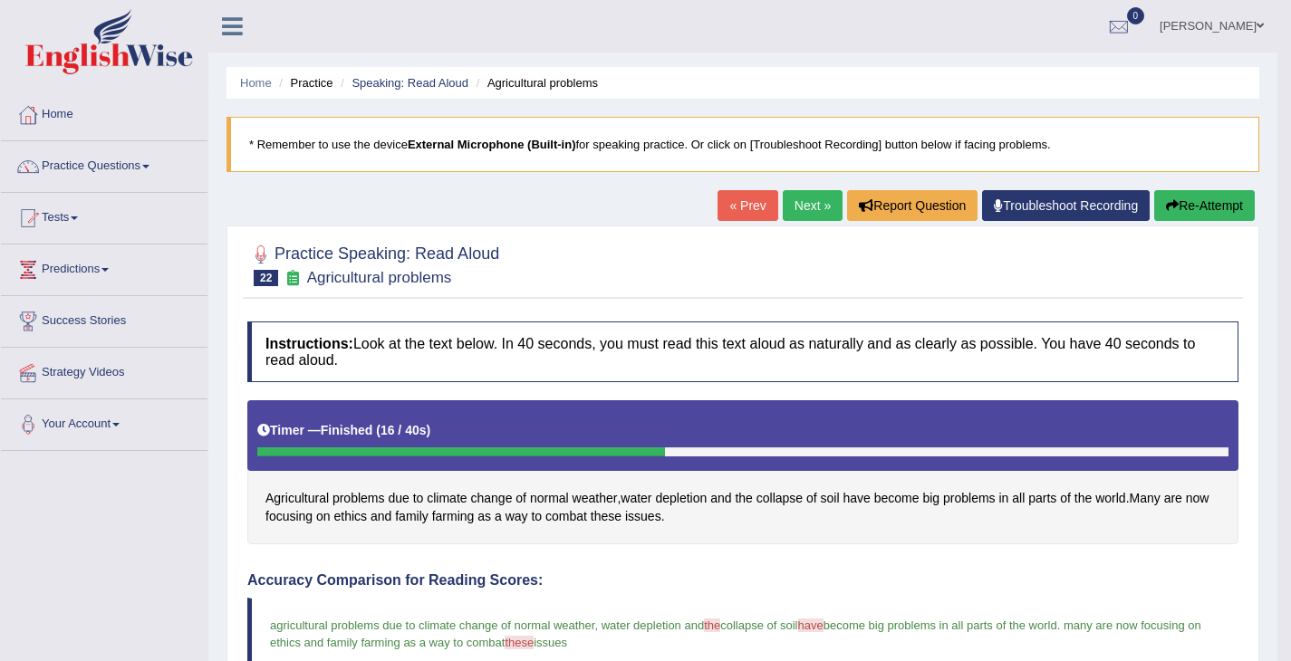
click at [813, 210] on link "Next »" at bounding box center [813, 205] width 60 height 31
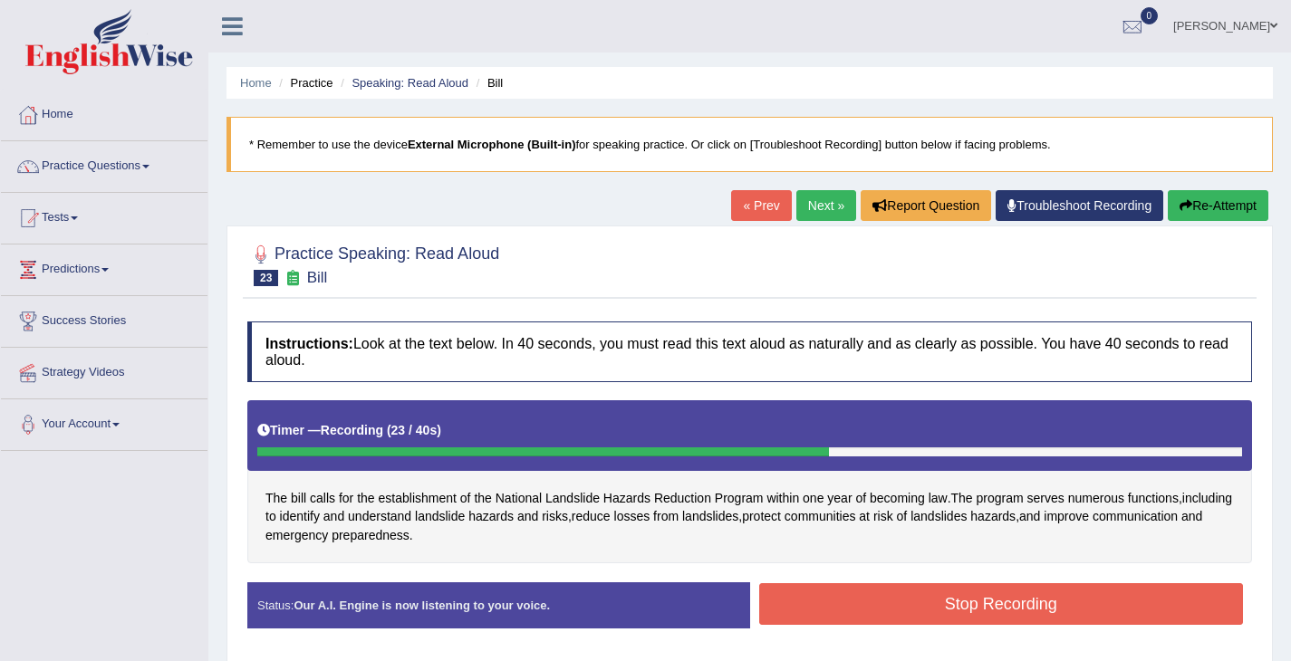
click at [871, 621] on button "Stop Recording" at bounding box center [1001, 604] width 485 height 42
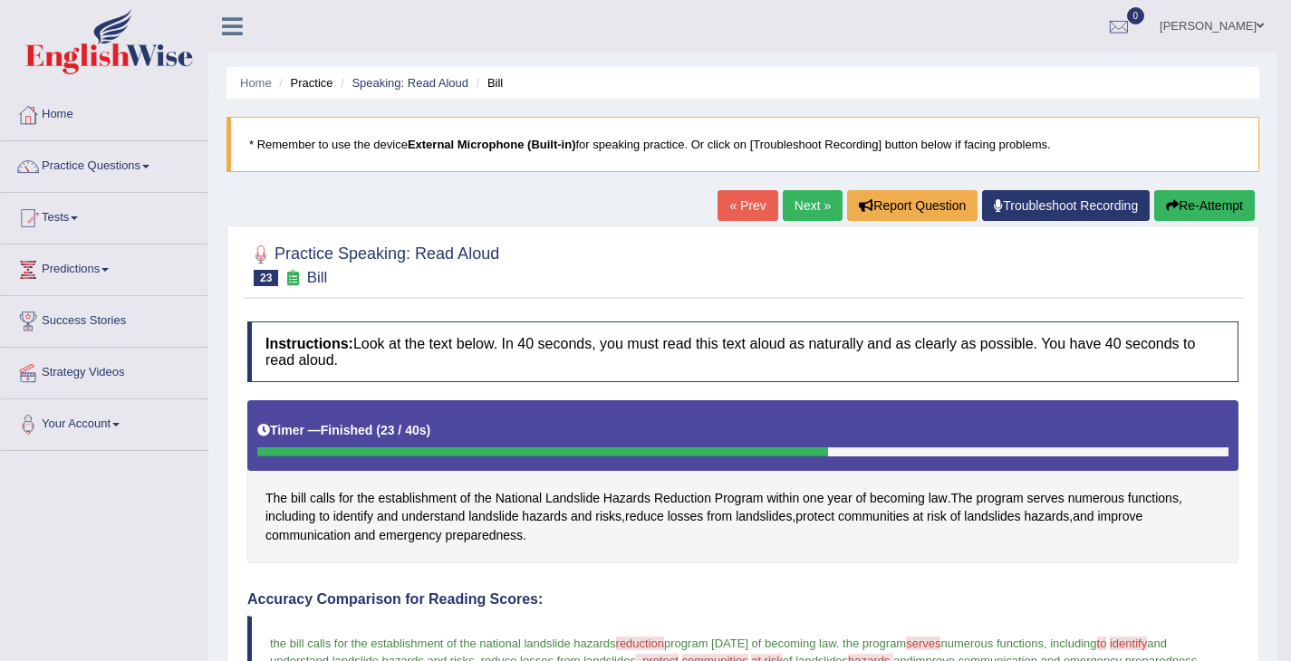
click at [783, 212] on link "Next »" at bounding box center [813, 205] width 60 height 31
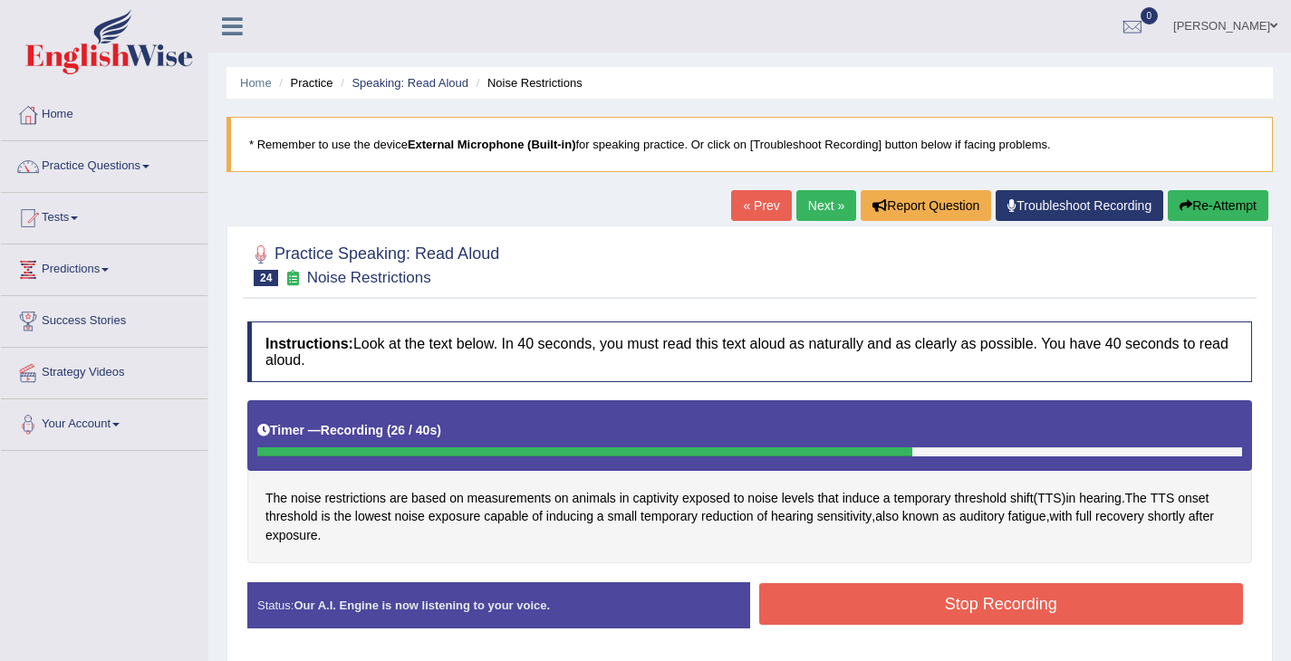
click at [1022, 599] on button "Stop Recording" at bounding box center [1001, 604] width 485 height 42
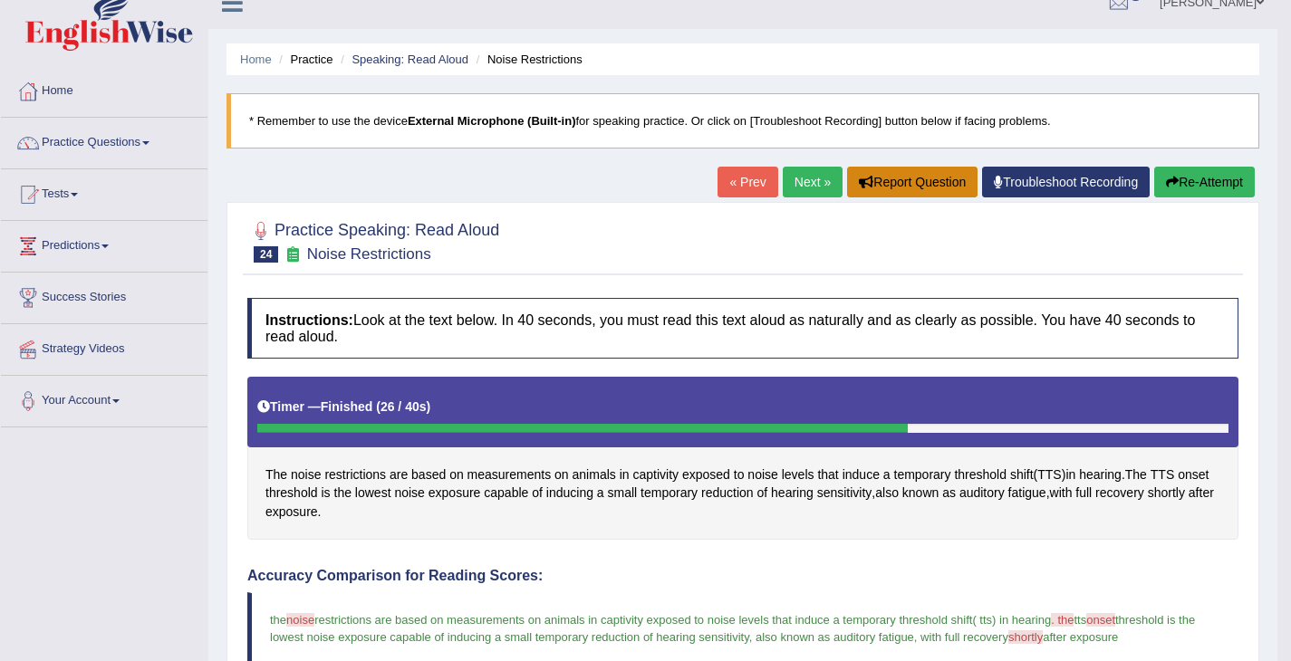
scroll to position [50, 0]
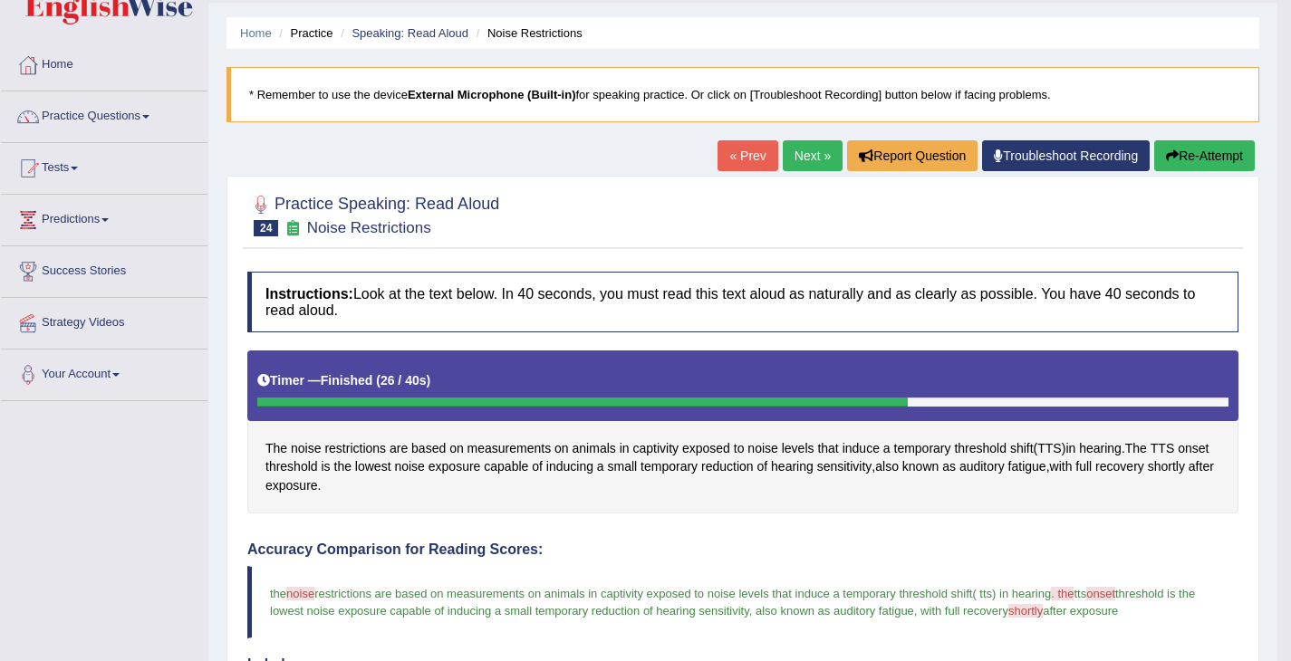
click at [816, 160] on link "Next »" at bounding box center [813, 155] width 60 height 31
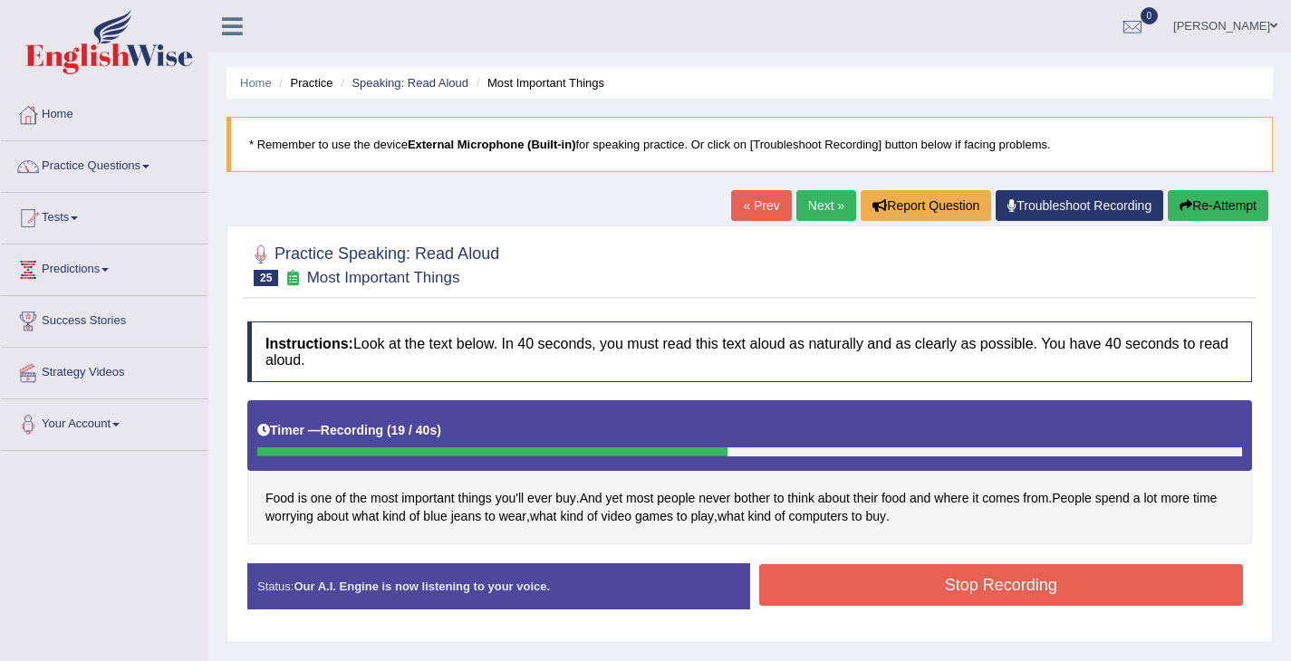
click at [977, 603] on button "Stop Recording" at bounding box center [1001, 585] width 485 height 42
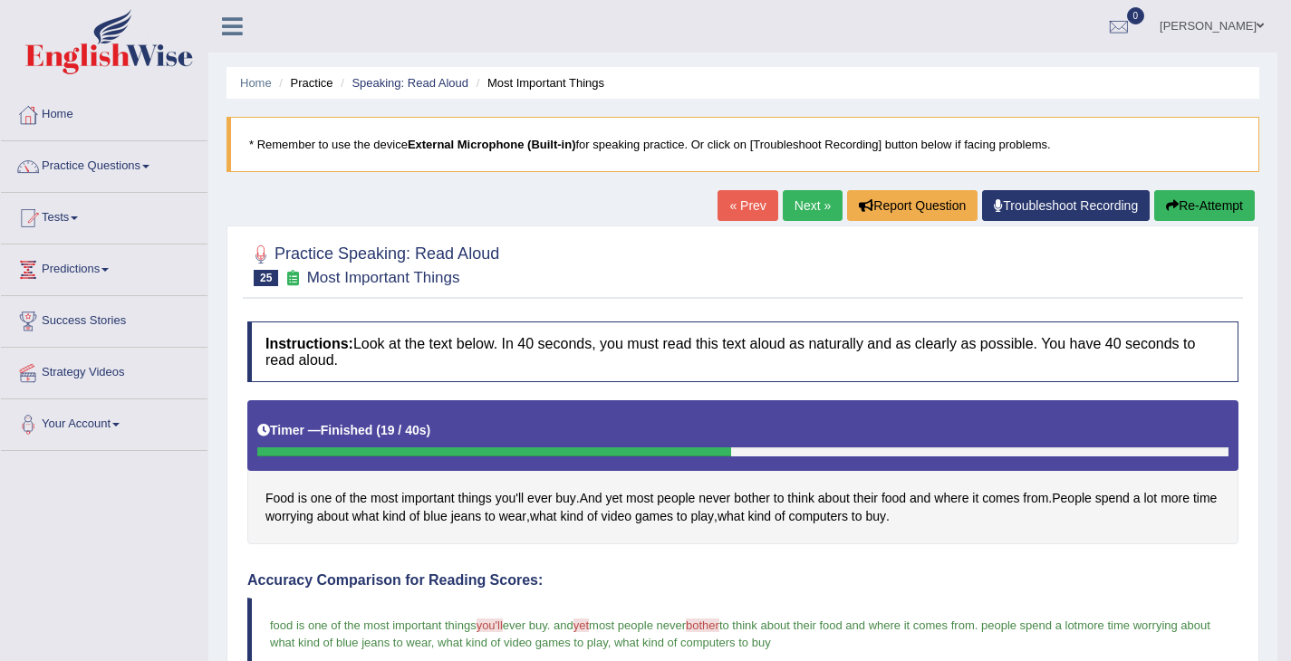
click at [783, 209] on link "Next »" at bounding box center [813, 205] width 60 height 31
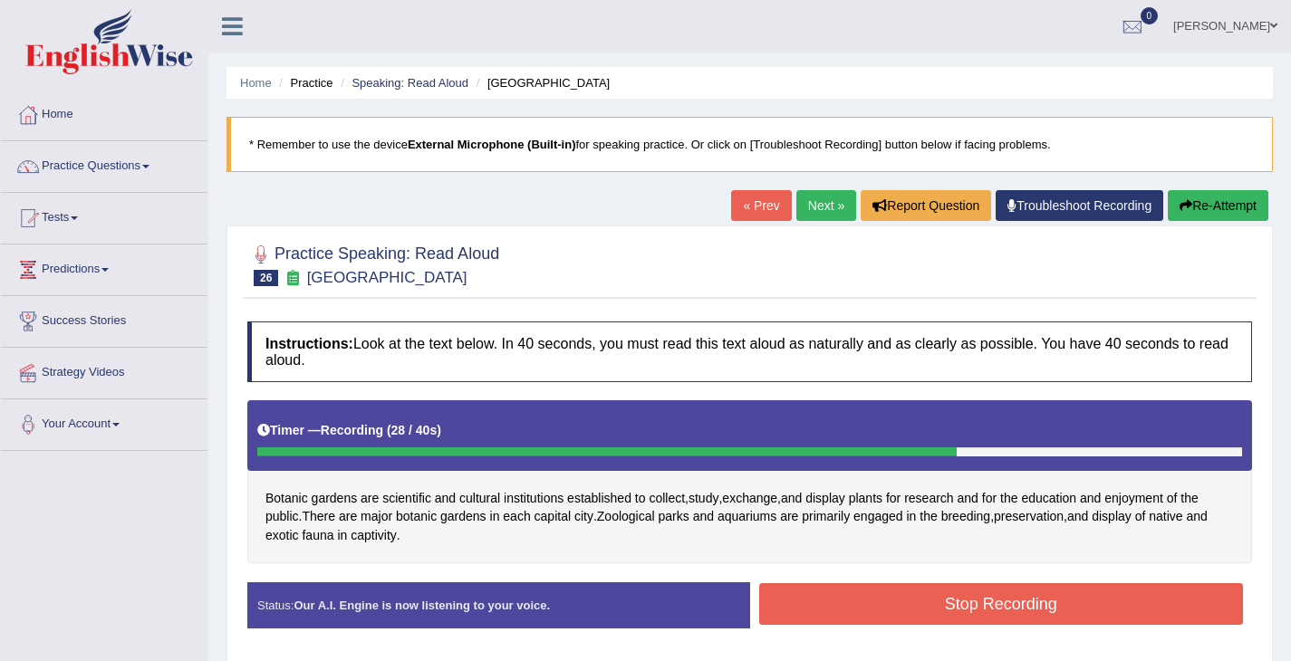
click at [861, 605] on button "Stop Recording" at bounding box center [1001, 604] width 485 height 42
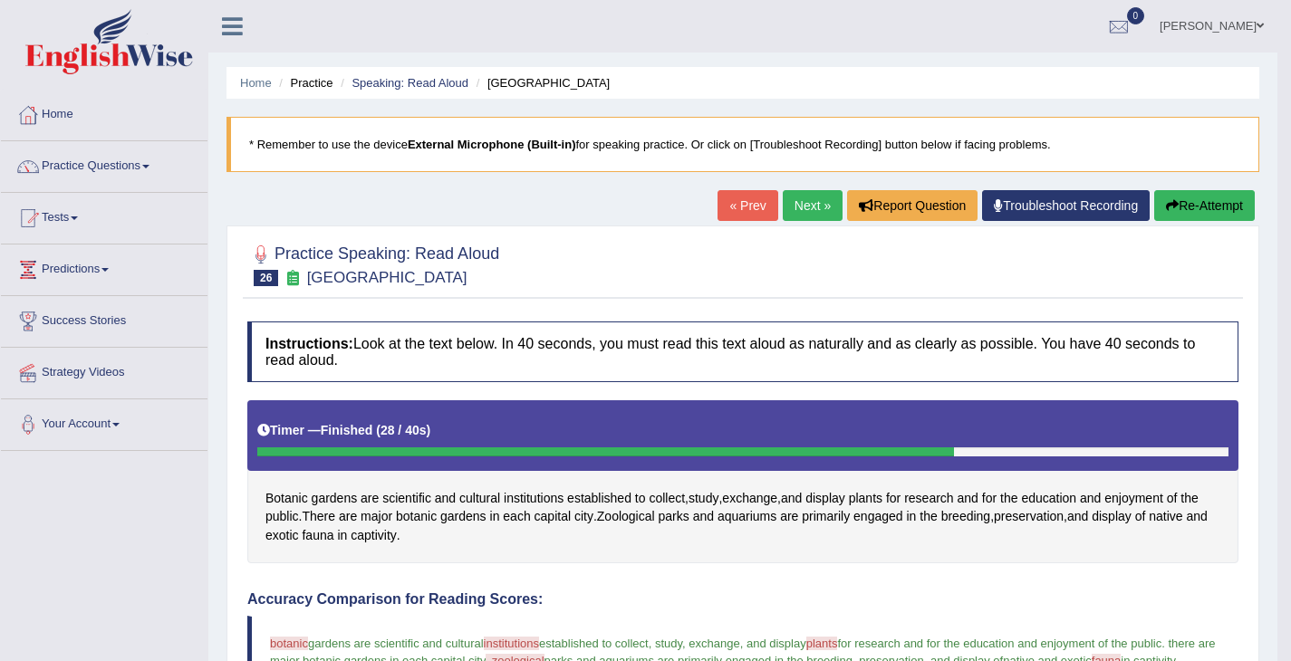
click at [813, 209] on link "Next »" at bounding box center [813, 205] width 60 height 31
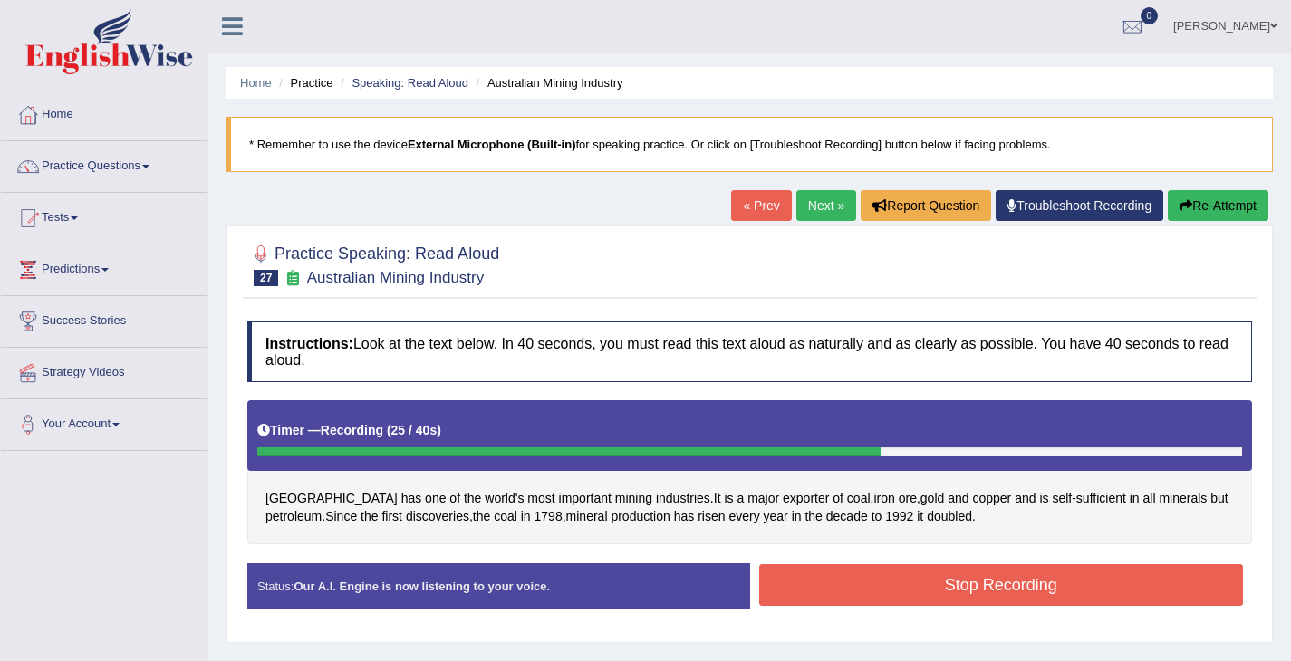
click at [958, 584] on button "Stop Recording" at bounding box center [1001, 585] width 485 height 42
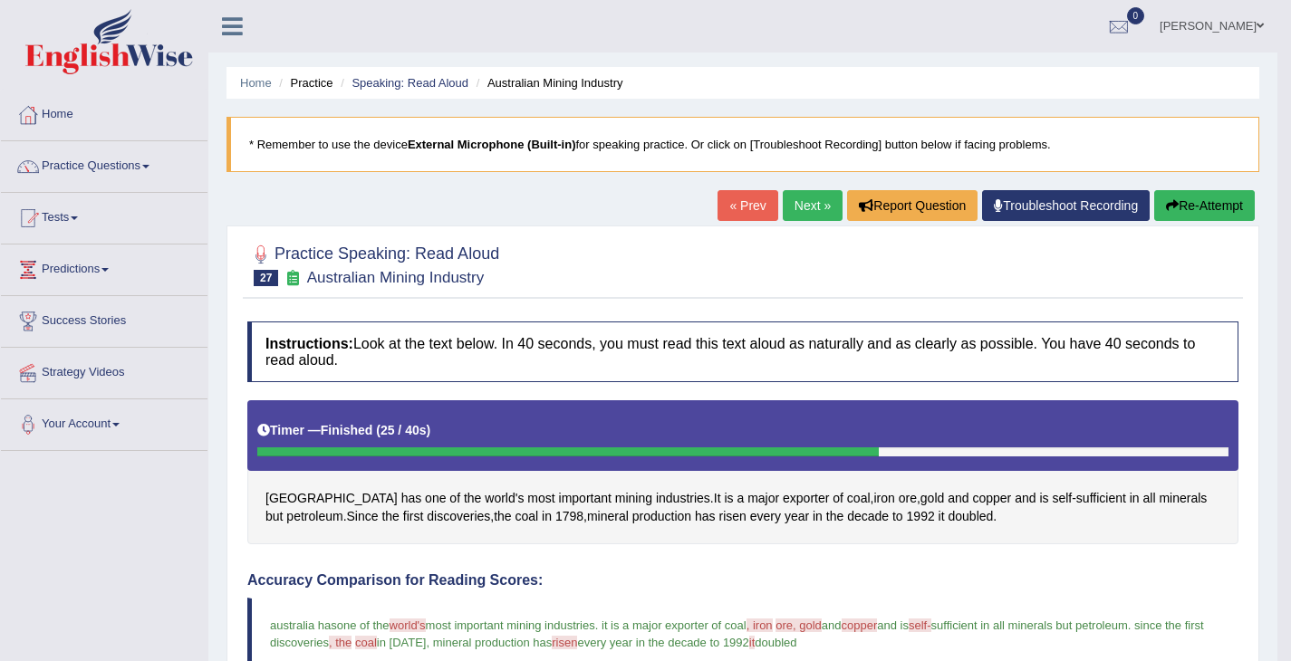
click at [800, 204] on link "Next »" at bounding box center [813, 205] width 60 height 31
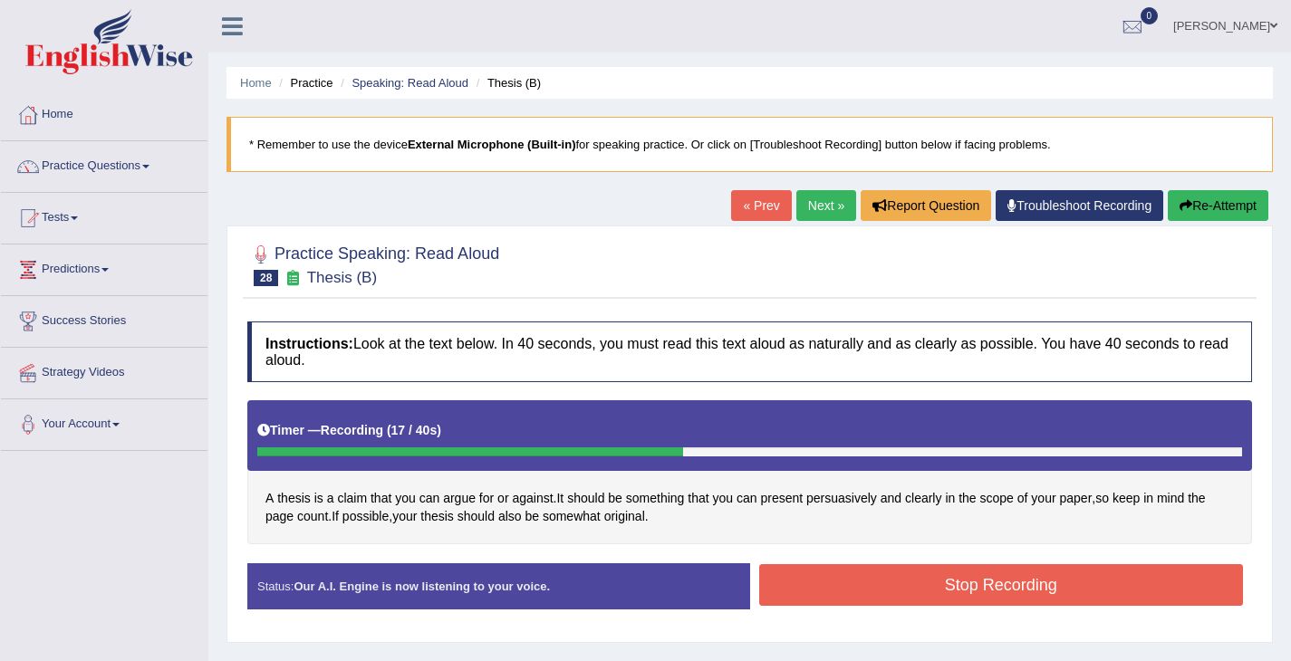
click at [914, 582] on button "Stop Recording" at bounding box center [1001, 585] width 485 height 42
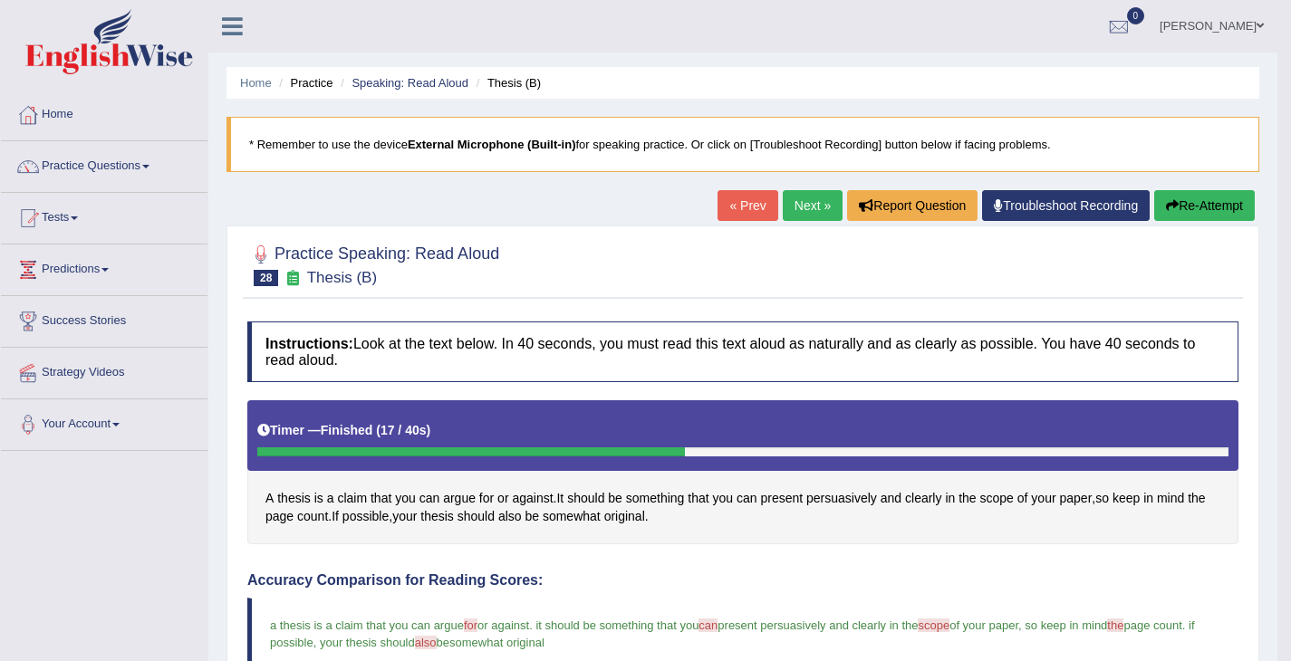
click at [783, 216] on link "Next »" at bounding box center [813, 205] width 60 height 31
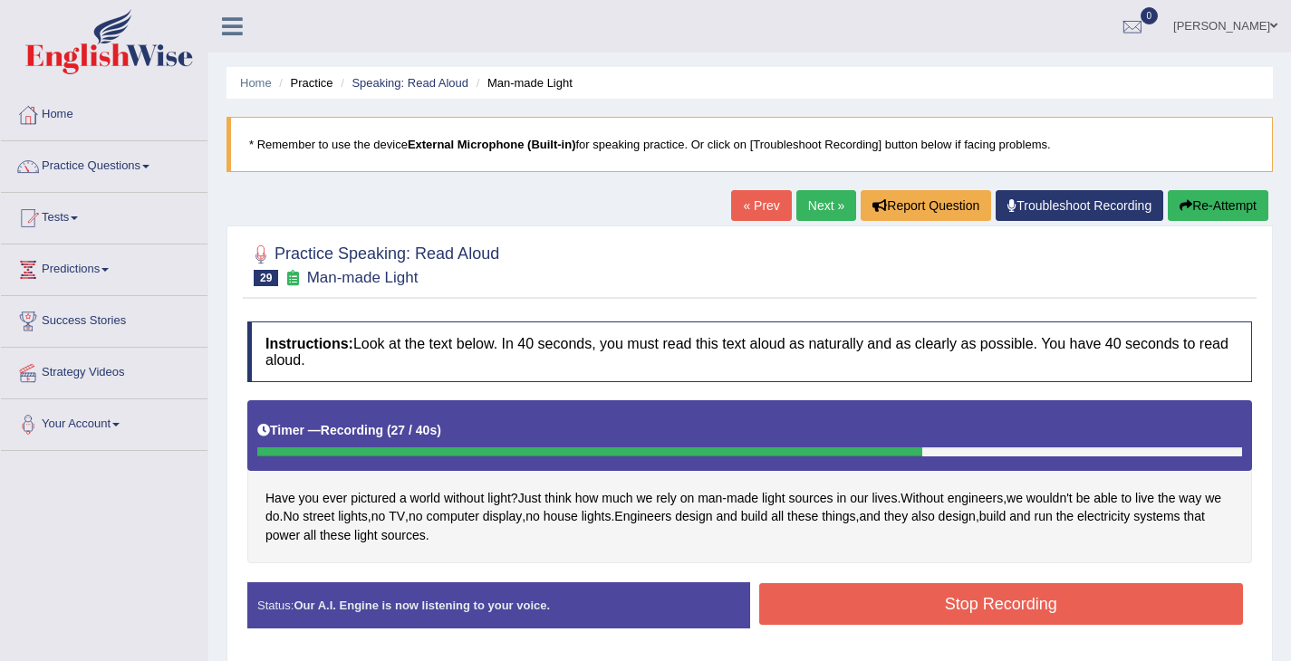
click at [809, 605] on button "Stop Recording" at bounding box center [1001, 604] width 485 height 42
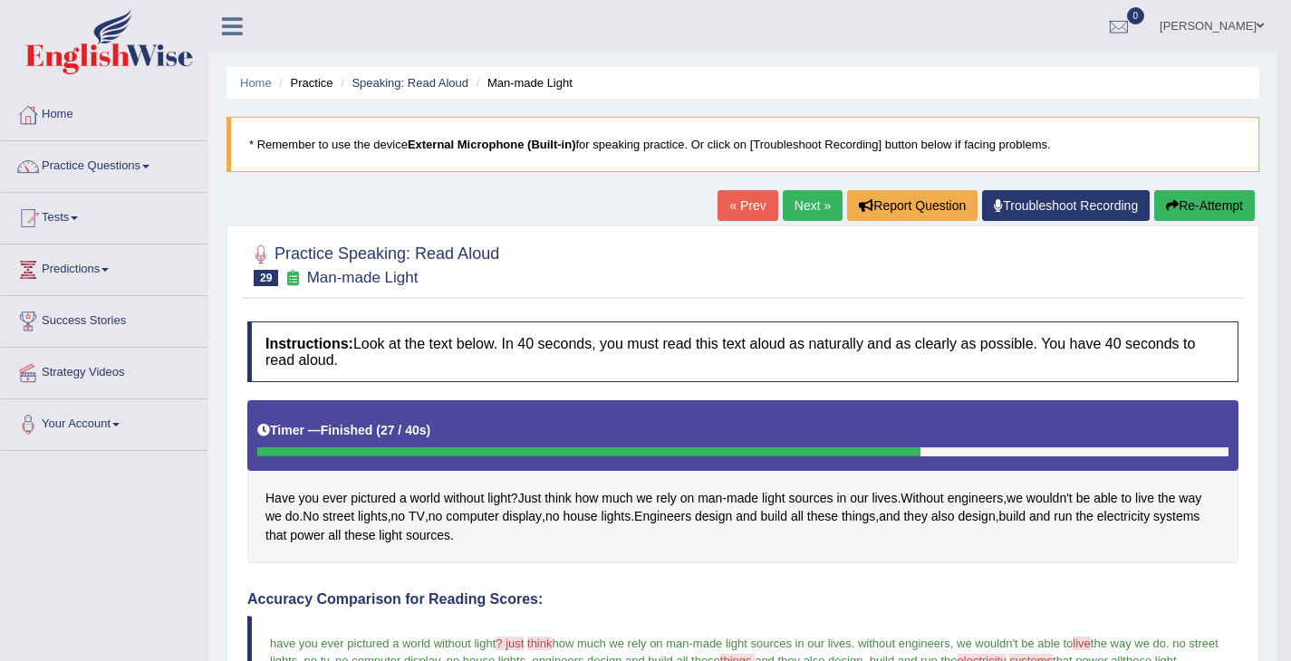
click at [790, 204] on link "Next »" at bounding box center [813, 205] width 60 height 31
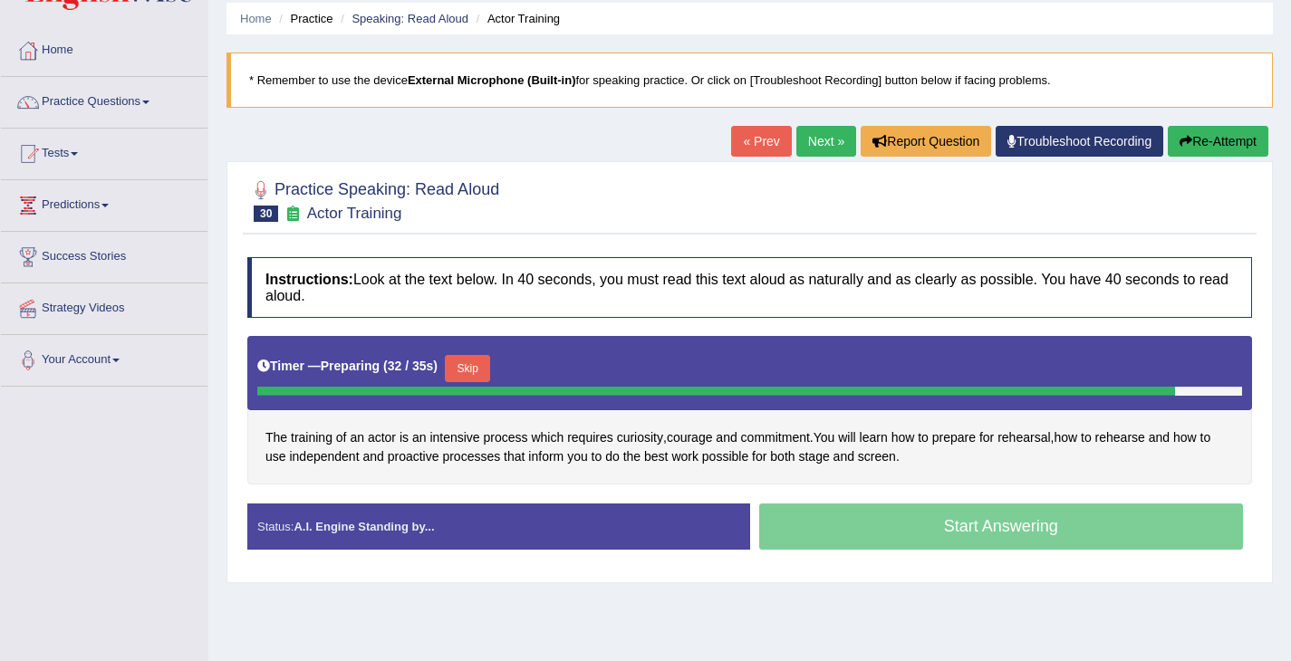
scroll to position [235, 0]
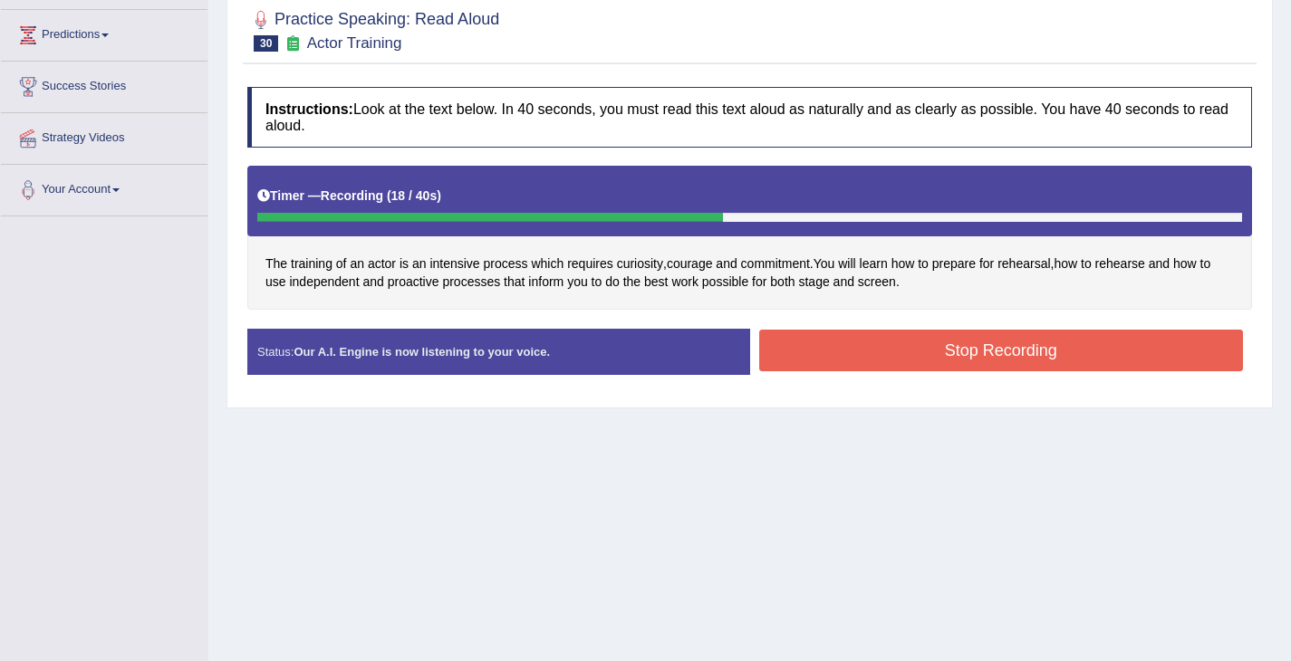
click at [852, 347] on button "Stop Recording" at bounding box center [1001, 351] width 485 height 42
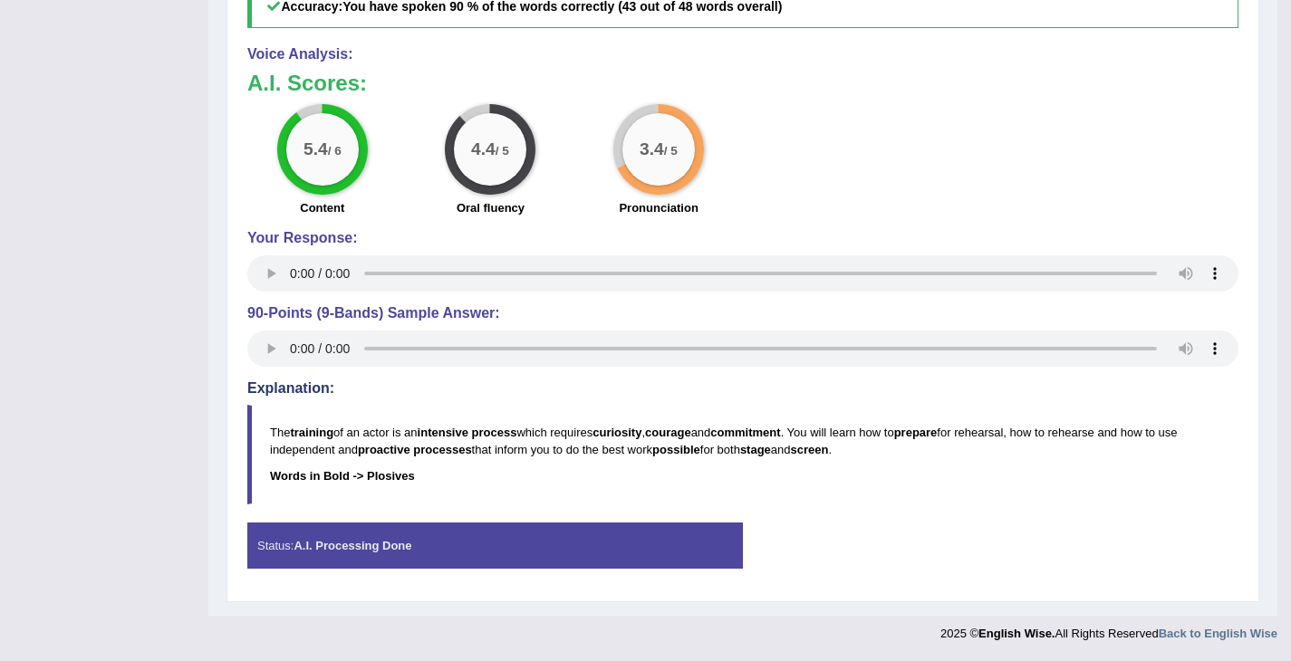
scroll to position [584, 0]
